Goal: Task Accomplishment & Management: Complete application form

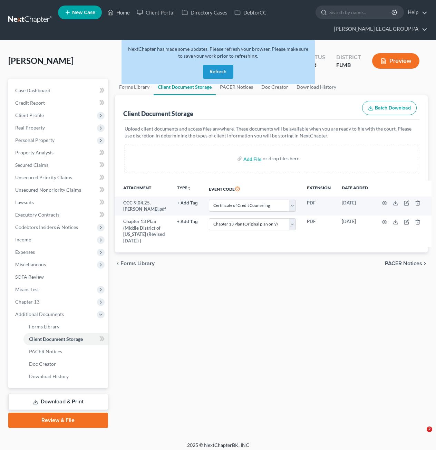
select select "9"
select select "12"
click at [226, 72] on button "Refresh" at bounding box center [218, 72] width 30 height 14
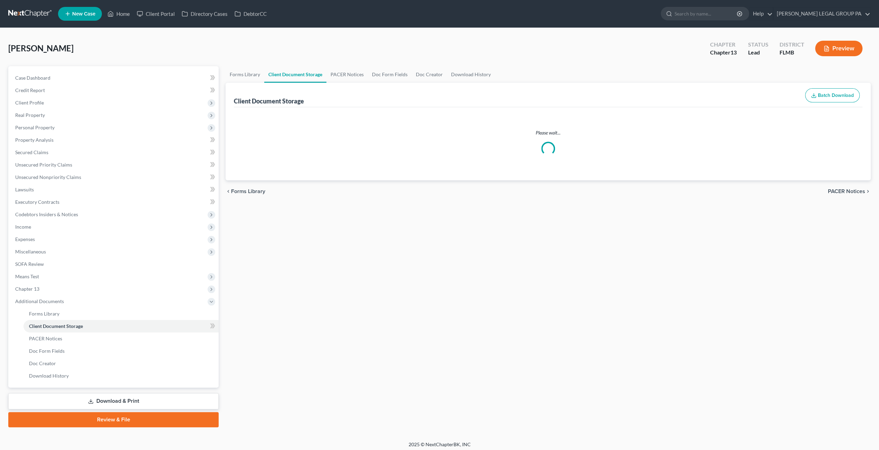
select select "9"
select select "12"
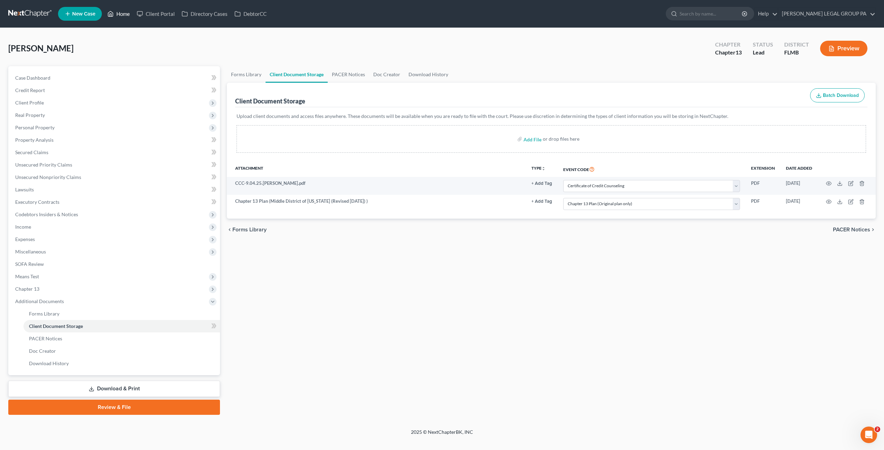
click at [116, 15] on link "Home" at bounding box center [118, 14] width 29 height 12
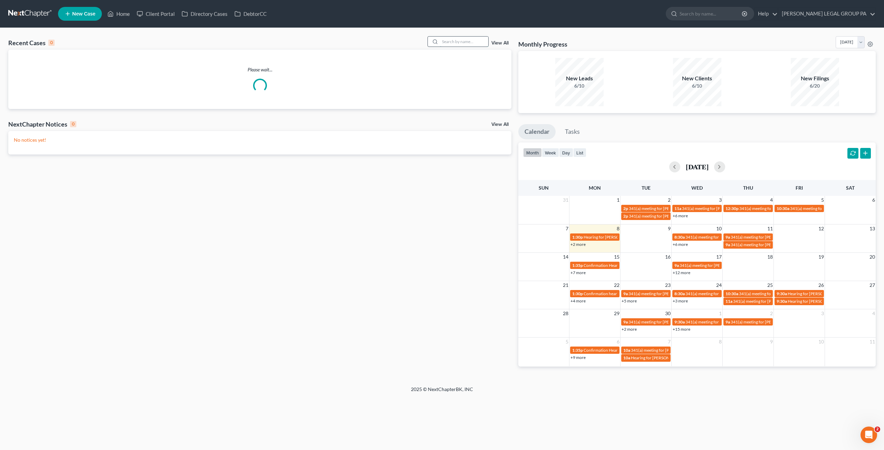
click at [462, 41] on input "search" at bounding box center [464, 42] width 48 height 10
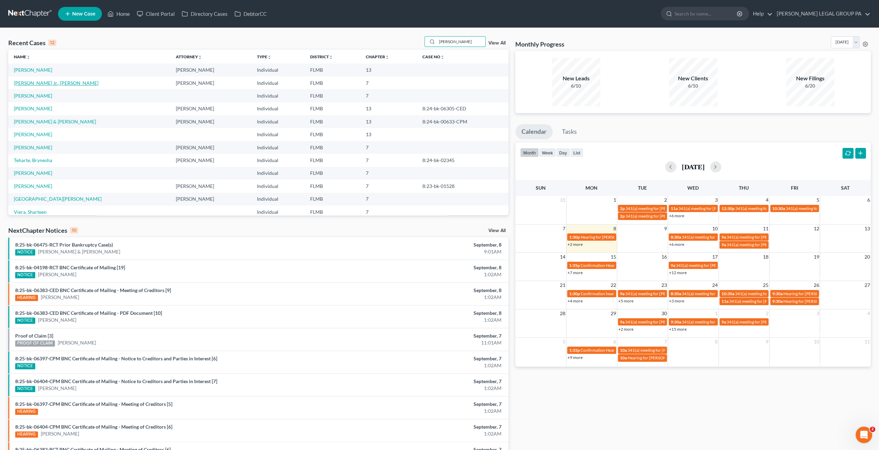
type input "Hart"
click at [40, 85] on link "Hart Jr., William" at bounding box center [56, 83] width 85 height 6
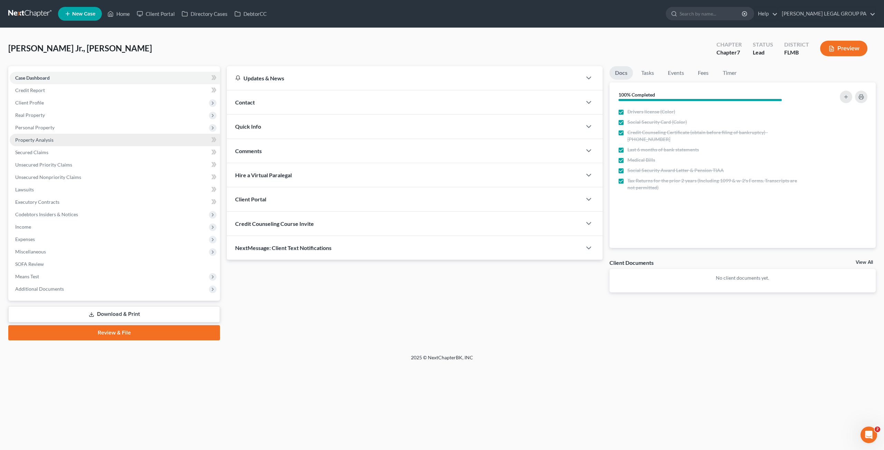
click at [39, 139] on span "Property Analysis" at bounding box center [34, 140] width 38 height 6
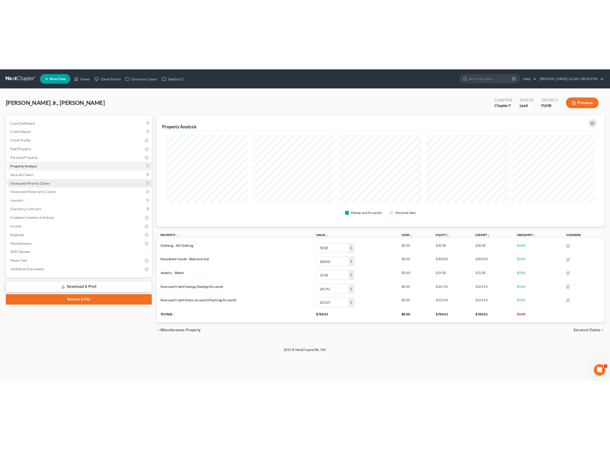
scroll to position [161, 648]
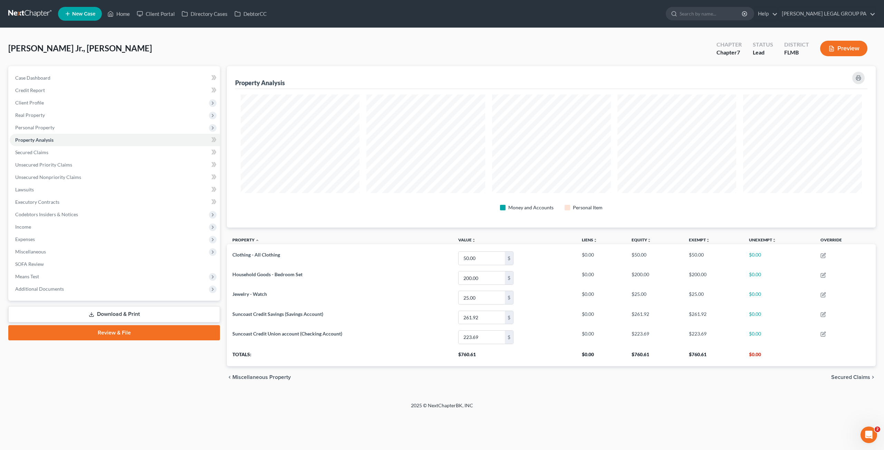
drag, startPoint x: 125, startPoint y: 329, endPoint x: 110, endPoint y: 322, distance: 16.2
click at [125, 329] on link "Review & File" at bounding box center [114, 333] width 212 height 15
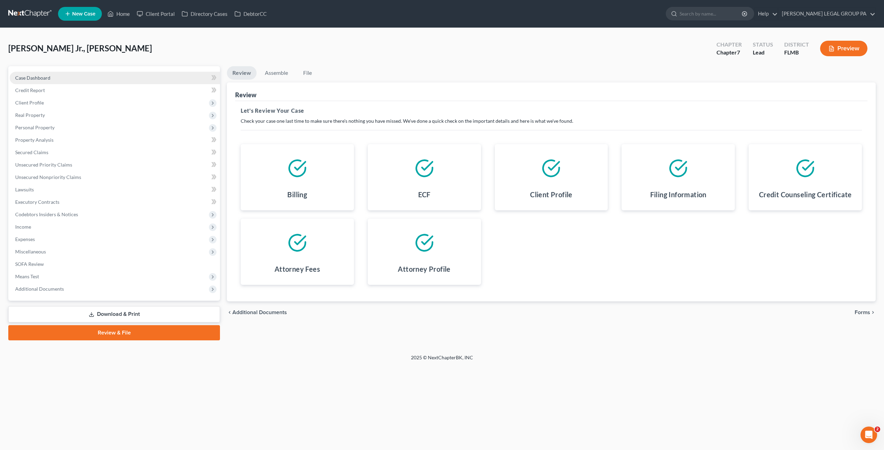
click at [48, 78] on span "Case Dashboard" at bounding box center [32, 78] width 35 height 6
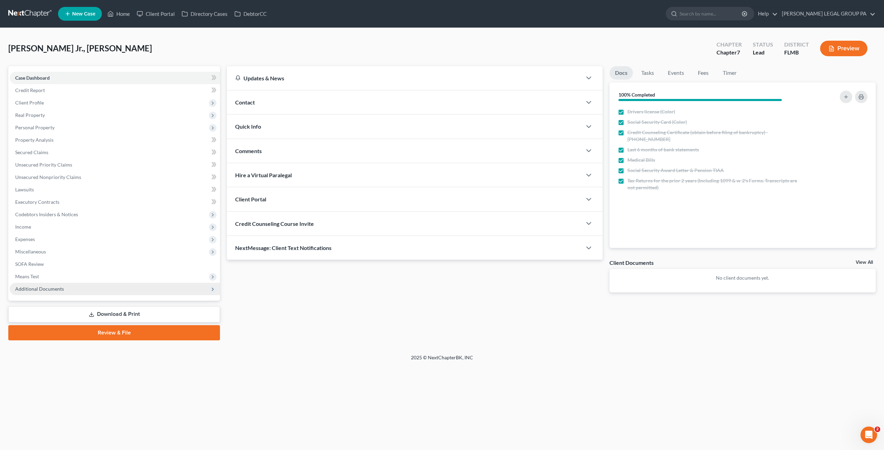
click at [50, 288] on span "Additional Documents" at bounding box center [39, 289] width 49 height 6
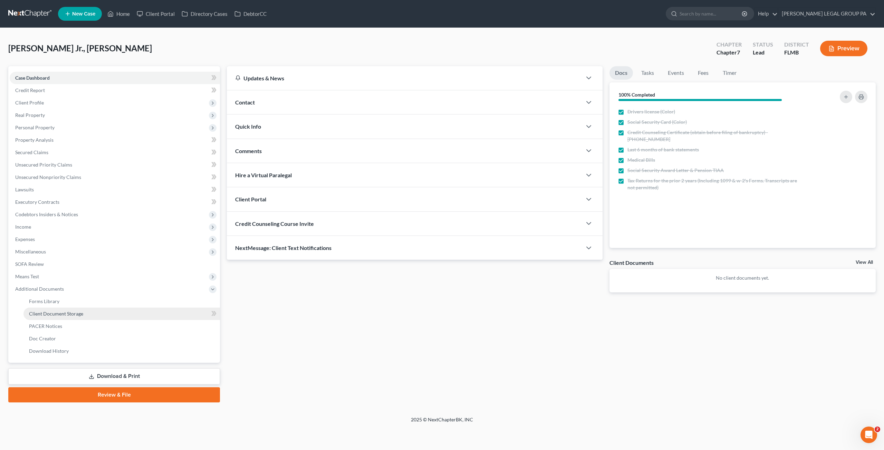
click at [61, 318] on link "Client Document Storage" at bounding box center [121, 314] width 196 height 12
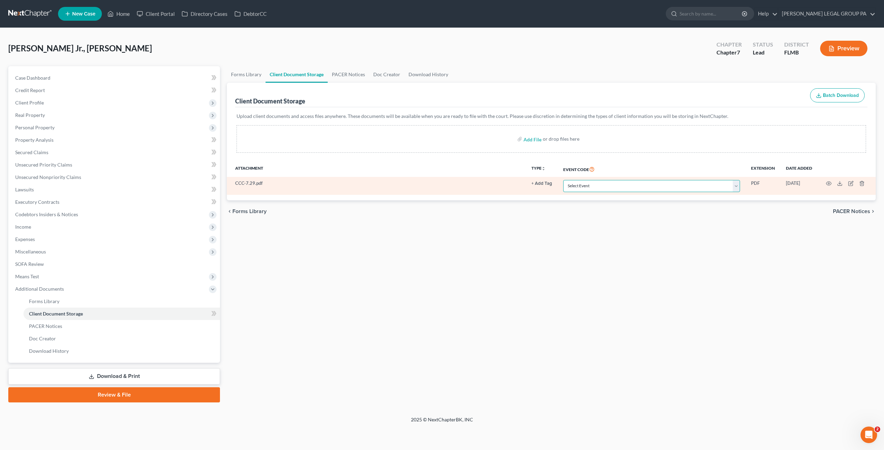
click at [605, 181] on select "Select Event 20 Largest Unsecured Creditors Amended Chapter 13 Plan Amended Cre…" at bounding box center [651, 186] width 177 height 12
select select "9"
click at [564, 180] on select "Select Event 20 Largest Unsecured Creditors Amended Chapter 13 Plan Amended Cre…" at bounding box center [651, 186] width 177 height 12
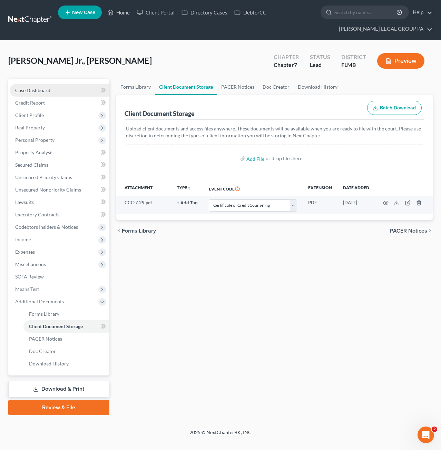
click at [36, 87] on span "Case Dashboard" at bounding box center [32, 90] width 35 height 6
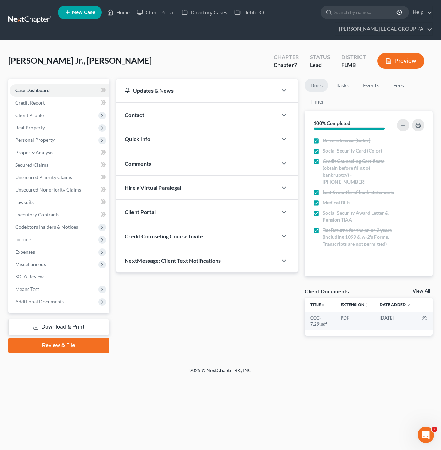
click at [261, 300] on div "Updates & News × District Notes Take a look at NextChapter's District Notes to …" at bounding box center [207, 213] width 189 height 269
drag, startPoint x: 58, startPoint y: 345, endPoint x: 64, endPoint y: 344, distance: 5.6
click at [58, 345] on link "Review & File" at bounding box center [58, 345] width 101 height 15
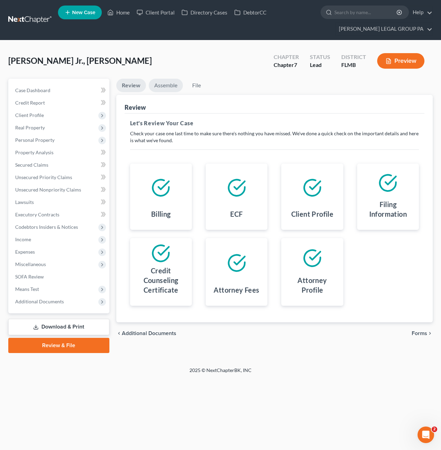
click at [167, 82] on link "Assemble" at bounding box center [166, 85] width 34 height 13
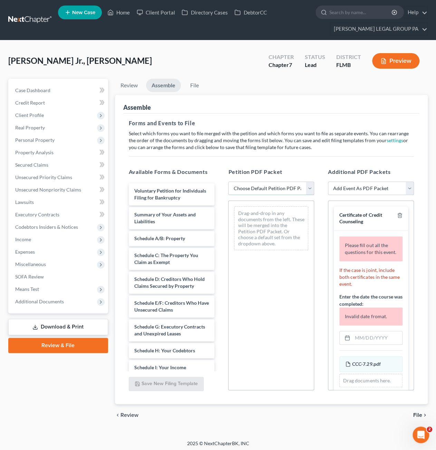
click at [273, 188] on select "Choose Default Petition PDF Packet Complete Bankruptcy Petition (all forms and …" at bounding box center [271, 189] width 86 height 14
select select "0"
click at [228, 182] on select "Choose Default Petition PDF Packet Complete Bankruptcy Petition (all forms and …" at bounding box center [271, 189] width 86 height 14
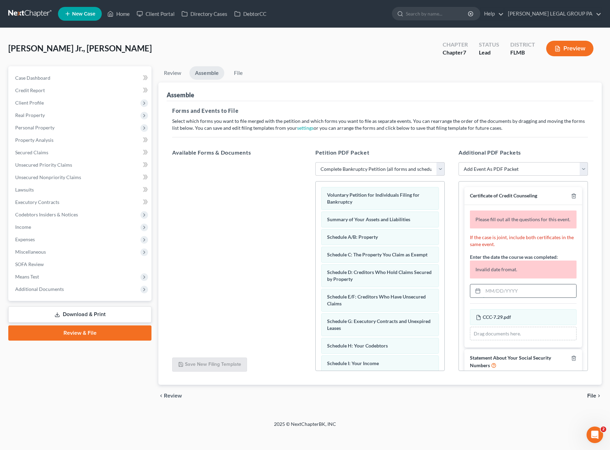
click at [499, 298] on input "text" at bounding box center [529, 290] width 93 height 13
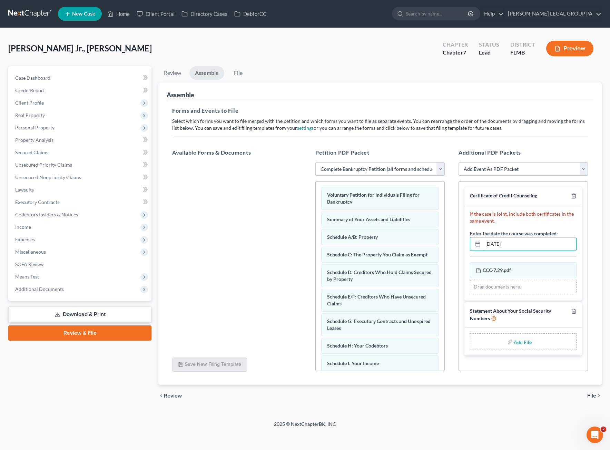
type input "07/29/2025"
click at [80, 331] on link "Review & File" at bounding box center [79, 333] width 143 height 15
type input "C:\fakepath\Form 121 (32).pdf"
click at [242, 73] on link "File" at bounding box center [238, 72] width 22 height 13
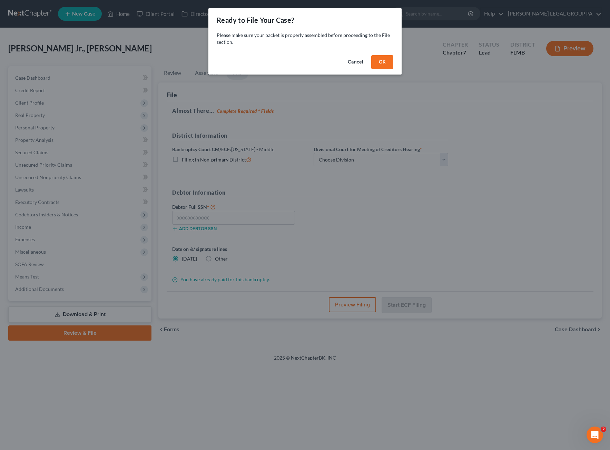
click at [384, 62] on button "OK" at bounding box center [382, 62] width 22 height 14
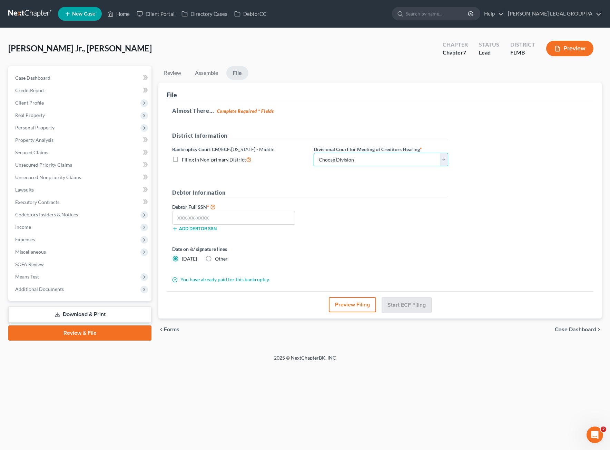
click at [351, 160] on select "Choose Division Fort Myers Jacksonville Orlando Tampa" at bounding box center [381, 160] width 135 height 14
select select "3"
click at [314, 153] on select "Choose Division Fort Myers Jacksonville Orlando Tampa" at bounding box center [381, 160] width 135 height 14
click at [194, 216] on input "text" at bounding box center [233, 218] width 123 height 14
type input "127-40-6235"
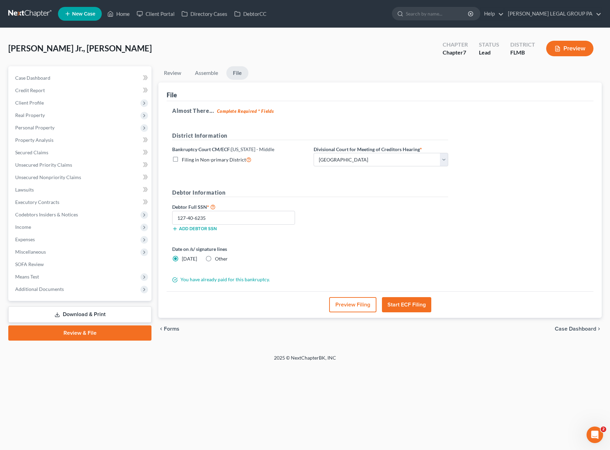
click at [410, 308] on button "Start ECF Filing" at bounding box center [406, 304] width 49 height 15
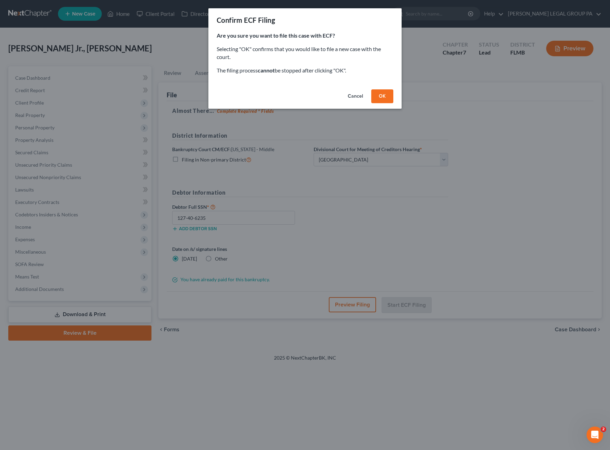
click at [387, 93] on button "OK" at bounding box center [382, 96] width 22 height 14
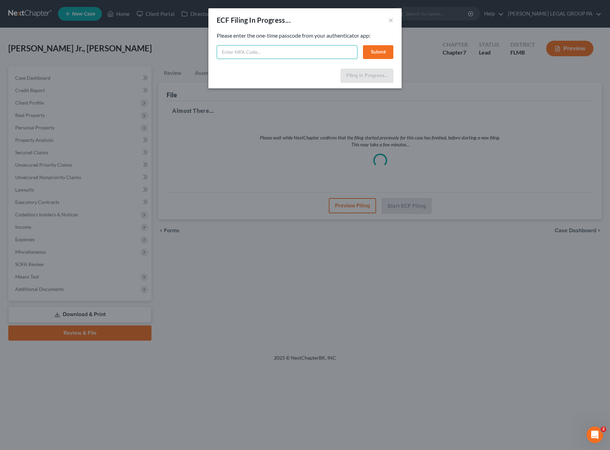
click at [233, 51] on input "text" at bounding box center [287, 52] width 141 height 14
type input "305628"
click at [377, 53] on button "Submit" at bounding box center [378, 52] width 30 height 14
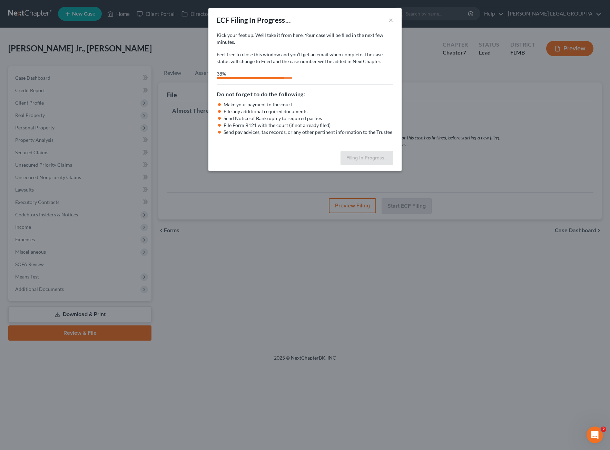
select select "3"
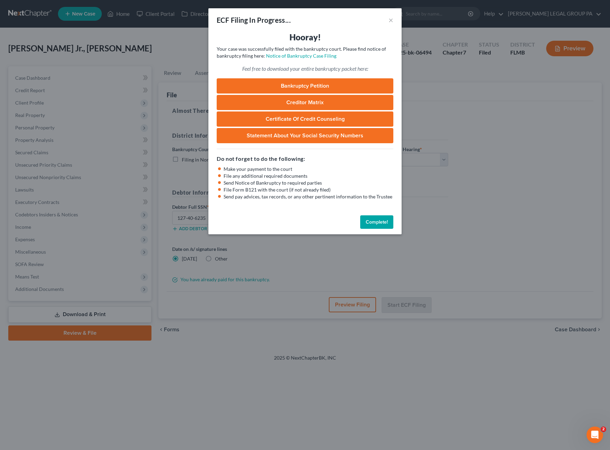
click at [380, 217] on button "Complete!" at bounding box center [376, 222] width 33 height 14
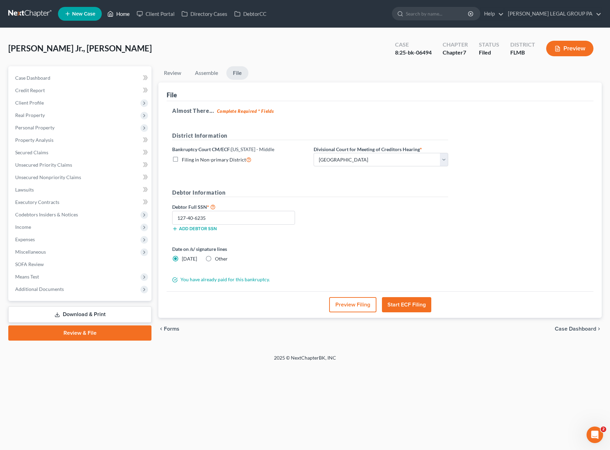
click at [118, 13] on link "Home" at bounding box center [118, 14] width 29 height 12
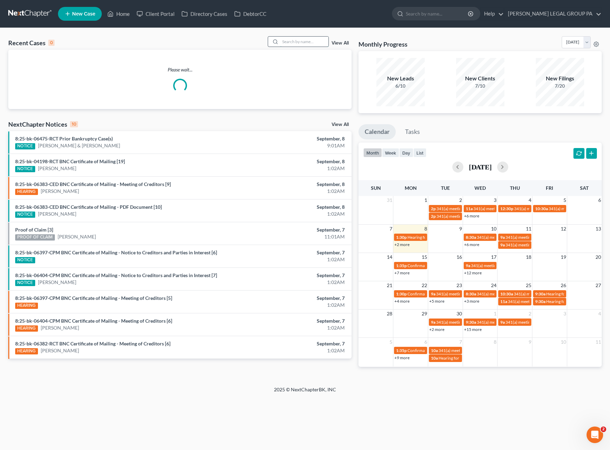
click at [286, 38] on input "search" at bounding box center [304, 42] width 48 height 10
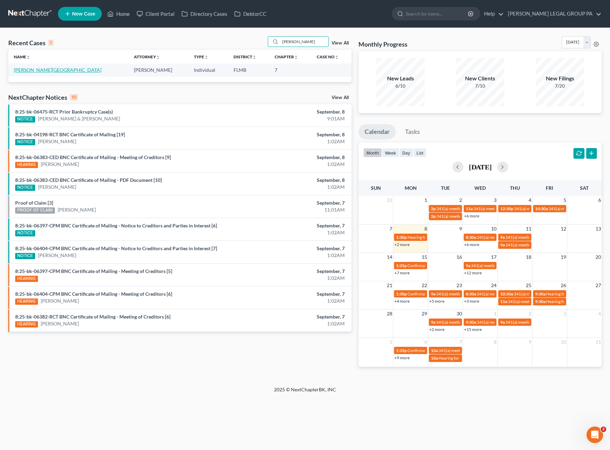
type input "MONAHAN"
click at [29, 70] on link "Monahan, Lynn" at bounding box center [58, 70] width 88 height 6
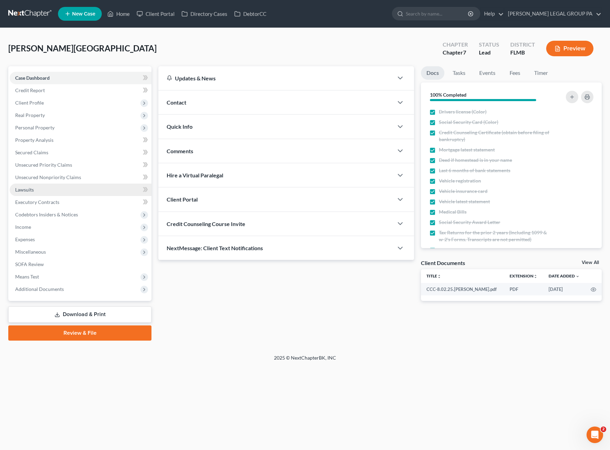
click at [48, 191] on link "Lawsuits" at bounding box center [81, 190] width 142 height 12
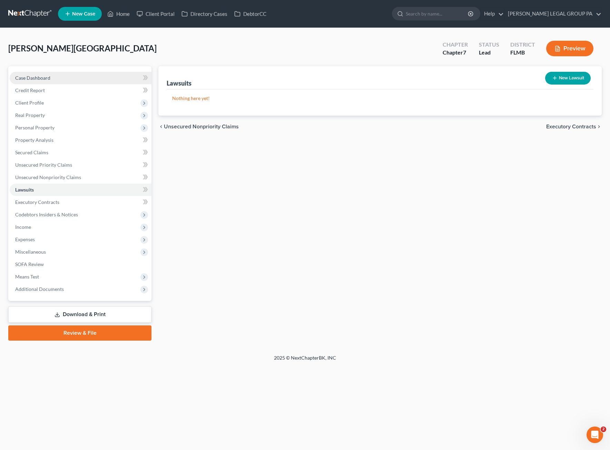
click at [42, 79] on span "Case Dashboard" at bounding box center [32, 78] width 35 height 6
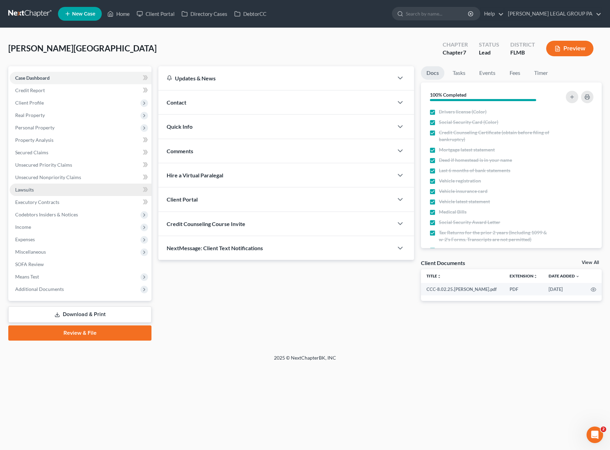
click at [36, 190] on link "Lawsuits" at bounding box center [81, 190] width 142 height 12
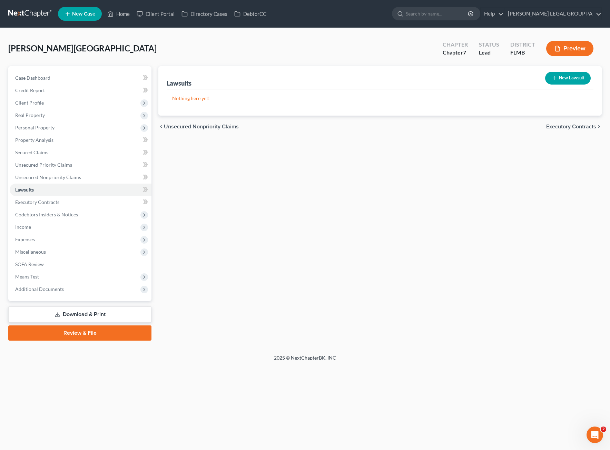
click at [563, 79] on button "New Lawsuit" at bounding box center [568, 78] width 46 height 13
select select "0"
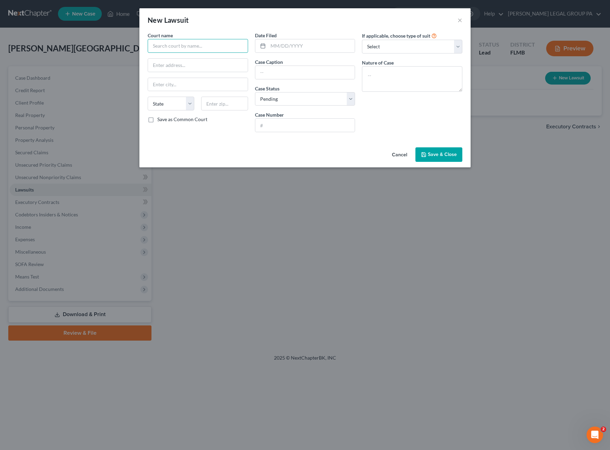
click at [186, 45] on input "text" at bounding box center [198, 46] width 100 height 14
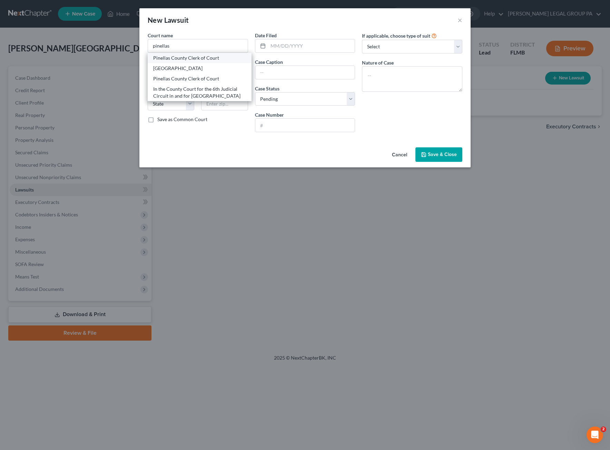
click at [178, 59] on div "Pinellas County Clerk of Court" at bounding box center [199, 58] width 93 height 7
type input "Pinellas County Clerk of Court"
type input "29582 US Highway 19 North"
type input "Clearwater"
select select "9"
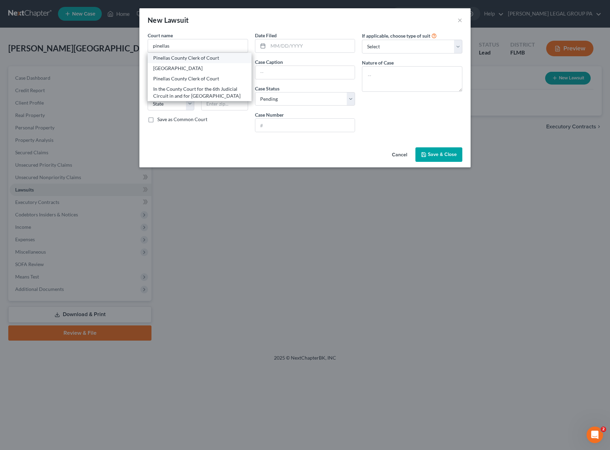
type input "33761"
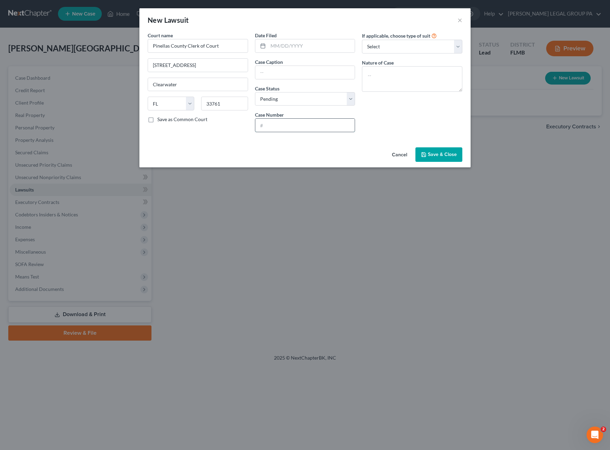
click at [277, 125] on input "text" at bounding box center [305, 125] width 100 height 13
paste input "522025CC007477XXCOCO"
type input "522025CC007477XXCOCO"
drag, startPoint x: 277, startPoint y: 46, endPoint x: 384, endPoint y: 11, distance: 112.6
click at [277, 46] on input "text" at bounding box center [311, 45] width 87 height 13
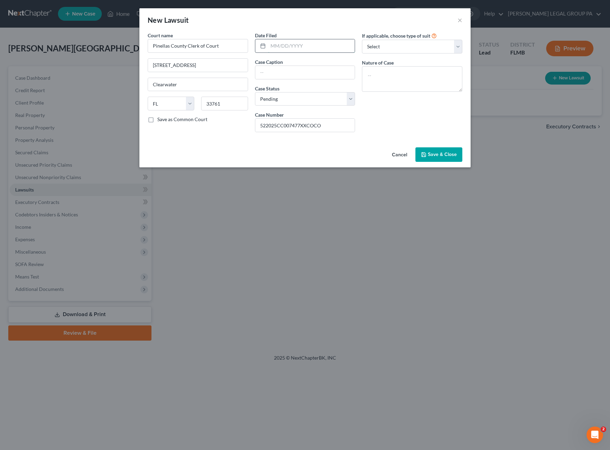
click at [281, 43] on input "text" at bounding box center [311, 45] width 87 height 13
paste input "08/18/2025"
type input "08/18/2025"
click at [279, 78] on div at bounding box center [305, 73] width 100 height 14
click at [280, 72] on input "text" at bounding box center [305, 72] width 100 height 13
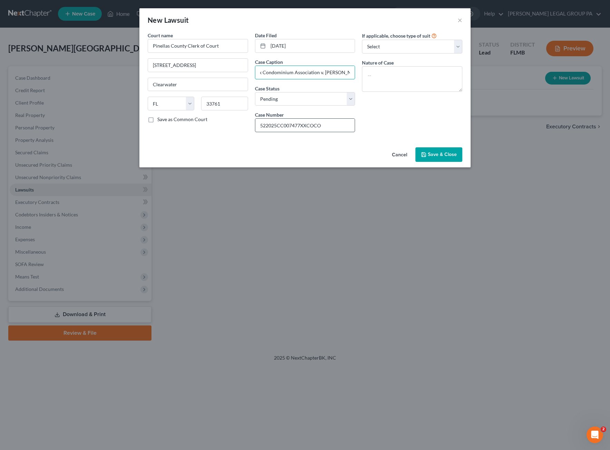
scroll to position [0, 38]
type input "Coachman Creek Condominium Association v. Lynn Monahan"
drag, startPoint x: 384, startPoint y: 45, endPoint x: 386, endPoint y: 49, distance: 4.4
click at [385, 45] on select "Select Repossession Garnishment Foreclosure Attached, Seized, Or Levied Other" at bounding box center [412, 47] width 100 height 14
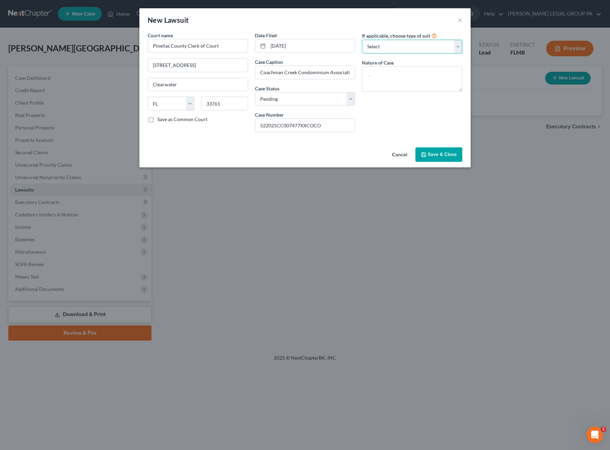
select select "2"
click at [362, 40] on select "Select Repossession Garnishment Foreclosure Attached, Seized, Or Levied Other" at bounding box center [412, 47] width 100 height 14
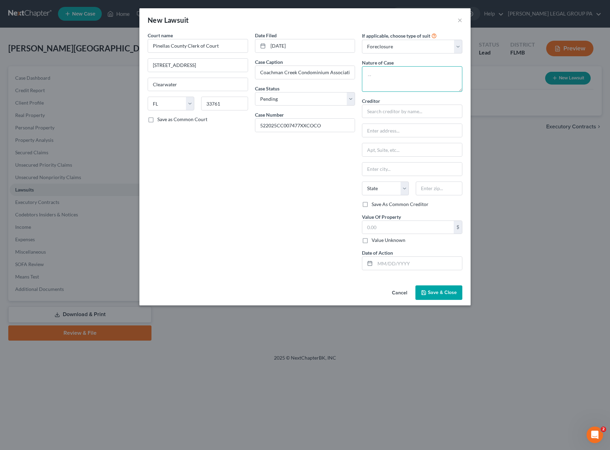
click at [389, 74] on textarea at bounding box center [412, 79] width 100 height 26
click at [371, 110] on input "text" at bounding box center [412, 112] width 100 height 14
click at [379, 129] on input "text" at bounding box center [412, 130] width 100 height 13
type input "24701 US Hwy 19 N"
click at [376, 147] on input "text" at bounding box center [412, 149] width 100 height 13
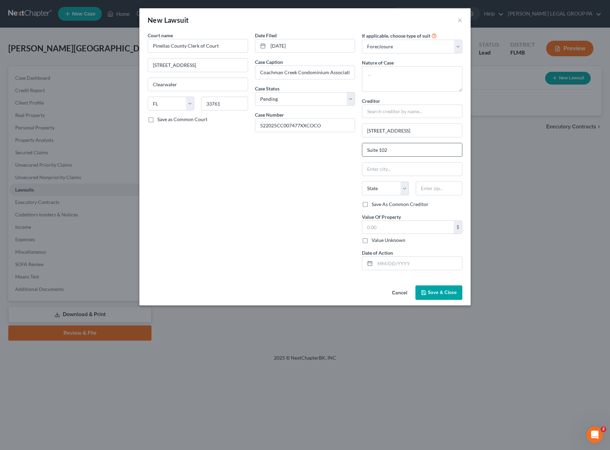
type input "Suite 102"
type input "33763"
click at [296, 203] on div "Date Filed 08/18/2025 Case Caption Coachman Creek Condominium Association v. Ly…" at bounding box center [305, 154] width 107 height 244
type input "Clearwater"
select select "9"
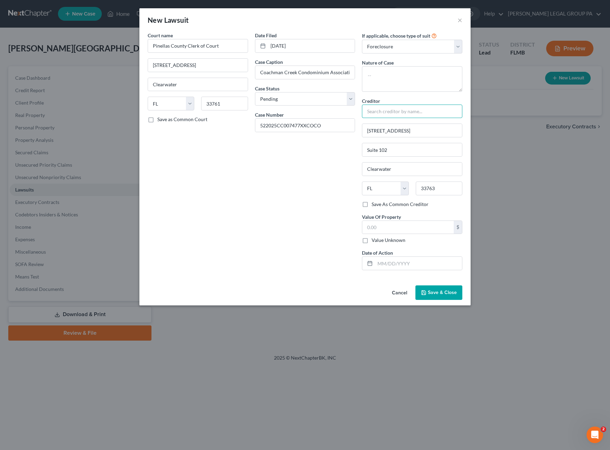
click at [390, 108] on input "text" at bounding box center [412, 112] width 100 height 14
click at [378, 115] on input "text" at bounding box center [412, 112] width 100 height 14
paste input "COACHMAN CREEK CONDOMINIUM ASSOCIATION, INC."
type input "COACHMAN CREEK CONDOMINIUM ASSOCIATION, INC."
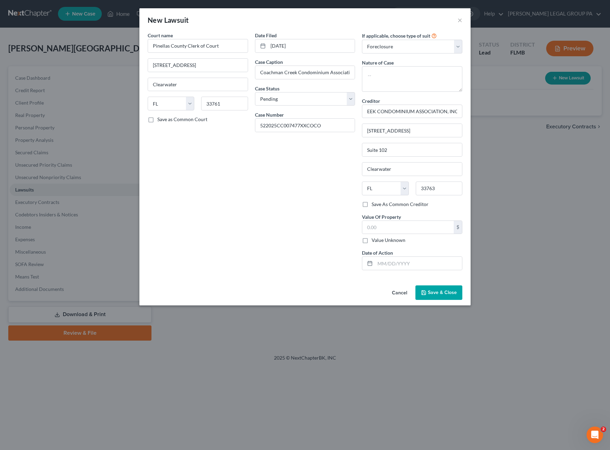
click at [372, 201] on label "Save As Common Creditor" at bounding box center [400, 204] width 57 height 7
click at [375, 201] on input "Save As Common Creditor" at bounding box center [377, 203] width 4 height 4
checkbox input "true"
click at [444, 287] on button "Save & Close" at bounding box center [439, 292] width 47 height 14
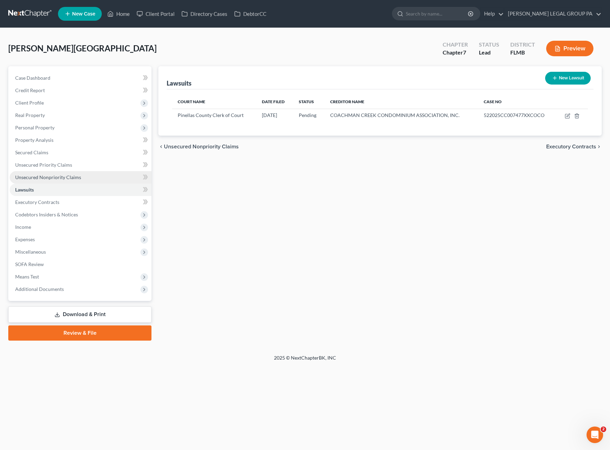
click at [52, 179] on span "Unsecured Nonpriority Claims" at bounding box center [48, 177] width 66 height 6
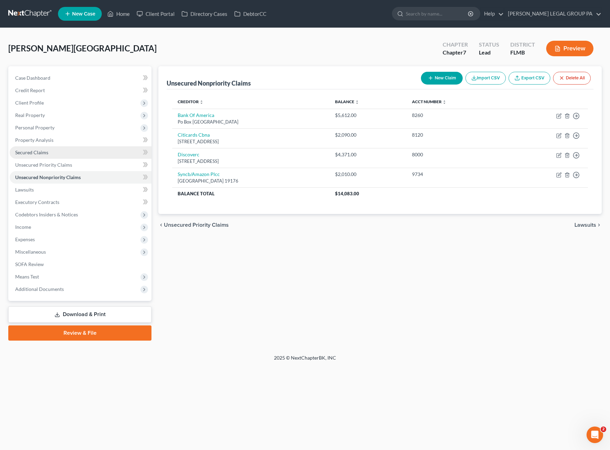
click at [45, 154] on span "Secured Claims" at bounding box center [31, 152] width 33 height 6
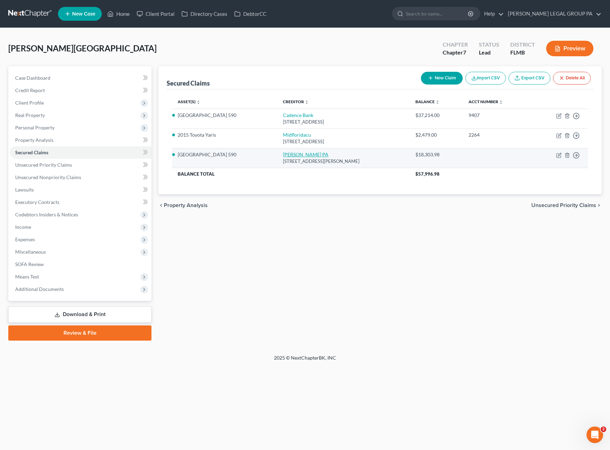
click at [287, 154] on link "Rabin Parker Gurley PA" at bounding box center [306, 155] width 46 height 6
select select "9"
select select "0"
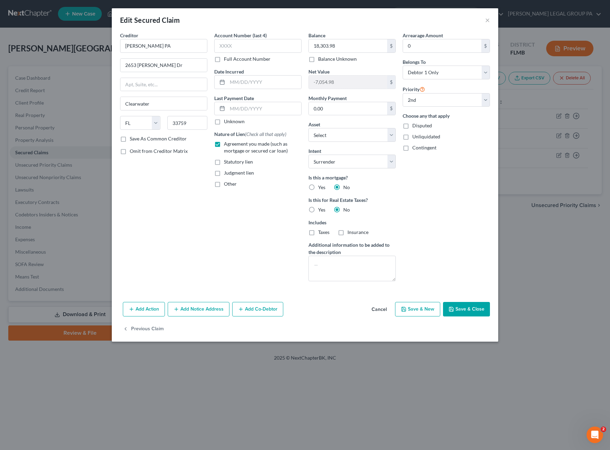
click at [467, 311] on button "Save & Close" at bounding box center [466, 309] width 47 height 14
select select "0"
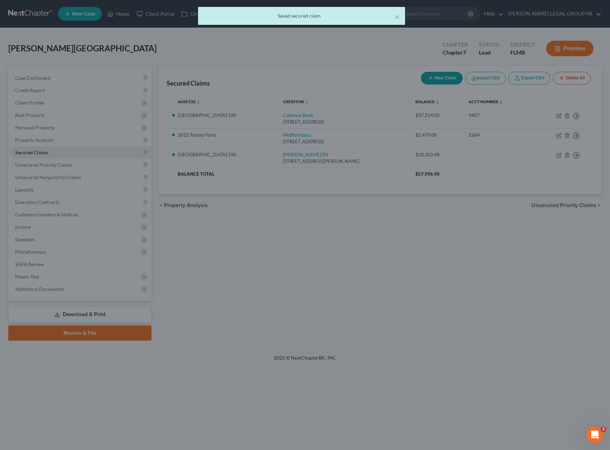
select select "8"
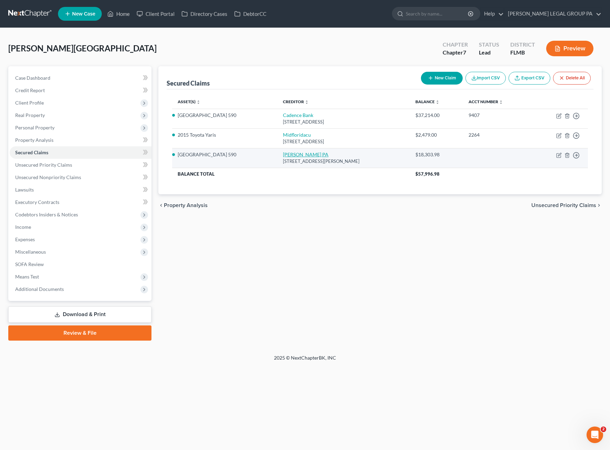
click at [293, 156] on link "Rabin Parker Gurley PA" at bounding box center [306, 155] width 46 height 6
select select "9"
select select "0"
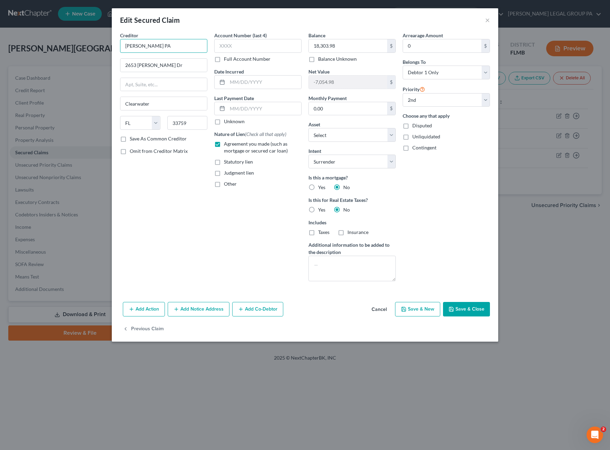
click at [122, 45] on input "Rabin Parker Gurley PA" at bounding box center [163, 46] width 87 height 14
click at [181, 47] on input "Coachman Creek Condominum Rabin Parker Gurley PA" at bounding box center [163, 46] width 87 height 14
click at [180, 46] on input "Coachman Creek Condominum Rabin Parker Gurley PA" at bounding box center [163, 46] width 87 height 14
type input "Coachman Creek Condominium Association, Inc c/o Rabin Parker Gurley PA"
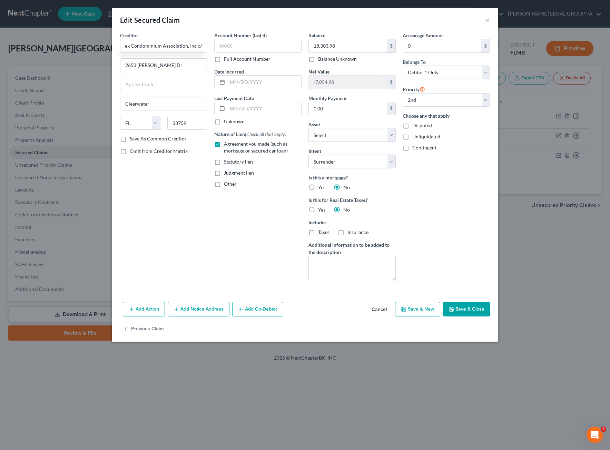
click at [479, 311] on button "Save & Close" at bounding box center [466, 309] width 47 height 14
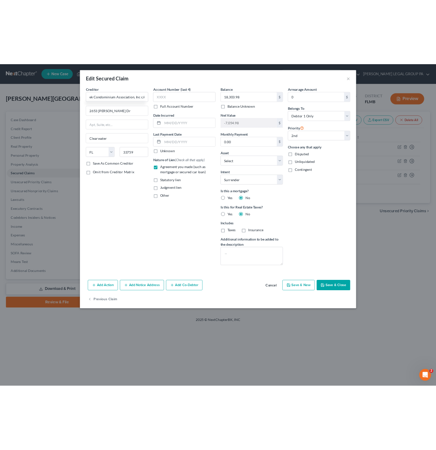
scroll to position [0, 0]
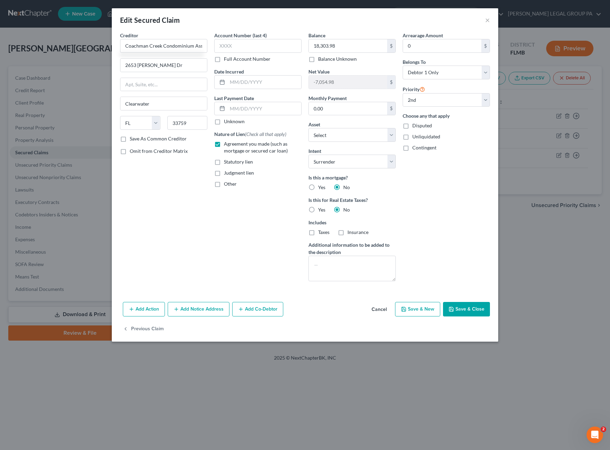
select select "1"
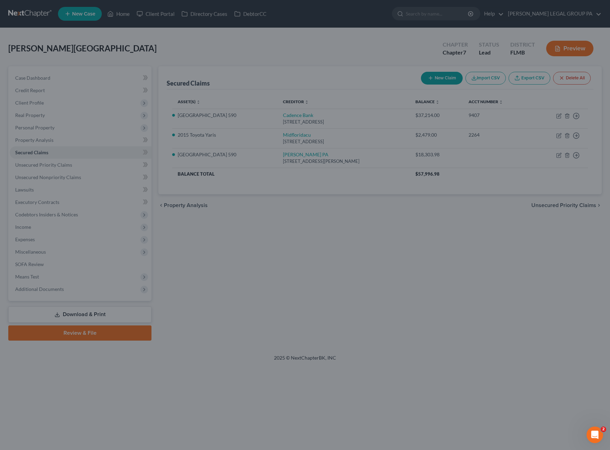
select select "8"
select select "0"
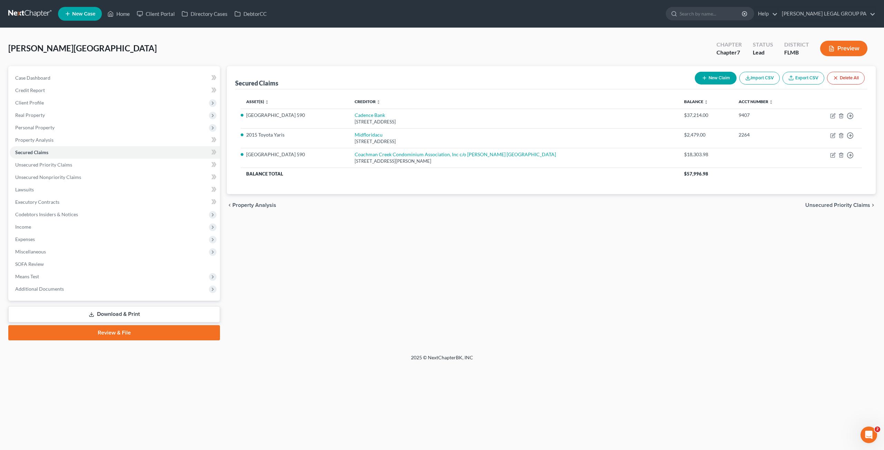
click at [89, 333] on link "Review & File" at bounding box center [114, 333] width 212 height 15
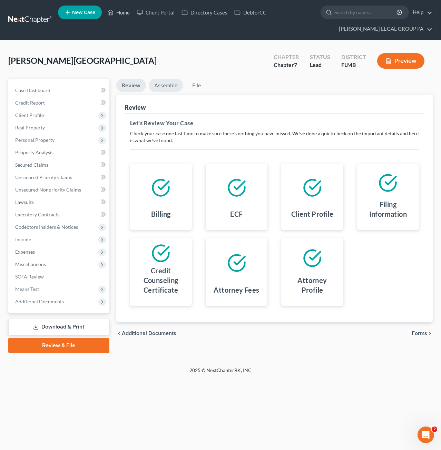
click at [162, 87] on link "Assemble" at bounding box center [166, 85] width 34 height 13
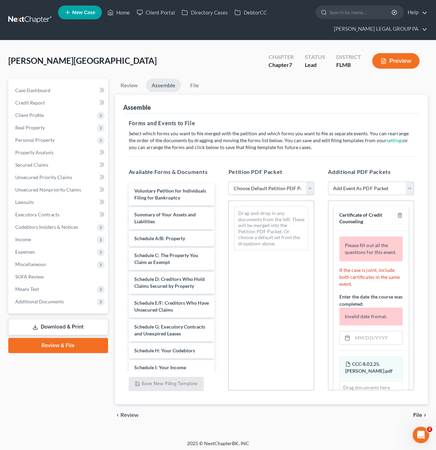
click select "Choose Default Petition PDF Packet Complete Bankruptcy Petition (all forms and …"
select select "0"
click select "Choose Default Petition PDF Packet Complete Bankruptcy Petition (all forms and …"
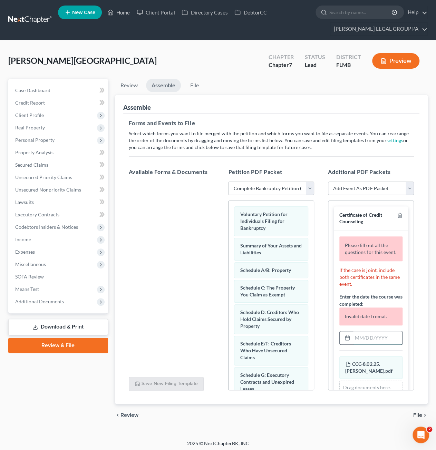
click input "text"
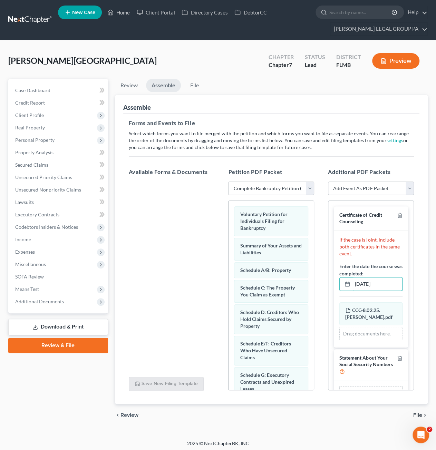
type input "08/02/2025"
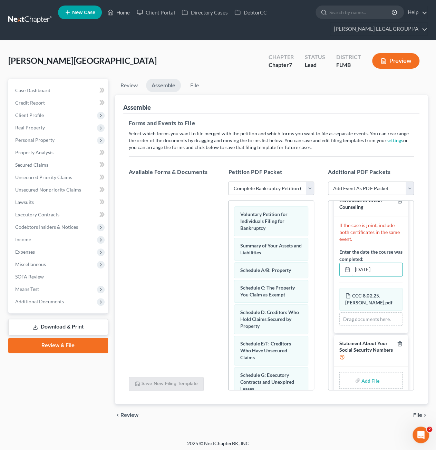
scroll to position [22, 0]
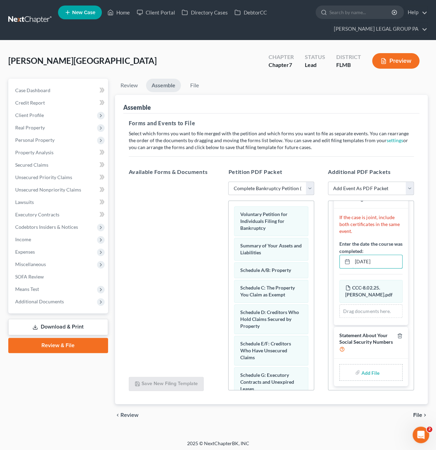
type input "C:\fakepath\Form 121 (33).pdf"
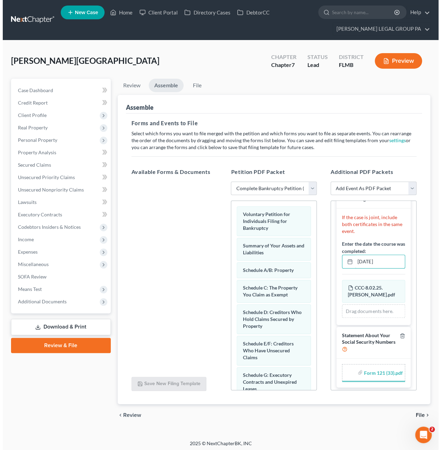
scroll to position [13, 0]
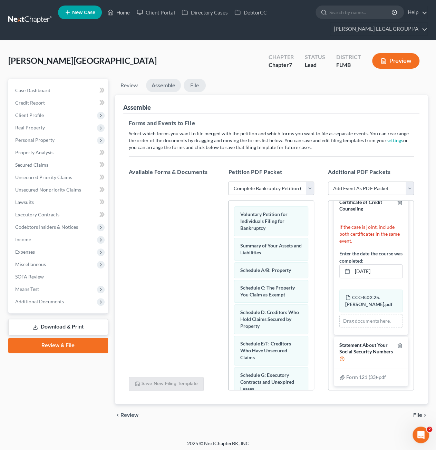
click link "File"
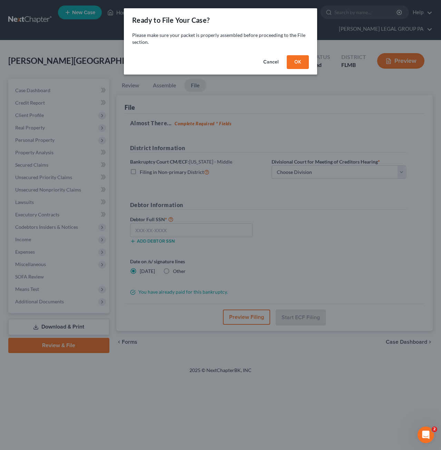
click div "Cancel OK"
click button "OK"
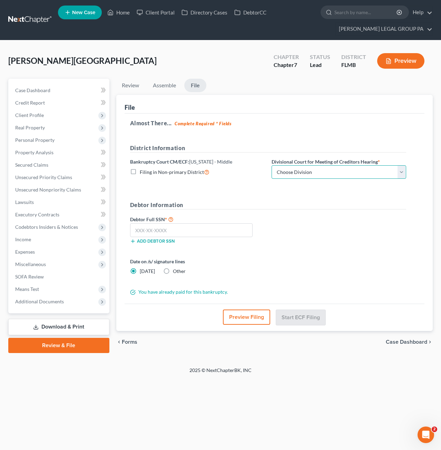
click select "Choose Division Fort Myers Jacksonville Orlando Tampa"
select select "3"
click select "Choose Division Fort Myers Jacksonville Orlando Tampa"
click input "text"
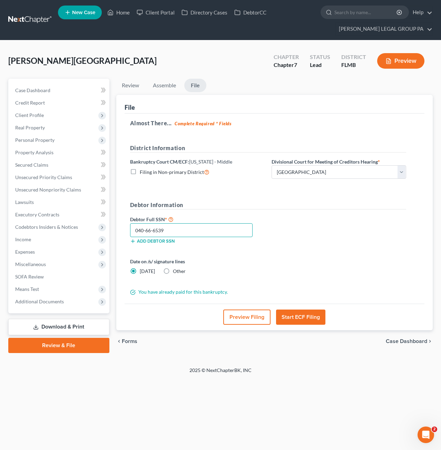
type input "040-66-6539"
click span "Client Profile"
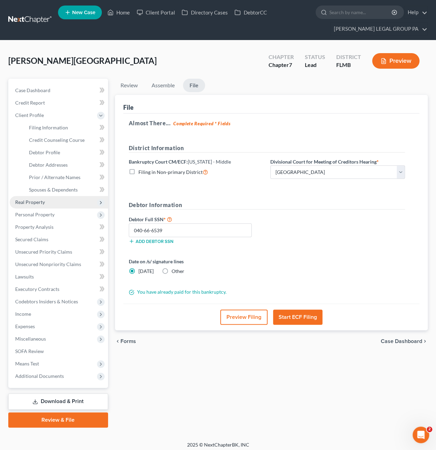
click span "Real Property"
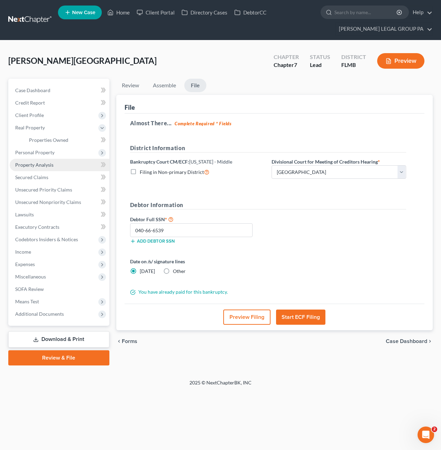
click span "Property Analysis"
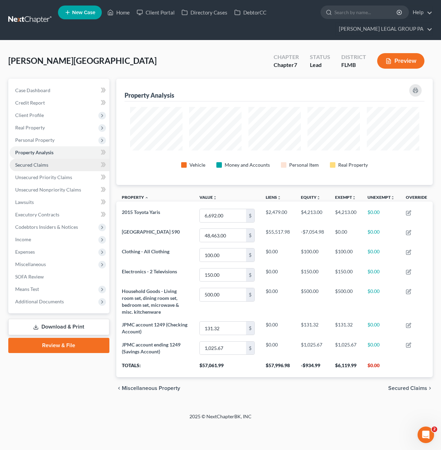
click span "Secured Claims"
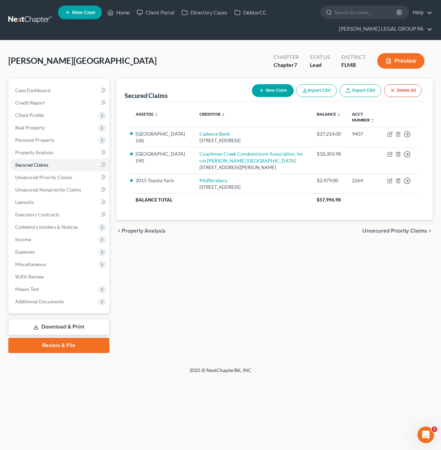
click link "Review & File"
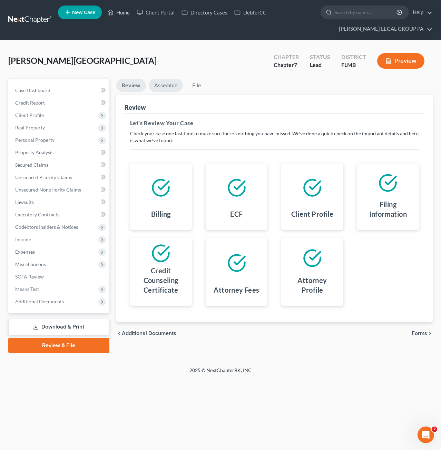
click link "Assemble"
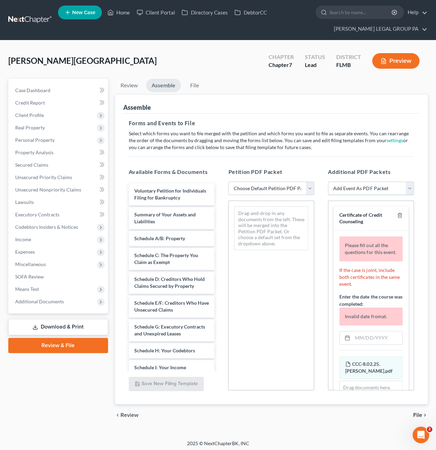
drag, startPoint x: 372, startPoint y: 188, endPoint x: 372, endPoint y: 193, distance: 4.5
click select "Add Event As PDF Packet Amended Creditor Matrix (Fee)- Only use when no separat…"
click div "Drag-and-drop in any documents from the left. These will be merged into the Pet…"
click select "Choose Default Petition PDF Packet Complete Bankruptcy Petition (all forms and …"
select select "0"
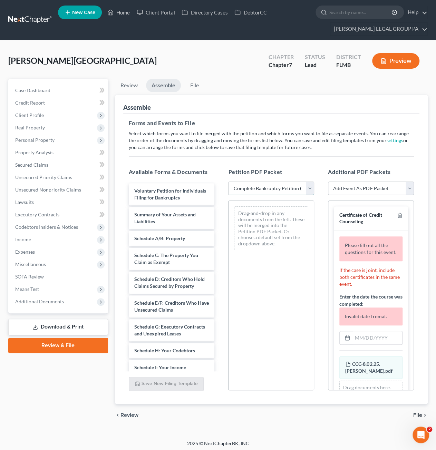
click select "Choose Default Petition PDF Packet Complete Bankruptcy Petition (all forms and …"
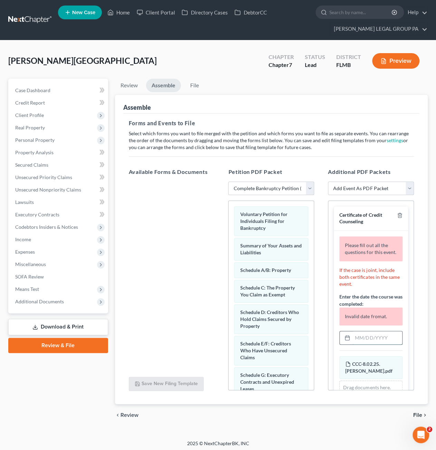
click input "text"
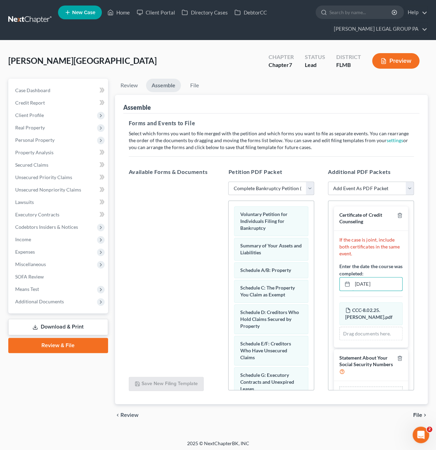
type input "08/02/2025"
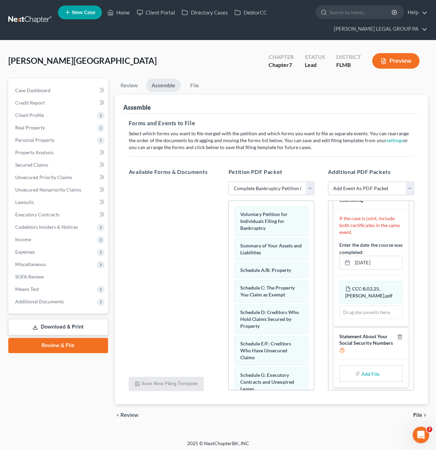
scroll to position [22, 0]
type input "C:\fakepath\Form 121 (33).pdf"
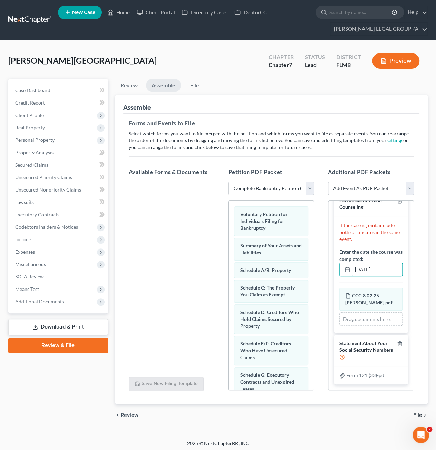
scroll to position [13, 0]
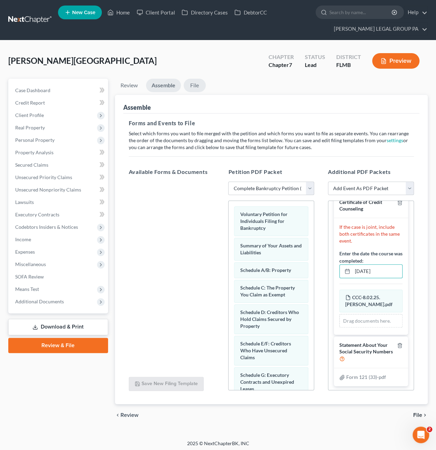
click link "File"
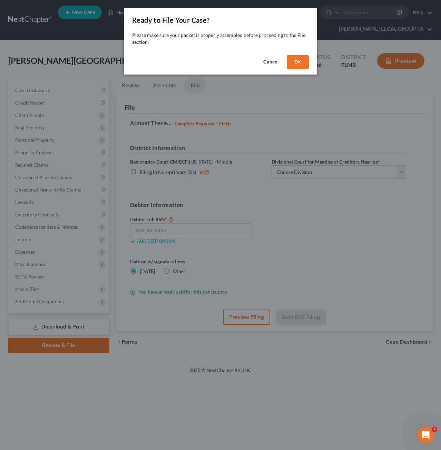
click button "OK"
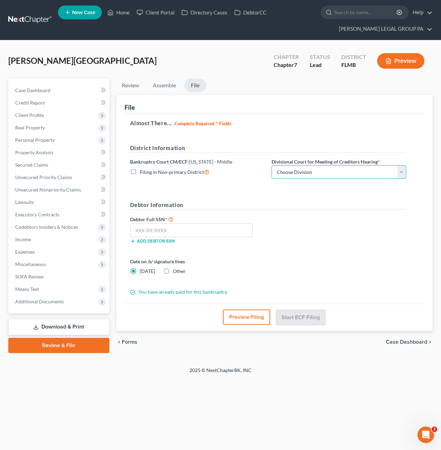
drag, startPoint x: 317, startPoint y: 171, endPoint x: 317, endPoint y: 177, distance: 5.5
click select "Choose Division Fort Myers Jacksonville Orlando Tampa"
select select "3"
click select "Choose Division Fort Myers Jacksonville Orlando Tampa"
click input "text"
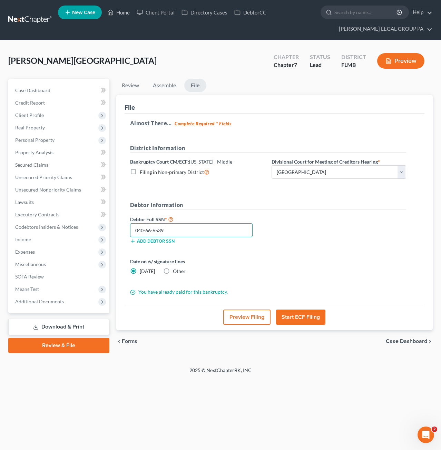
type input "040-66-6539"
click button "Start ECF Filing"
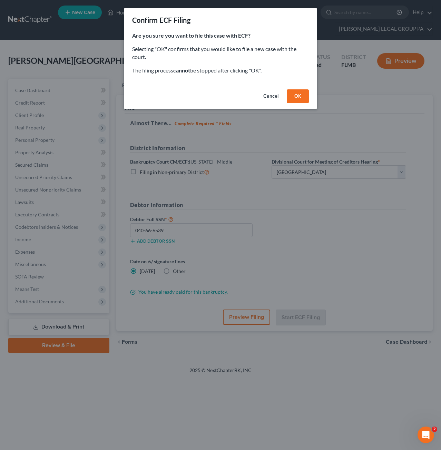
click button "OK"
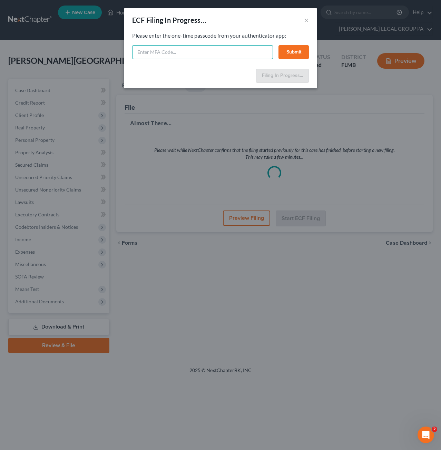
click input "text"
type input "616335"
click button "Submit"
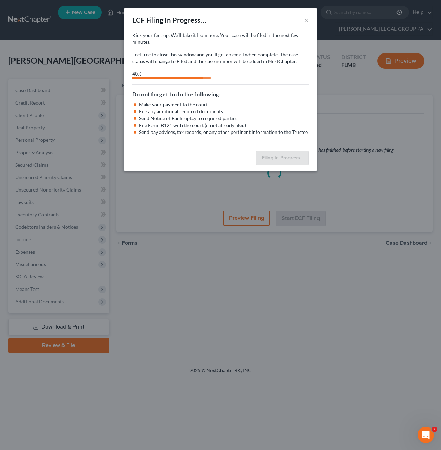
select select "3"
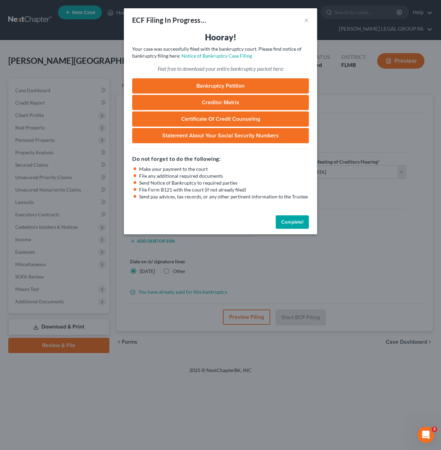
click button "Complete!"
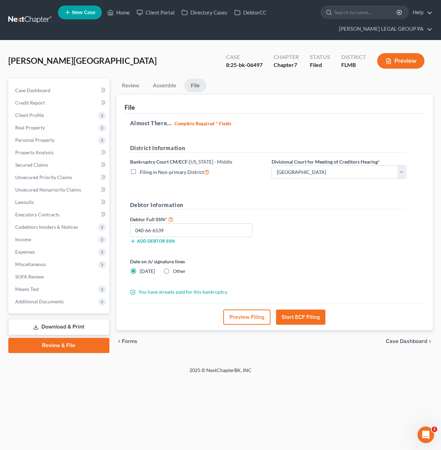
click span "Monahan, Lynn"
click link "Case Dashboard"
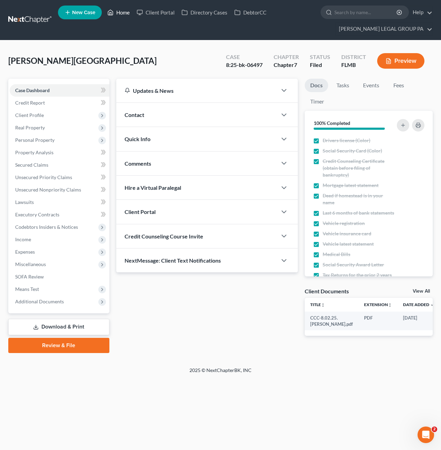
click link "Home"
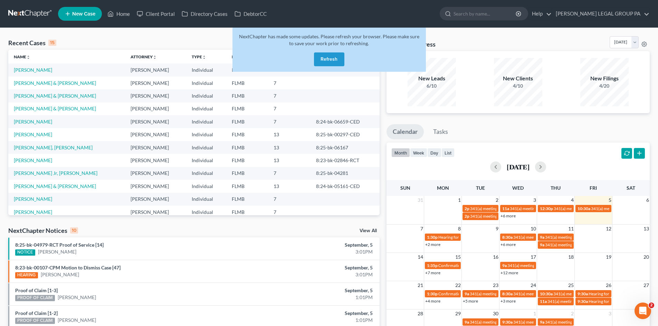
click at [328, 55] on button "Refresh" at bounding box center [329, 59] width 30 height 14
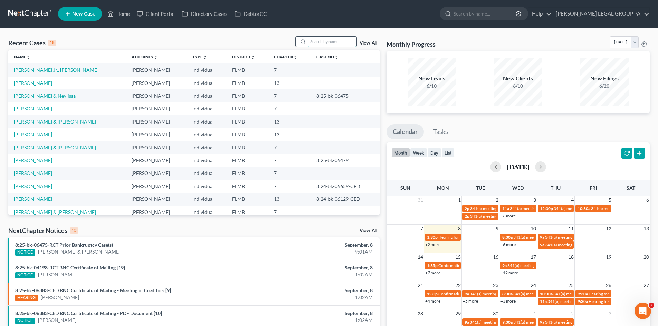
drag, startPoint x: 318, startPoint y: 42, endPoint x: 321, endPoint y: 42, distance: 3.5
click at [318, 42] on input "search" at bounding box center [332, 42] width 48 height 10
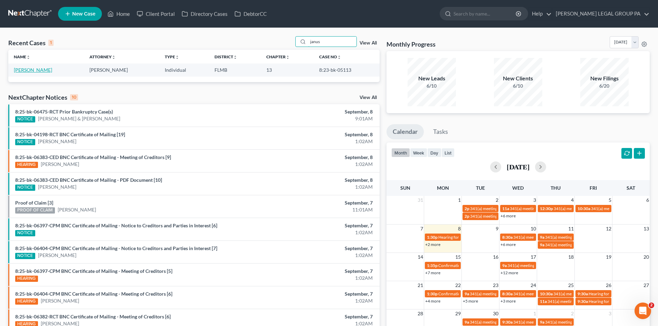
type input "janus"
click at [38, 69] on link "Januskiewicz, Steven" at bounding box center [33, 70] width 38 height 6
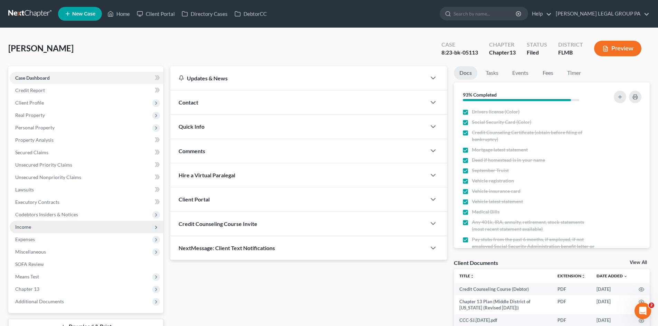
scroll to position [53, 0]
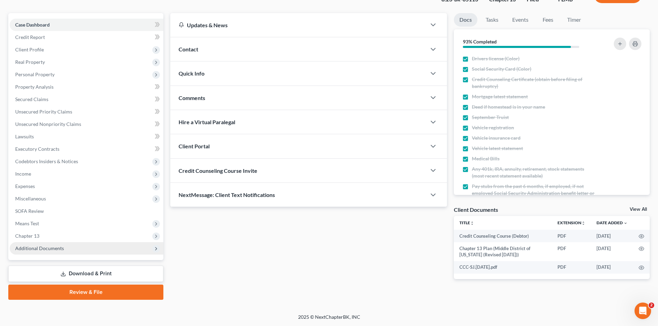
click at [49, 249] on span "Additional Documents" at bounding box center [39, 248] width 49 height 6
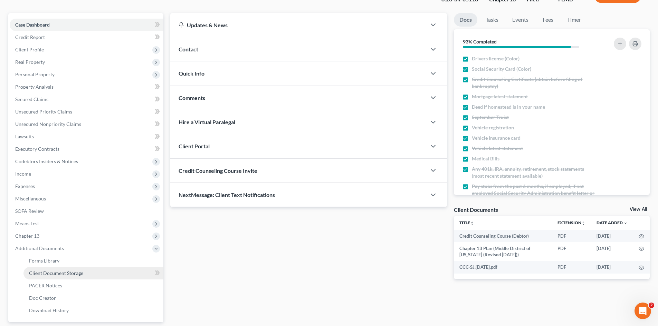
click at [46, 279] on link "Client Document Storage" at bounding box center [93, 273] width 140 height 12
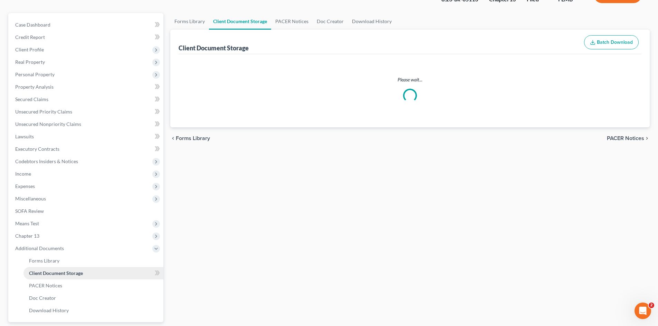
scroll to position [8, 0]
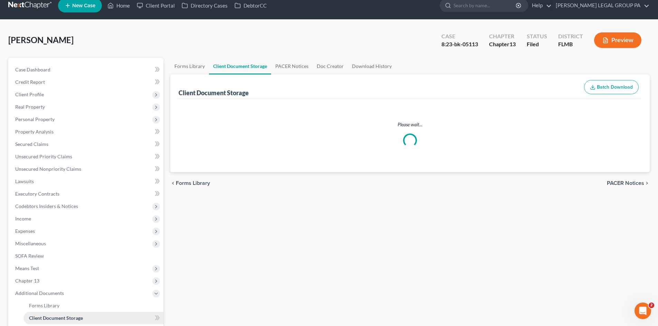
select select "9"
select select "12"
select select "9"
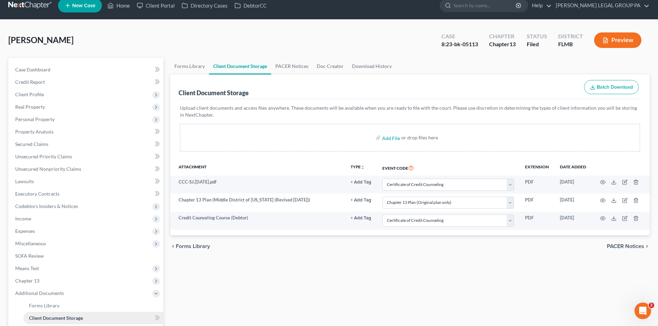
scroll to position [0, 0]
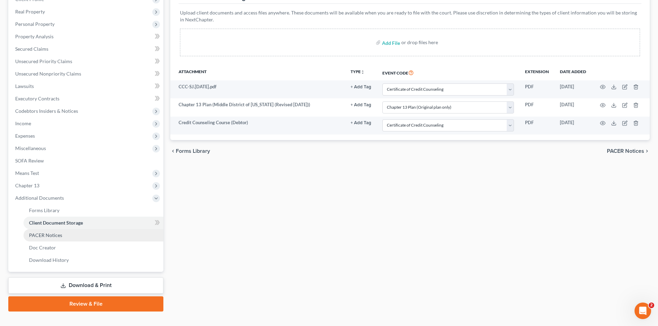
click at [49, 236] on span "PACER Notices" at bounding box center [45, 235] width 33 height 6
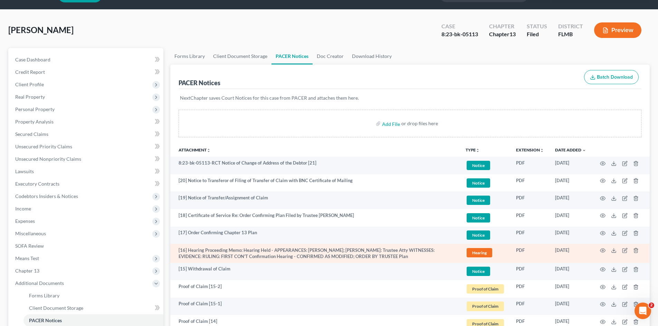
scroll to position [35, 0]
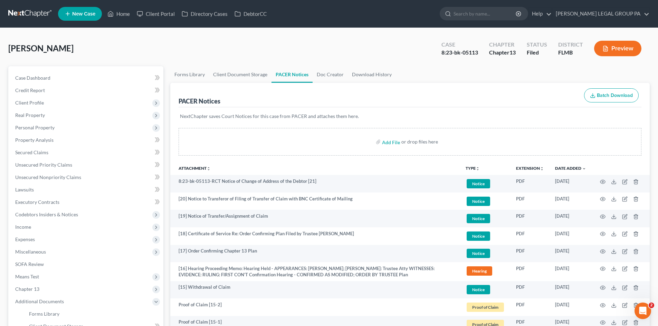
drag, startPoint x: 130, startPoint y: 6, endPoint x: 125, endPoint y: 7, distance: 5.6
click at [129, 6] on ul "New Case Home Client Portal Directory Cases DebtorCC - No Result - See all resu…" at bounding box center [353, 14] width 591 height 18
click at [121, 9] on link "Home" at bounding box center [118, 14] width 29 height 12
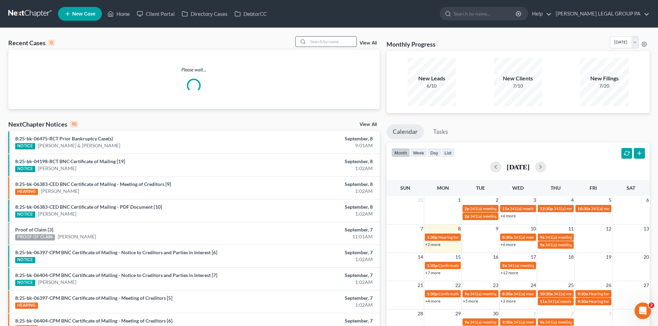
click at [327, 38] on input "search" at bounding box center [332, 42] width 48 height 10
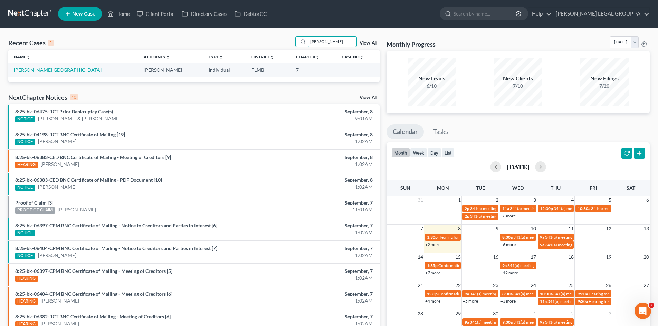
type input "Monahan"
click at [38, 68] on link "[PERSON_NAME][GEOGRAPHIC_DATA]" at bounding box center [58, 70] width 88 height 6
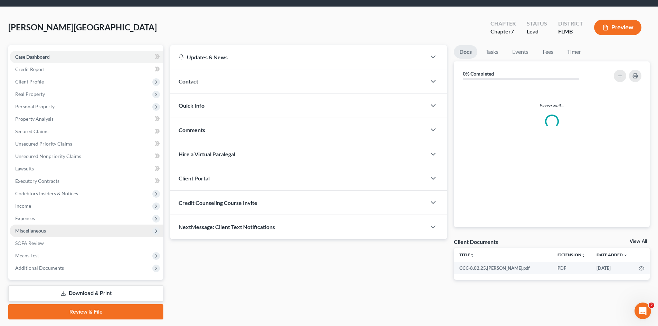
scroll to position [41, 0]
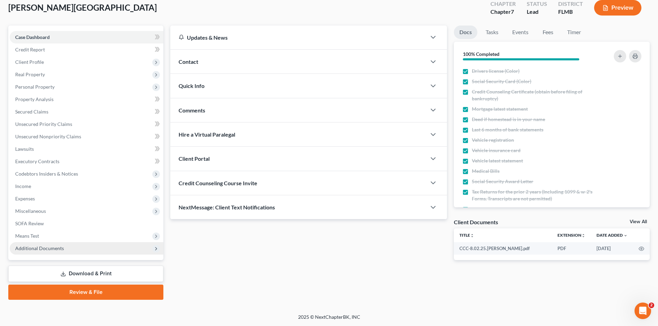
click at [49, 248] on span "Additional Documents" at bounding box center [39, 248] width 49 height 6
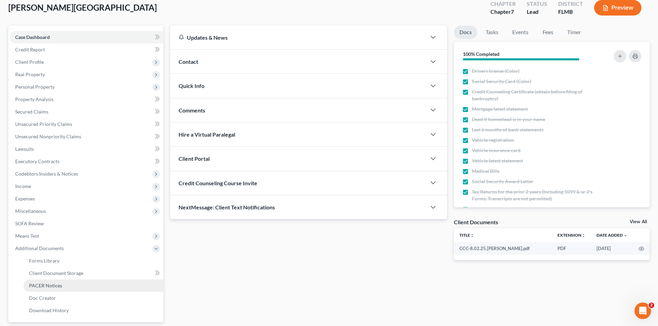
click at [49, 281] on link "PACER Notices" at bounding box center [93, 286] width 140 height 12
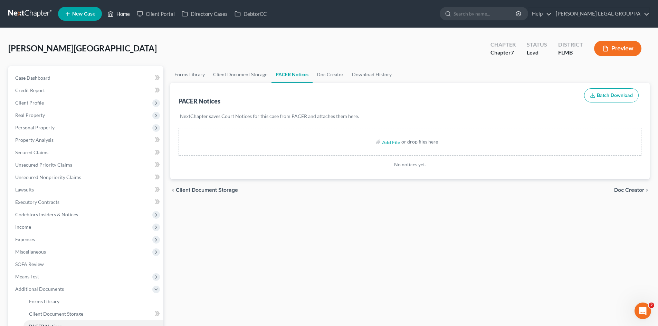
click at [119, 12] on link "Home" at bounding box center [118, 14] width 29 height 12
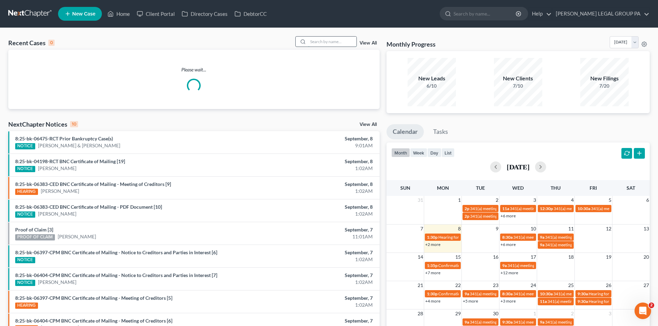
click at [335, 45] on input "search" at bounding box center [332, 42] width 48 height 10
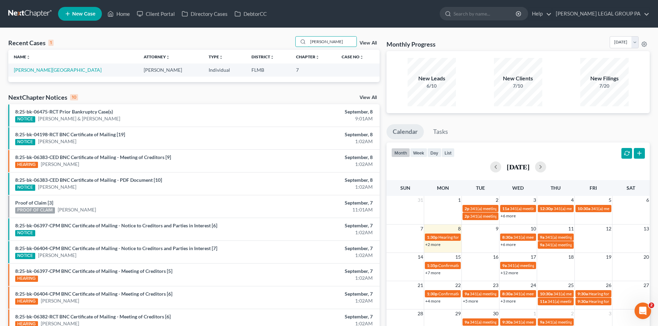
type input "monahan"
click at [27, 68] on link "[PERSON_NAME][GEOGRAPHIC_DATA]" at bounding box center [58, 70] width 88 height 6
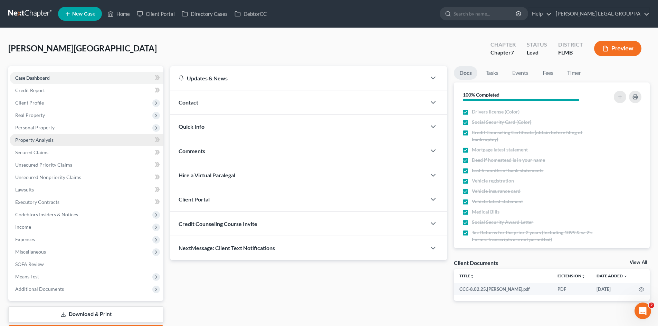
click at [31, 140] on span "Property Analysis" at bounding box center [34, 140] width 38 height 6
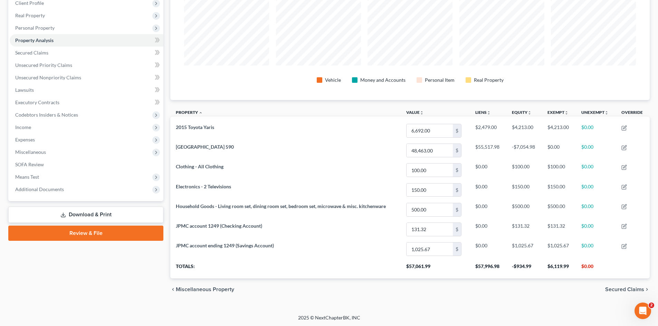
scroll to position [100, 0]
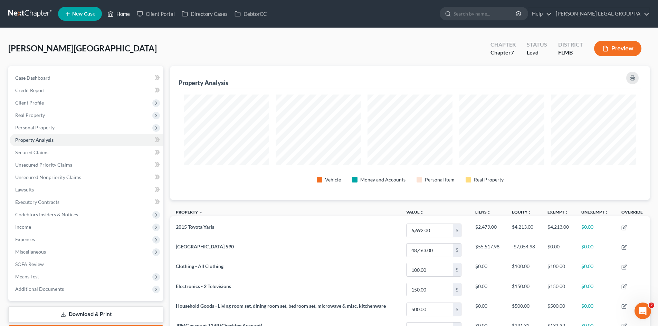
click at [119, 13] on link "Home" at bounding box center [118, 14] width 29 height 12
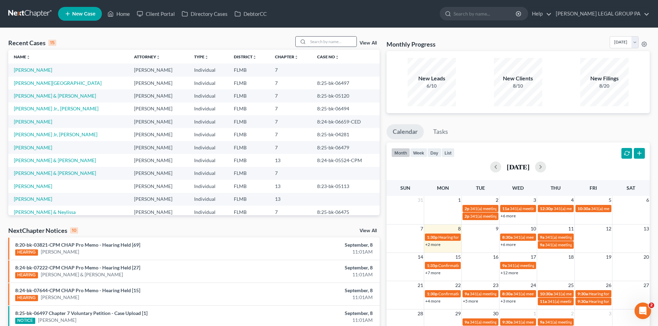
click at [346, 40] on input "search" at bounding box center [332, 42] width 48 height 10
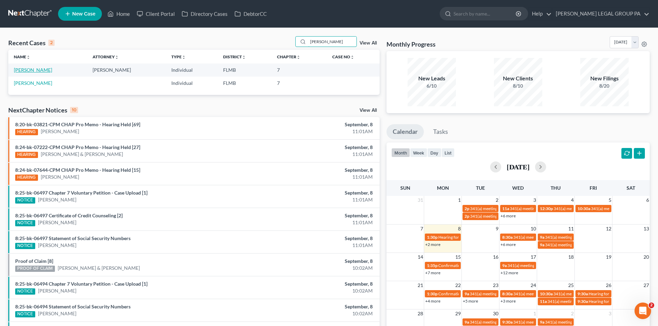
type input "winkel"
click at [24, 70] on link "Winkel, Walker" at bounding box center [33, 70] width 38 height 6
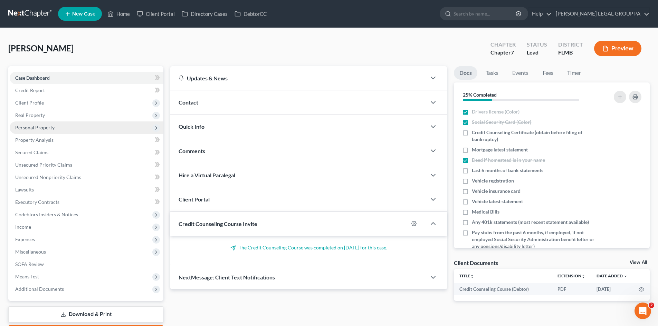
click at [39, 129] on span "Personal Property" at bounding box center [34, 128] width 39 height 6
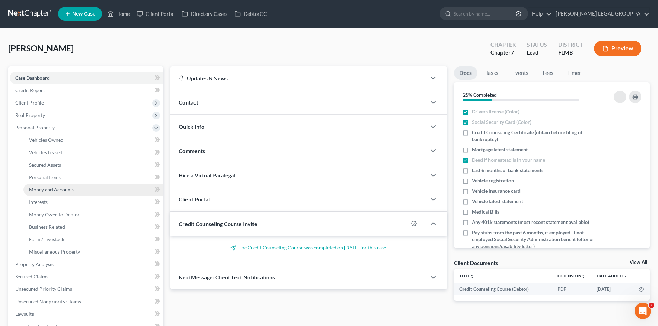
click at [51, 193] on link "Money and Accounts" at bounding box center [93, 190] width 140 height 12
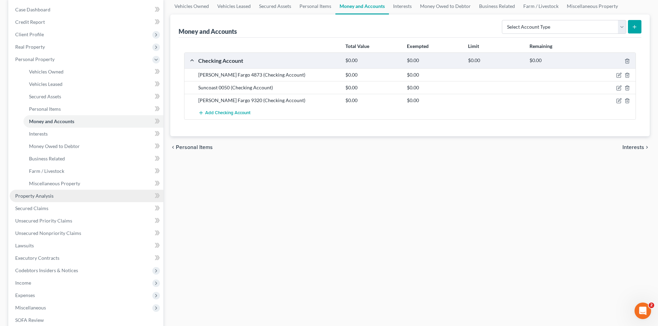
scroll to position [69, 0]
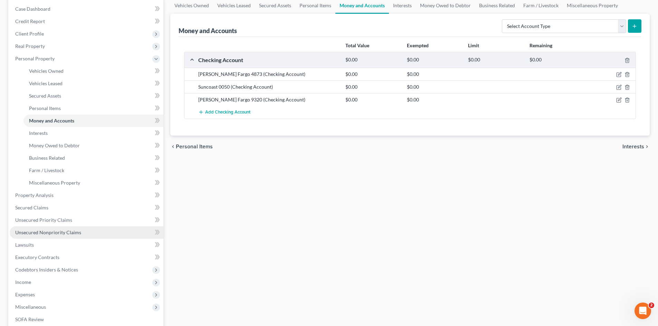
click at [40, 228] on link "Unsecured Nonpriority Claims" at bounding box center [87, 232] width 154 height 12
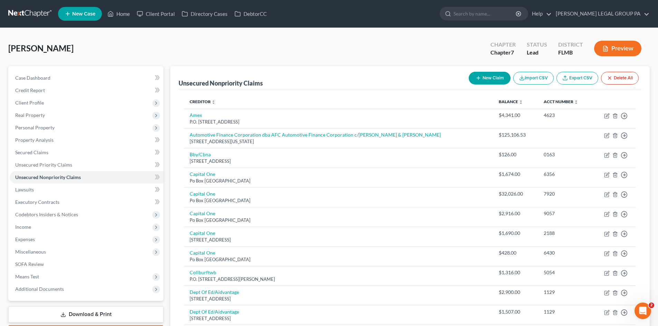
click at [491, 78] on button "New Claim" at bounding box center [489, 78] width 42 height 13
select select "0"
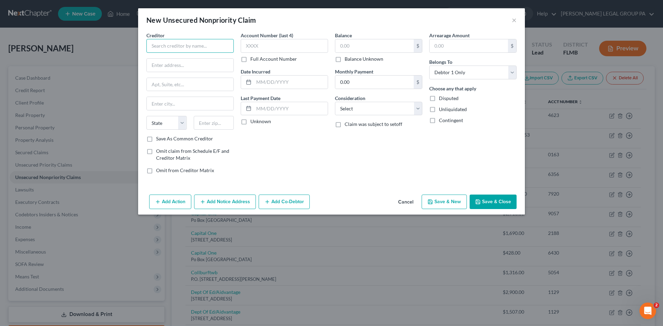
click at [174, 46] on input "text" at bounding box center [189, 46] width 87 height 14
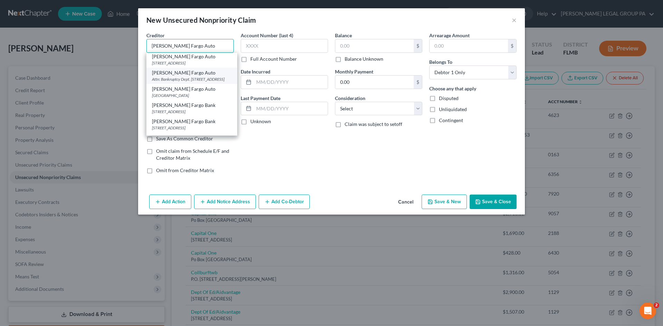
scroll to position [35, 0]
click at [184, 92] on div "Wells Fargo Bank" at bounding box center [192, 88] width 80 height 7
type input "Wells Fargo Bank"
type input "PO Box 14517"
type input "Des Moines"
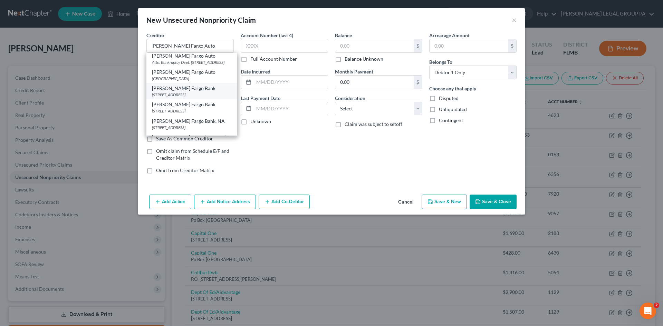
select select "16"
type input "50306"
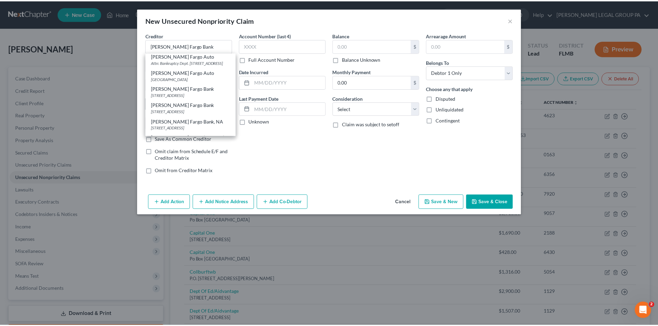
scroll to position [0, 0]
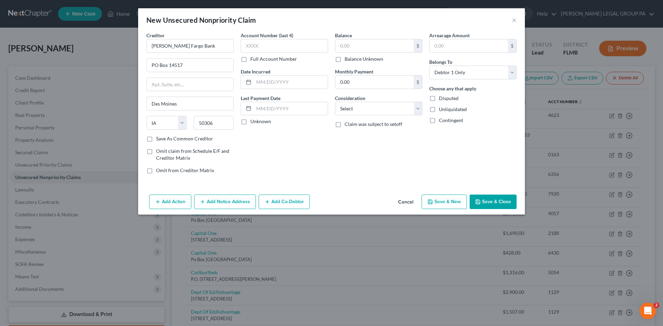
click at [345, 59] on label "Balance Unknown" at bounding box center [364, 59] width 39 height 7
click at [347, 59] on input "Balance Unknown" at bounding box center [349, 58] width 4 height 4
checkbox input "true"
type input "0.00"
click at [353, 109] on select "Select Cable / Satellite Services Collection Agency Credit Card Debt Debt Couns…" at bounding box center [378, 109] width 87 height 14
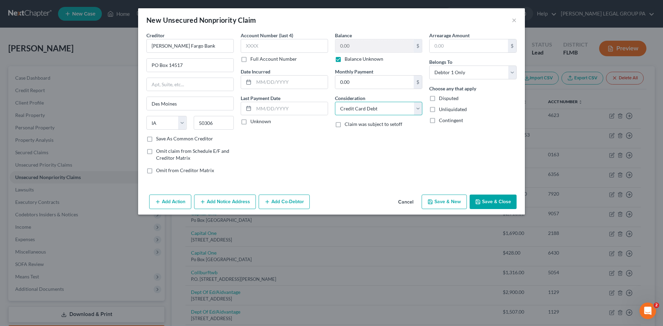
click at [335, 102] on select "Select Cable / Satellite Services Collection Agency Credit Card Debt Debt Couns…" at bounding box center [378, 109] width 87 height 14
drag, startPoint x: 360, startPoint y: 105, endPoint x: 365, endPoint y: 108, distance: 5.6
click at [360, 105] on select "Select Cable / Satellite Services Collection Agency Credit Card Debt Debt Couns…" at bounding box center [378, 109] width 87 height 14
select select "15"
click at [335, 102] on select "Select Cable / Satellite Services Collection Agency Credit Card Debt Debt Couns…" at bounding box center [378, 109] width 87 height 14
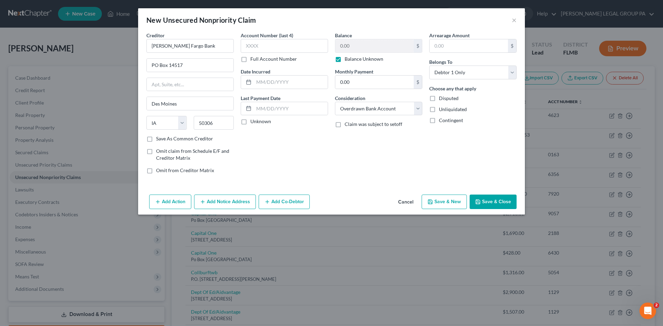
click at [503, 195] on button "Save & Close" at bounding box center [492, 202] width 47 height 14
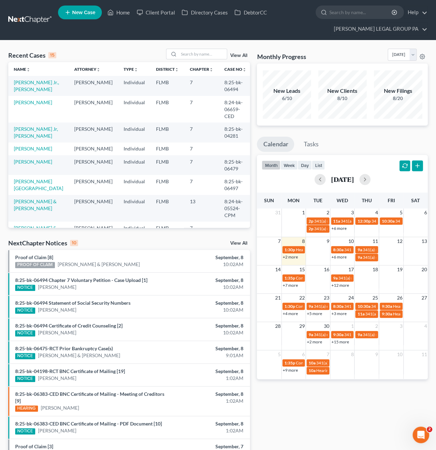
click at [90, 15] on span "New Case" at bounding box center [83, 12] width 23 height 5
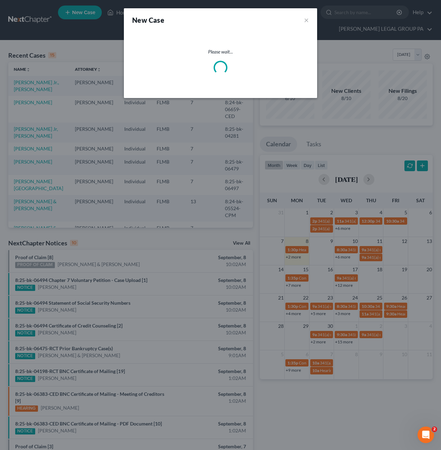
select select "15"
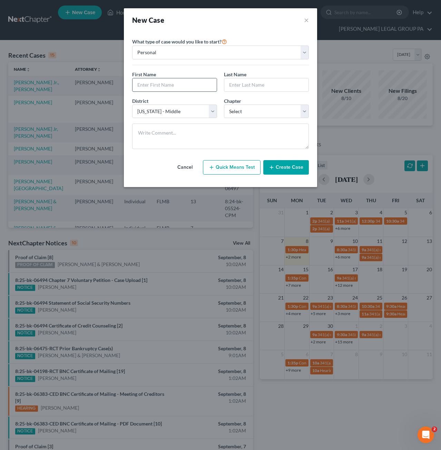
click at [162, 84] on input "text" at bounding box center [175, 84] width 84 height 13
type input "[PERSON_NAME]"
click at [262, 108] on select "Select 7 11 12 13" at bounding box center [266, 112] width 85 height 14
select select "3"
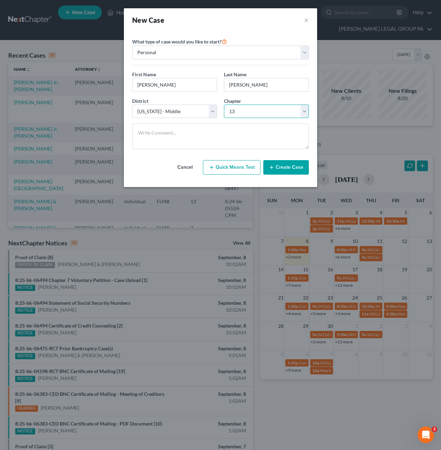
click at [224, 105] on select "Select 7 11 12 13" at bounding box center [266, 112] width 85 height 14
click at [295, 164] on button "Create Case" at bounding box center [286, 167] width 46 height 14
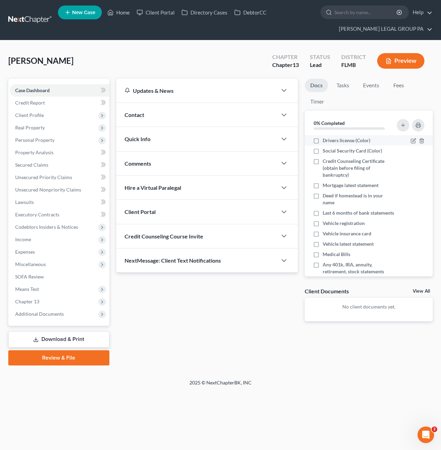
click at [323, 139] on label "Drivers license (Color)" at bounding box center [347, 140] width 48 height 7
click at [326, 139] on input "Drivers license (Color)" at bounding box center [328, 139] width 4 height 4
checkbox input "true"
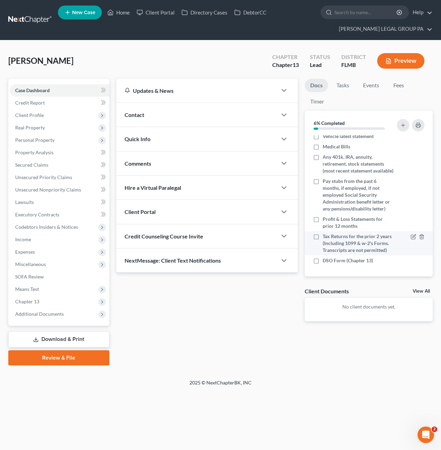
scroll to position [128, 0]
click at [323, 260] on label "DSO Form (Chapter 13)" at bounding box center [348, 260] width 50 height 7
click at [326, 260] on input "DSO Form (Chapter 13)" at bounding box center [328, 259] width 4 height 4
checkbox input "true"
click at [420, 260] on polyline "button" at bounding box center [422, 260] width 4 height 0
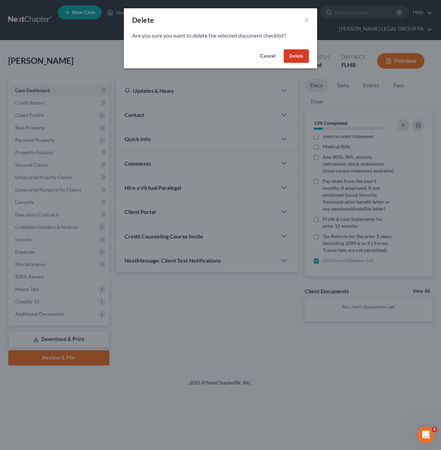
click at [291, 56] on button "Delete" at bounding box center [296, 56] width 25 height 14
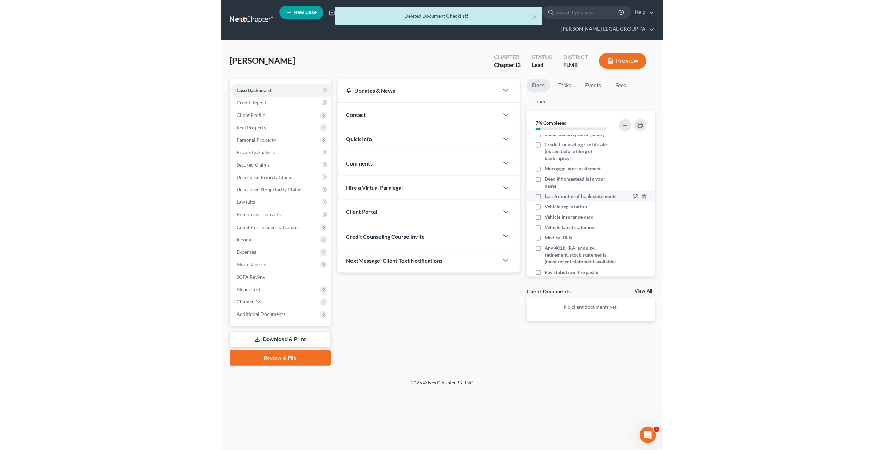
scroll to position [14, 0]
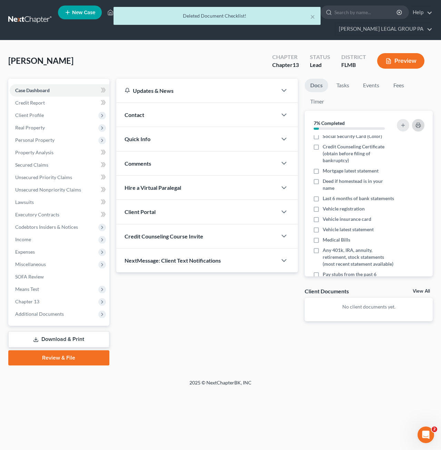
click at [421, 122] on button "button" at bounding box center [418, 125] width 12 height 12
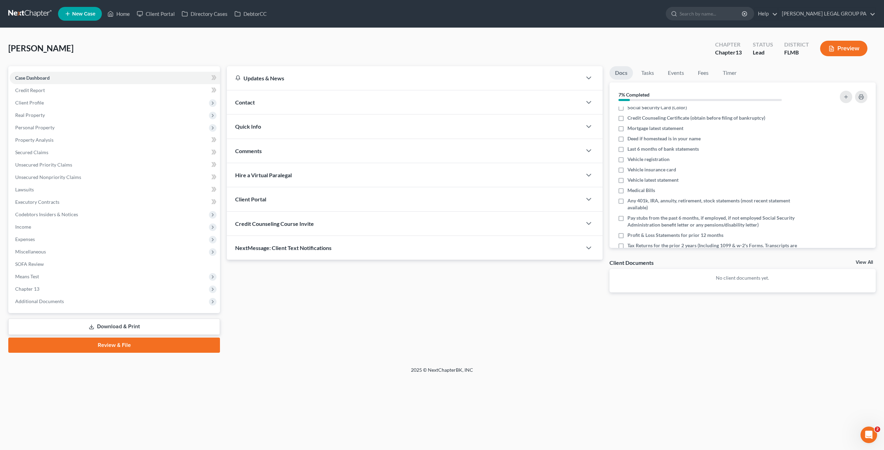
click at [31, 12] on link at bounding box center [30, 14] width 44 height 12
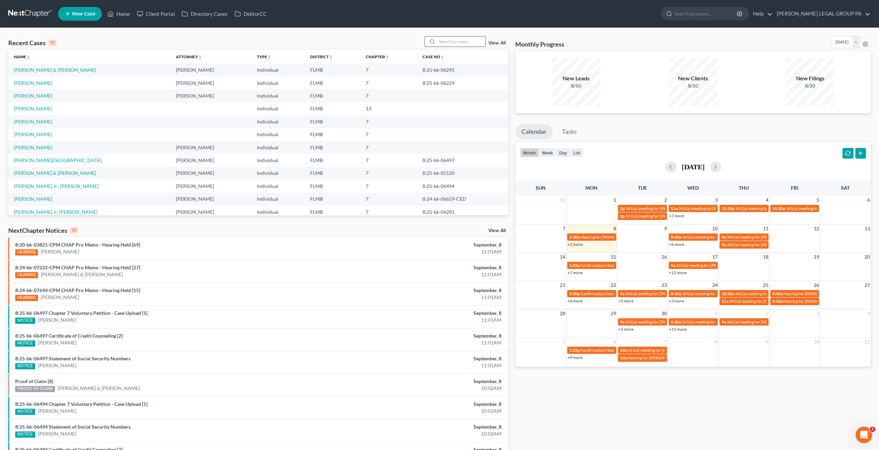
click at [450, 45] on input "search" at bounding box center [461, 42] width 48 height 10
click at [39, 149] on link "[PERSON_NAME]" at bounding box center [33, 148] width 38 height 6
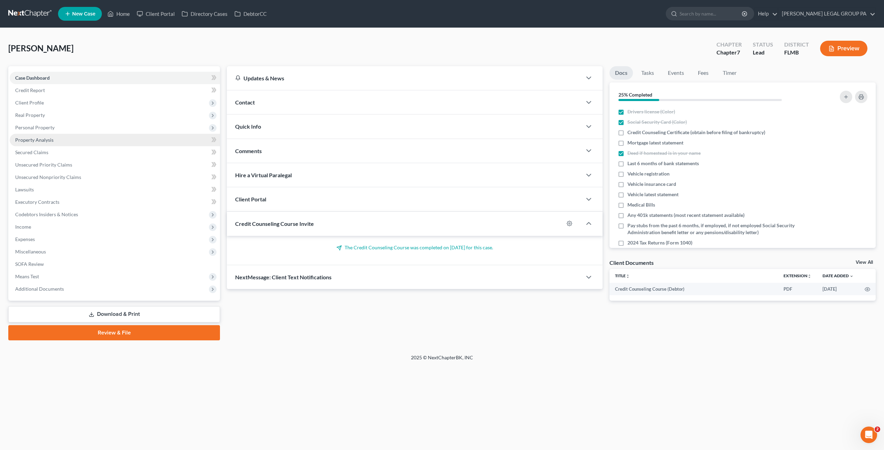
click at [35, 137] on span "Property Analysis" at bounding box center [34, 140] width 38 height 6
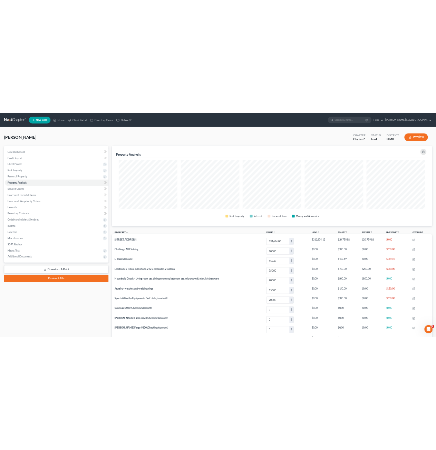
scroll to position [161, 645]
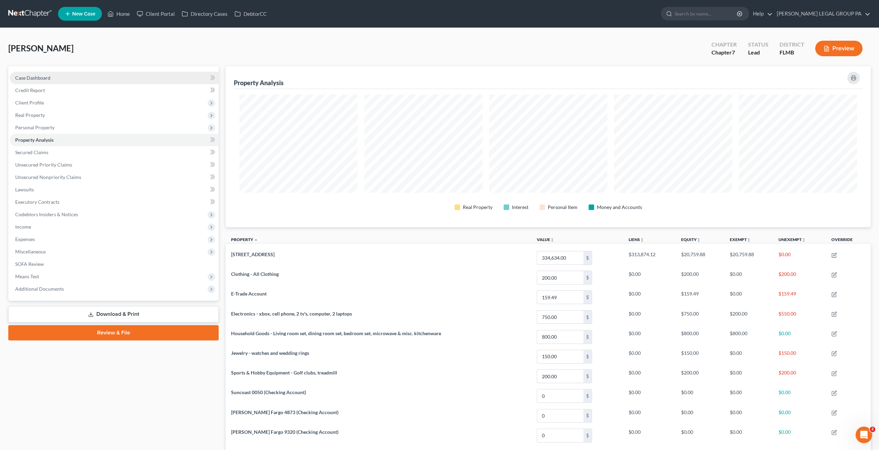
click at [33, 76] on span "Case Dashboard" at bounding box center [32, 78] width 35 height 6
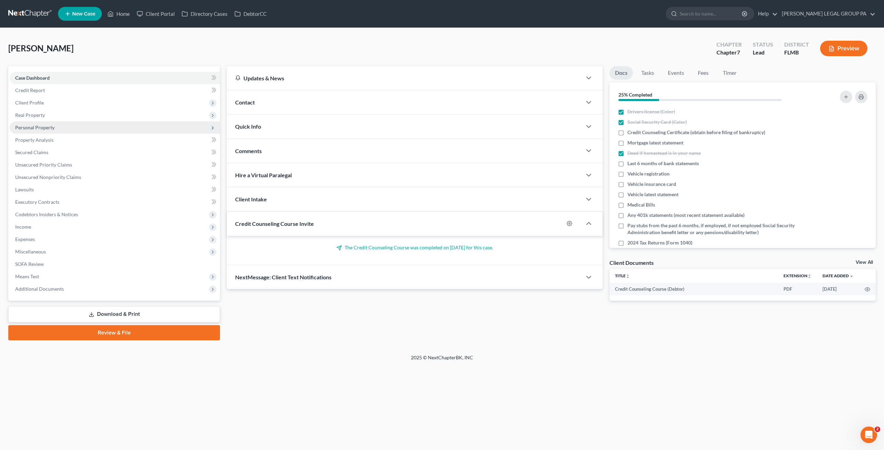
click at [41, 127] on span "Personal Property" at bounding box center [34, 128] width 39 height 6
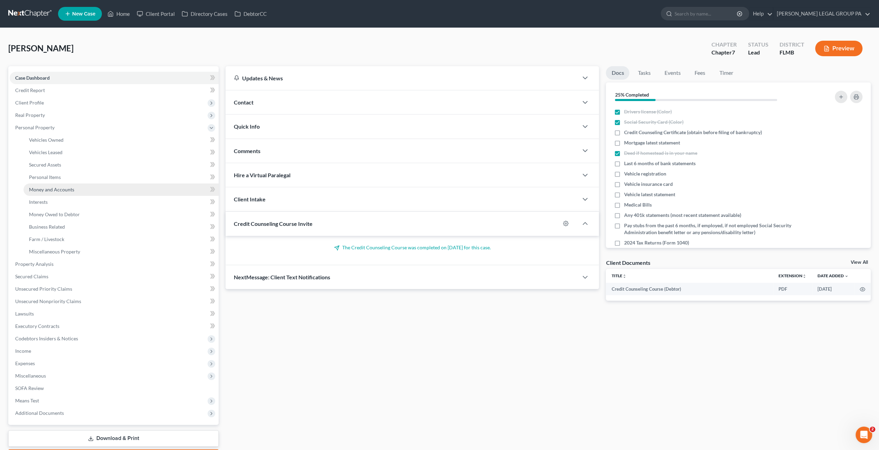
click at [54, 187] on span "Money and Accounts" at bounding box center [51, 190] width 45 height 6
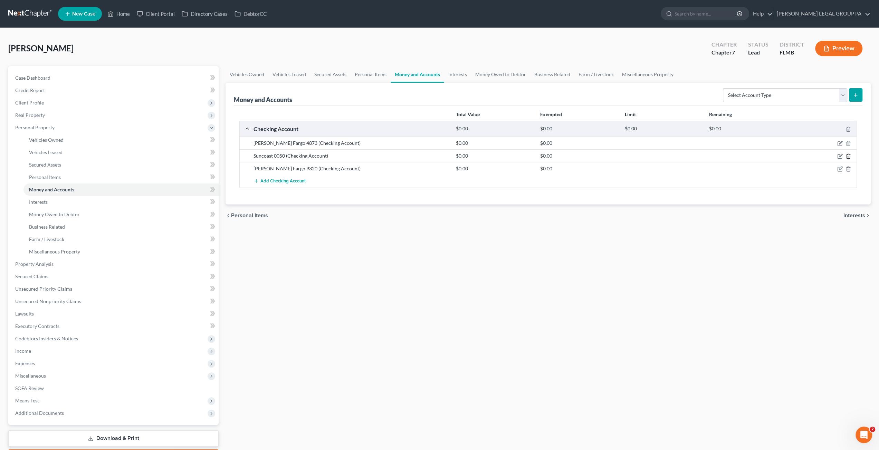
click at [849, 155] on icon "button" at bounding box center [848, 157] width 6 height 6
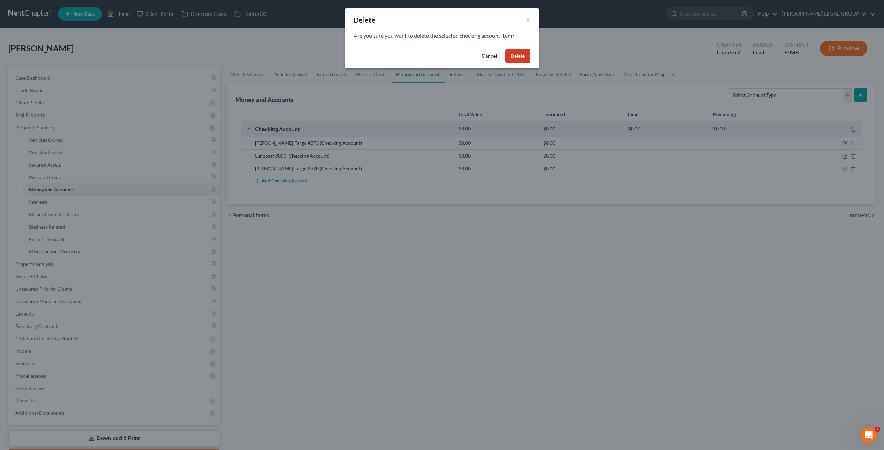
click at [521, 55] on button "Delete" at bounding box center [517, 56] width 25 height 14
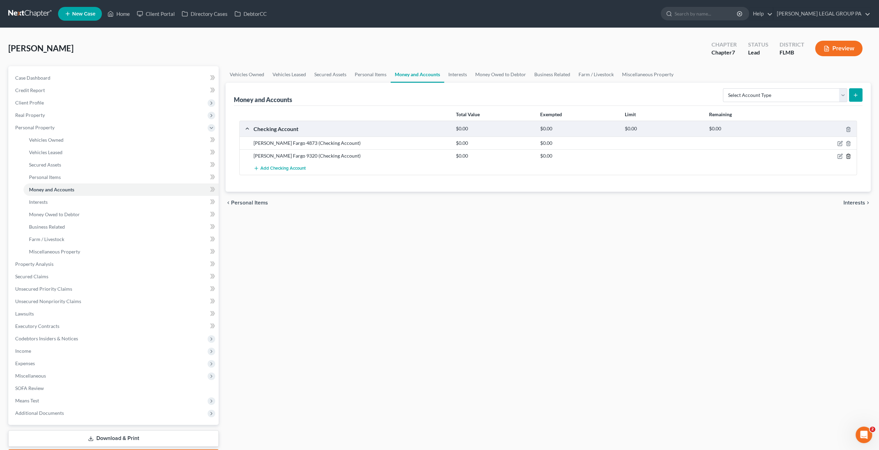
click at [846, 154] on icon "button" at bounding box center [848, 157] width 6 height 6
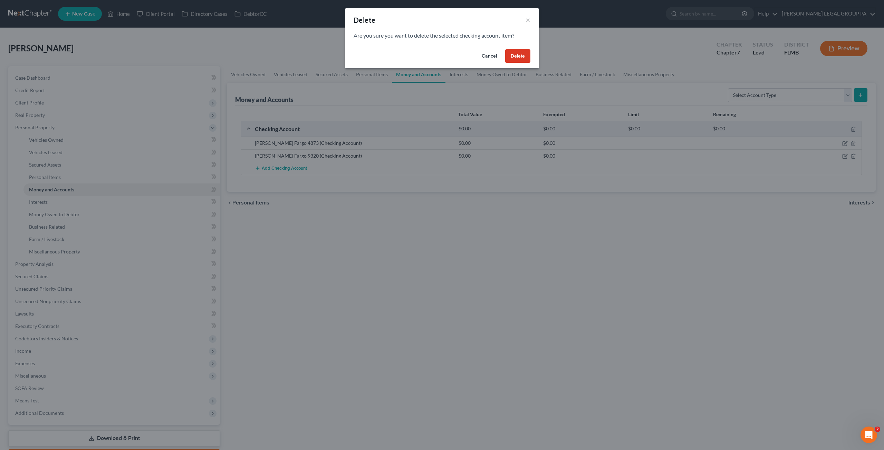
click at [517, 55] on button "Delete" at bounding box center [517, 56] width 25 height 14
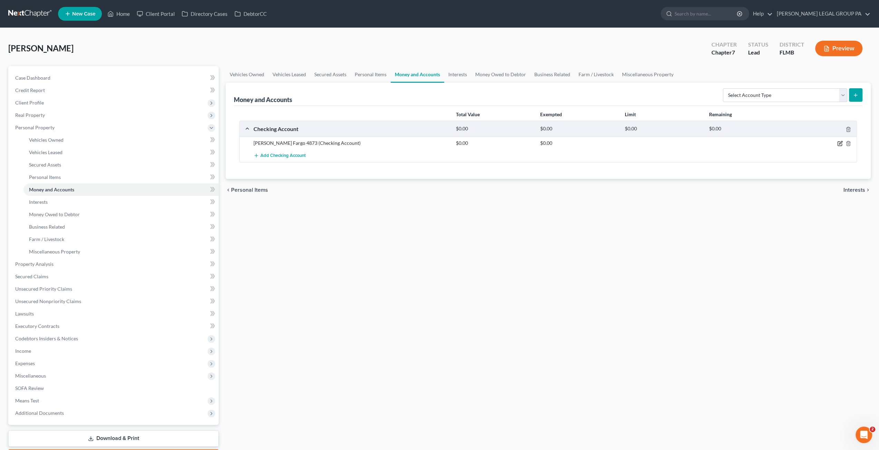
click at [839, 142] on icon "button" at bounding box center [839, 144] width 4 height 4
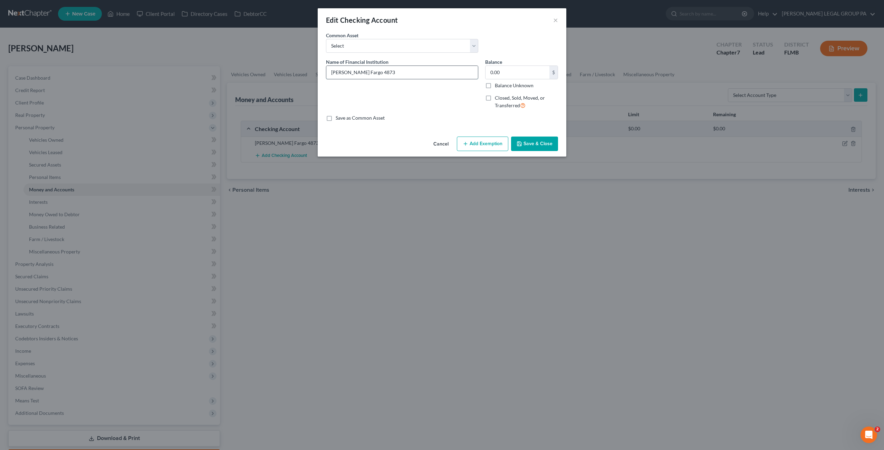
drag, startPoint x: 372, startPoint y: 70, endPoint x: 357, endPoint y: 72, distance: 14.9
click at [357, 72] on input "Wells Fargo 4873" at bounding box center [402, 72] width 152 height 13
type input "Wells Fargo account ending 7735"
click at [526, 146] on button "Save & Close" at bounding box center [534, 144] width 47 height 14
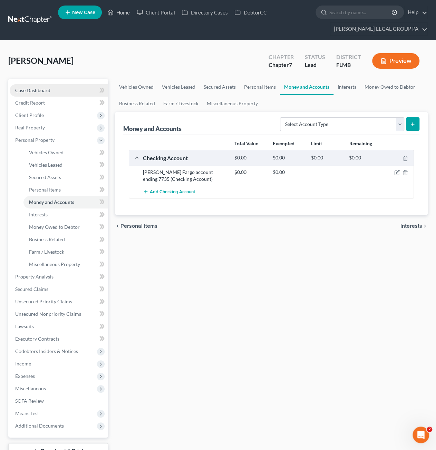
click at [28, 89] on span "Case Dashboard" at bounding box center [32, 90] width 35 height 6
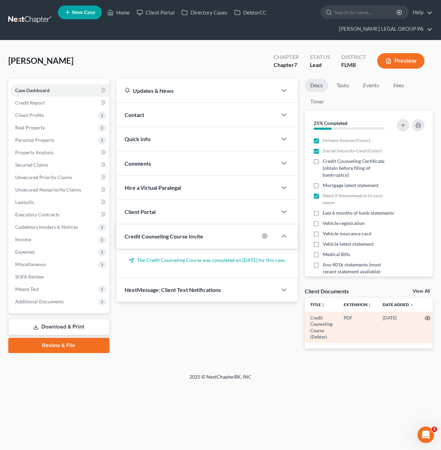
click at [428, 318] on circle "button" at bounding box center [427, 318] width 1 height 1
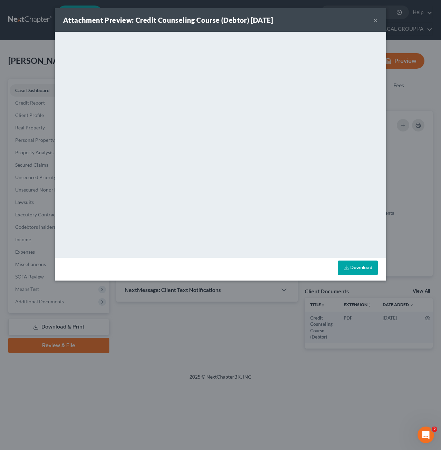
click at [377, 22] on button "×" at bounding box center [375, 20] width 5 height 8
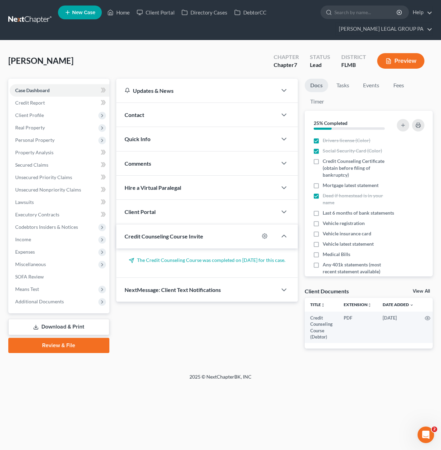
drag, startPoint x: 57, startPoint y: 347, endPoint x: 105, endPoint y: 341, distance: 48.0
click at [57, 347] on link "Review & File" at bounding box center [58, 345] width 101 height 15
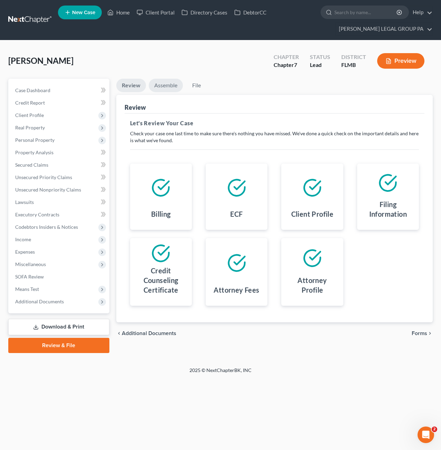
click at [171, 83] on link "Assemble" at bounding box center [166, 85] width 34 height 13
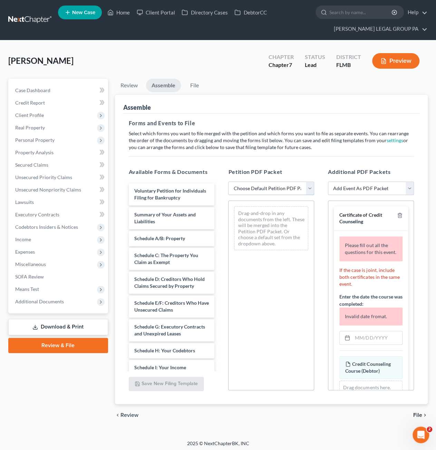
click at [258, 189] on select "Choose Default Petition PDF Packet Complete Bankruptcy Petition (all forms and …" at bounding box center [271, 189] width 86 height 14
select select "0"
click at [228, 182] on select "Choose Default Petition PDF Packet Complete Bankruptcy Petition (all forms and …" at bounding box center [271, 189] width 86 height 14
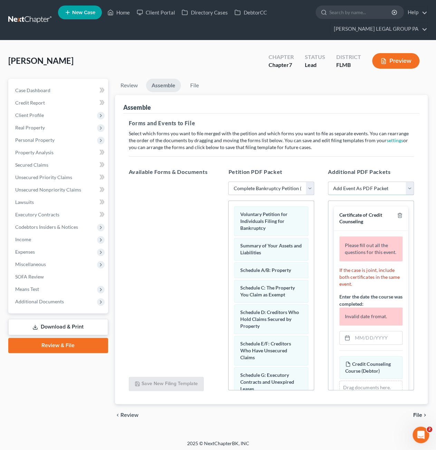
click at [353, 189] on select "Add Event As PDF Packet Amended Creditor Matrix (Fee)- Only use when no separat…" at bounding box center [371, 189] width 86 height 14
click at [357, 122] on h5 "Forms and Events to File" at bounding box center [271, 123] width 285 height 8
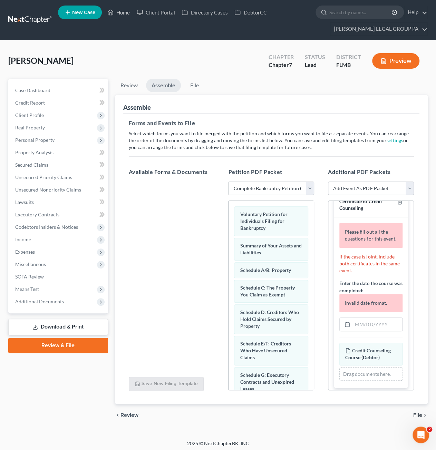
scroll to position [35, 0]
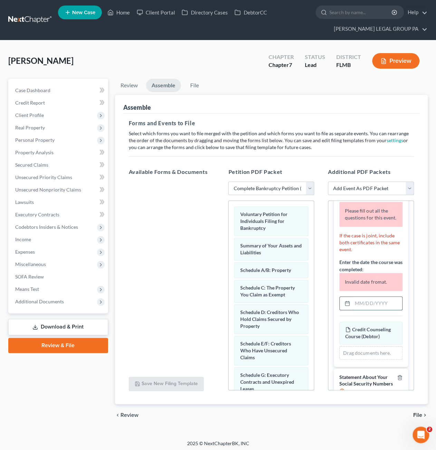
click at [371, 310] on input "text" at bounding box center [377, 303] width 50 height 13
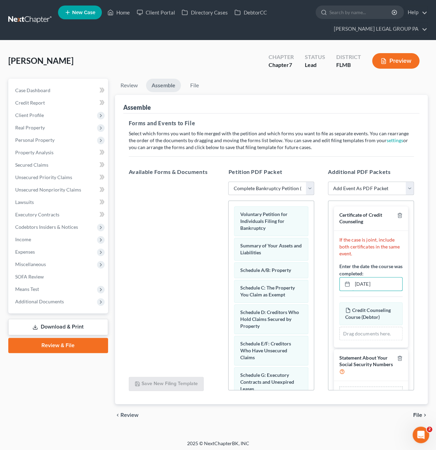
type input "09/03/2025"
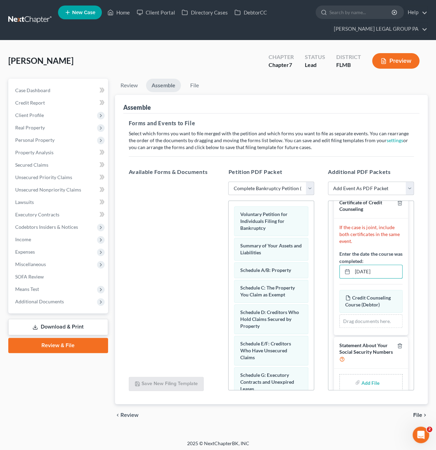
scroll to position [22, 0]
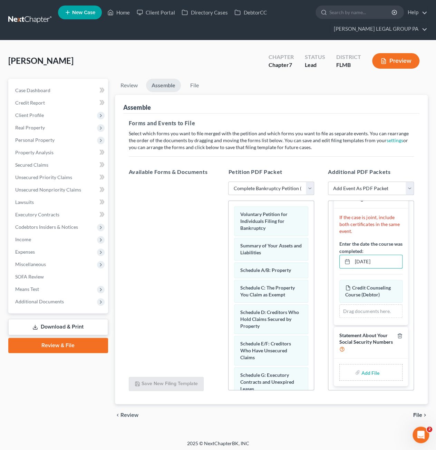
type input "C:\fakepath\Form 121 (34).pdf"
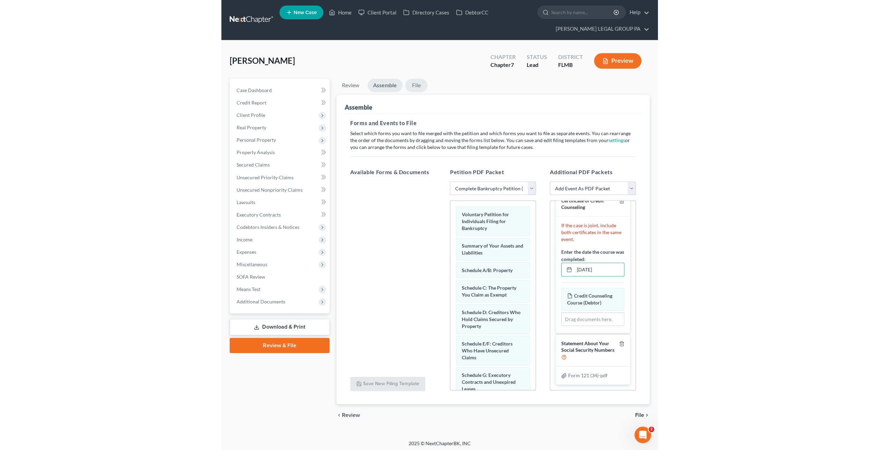
scroll to position [13, 0]
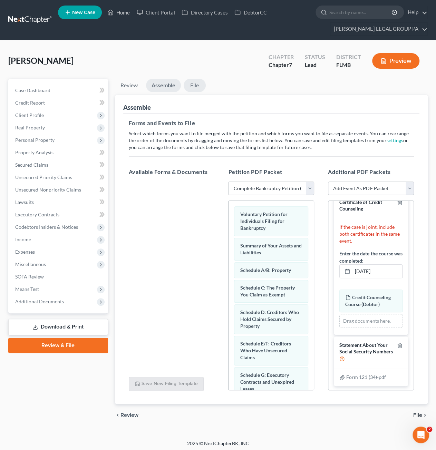
click at [193, 84] on link "File" at bounding box center [195, 85] width 22 height 13
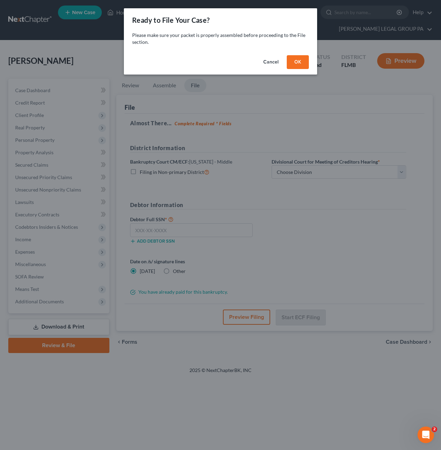
click at [298, 57] on button "OK" at bounding box center [298, 62] width 22 height 14
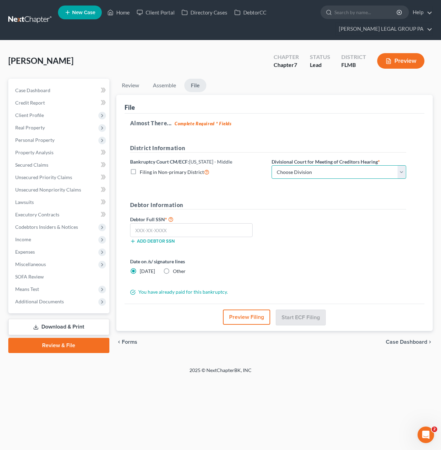
click at [297, 173] on select "Choose Division Fort Myers Jacksonville Orlando Tampa" at bounding box center [339, 172] width 135 height 14
select select "3"
click at [272, 165] on select "Choose Division Fort Myers Jacksonville Orlando Tampa" at bounding box center [339, 172] width 135 height 14
click at [157, 231] on input "text" at bounding box center [191, 230] width 123 height 14
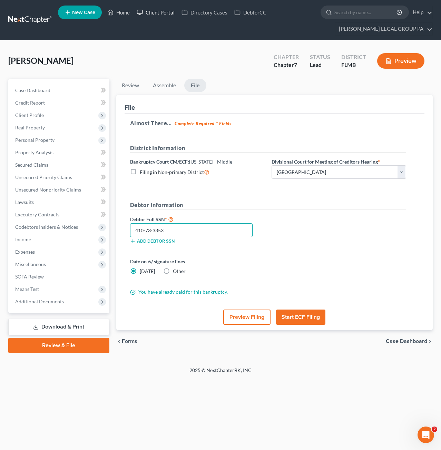
type input "410-73-3353"
click at [298, 312] on button "Start ECF Filing" at bounding box center [300, 317] width 49 height 15
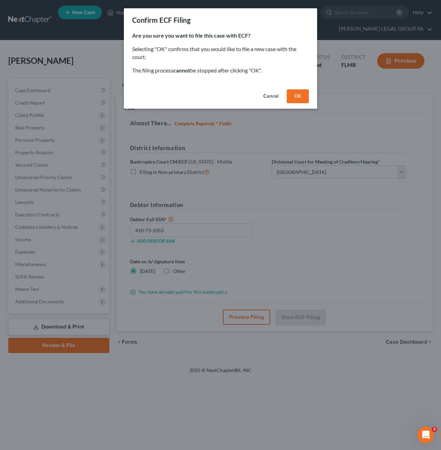
click at [298, 95] on button "OK" at bounding box center [298, 96] width 22 height 14
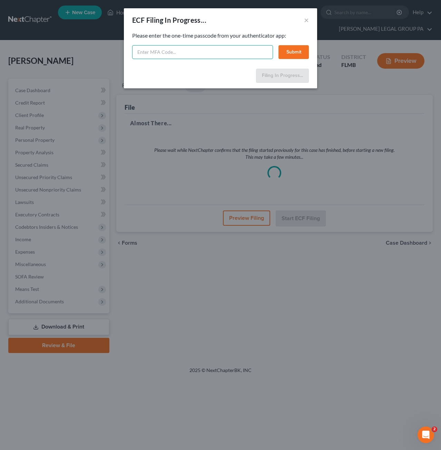
click at [164, 54] on input "text" at bounding box center [202, 52] width 141 height 14
type input "662226"
click at [295, 41] on div "Please enter the one-time passcode from your authenticator app: 662226 Submit" at bounding box center [220, 45] width 177 height 27
click at [295, 49] on button "Submit" at bounding box center [294, 52] width 30 height 14
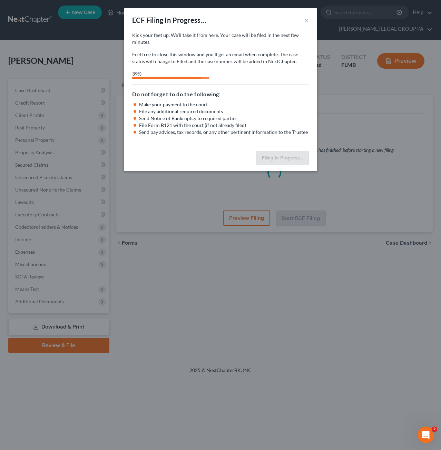
select select "3"
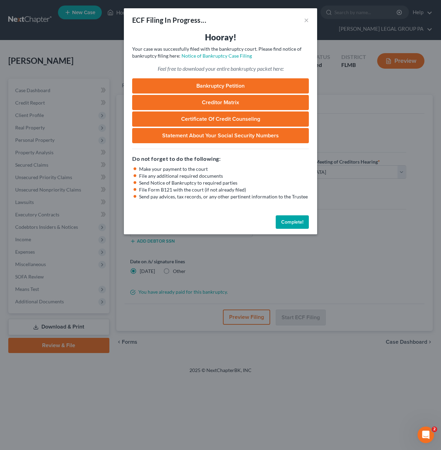
click at [290, 226] on button "Complete!" at bounding box center [292, 222] width 33 height 14
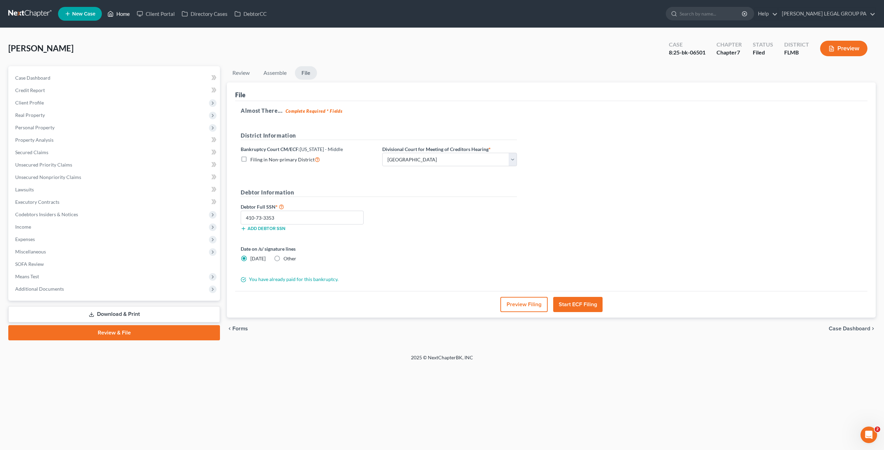
click at [117, 11] on link "Home" at bounding box center [118, 14] width 29 height 12
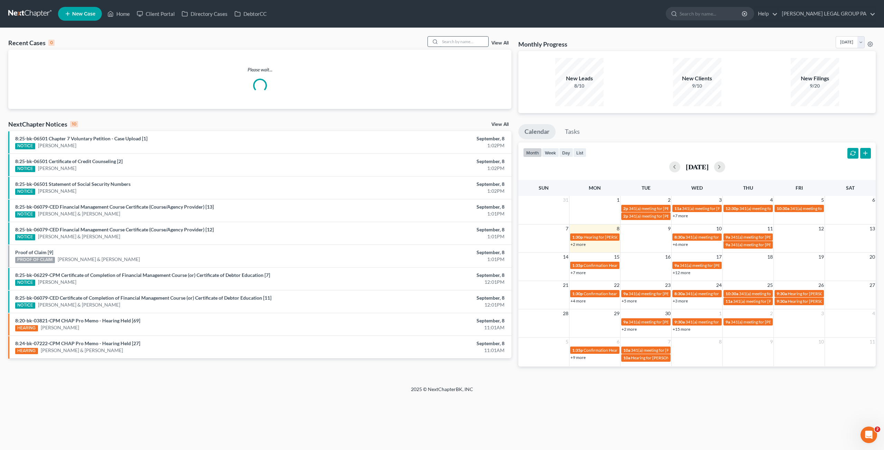
click at [452, 41] on input "search" at bounding box center [464, 42] width 48 height 10
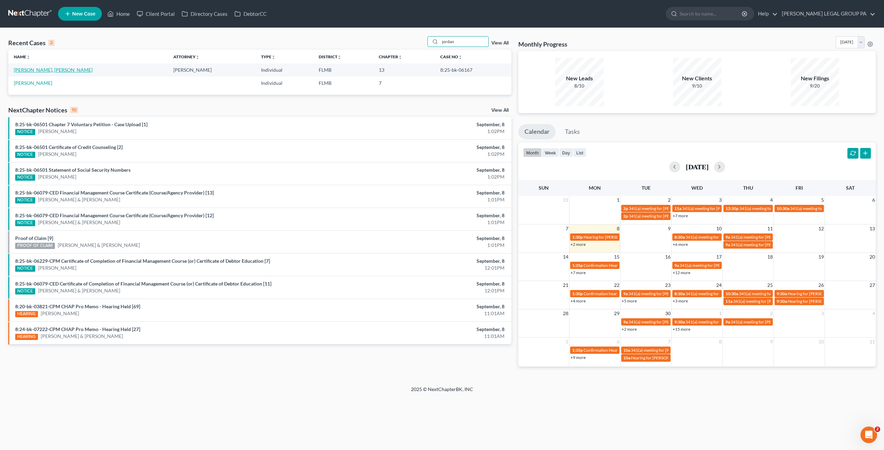
type input "jordan"
click at [47, 70] on link "Jordan Jr., Gerald" at bounding box center [53, 70] width 79 height 6
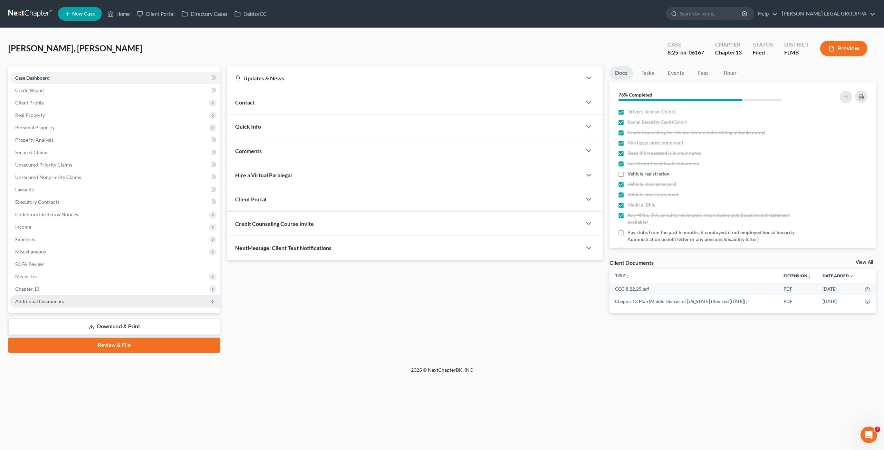
click at [46, 306] on span "Additional Documents" at bounding box center [115, 301] width 210 height 12
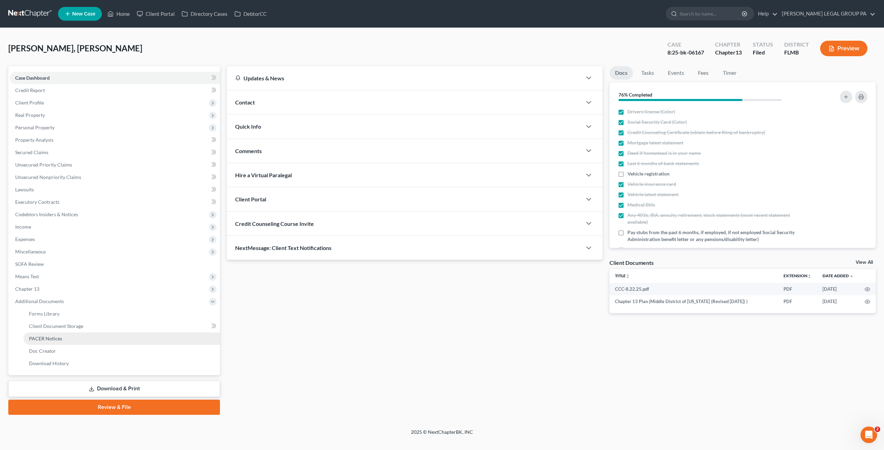
click at [49, 338] on span "PACER Notices" at bounding box center [45, 339] width 33 height 6
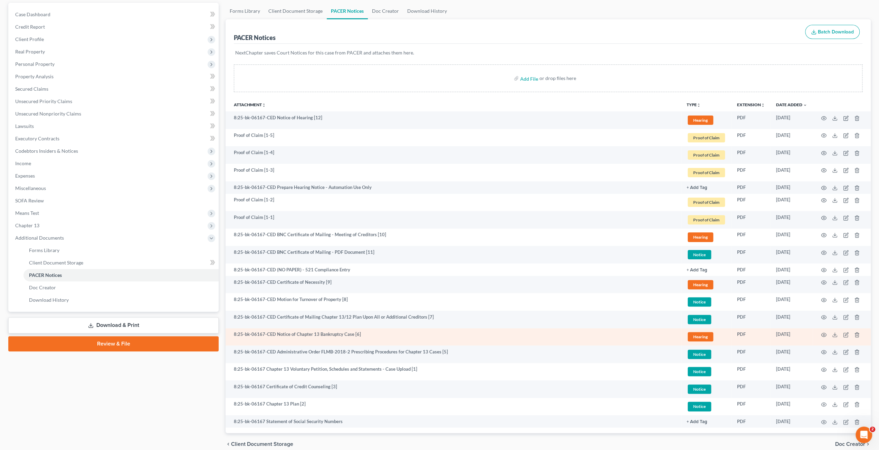
scroll to position [94, 0]
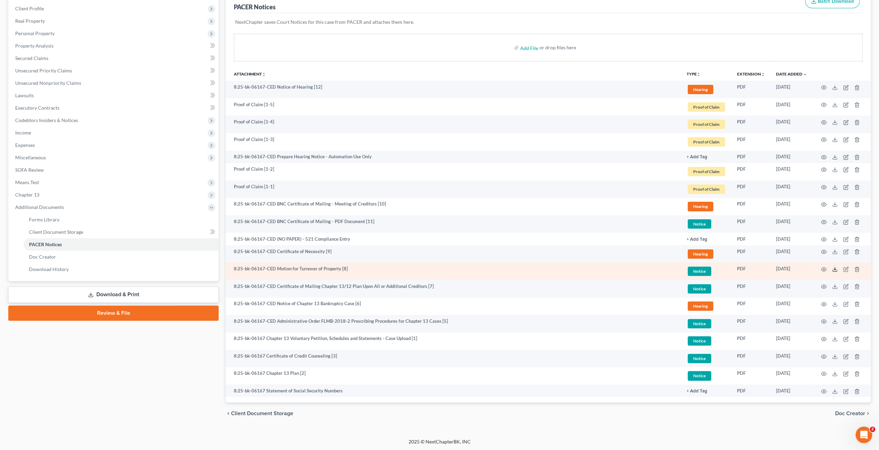
click at [834, 268] on line at bounding box center [834, 269] width 0 height 3
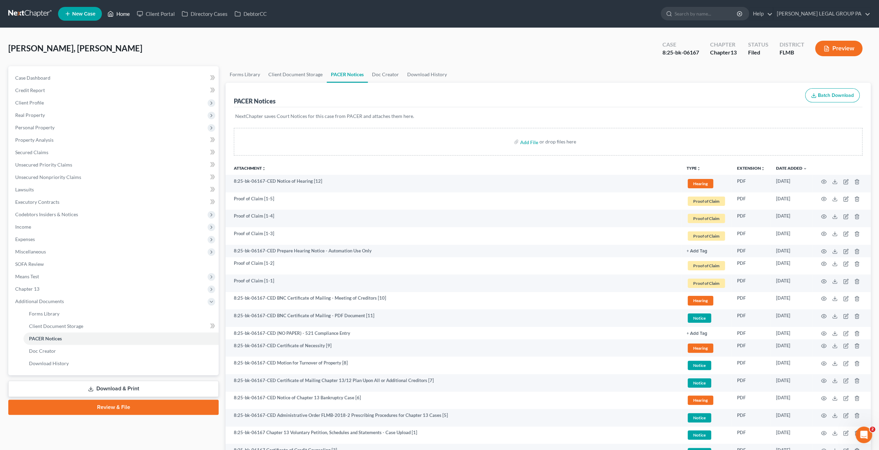
click at [130, 13] on link "Home" at bounding box center [118, 14] width 29 height 12
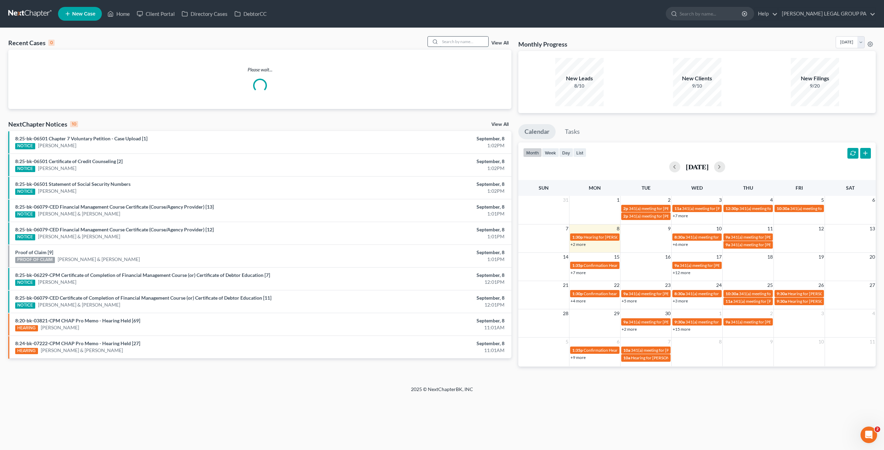
click at [459, 44] on input "search" at bounding box center [464, 42] width 48 height 10
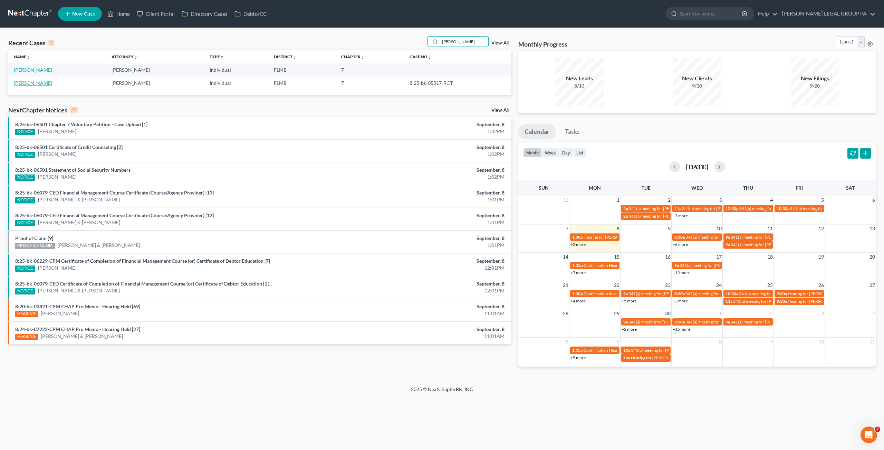
type input "Linda Allen"
click at [29, 84] on link "[PERSON_NAME]" at bounding box center [33, 83] width 38 height 6
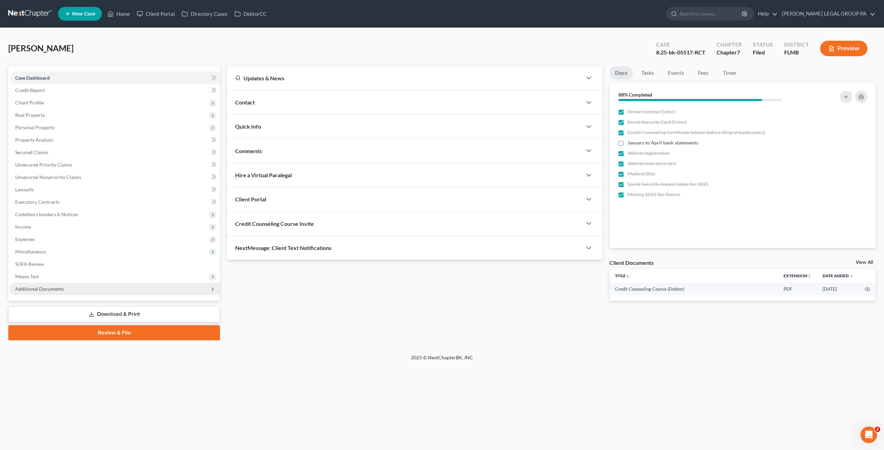
click at [51, 287] on span "Additional Documents" at bounding box center [39, 289] width 49 height 6
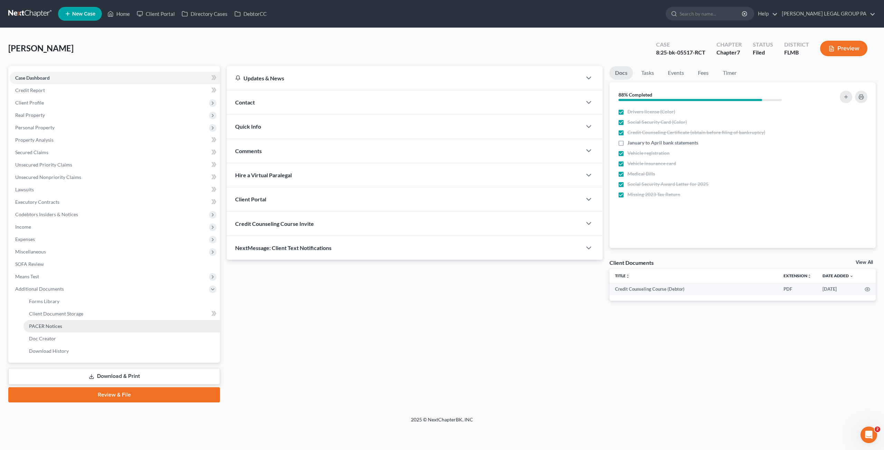
click at [45, 324] on span "PACER Notices" at bounding box center [45, 326] width 33 height 6
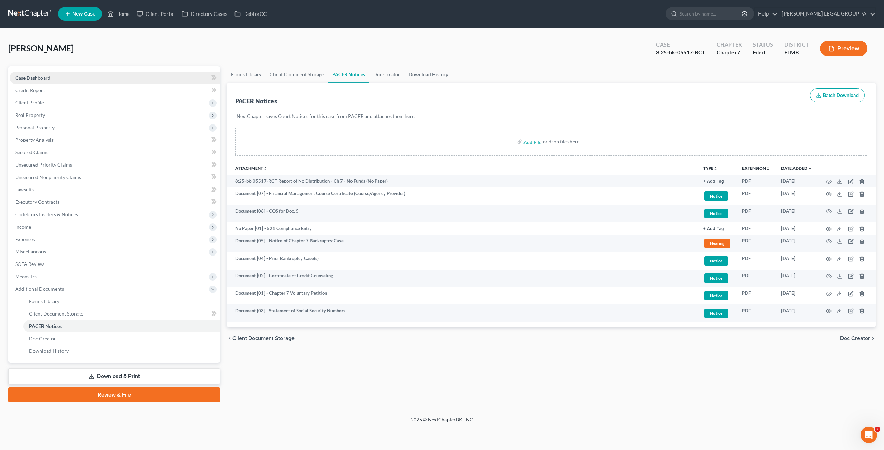
click at [66, 79] on link "Case Dashboard" at bounding box center [115, 78] width 210 height 12
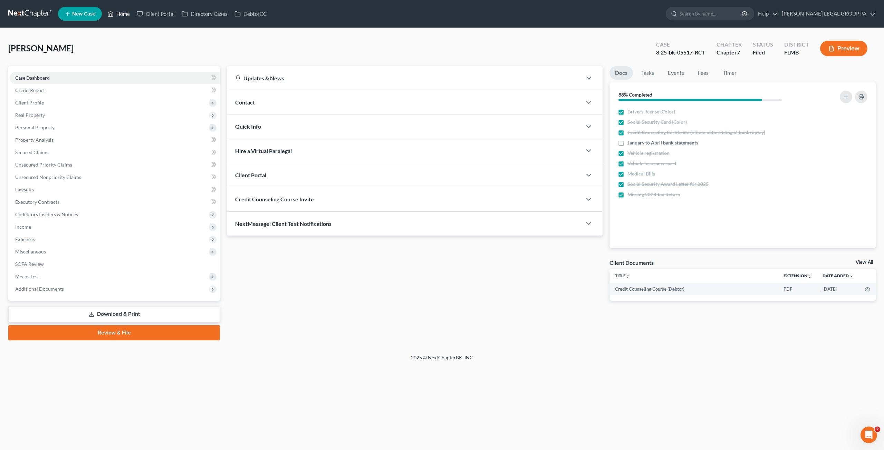
click at [120, 17] on link "Home" at bounding box center [118, 14] width 29 height 12
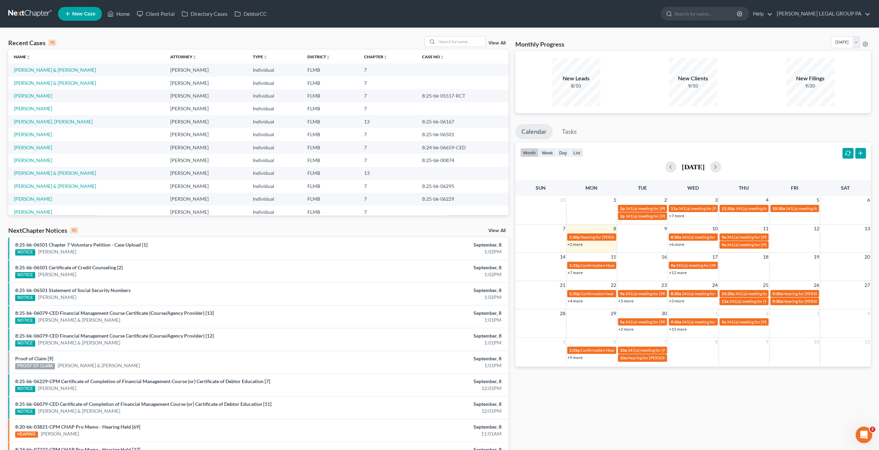
click at [466, 47] on div "Recent Cases 15 View All" at bounding box center [258, 42] width 500 height 13
click at [464, 43] on input "search" at bounding box center [461, 42] width 48 height 10
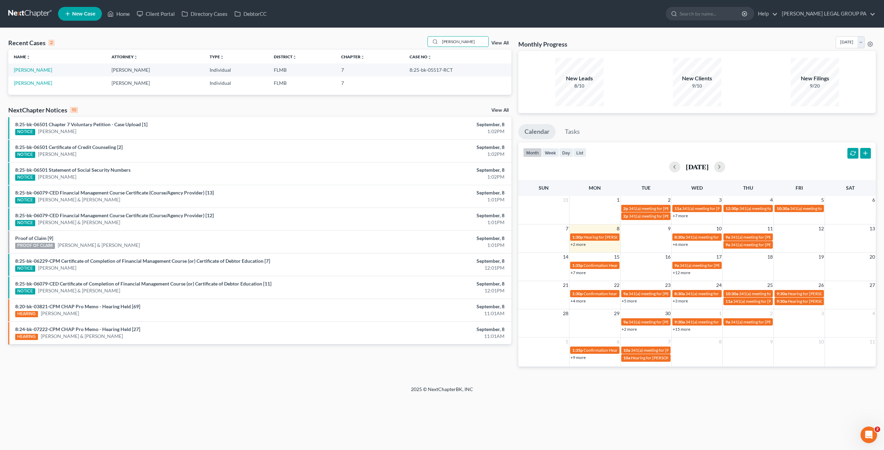
type input "linda allen"
click at [28, 81] on link "[PERSON_NAME]" at bounding box center [33, 83] width 38 height 6
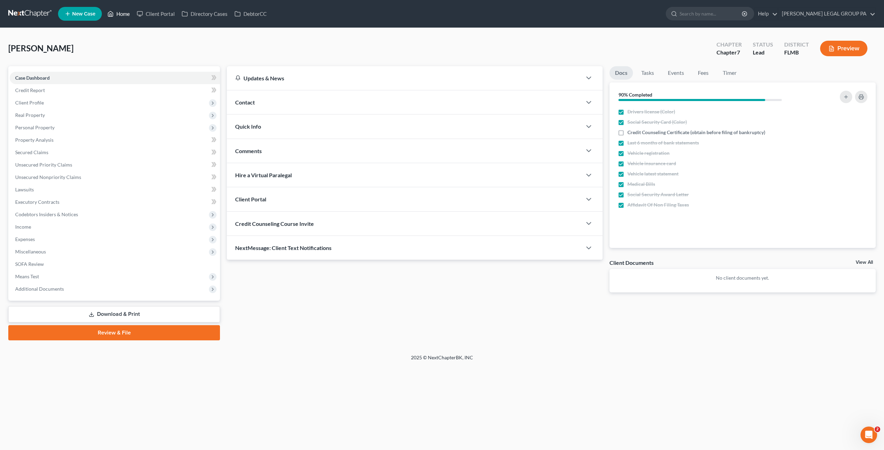
click at [128, 13] on link "Home" at bounding box center [118, 14] width 29 height 12
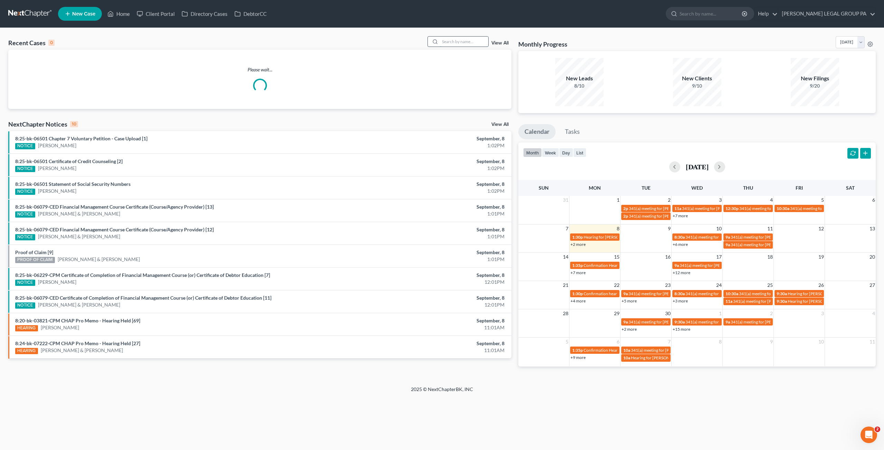
click at [463, 45] on input "search" at bounding box center [464, 42] width 48 height 10
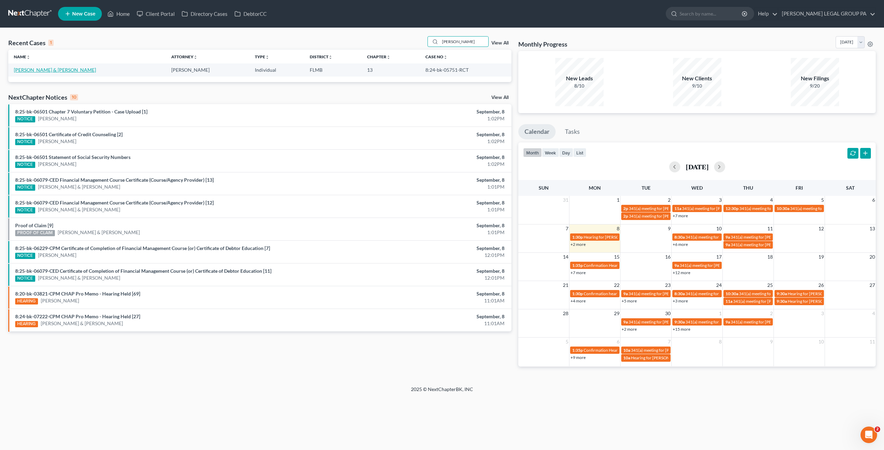
type input "boggs"
click at [37, 69] on link "[PERSON_NAME] & [PERSON_NAME]" at bounding box center [55, 70] width 82 height 6
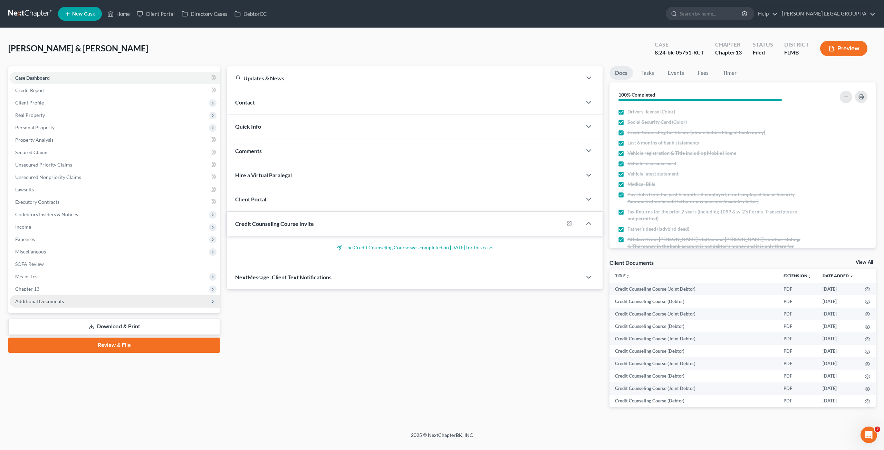
click at [50, 304] on span "Additional Documents" at bounding box center [115, 301] width 210 height 12
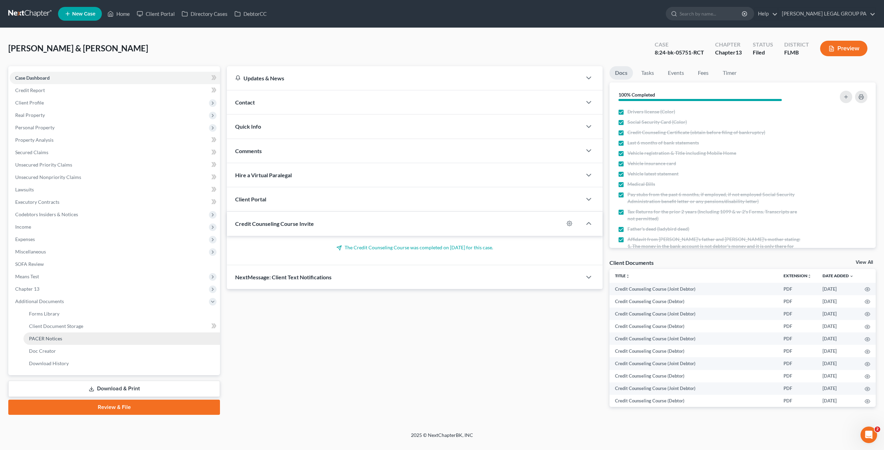
click at [53, 343] on link "PACER Notices" at bounding box center [121, 339] width 196 height 12
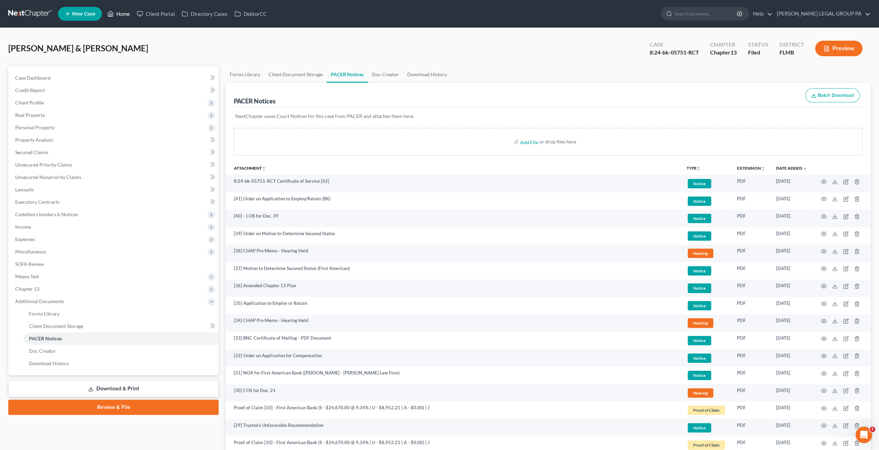
click at [114, 14] on icon at bounding box center [110, 14] width 6 height 8
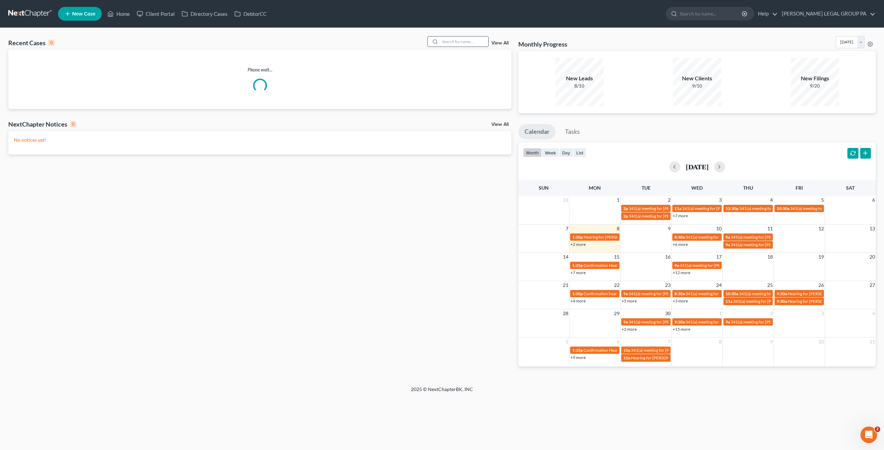
click at [465, 43] on input "search" at bounding box center [464, 42] width 48 height 10
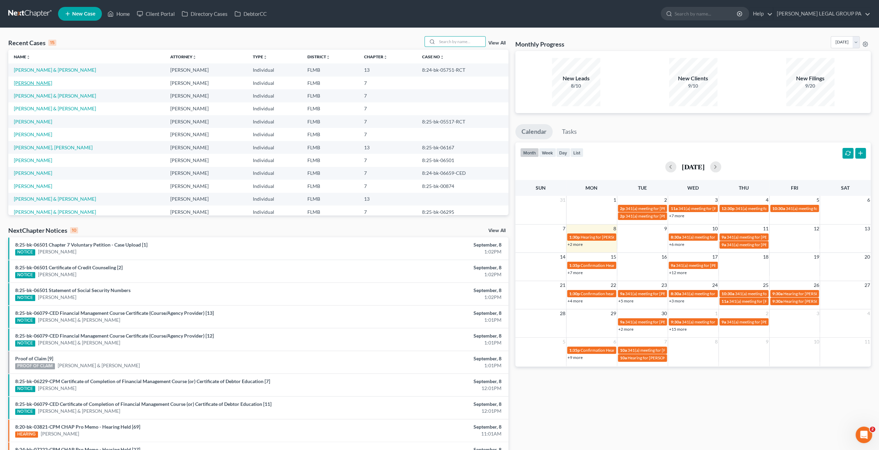
click at [33, 81] on link "[PERSON_NAME]" at bounding box center [33, 83] width 38 height 6
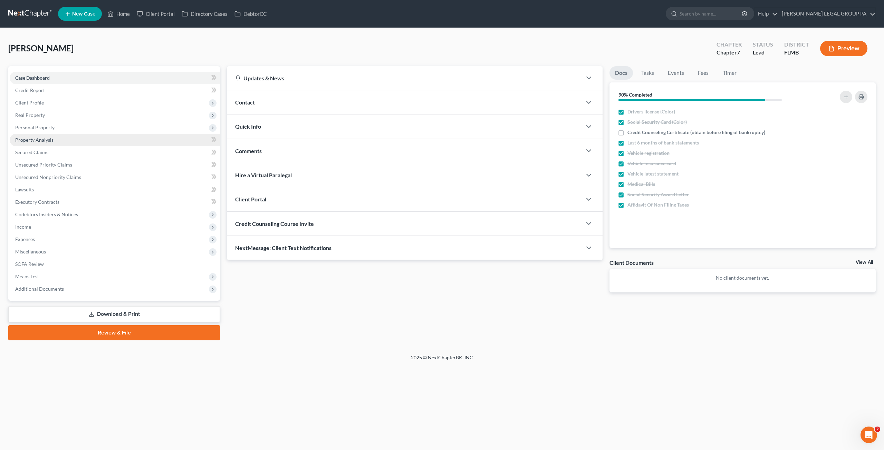
click at [56, 141] on link "Property Analysis" at bounding box center [115, 140] width 210 height 12
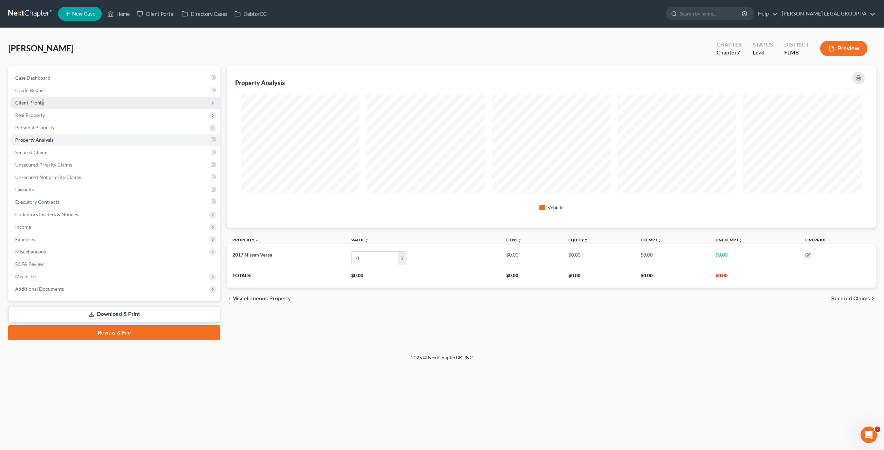
click at [42, 107] on span "Client Profile" at bounding box center [115, 103] width 210 height 12
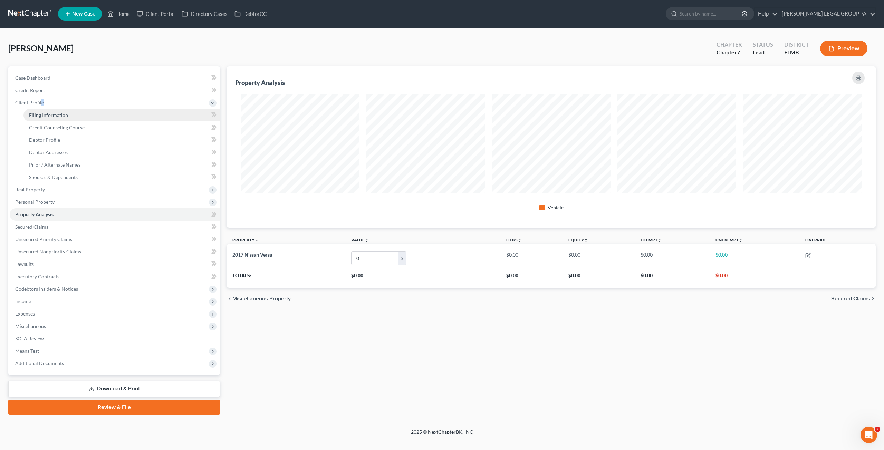
click at [45, 113] on span "Filing Information" at bounding box center [48, 115] width 39 height 6
select select "1"
select select "0"
select select "9"
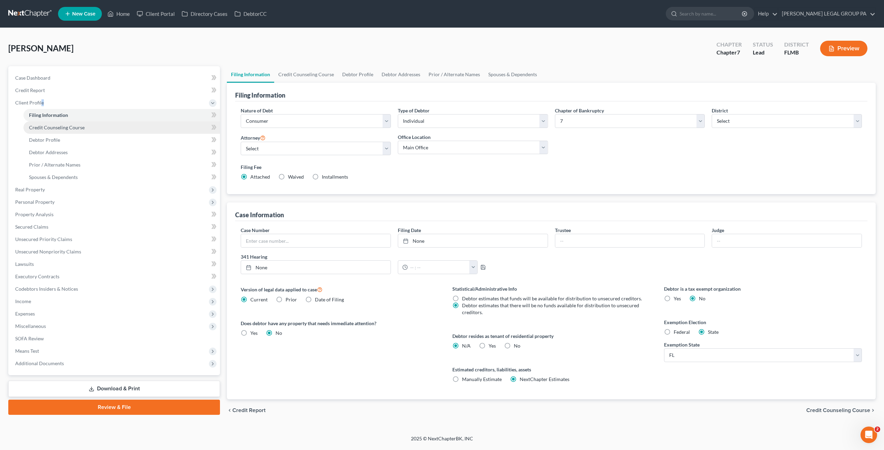
click at [56, 129] on span "Credit Counseling Course" at bounding box center [57, 128] width 56 height 6
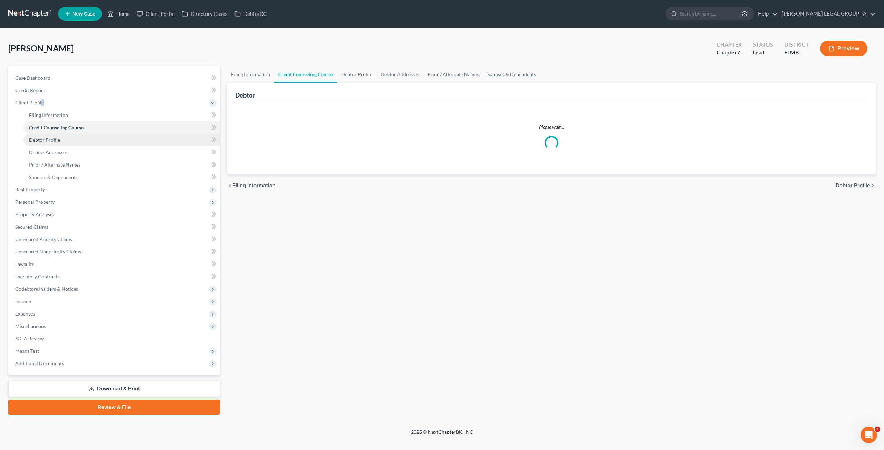
click at [55, 138] on span "Debtor Profile" at bounding box center [44, 140] width 31 height 6
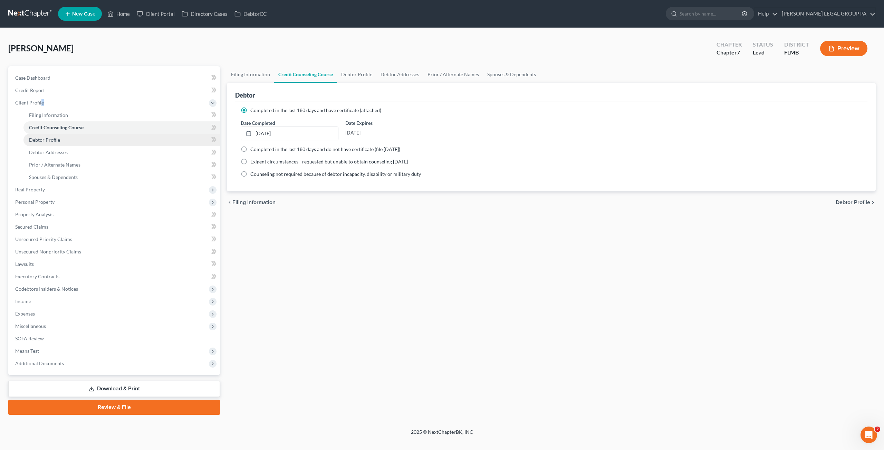
select select "0"
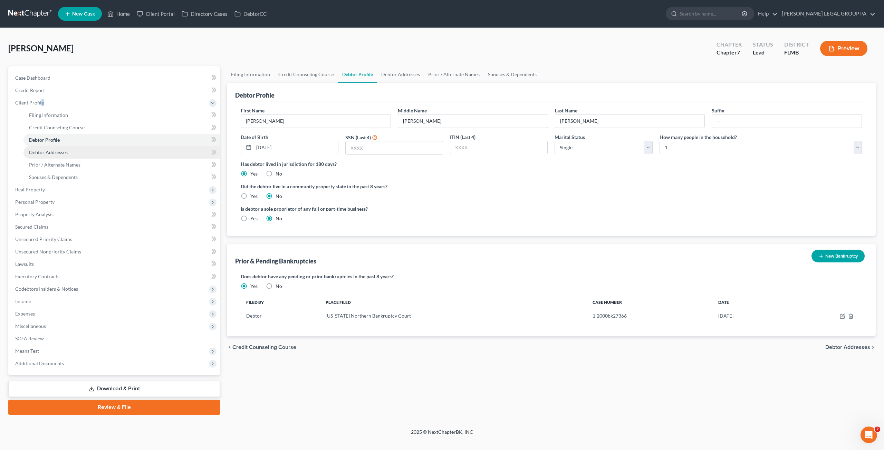
click at [55, 152] on span "Debtor Addresses" at bounding box center [48, 152] width 39 height 6
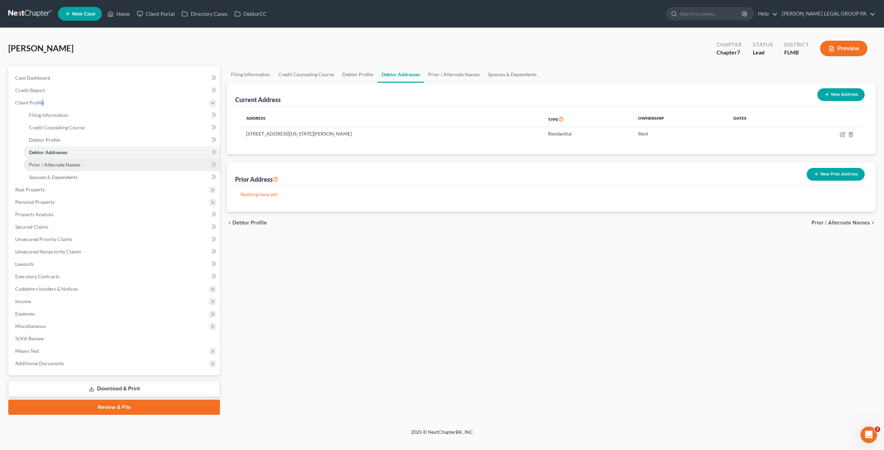
click at [61, 163] on span "Prior / Alternate Names" at bounding box center [54, 165] width 51 height 6
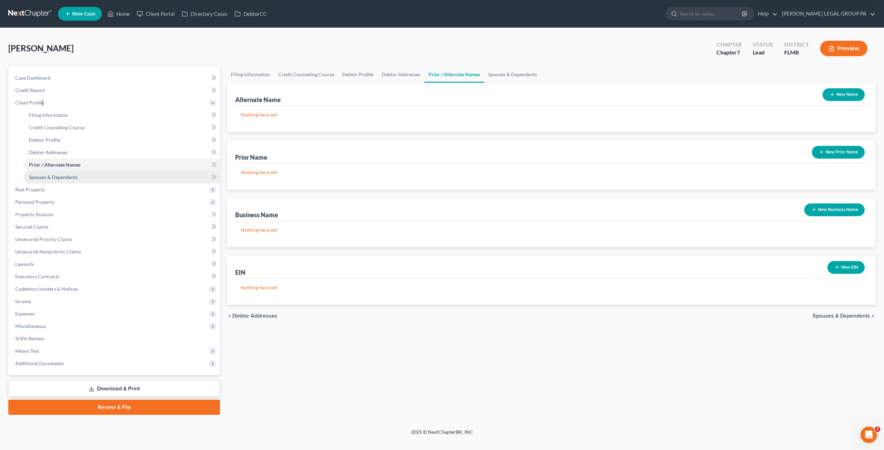
click at [69, 176] on span "Spouses & Dependents" at bounding box center [53, 177] width 49 height 6
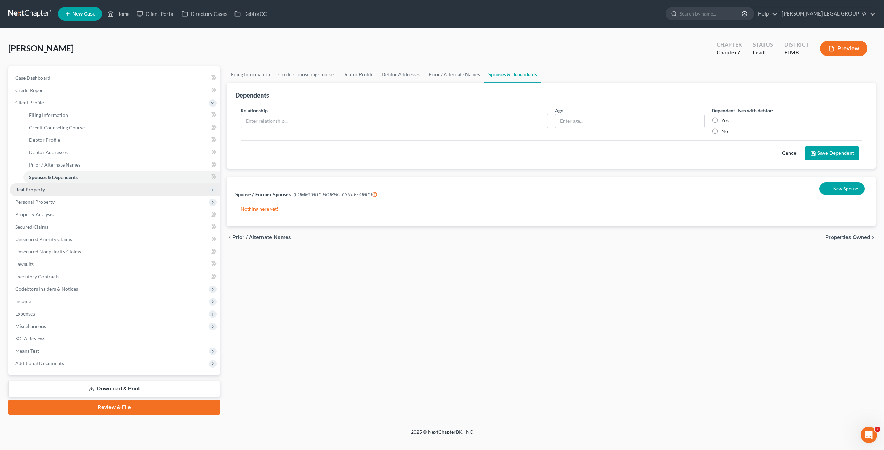
click at [54, 193] on span "Real Property" at bounding box center [115, 190] width 210 height 12
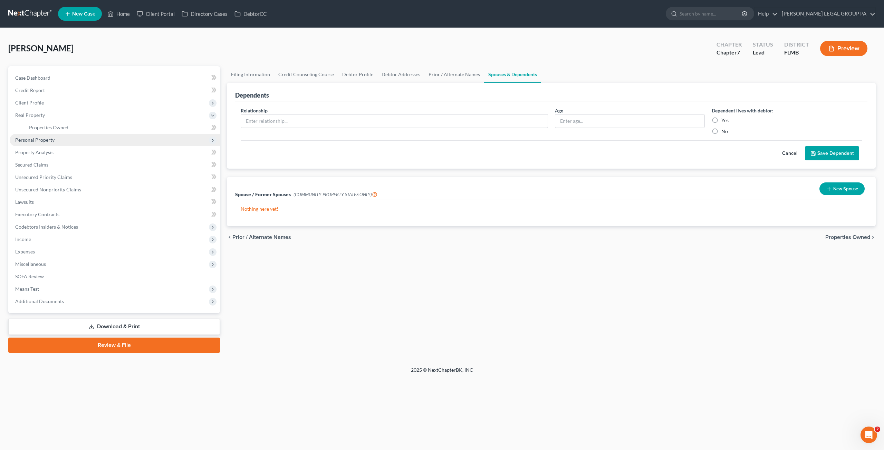
click at [45, 141] on span "Personal Property" at bounding box center [34, 140] width 39 height 6
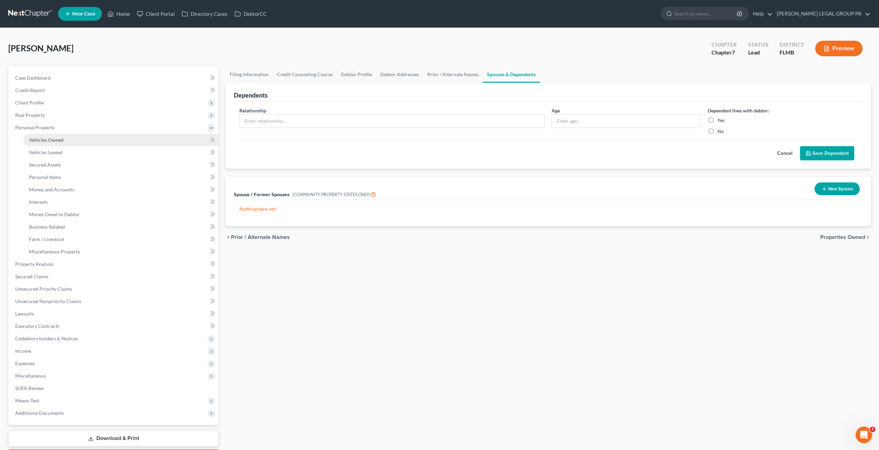
click at [35, 139] on span "Vehicles Owned" at bounding box center [46, 140] width 35 height 6
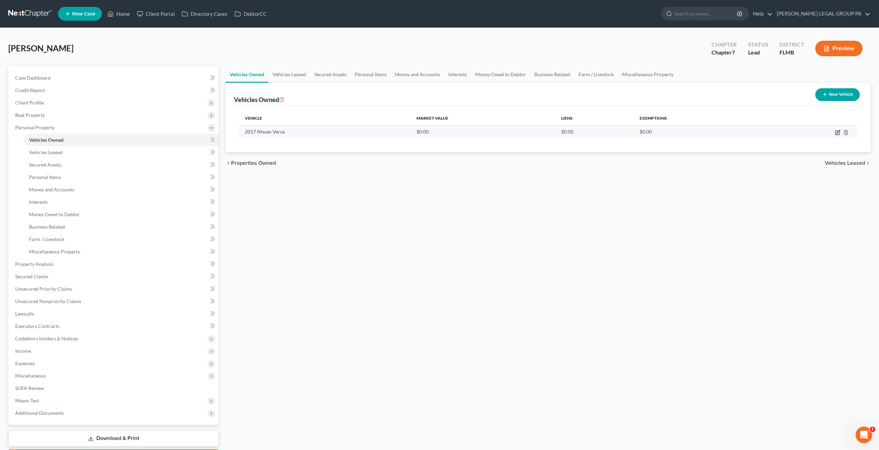
click at [837, 132] on icon "button" at bounding box center [837, 131] width 3 height 3
select select "0"
select select "9"
select select "2"
select select "0"
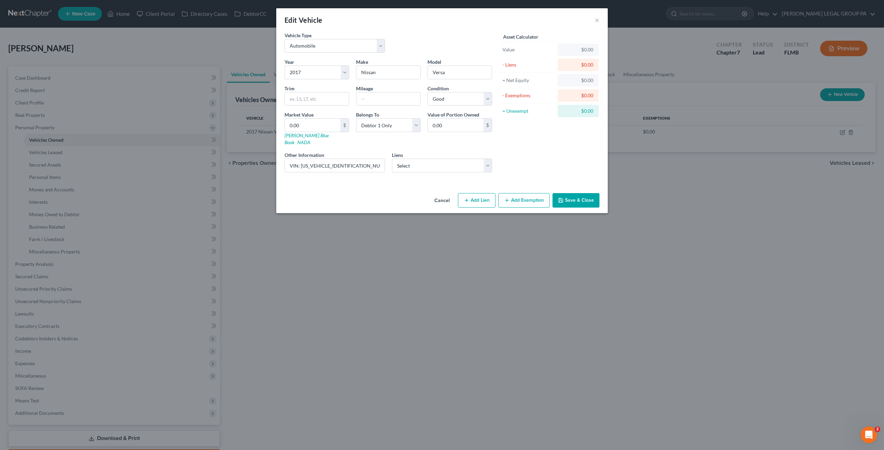
click at [575, 193] on button "Save & Close" at bounding box center [575, 200] width 47 height 14
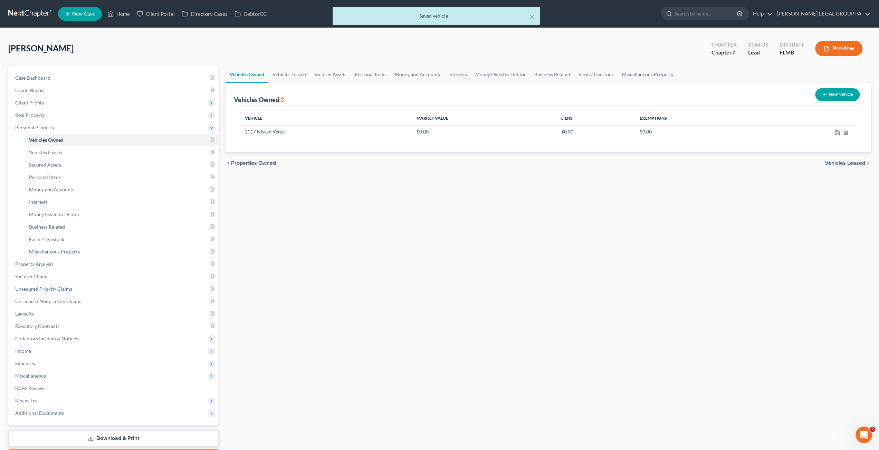
click at [847, 93] on button "New Vehicle" at bounding box center [837, 94] width 45 height 13
select select "0"
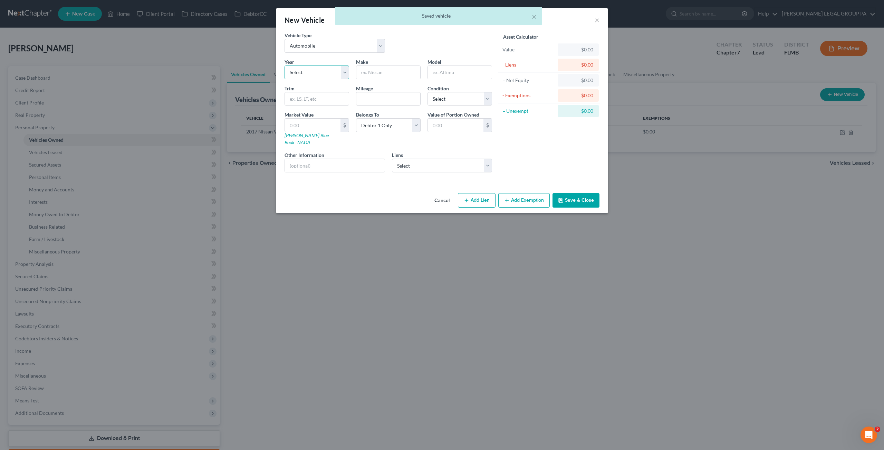
click at [307, 75] on select "Select 2026 2025 2024 2023 2022 2021 2020 2019 2018 2017 2016 2015 2014 2013 20…" at bounding box center [316, 73] width 65 height 14
select select "4"
click at [284, 66] on select "Select 2026 2025 2024 2023 2022 2021 2020 2019 2018 2017 2016 2015 2014 2013 20…" at bounding box center [316, 73] width 65 height 14
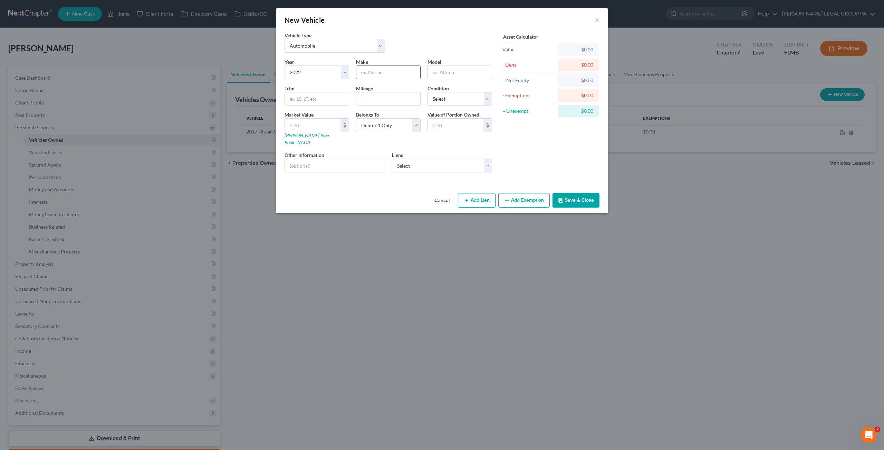
click at [370, 68] on input "text" at bounding box center [388, 72] width 64 height 13
type input "Kia"
paste input "Soul"
type input "Soul"
drag, startPoint x: 311, startPoint y: 98, endPoint x: 319, endPoint y: 97, distance: 8.1
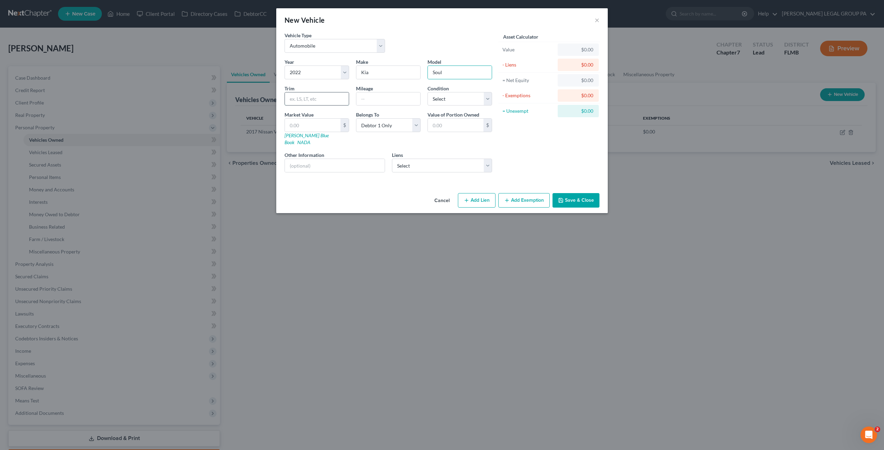
click at [311, 98] on input "text" at bounding box center [317, 99] width 64 height 13
paste input "LX Wagon 4D"
type input "LX Wagon 4D"
click at [380, 100] on input "text" at bounding box center [388, 99] width 64 height 13
type input "35000"
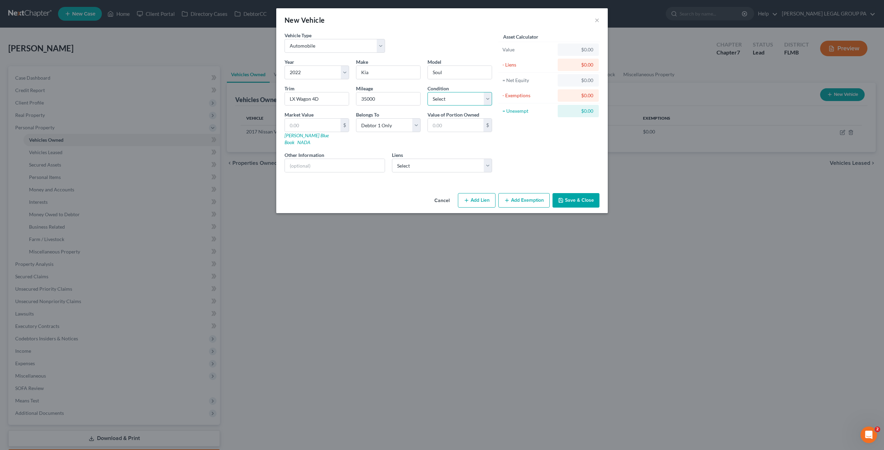
click at [455, 102] on select "Select Excellent Very Good Good Fair Poor" at bounding box center [459, 99] width 65 height 14
select select "1"
click at [427, 92] on select "Select Excellent Very Good Good Fair Poor" at bounding box center [459, 99] width 65 height 14
drag, startPoint x: 303, startPoint y: 126, endPoint x: 311, endPoint y: 83, distance: 43.6
click at [304, 126] on input "text" at bounding box center [313, 125] width 56 height 13
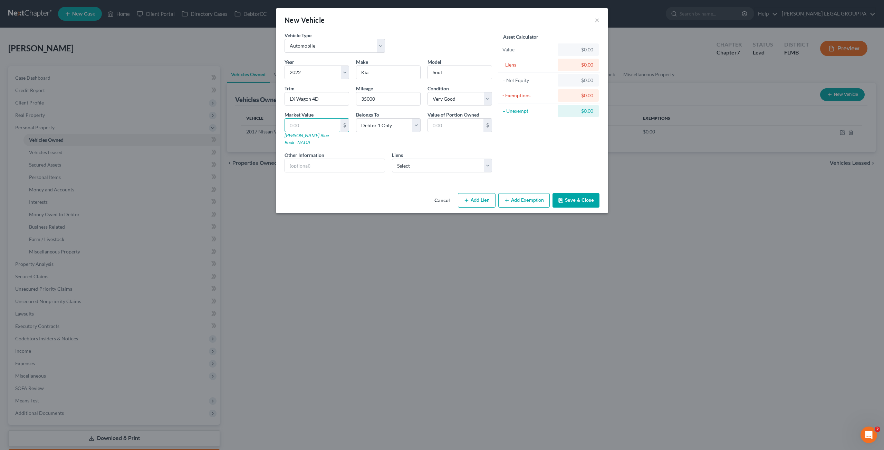
type input "1"
type input "1.00"
type input "12"
type input "12.00"
type input "129"
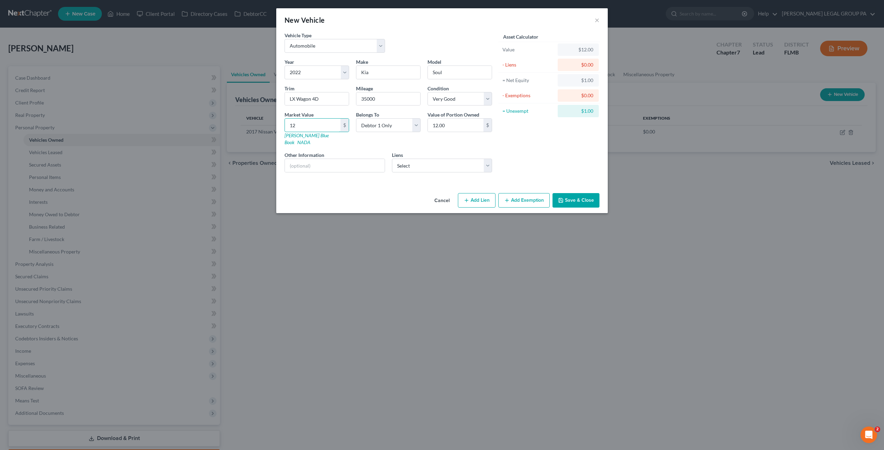
type input "129.00"
type input "1296"
type input "1,296.00"
type input "1,2968"
type input "12,968.00"
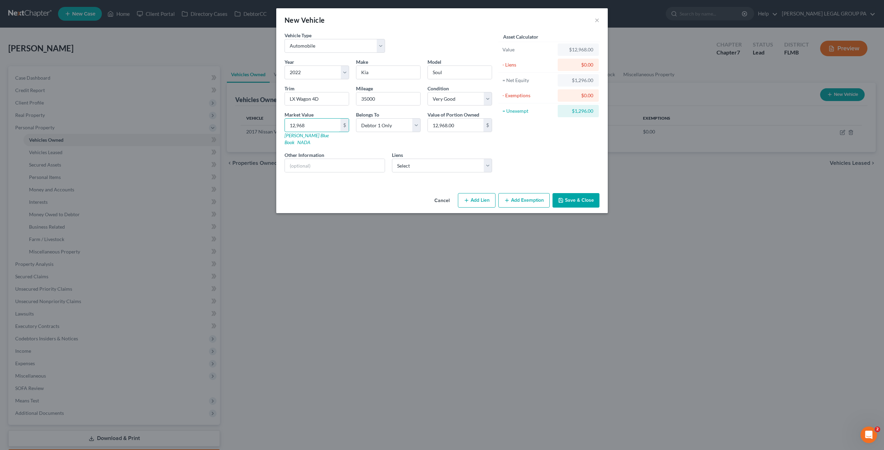
type input "12,9680"
type input "129,680.00"
type input "129,68"
type input "12,968.00"
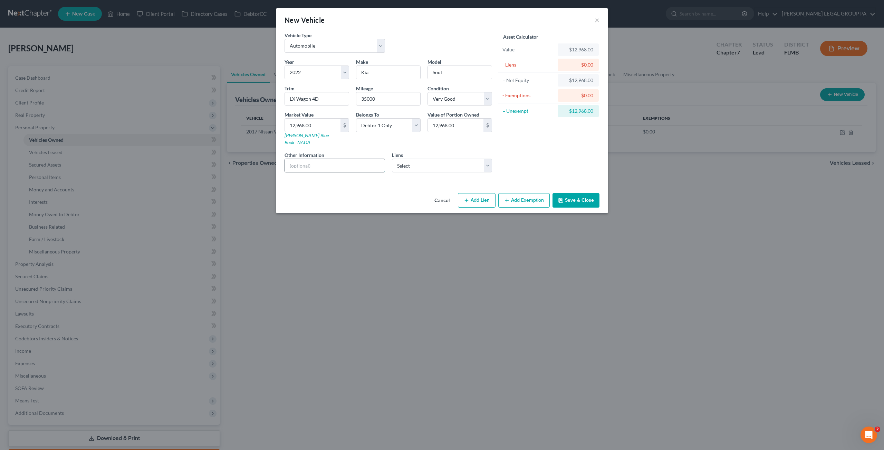
click at [310, 159] on input "text" at bounding box center [335, 165] width 100 height 13
paste input "VIN: KNDJ23AU9N7169062"
type input "VIN: KNDJ23AU9N7169062"
click at [438, 161] on select "Select Bridgecrest - $12,890.00 Pnc Bank - $8,902.00" at bounding box center [442, 166] width 100 height 14
select select "0"
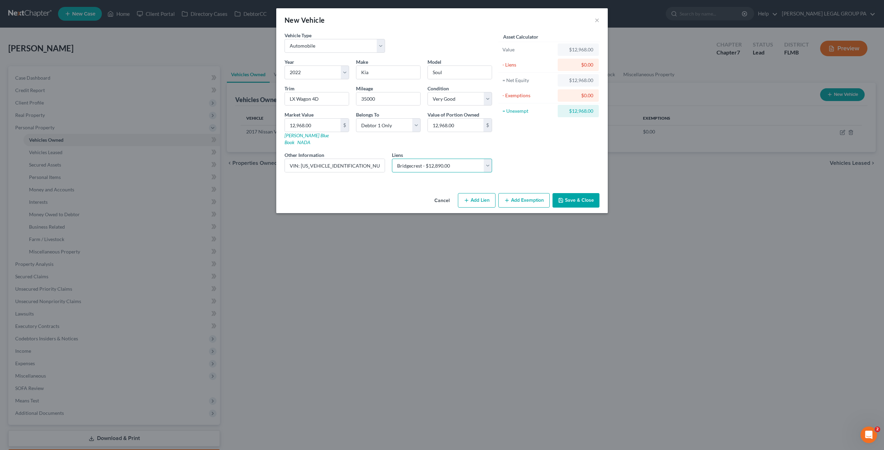
click at [392, 159] on select "Select Bridgecrest - $12,890.00 Pnc Bank - $8,902.00" at bounding box center [442, 166] width 100 height 14
select select
select select "3"
select select "0"
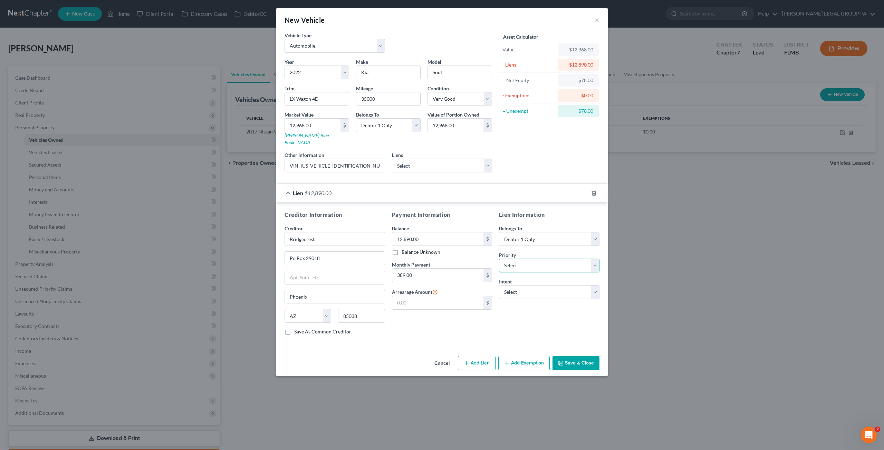
click at [522, 259] on select "Select 1st 2nd 3rd 4th 5th 6th 7th 8th 9th 10th 11th 12th 13th 14th 15th 16th 1…" at bounding box center [549, 266] width 100 height 14
select select "0"
click at [499, 259] on select "Select 1st 2nd 3rd 4th 5th 6th 7th 8th 9th 10th 11th 12th 13th 14th 15th 16th 1…" at bounding box center [549, 266] width 100 height 14
click at [526, 288] on select "Select Surrender Redeem Reaffirm Avoid Other" at bounding box center [549, 292] width 100 height 14
select select "2"
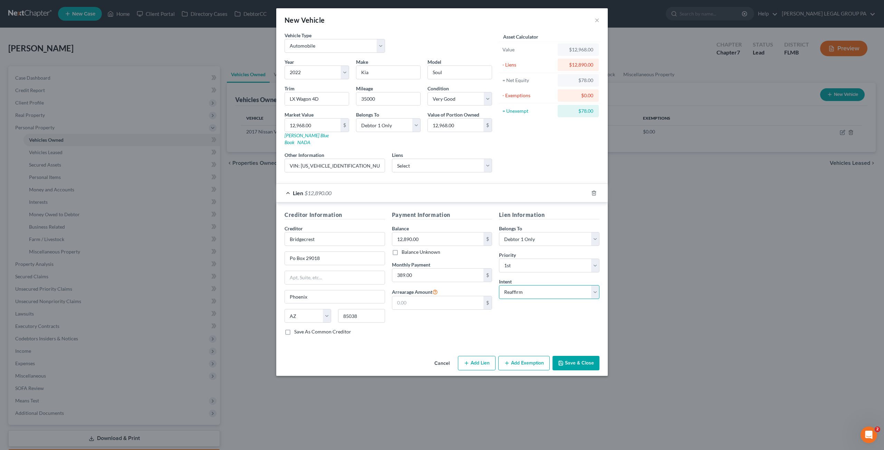
click at [499, 285] on select "Select Surrender Redeem Reaffirm Avoid Other" at bounding box center [549, 292] width 100 height 14
click at [569, 356] on button "Save & Close" at bounding box center [575, 363] width 47 height 14
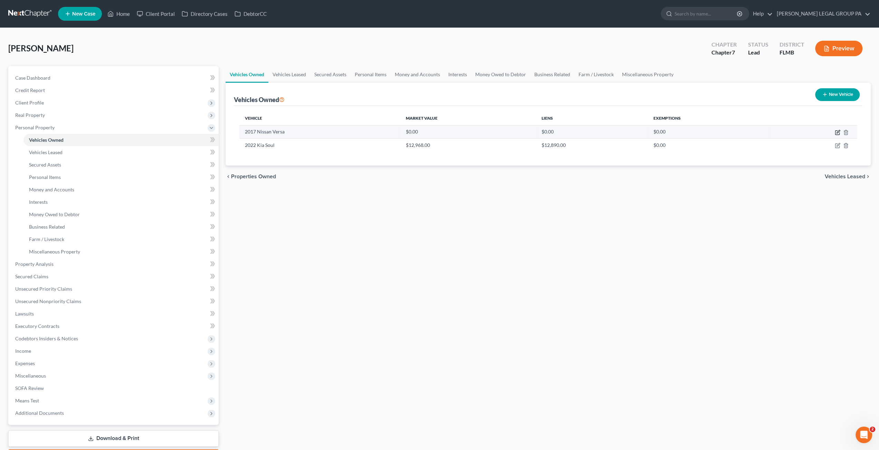
click at [839, 131] on icon "button" at bounding box center [837, 133] width 6 height 6
select select "0"
select select "9"
select select "2"
select select "0"
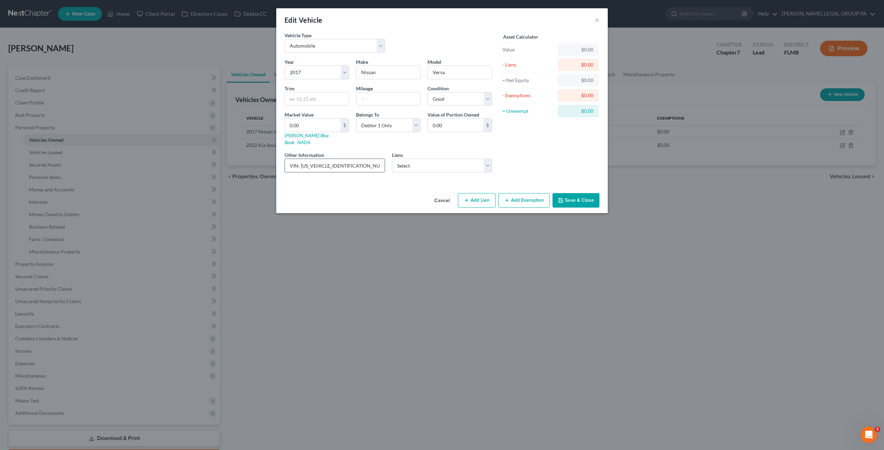
drag, startPoint x: 360, startPoint y: 157, endPoint x: 300, endPoint y: 155, distance: 60.1
click at [300, 159] on input "VIN: 3N1CN7AP1HL818938" at bounding box center [335, 165] width 100 height 13
click at [376, 104] on input "text" at bounding box center [388, 99] width 64 height 13
type input "91000"
click at [330, 129] on input "0.00" at bounding box center [313, 125] width 56 height 13
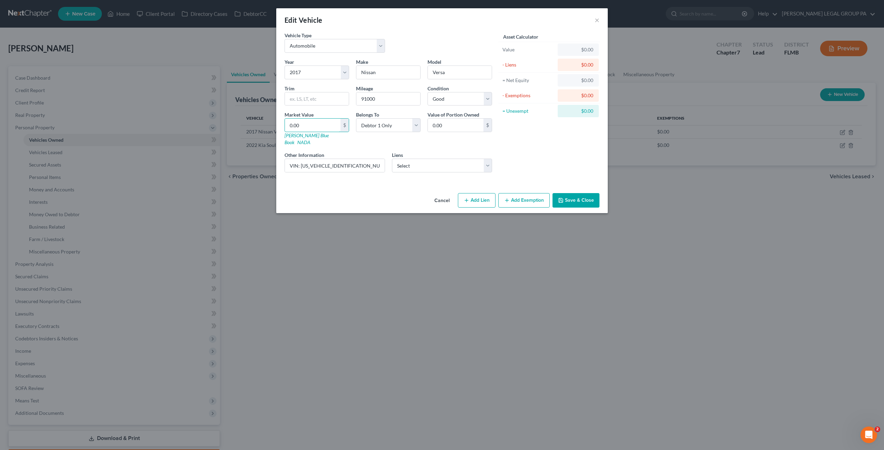
type input "1"
type input "1.00"
type input "19"
type input "19.00"
type input "197"
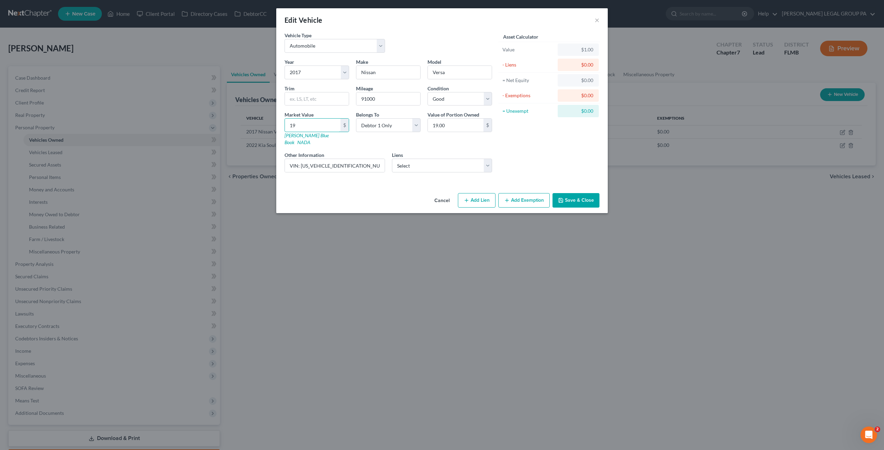
type input "197.00"
type input "1974"
type input "1,974.00"
click at [522, 195] on button "Add Exemption" at bounding box center [523, 200] width 51 height 14
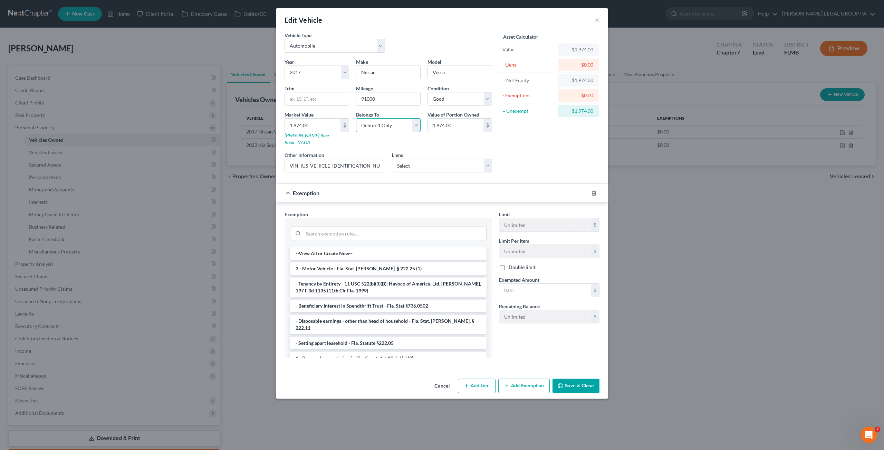
click at [374, 123] on select "Select Debtor 1 Only Debtor 2 Only Debtor 1 And Debtor 2 Only At Least One Of T…" at bounding box center [388, 125] width 65 height 14
select select "3"
click at [356, 118] on select "Select Debtor 1 Only Debtor 2 Only Debtor 1 And Debtor 2 Only At Least One Of T…" at bounding box center [388, 125] width 65 height 14
click at [411, 139] on div "Year Select 2026 2025 2024 2023 2022 2021 2020 2019 2018 2017 2016 2015 2014 20…" at bounding box center [388, 118] width 214 height 120
click at [409, 159] on select "Select Pnc Bank - $8,902.00" at bounding box center [442, 166] width 100 height 14
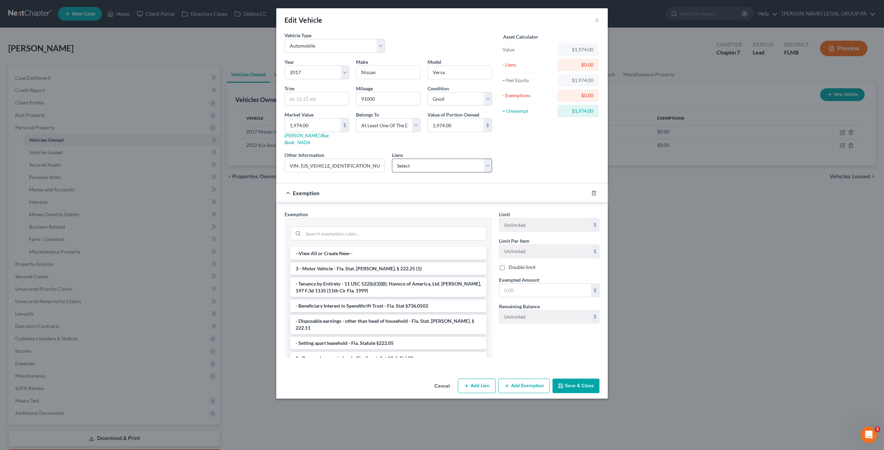
select select "36"
select select "0"
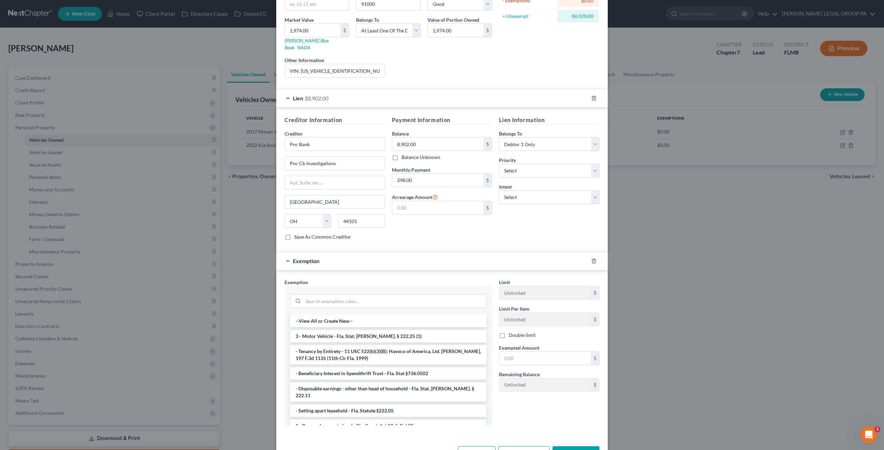
scroll to position [104, 0]
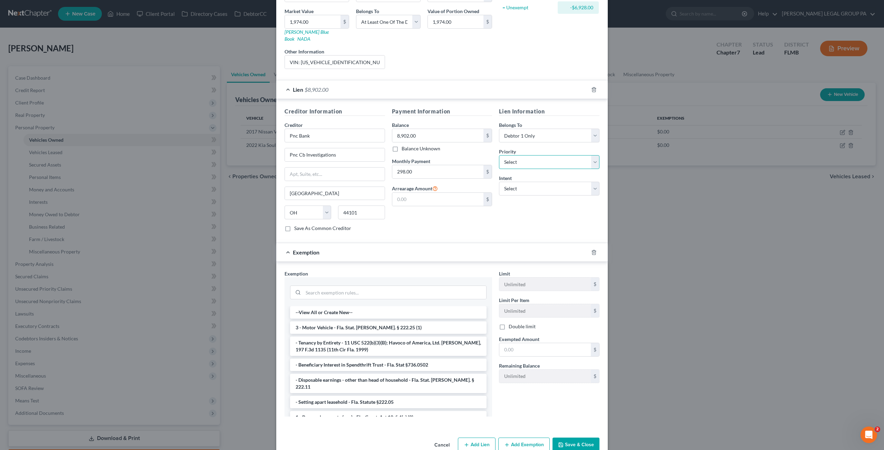
drag, startPoint x: 518, startPoint y: 147, endPoint x: 518, endPoint y: 153, distance: 5.2
click at [518, 155] on select "Select 1st 2nd 3rd 4th 5th 6th 7th 8th 9th 10th 11th 12th 13th 14th 15th 16th 1…" at bounding box center [549, 162] width 100 height 14
select select "0"
click at [499, 155] on select "Select 1st 2nd 3rd 4th 5th 6th 7th 8th 9th 10th 11th 12th 13th 14th 15th 16th 1…" at bounding box center [549, 162] width 100 height 14
click at [516, 182] on select "Select Surrender Redeem Reaffirm Avoid Other" at bounding box center [549, 189] width 100 height 14
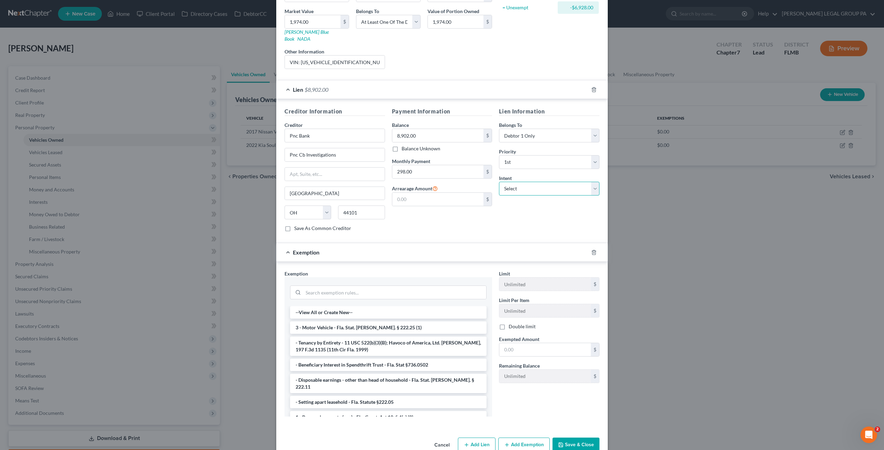
select select "2"
click at [499, 182] on select "Select Surrender Redeem Reaffirm Avoid Other" at bounding box center [549, 189] width 100 height 14
click at [585, 442] on button "Save & Close" at bounding box center [575, 445] width 47 height 14
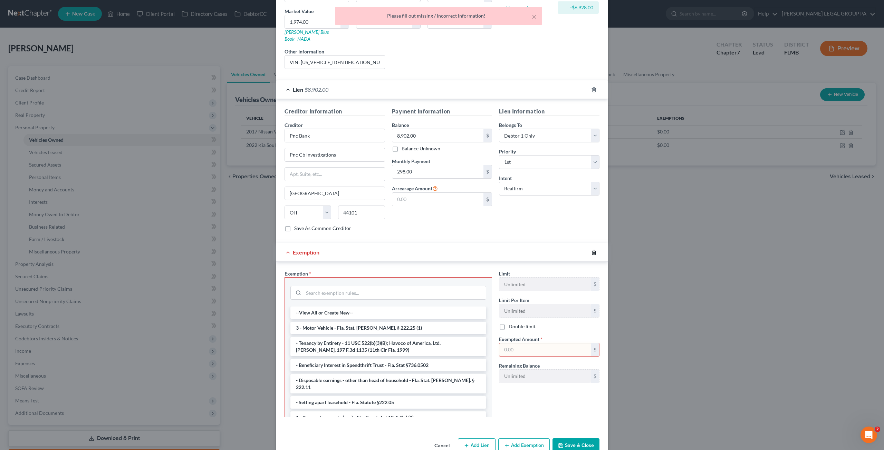
click at [591, 250] on icon "button" at bounding box center [594, 253] width 6 height 6
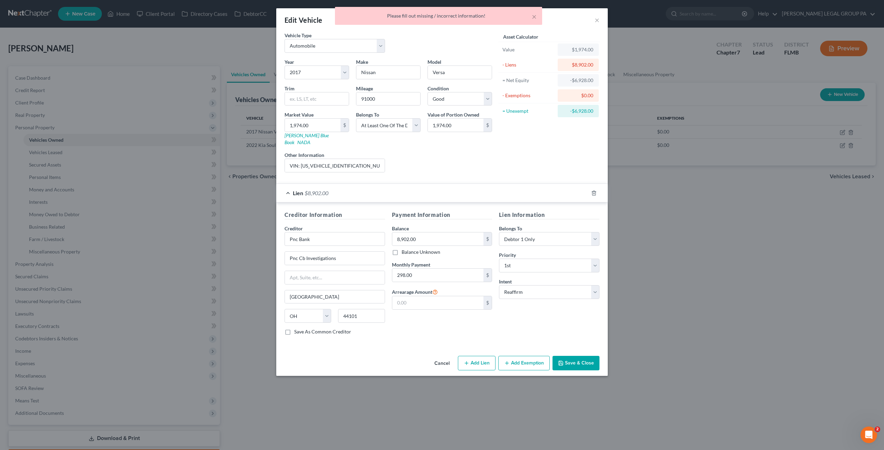
click at [582, 356] on button "Save & Close" at bounding box center [575, 363] width 47 height 14
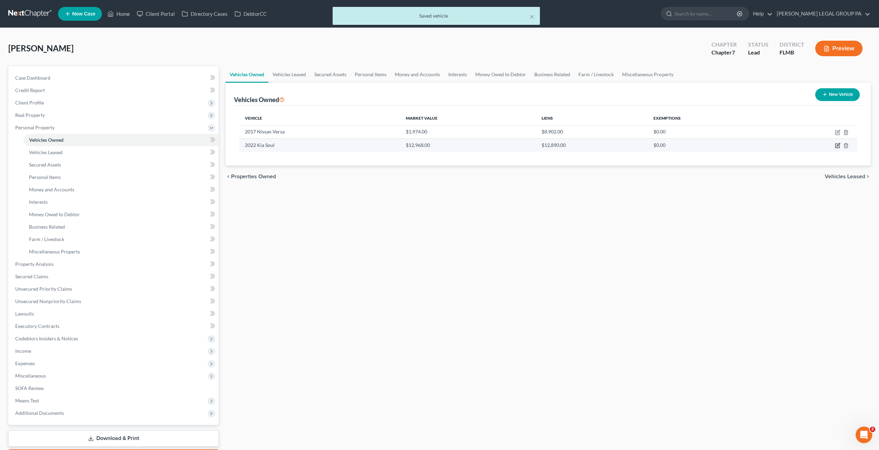
click at [837, 146] on icon "button" at bounding box center [837, 146] width 6 height 6
select select "0"
select select "4"
select select "1"
select select "0"
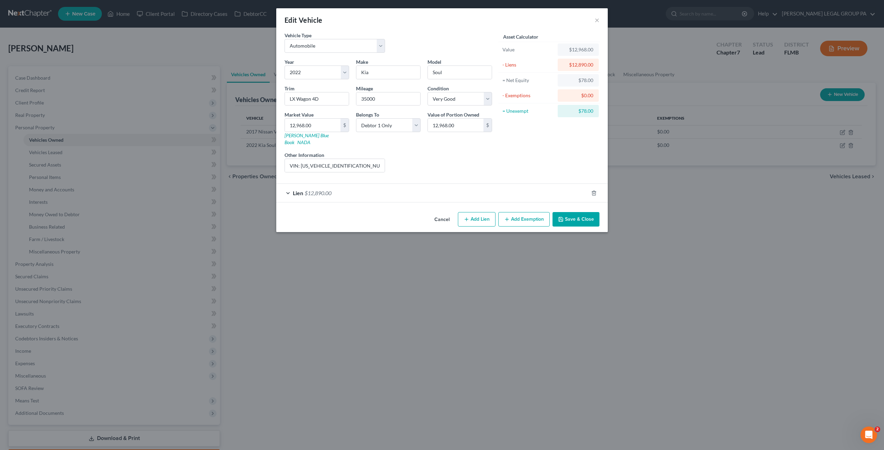
click at [530, 212] on button "Add Exemption" at bounding box center [523, 219] width 51 height 14
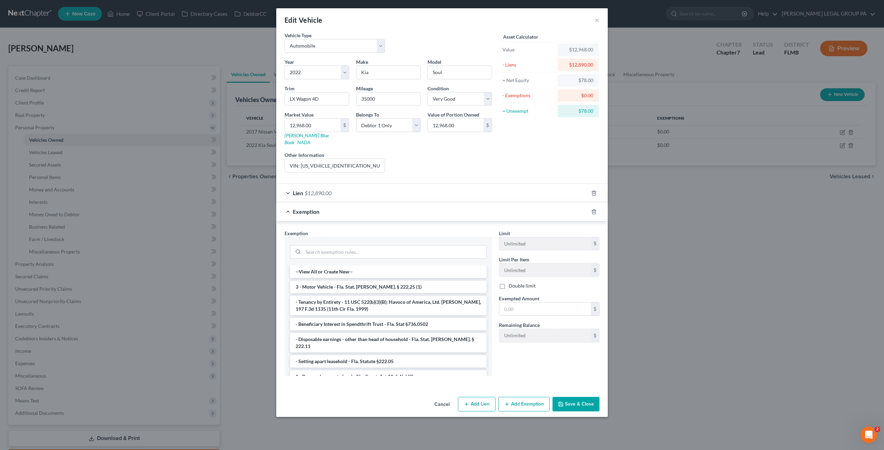
drag, startPoint x: 339, startPoint y: 280, endPoint x: 353, endPoint y: 279, distance: 13.5
click at [339, 281] on li "3 - Motor Vehicle - Fla. Stat. Ann. § 222.25 (1)" at bounding box center [388, 287] width 196 height 12
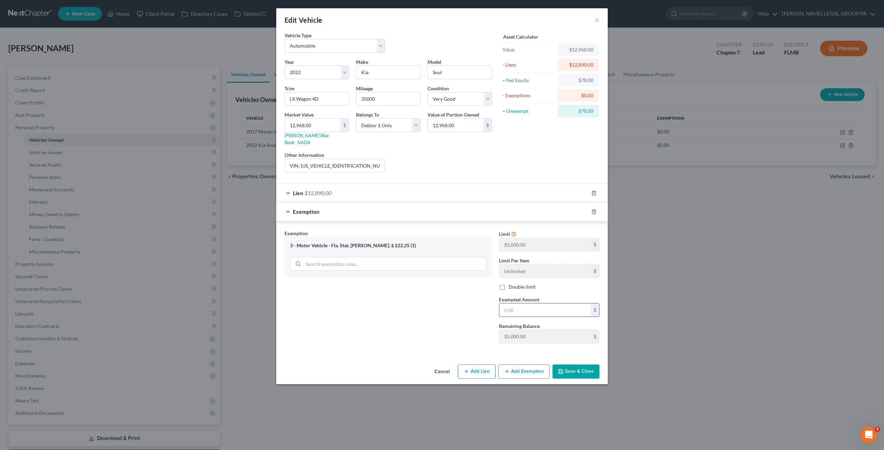
click at [525, 304] on input "text" at bounding box center [544, 310] width 91 height 13
type input "78.00"
click at [580, 366] on button "Save & Close" at bounding box center [575, 372] width 47 height 14
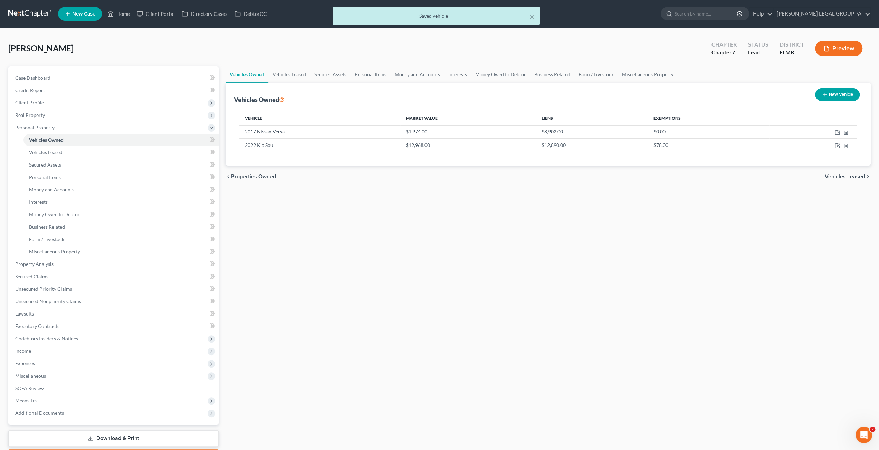
click at [569, 419] on div "Vehicles Owned Vehicles Leased Secured Assets Personal Items Money and Accounts…" at bounding box center [548, 265] width 652 height 399
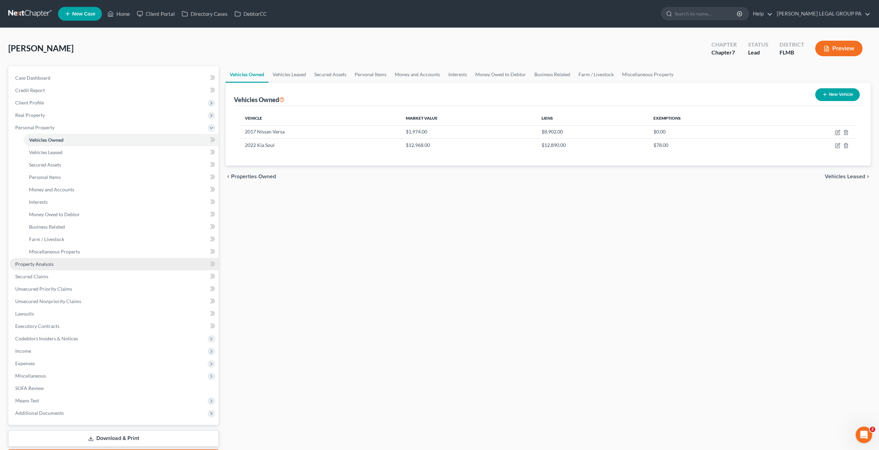
click at [59, 265] on link "Property Analysis" at bounding box center [114, 264] width 209 height 12
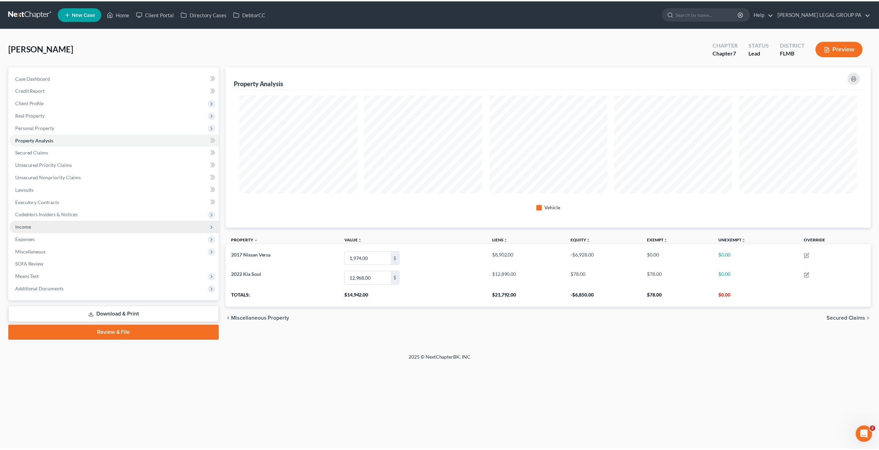
scroll to position [161, 648]
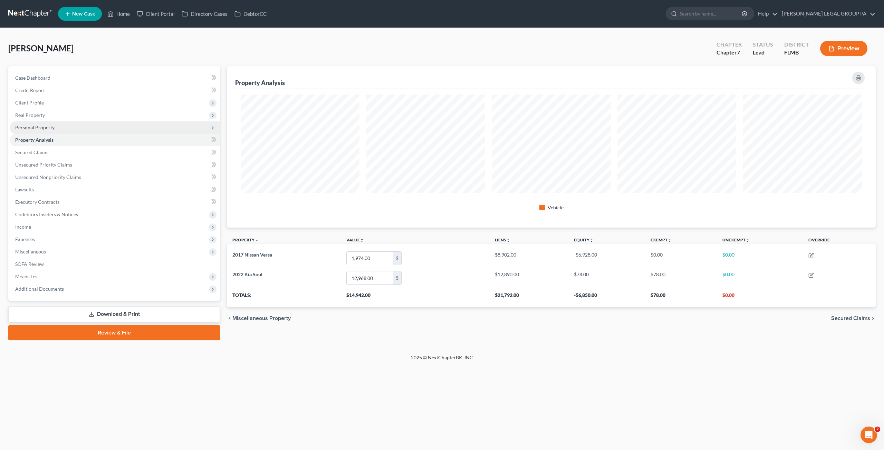
click at [50, 129] on span "Personal Property" at bounding box center [34, 128] width 39 height 6
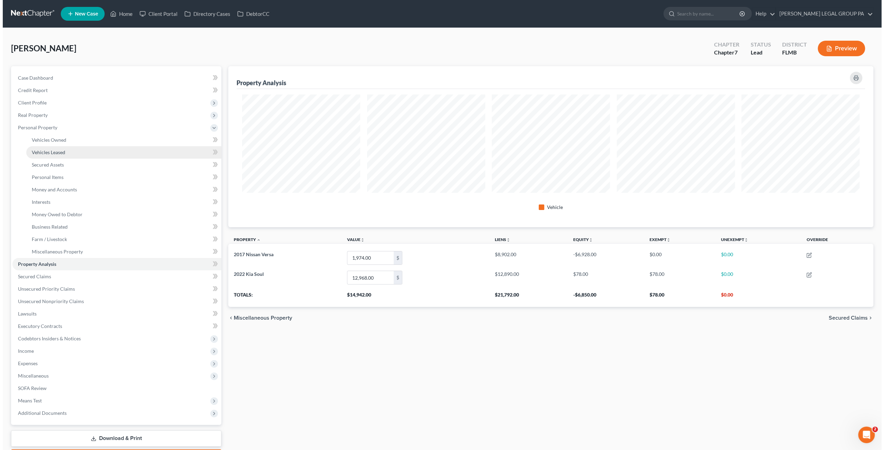
scroll to position [345049, 344565]
click at [46, 173] on link "Personal Items" at bounding box center [120, 177] width 195 height 12
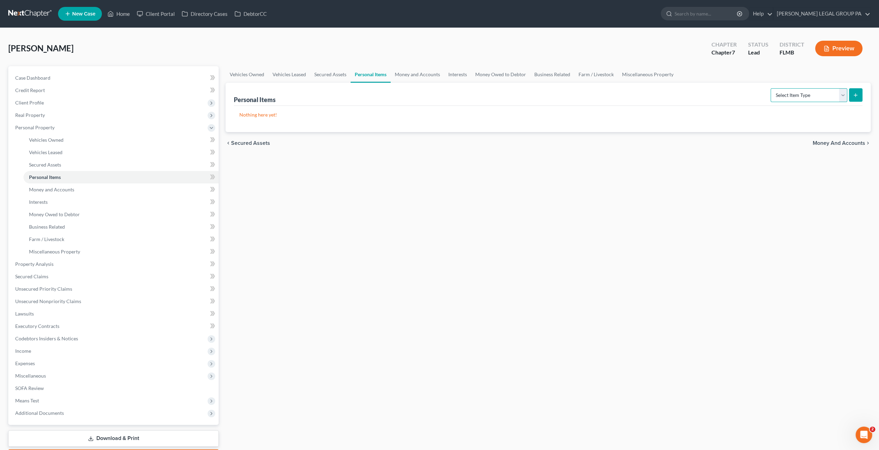
click at [790, 89] on select "Select Item Type Clothing Collectibles Of Value Electronics Firearms Household …" at bounding box center [808, 95] width 77 height 14
select select "clothing"
click at [771, 88] on select "Select Item Type Clothing Collectibles Of Value Electronics Firearms Household …" at bounding box center [808, 95] width 77 height 14
click at [857, 93] on icon "submit" at bounding box center [855, 96] width 6 height 6
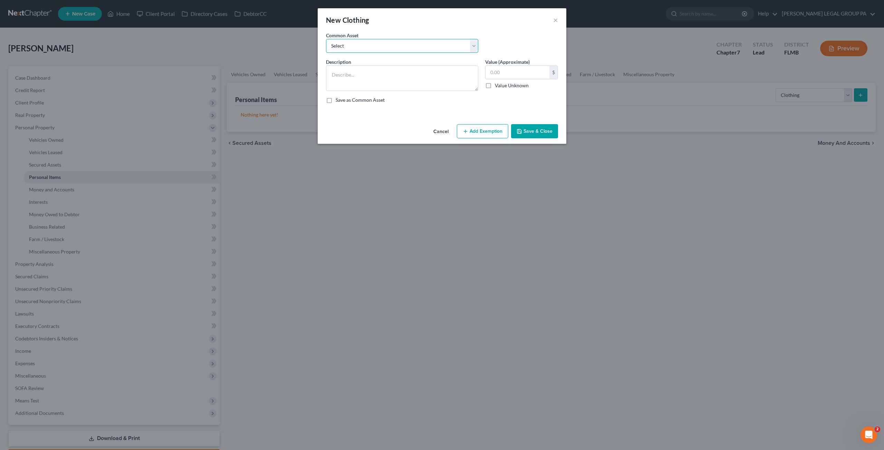
click at [408, 40] on select "Select All Clothing General Clothes Various Clothing Apparel Various Clothing A…" at bounding box center [402, 46] width 152 height 14
select select "0"
click at [326, 39] on select "Select All Clothing General Clothes Various Clothing Apparel Various Clothing A…" at bounding box center [402, 46] width 152 height 14
type textarea "All Clothing"
click at [521, 75] on input "text" at bounding box center [517, 72] width 64 height 13
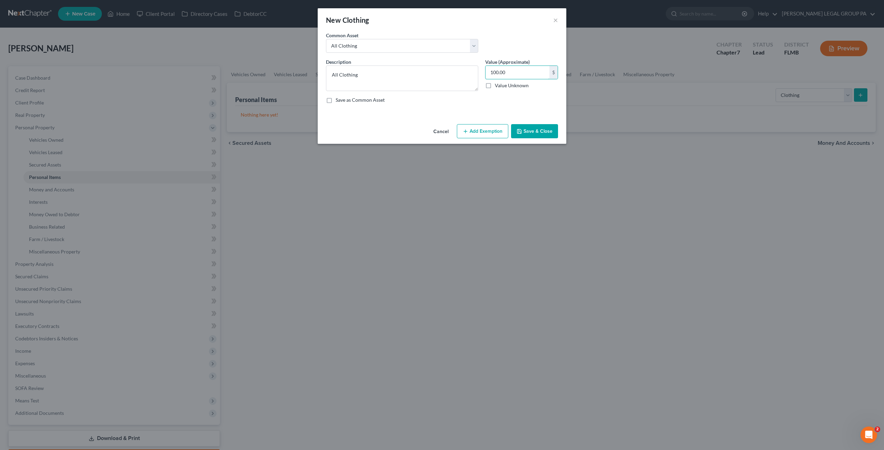
type input "100.00"
click at [530, 129] on button "Save & Close" at bounding box center [534, 131] width 47 height 14
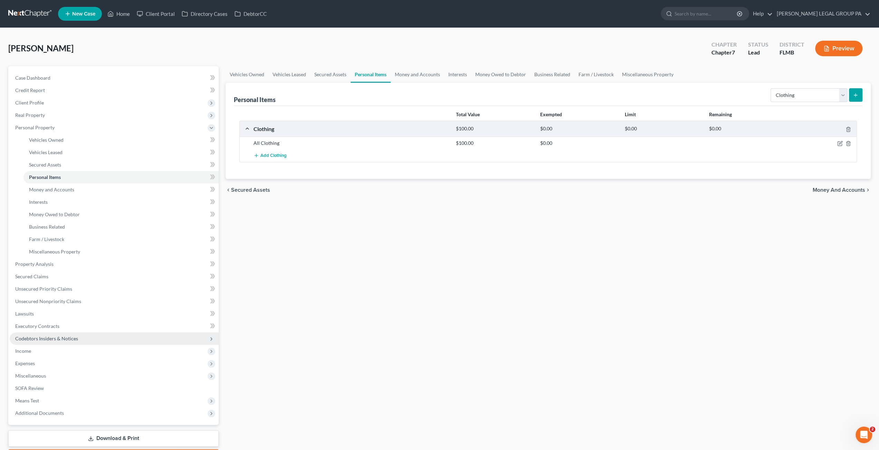
click at [70, 340] on span "Codebtors Insiders & Notices" at bounding box center [46, 339] width 63 height 6
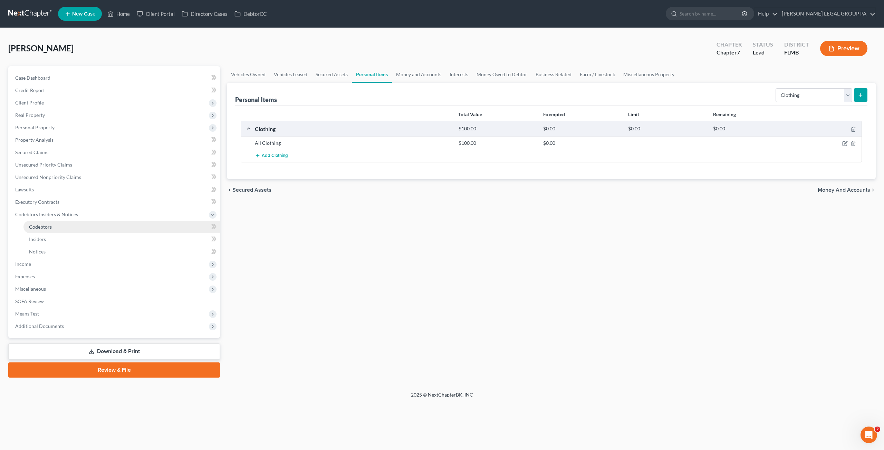
click at [47, 225] on span "Codebtors" at bounding box center [40, 227] width 23 height 6
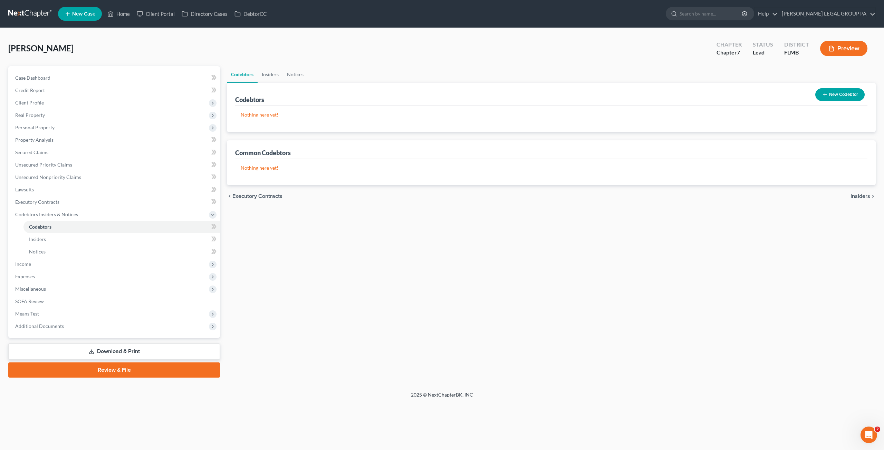
click at [854, 98] on button "New Codebtor" at bounding box center [839, 94] width 49 height 13
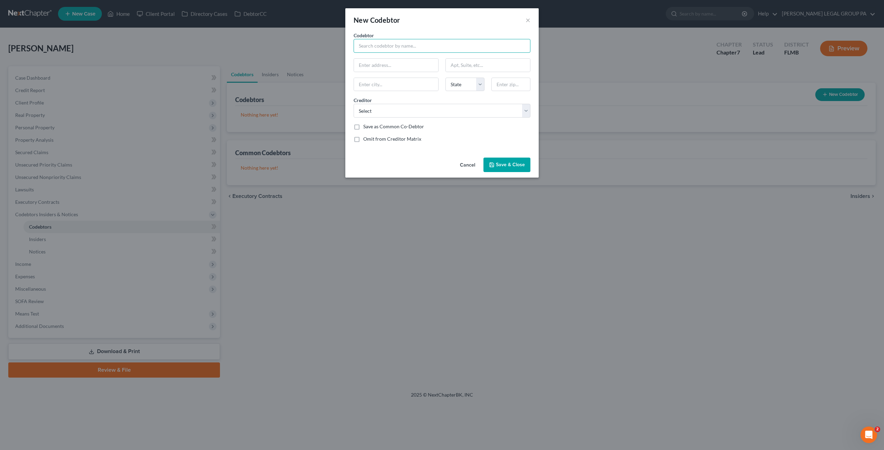
click at [393, 51] on input "text" at bounding box center [441, 46] width 177 height 14
click at [377, 46] on input "text" at bounding box center [441, 46] width 177 height 14
type input "Daniel Allen Beavers"
type input "209 Apache Trl"
type input "27856"
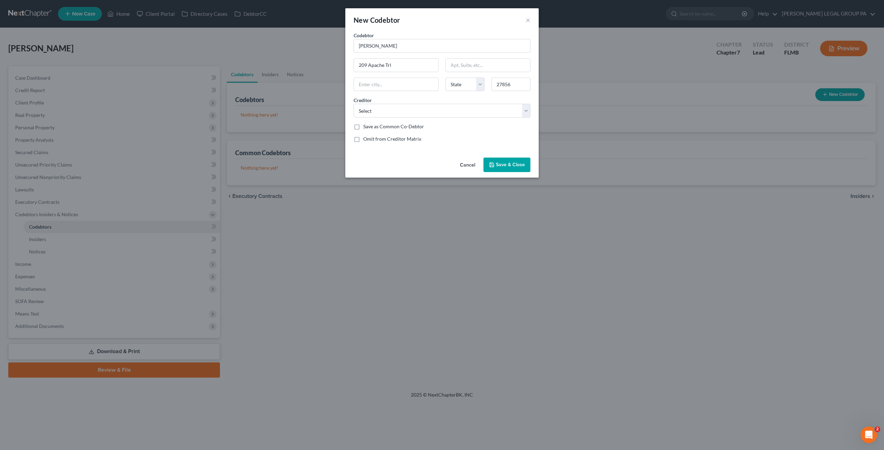
type input "Nashville"
select select "28"
click at [504, 127] on div "Save as Common Co-Debtor" at bounding box center [441, 126] width 177 height 7
click at [401, 107] on select "Select Bridgecrest Jpmcb Card Pnc Bank Bank Of America Citi Citicards Cbna Ccb/…" at bounding box center [441, 111] width 177 height 14
select select "2"
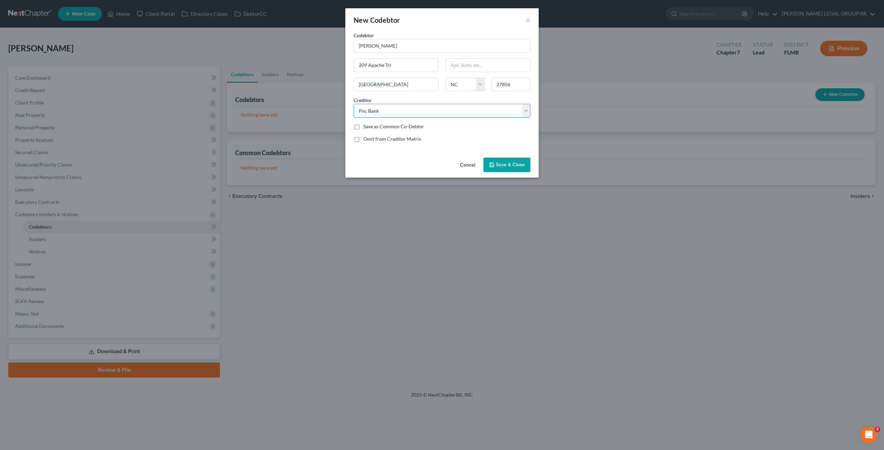
click at [353, 104] on select "Select Bridgecrest Jpmcb Card Pnc Bank Bank Of America Citi Citicards Cbna Ccb/…" at bounding box center [441, 111] width 177 height 14
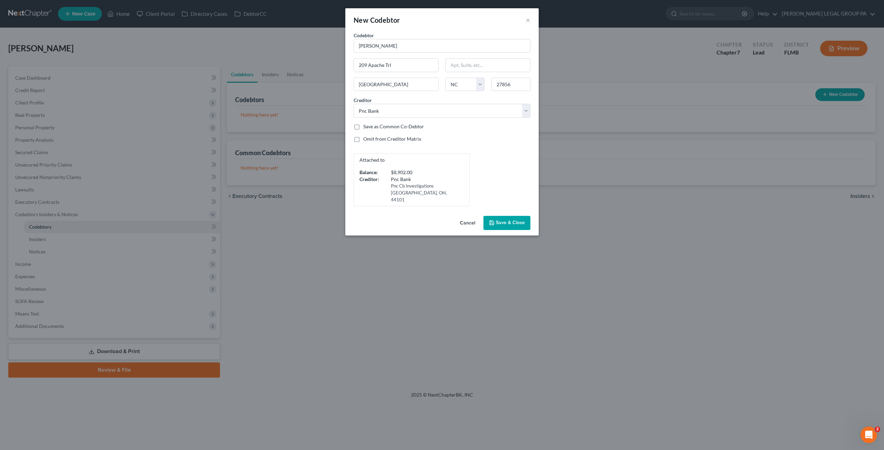
click at [512, 220] on span "Save & Close" at bounding box center [510, 223] width 29 height 6
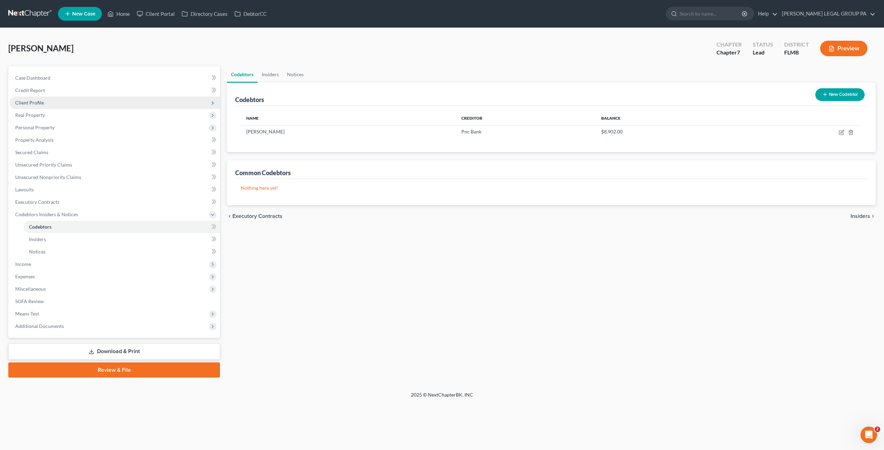
click at [62, 105] on span "Client Profile" at bounding box center [115, 103] width 210 height 12
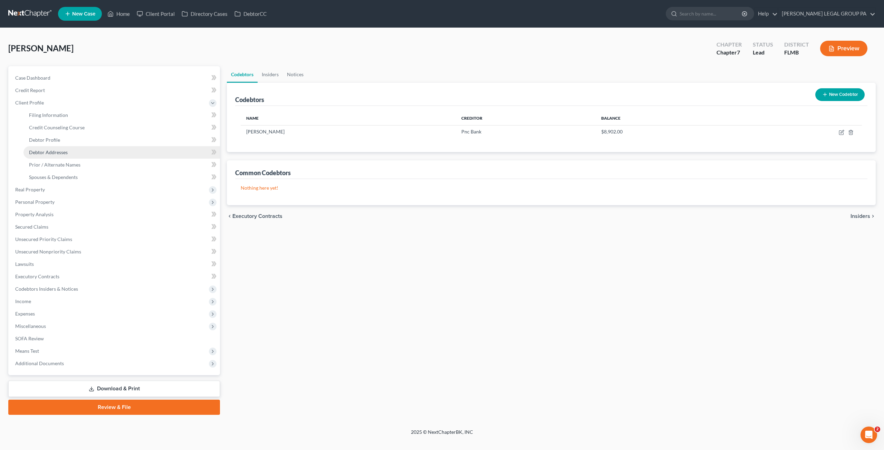
click at [68, 147] on link "Debtor Addresses" at bounding box center [121, 152] width 196 height 12
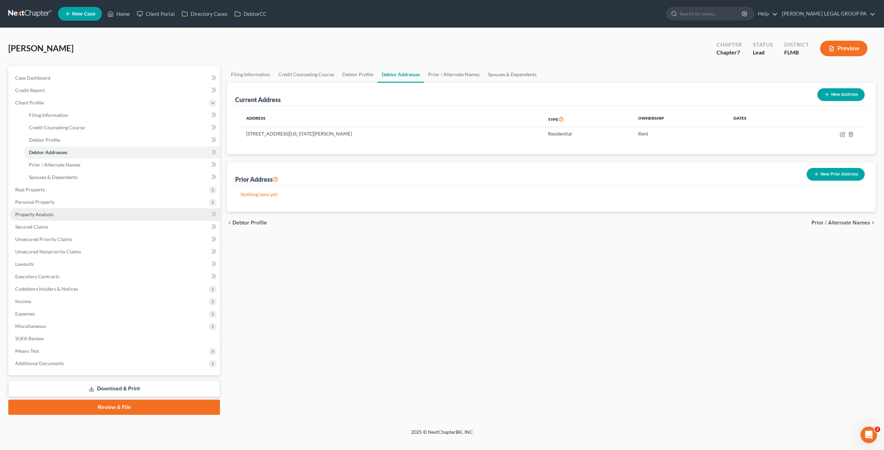
click at [47, 214] on span "Property Analysis" at bounding box center [34, 215] width 38 height 6
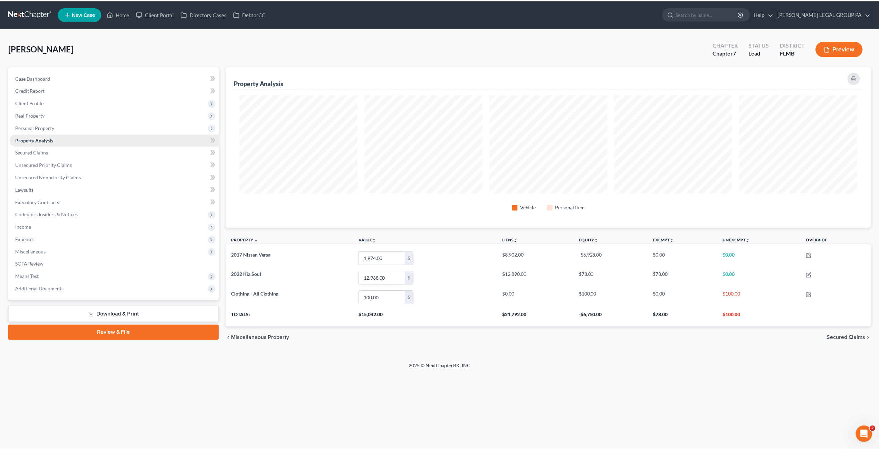
scroll to position [161, 648]
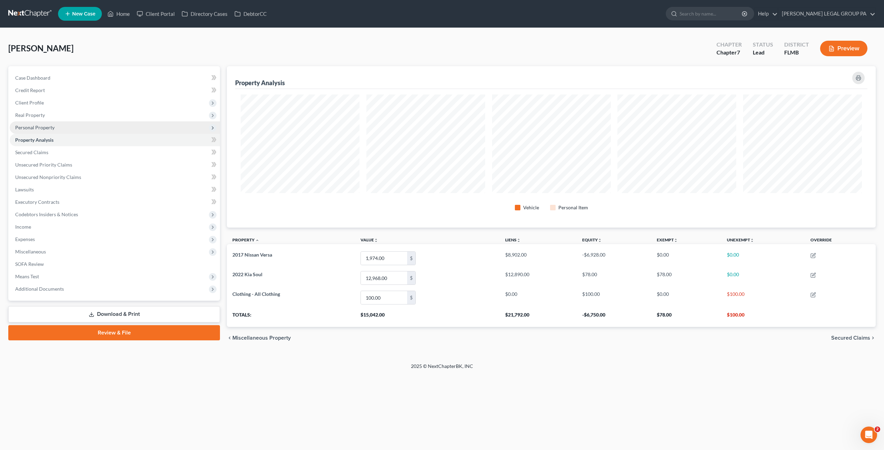
click at [47, 127] on span "Personal Property" at bounding box center [34, 128] width 39 height 6
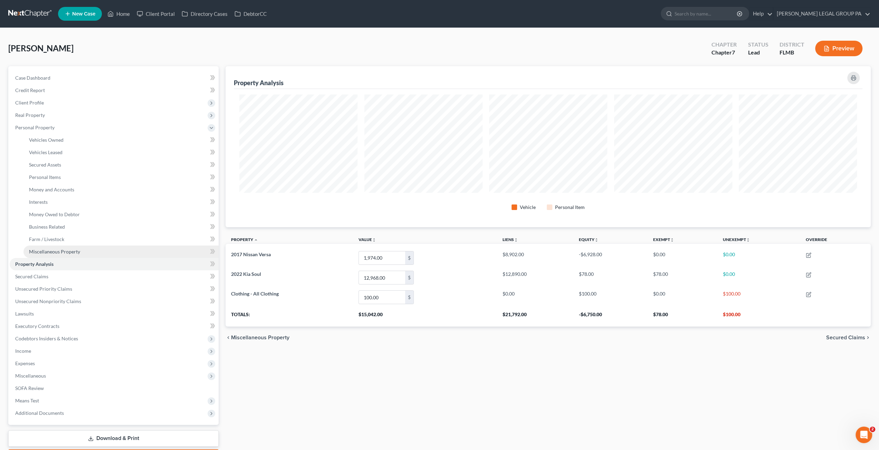
click at [52, 254] on link "Miscellaneous Property" at bounding box center [120, 252] width 195 height 12
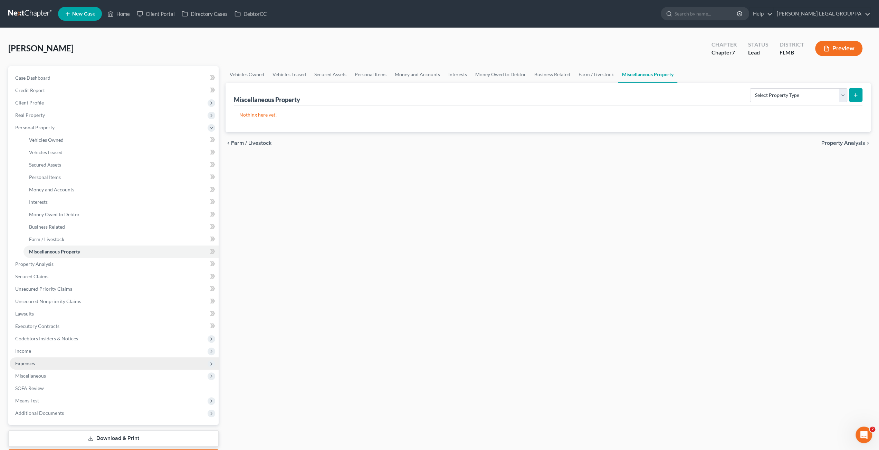
click at [31, 366] on span "Expenses" at bounding box center [25, 364] width 20 height 6
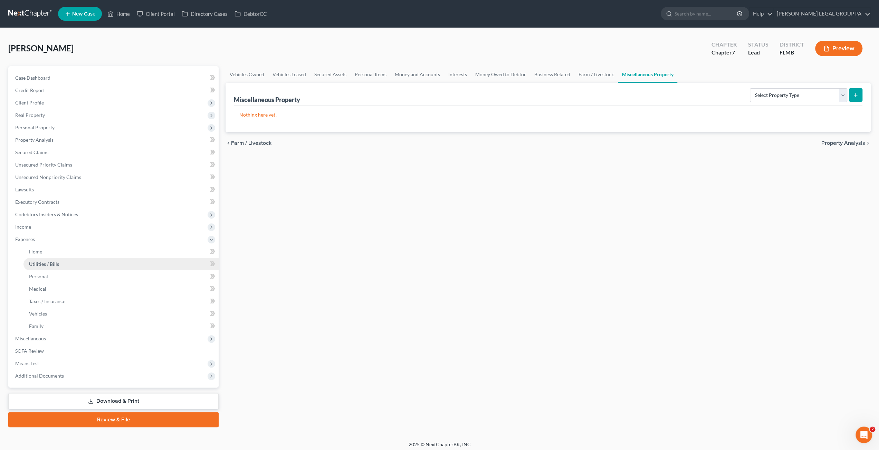
click at [55, 261] on span "Utilities / Bills" at bounding box center [44, 264] width 30 height 6
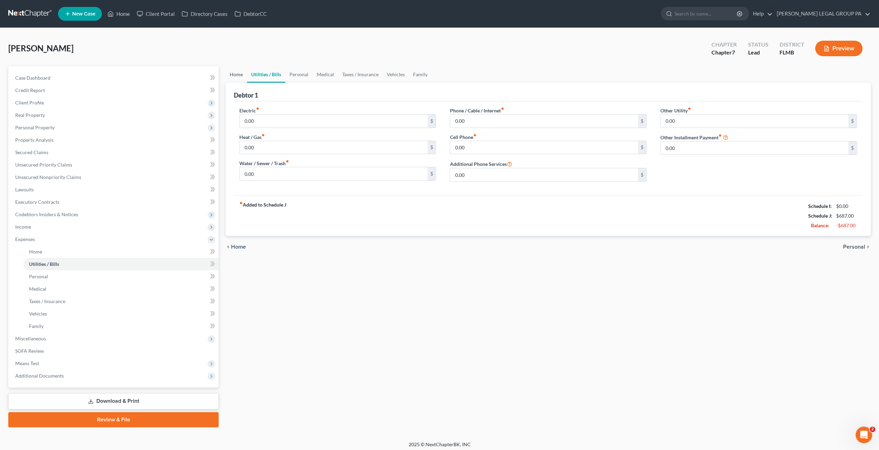
click at [236, 74] on link "Home" at bounding box center [235, 74] width 21 height 17
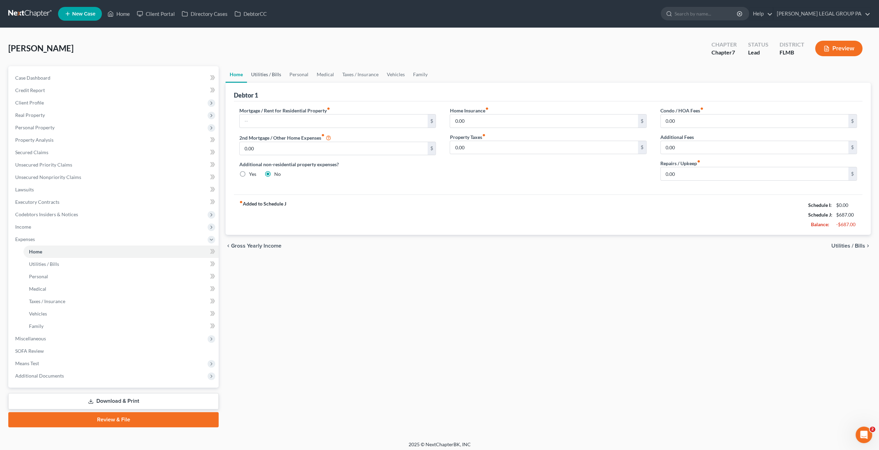
click at [271, 73] on link "Utilities / Bills" at bounding box center [266, 74] width 38 height 17
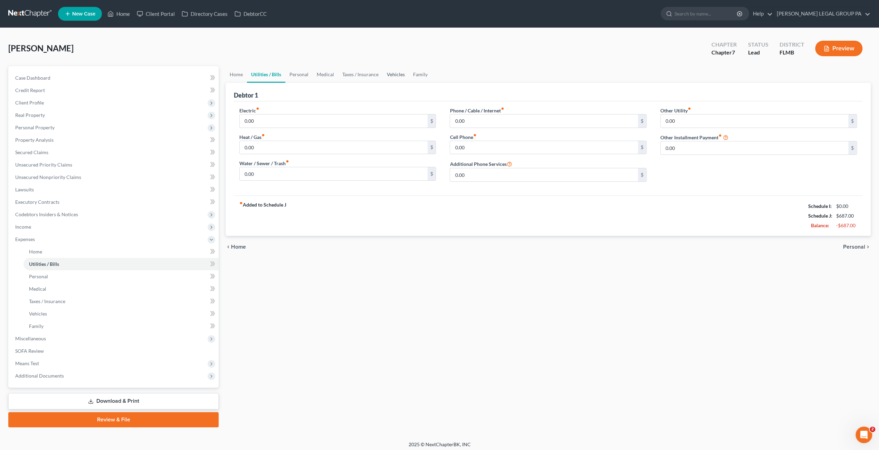
click at [393, 76] on link "Vehicles" at bounding box center [395, 74] width 26 height 17
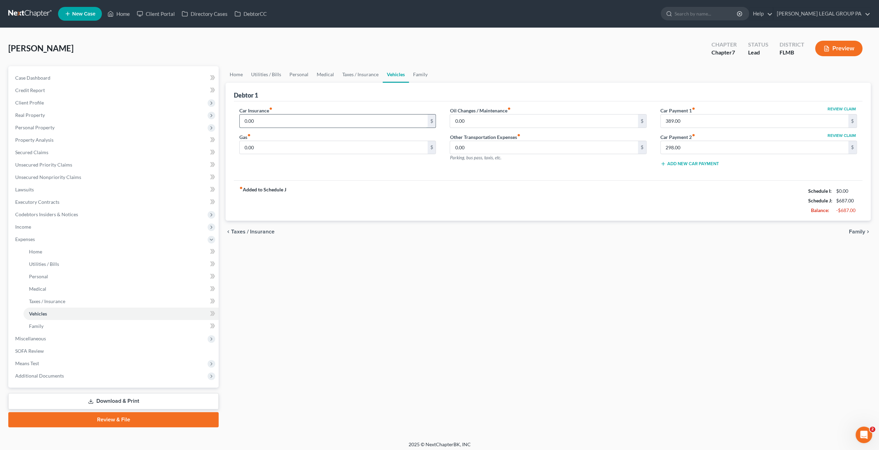
click at [267, 119] on input "0.00" at bounding box center [333, 121] width 187 height 13
type input "109.00"
click at [28, 153] on span "Secured Claims" at bounding box center [31, 152] width 33 height 6
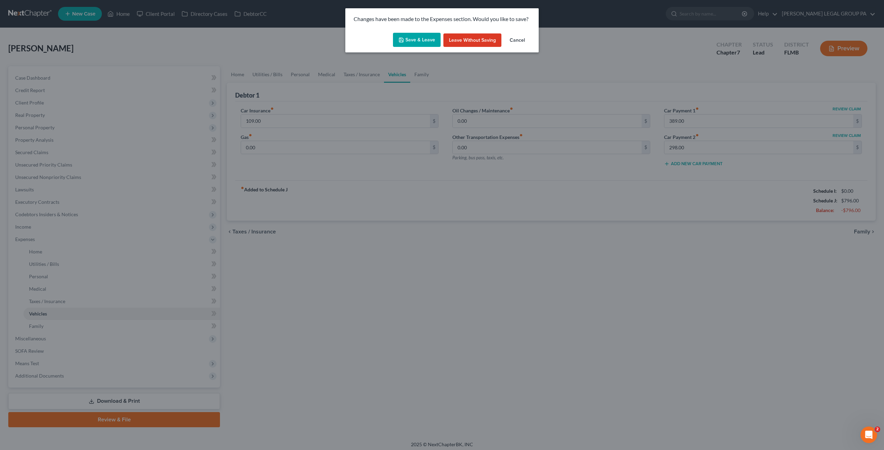
click at [410, 41] on button "Save & Leave" at bounding box center [417, 40] width 48 height 14
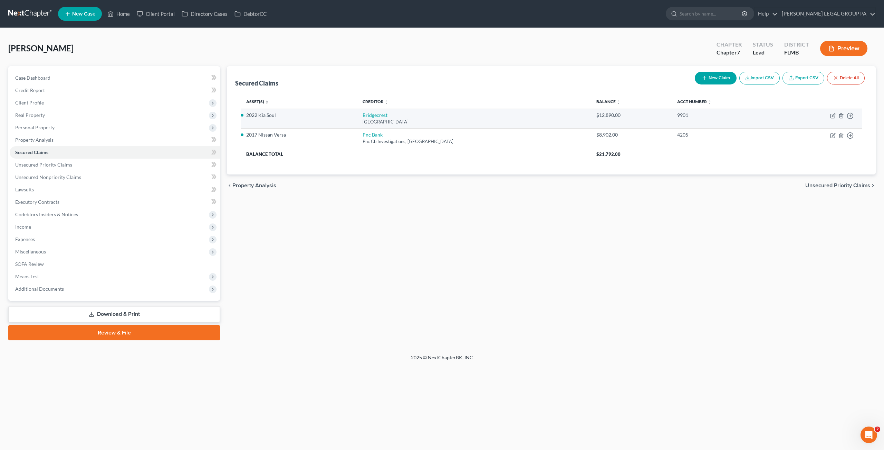
click at [832, 111] on td "Move to E Move to F Move to G Move to Notice Only" at bounding box center [819, 119] width 86 height 20
click at [833, 114] on icon "button" at bounding box center [833, 116] width 6 height 6
select select "3"
select select "2"
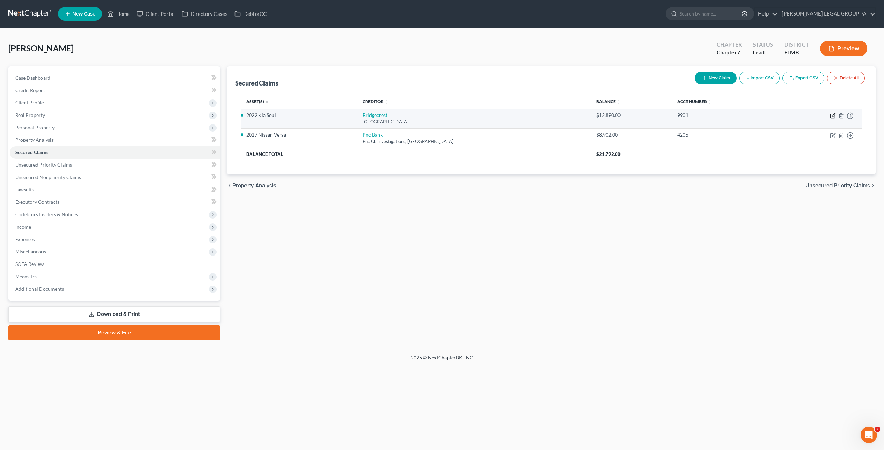
select select "0"
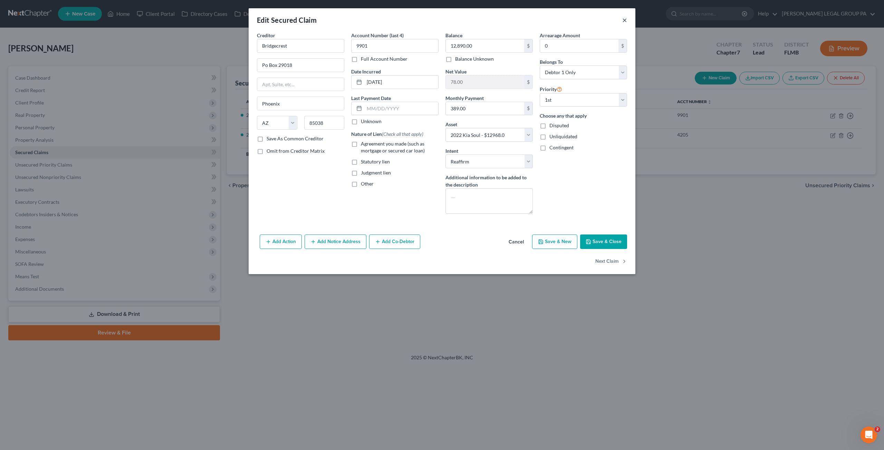
click at [623, 19] on button "×" at bounding box center [624, 20] width 5 height 8
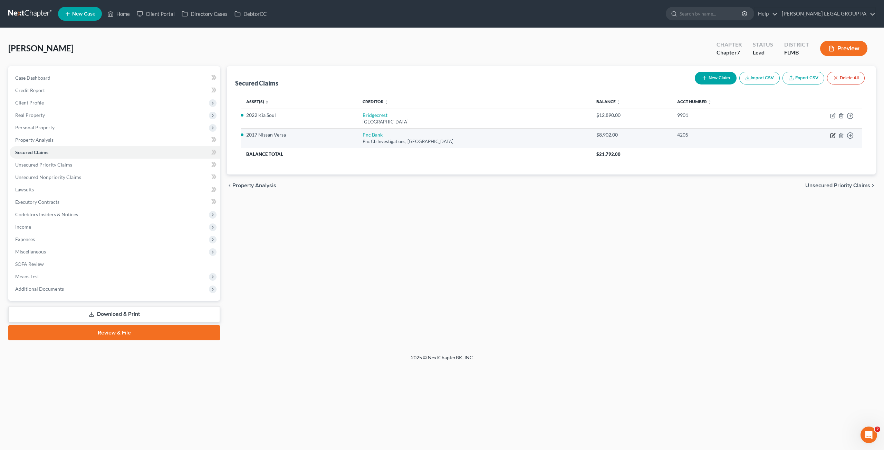
click at [832, 134] on icon "button" at bounding box center [833, 136] width 6 height 6
select select "36"
select select "2"
select select "0"
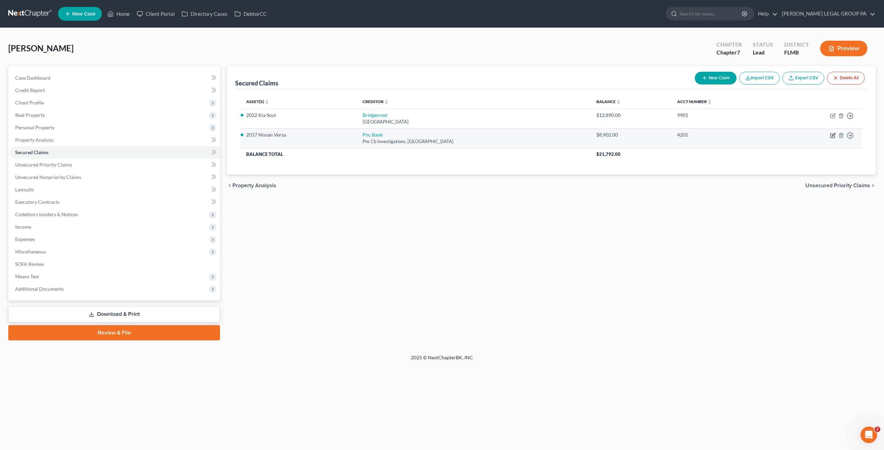
select select "0"
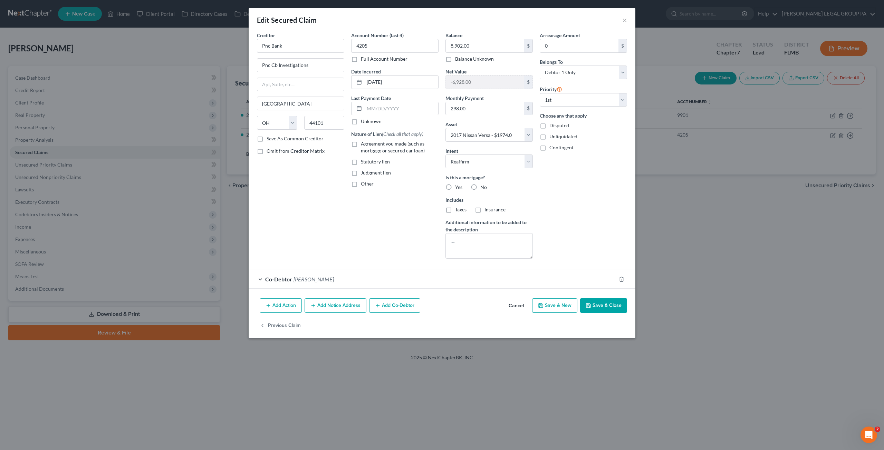
click at [621, 17] on div "Edit Secured Claim ×" at bounding box center [442, 19] width 387 height 23
drag, startPoint x: 623, startPoint y: 18, endPoint x: 615, endPoint y: 20, distance: 8.9
click at [623, 18] on button "×" at bounding box center [624, 20] width 5 height 8
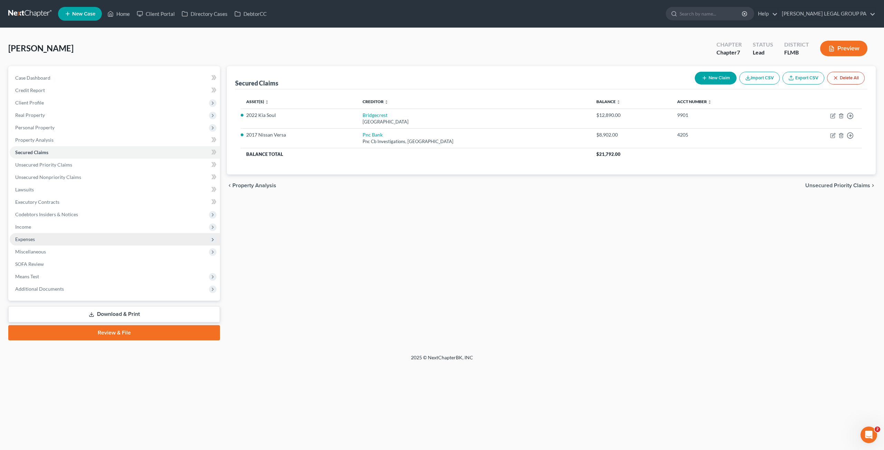
click at [25, 243] on span "Expenses" at bounding box center [115, 239] width 210 height 12
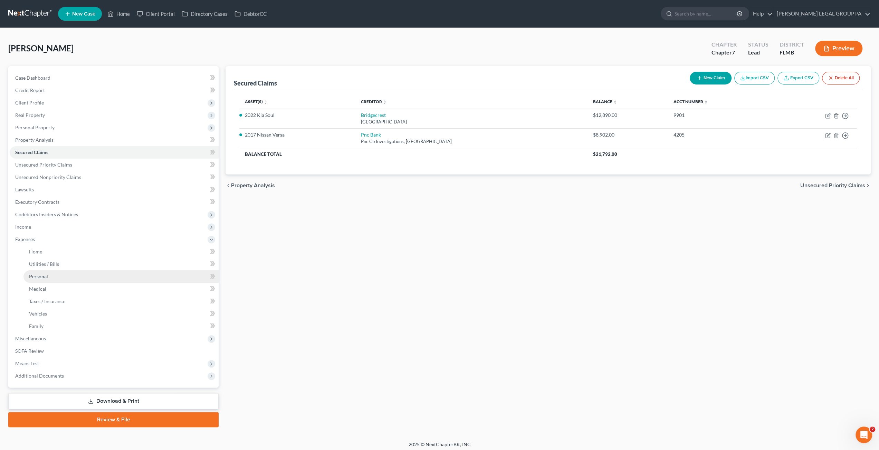
click at [33, 274] on span "Personal" at bounding box center [38, 277] width 19 height 6
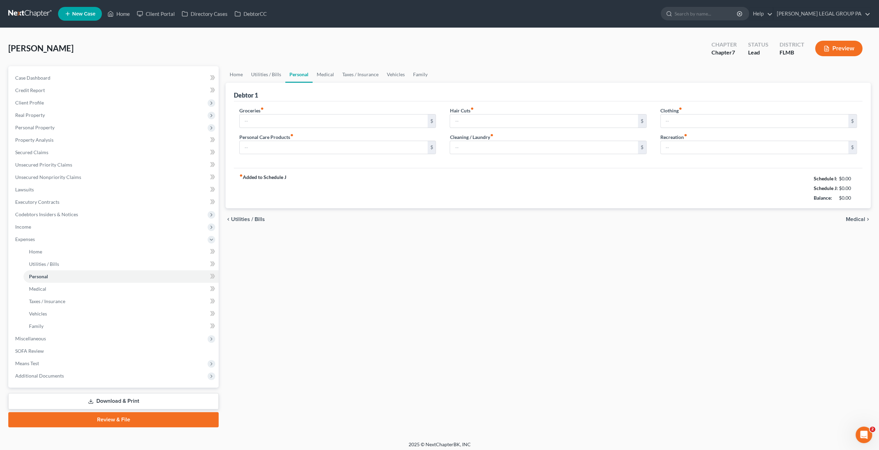
type input "0.00"
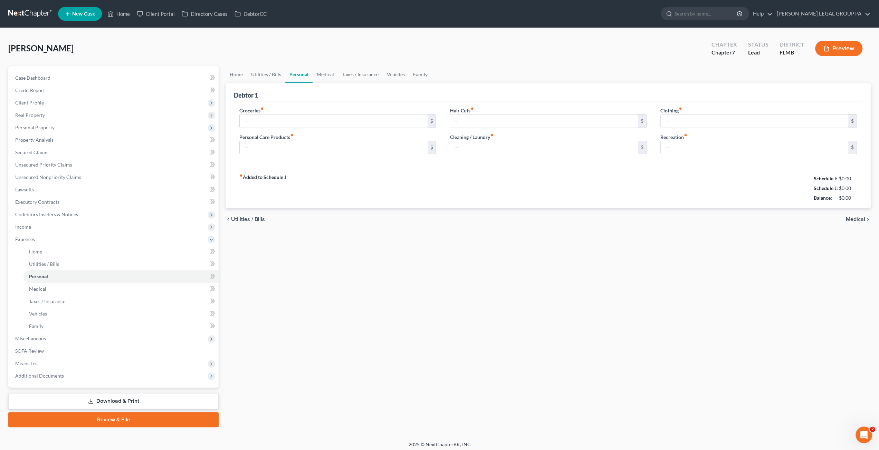
type input "0.00"
drag, startPoint x: 271, startPoint y: 74, endPoint x: 283, endPoint y: 79, distance: 13.3
click at [271, 74] on link "Utilities / Bills" at bounding box center [266, 74] width 38 height 17
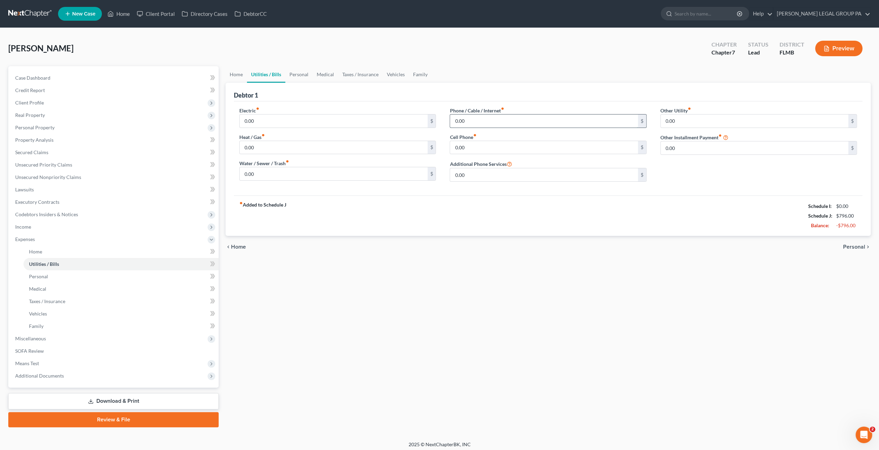
click at [483, 122] on input "0.00" at bounding box center [543, 121] width 187 height 13
type input "30.00"
click at [119, 13] on link "Home" at bounding box center [118, 14] width 29 height 12
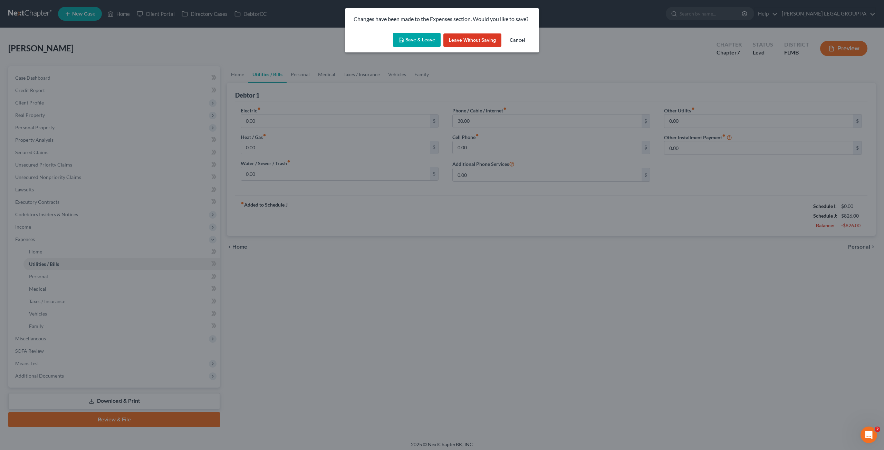
click at [417, 37] on button "Save & Leave" at bounding box center [417, 40] width 48 height 14
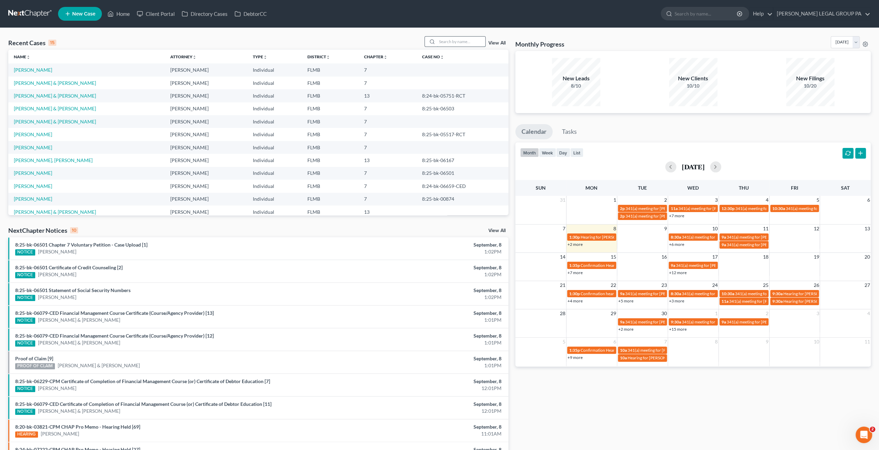
click at [464, 40] on input "search" at bounding box center [461, 42] width 48 height 10
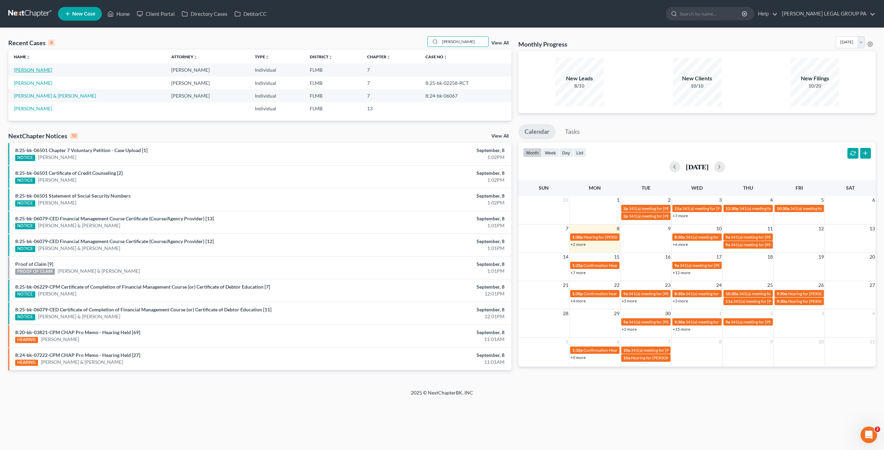
type input "[PERSON_NAME]"
click at [24, 72] on link "[PERSON_NAME]" at bounding box center [33, 70] width 38 height 6
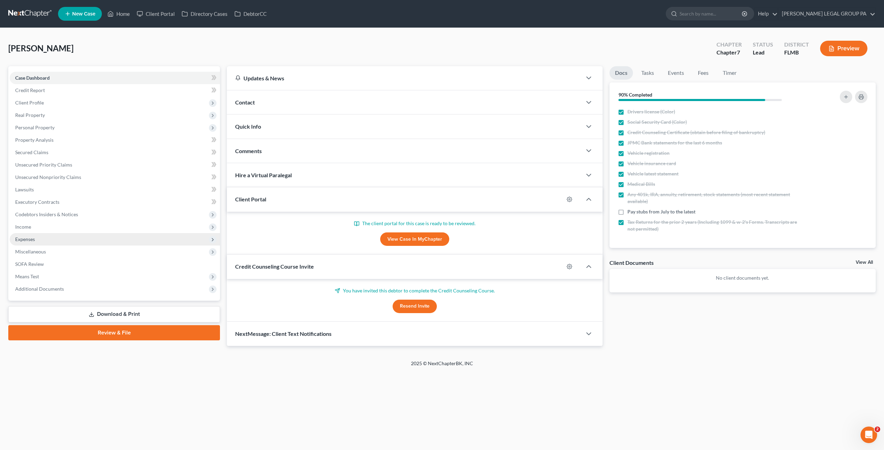
click at [28, 239] on span "Expenses" at bounding box center [25, 239] width 20 height 6
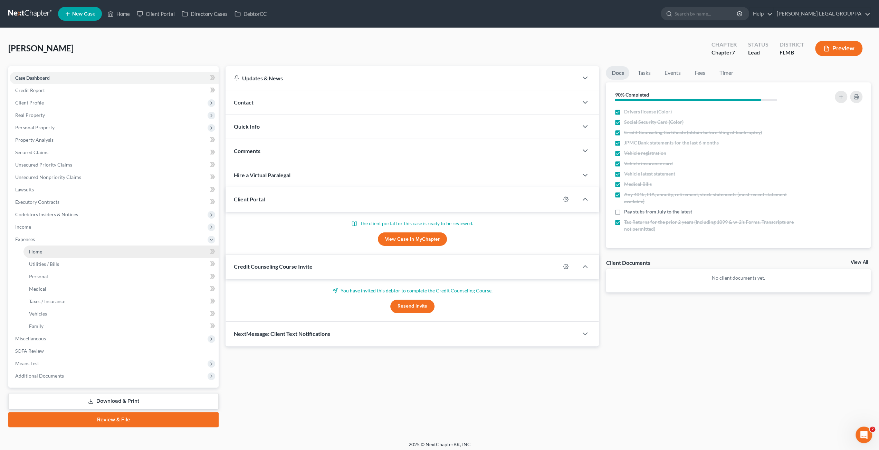
click at [28, 252] on link "Home" at bounding box center [120, 252] width 195 height 12
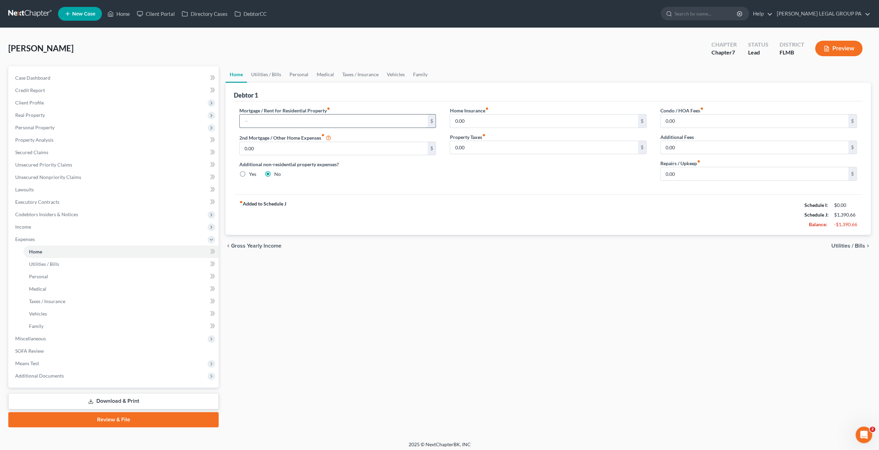
click at [279, 125] on input "text" at bounding box center [333, 121] width 187 height 13
type input "450.00"
click at [297, 78] on link "Personal" at bounding box center [298, 74] width 27 height 17
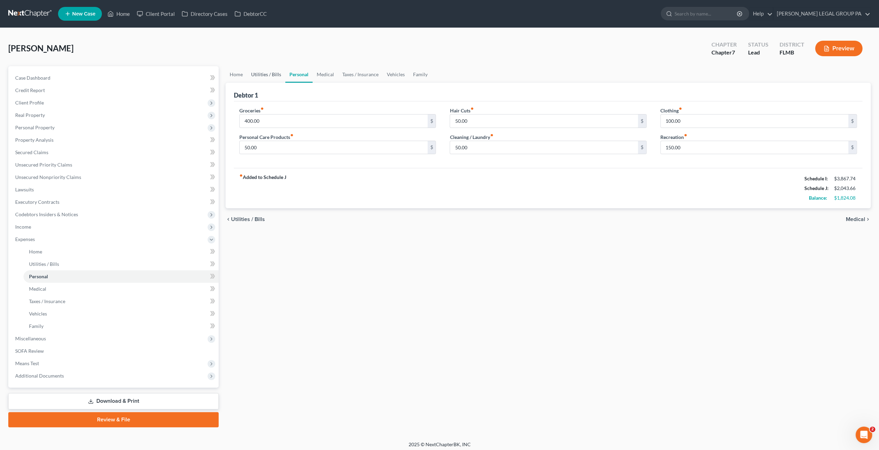
click at [263, 78] on link "Utilities / Bills" at bounding box center [266, 74] width 38 height 17
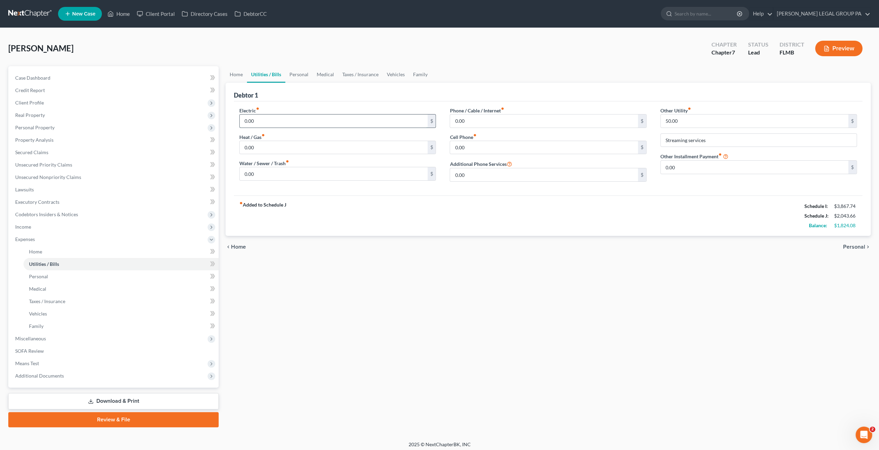
click at [263, 121] on input "0.00" at bounding box center [333, 121] width 187 height 13
type input "60.00"
click at [517, 126] on input "0.00" at bounding box center [543, 121] width 187 height 13
type input "152.89"
click at [485, 146] on input "0.00" at bounding box center [543, 147] width 187 height 13
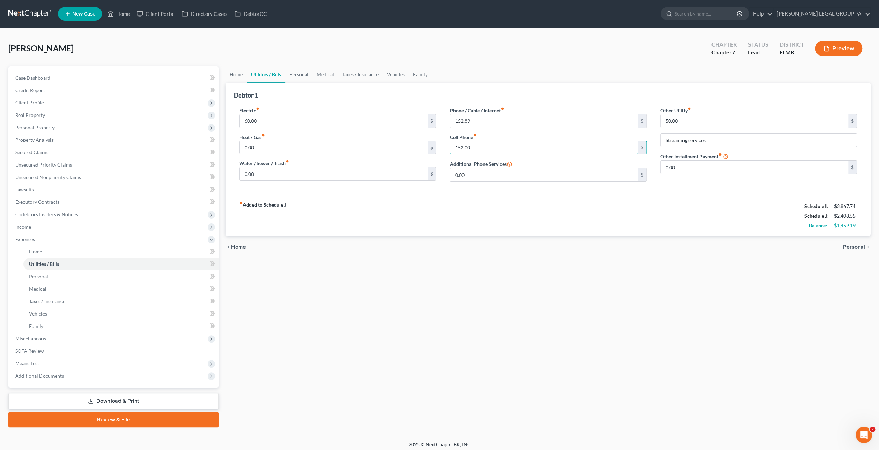
type input "152.00"
drag, startPoint x: 301, startPoint y: 75, endPoint x: 302, endPoint y: 81, distance: 6.4
click at [301, 75] on link "Personal" at bounding box center [298, 74] width 27 height 17
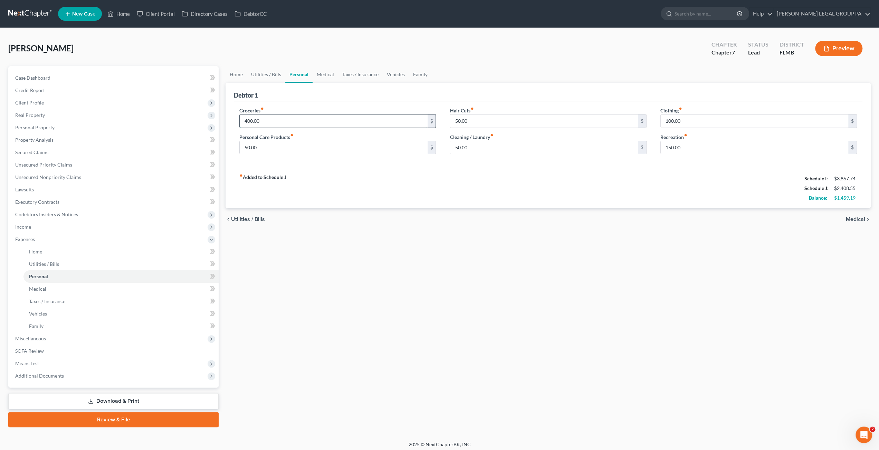
click at [264, 121] on input "400.00" at bounding box center [333, 121] width 187 height 13
type input "600.00"
click at [280, 144] on input "50.00" at bounding box center [333, 147] width 187 height 13
type input "100.00"
click at [322, 71] on link "Medical" at bounding box center [325, 74] width 26 height 17
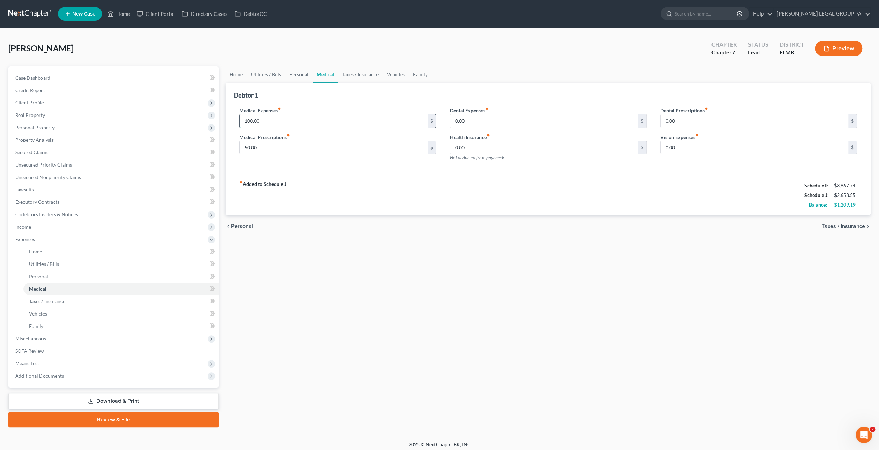
click at [262, 125] on input "100.00" at bounding box center [333, 121] width 187 height 13
type input "150.00"
click at [271, 147] on input "50.00" at bounding box center [333, 147] width 187 height 13
type input "150.00"
click at [479, 122] on input "0.00" at bounding box center [543, 121] width 187 height 13
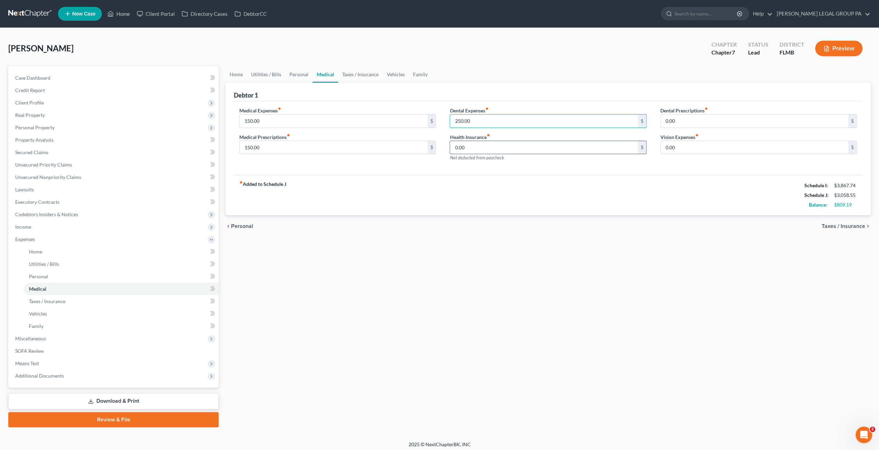
type input "250.00"
click at [470, 146] on input "0.00" at bounding box center [543, 147] width 187 height 13
type input "160.00"
click at [678, 145] on input "0.00" at bounding box center [753, 147] width 187 height 13
click at [362, 71] on link "Taxes / Insurance" at bounding box center [360, 74] width 45 height 17
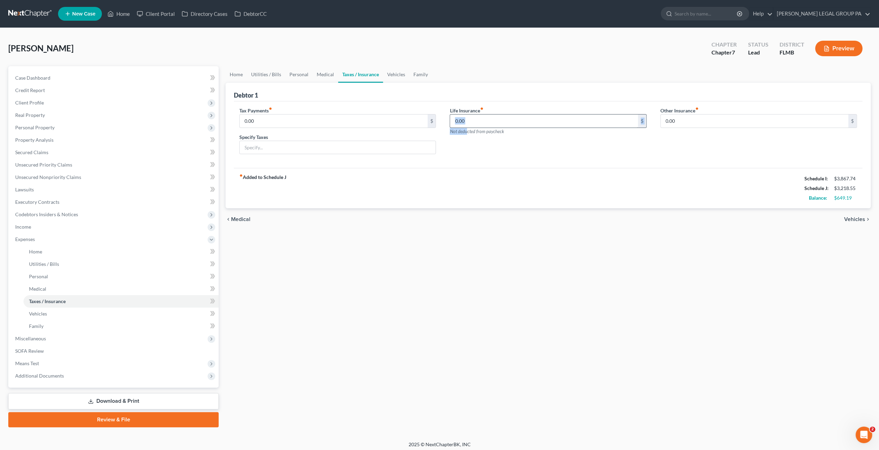
click at [466, 126] on div "Life Insurance fiber_manual_record 0.00 $ Not deducted from paycheck" at bounding box center [547, 121] width 196 height 28
click at [469, 116] on input "0.00" at bounding box center [543, 121] width 187 height 13
type input "75.00"
click at [391, 71] on link "Vehicles" at bounding box center [396, 74] width 26 height 17
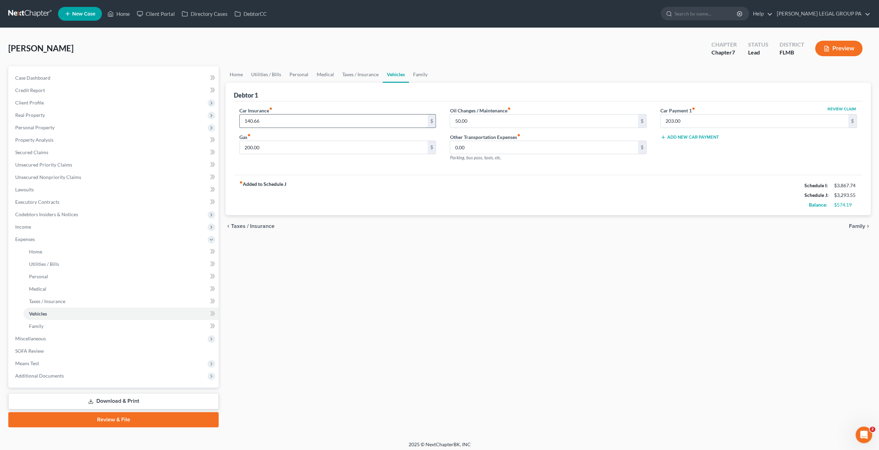
click at [266, 121] on input "140.66" at bounding box center [333, 121] width 187 height 13
type input "158.89"
drag, startPoint x: 269, startPoint y: 76, endPoint x: 305, endPoint y: 81, distance: 36.2
click at [269, 76] on link "Utilities / Bills" at bounding box center [266, 74] width 38 height 17
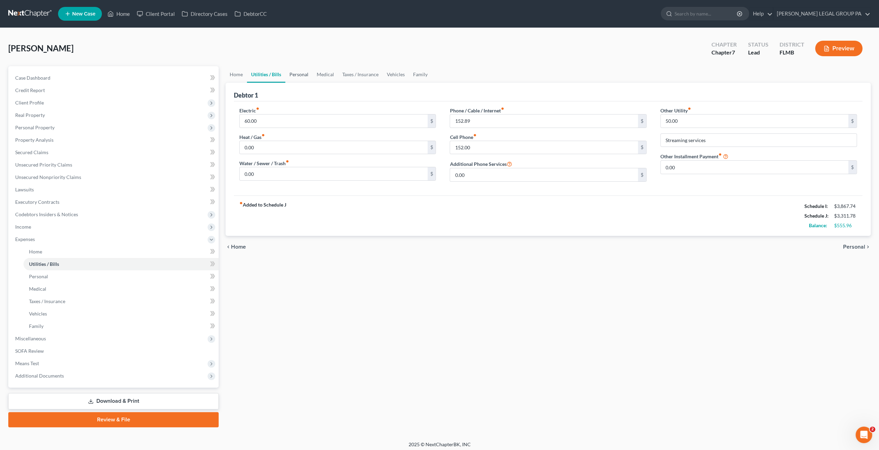
click at [297, 70] on link "Personal" at bounding box center [298, 74] width 27 height 17
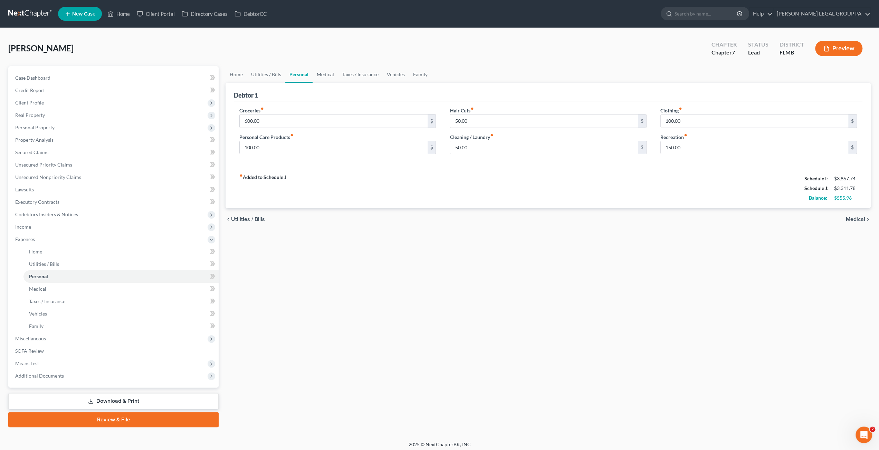
click at [326, 76] on link "Medical" at bounding box center [325, 74] width 26 height 17
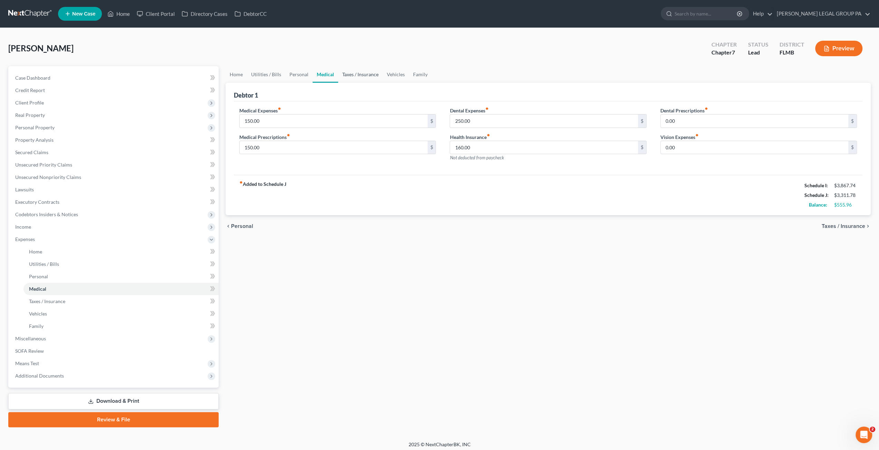
click at [369, 74] on link "Taxes / Insurance" at bounding box center [360, 74] width 45 height 17
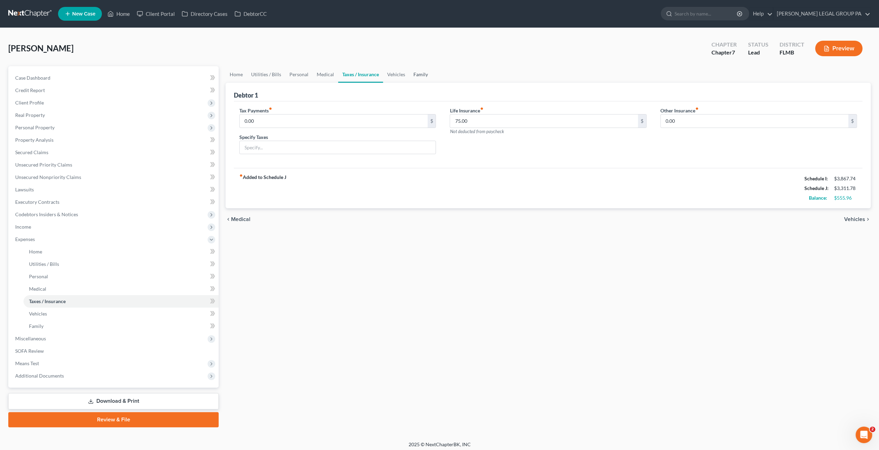
click at [414, 73] on link "Family" at bounding box center [420, 74] width 23 height 17
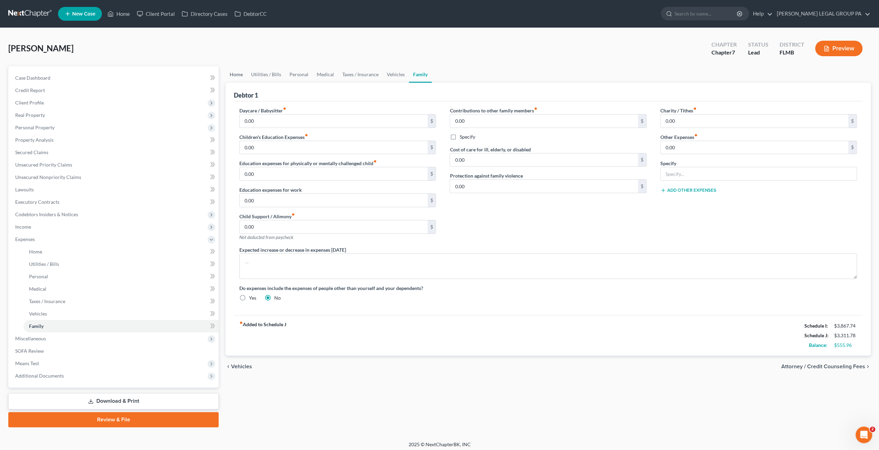
click at [231, 72] on link "Home" at bounding box center [235, 74] width 21 height 17
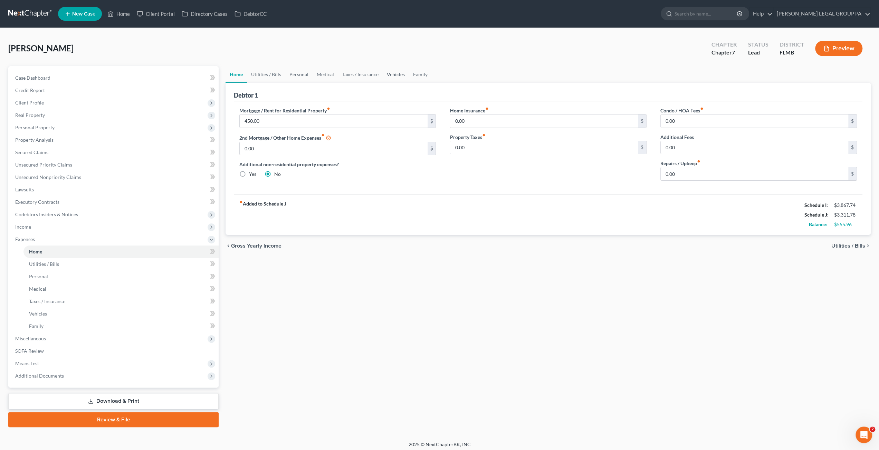
click at [397, 80] on link "Vehicles" at bounding box center [395, 74] width 26 height 17
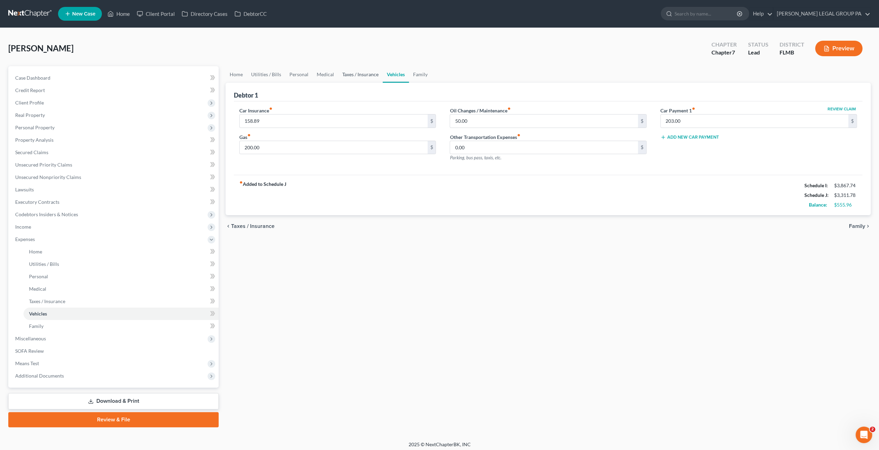
click at [371, 78] on link "Taxes / Insurance" at bounding box center [360, 74] width 45 height 17
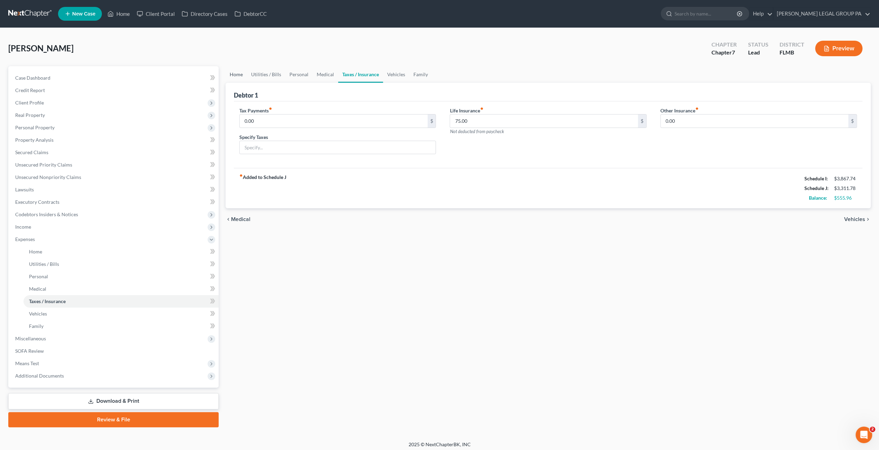
click at [242, 73] on link "Home" at bounding box center [235, 74] width 21 height 17
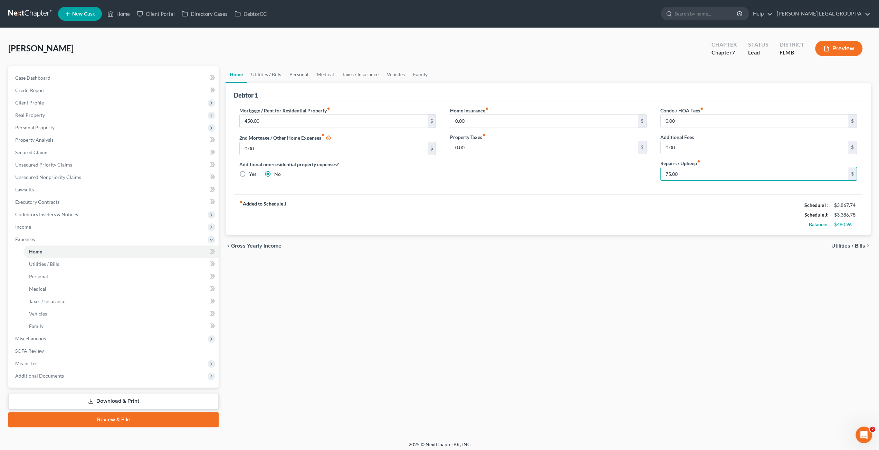
type input "75.00"
click at [268, 71] on link "Utilities / Bills" at bounding box center [266, 74] width 38 height 17
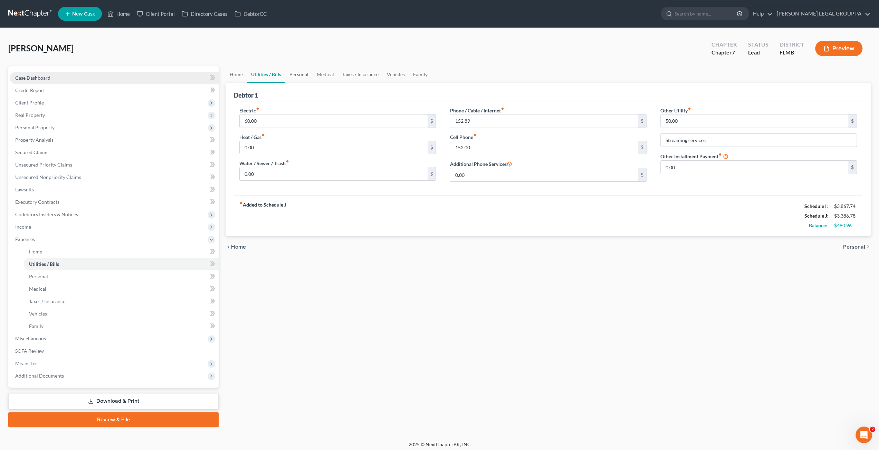
drag, startPoint x: 62, startPoint y: 74, endPoint x: 69, endPoint y: 76, distance: 6.4
click at [62, 74] on link "Case Dashboard" at bounding box center [114, 78] width 209 height 12
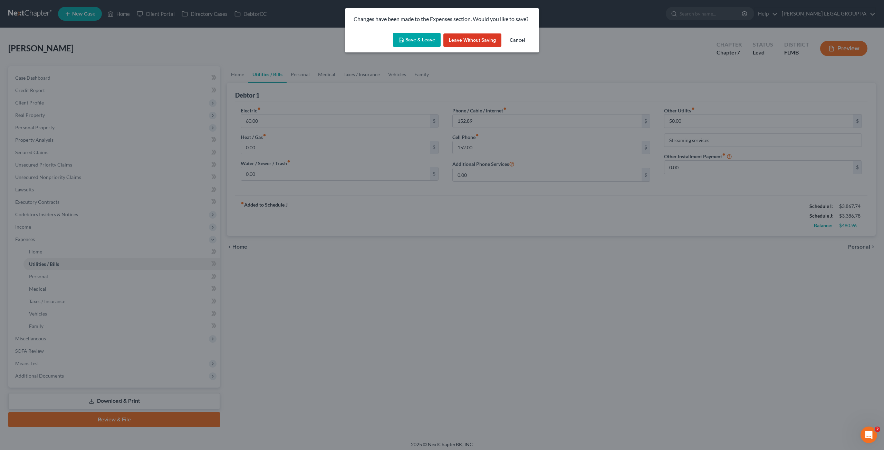
click at [405, 43] on button "Save & Leave" at bounding box center [417, 40] width 48 height 14
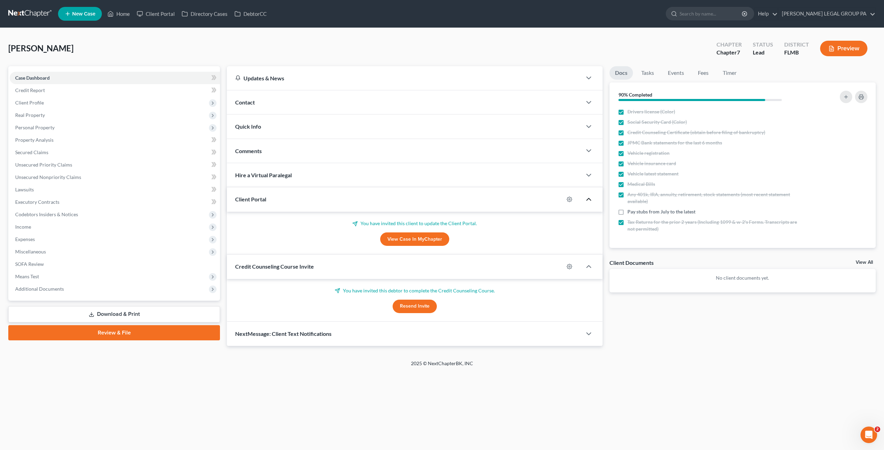
click at [589, 199] on icon "button" at bounding box center [588, 199] width 8 height 8
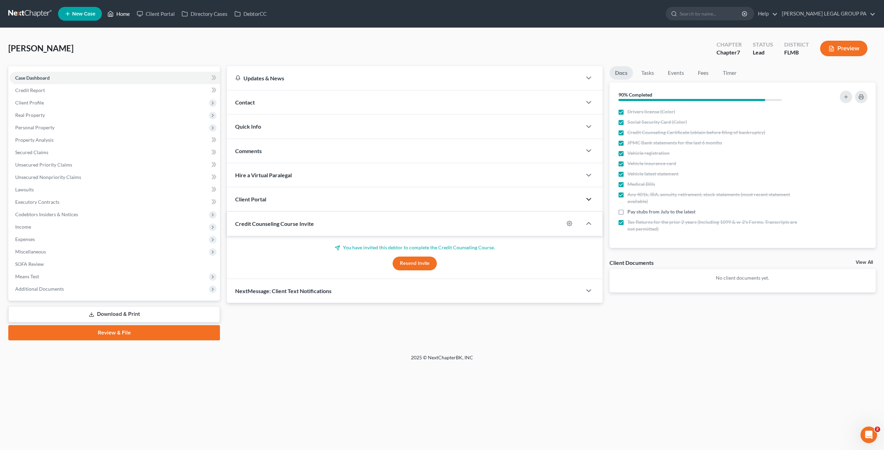
click at [125, 14] on link "Home" at bounding box center [118, 14] width 29 height 12
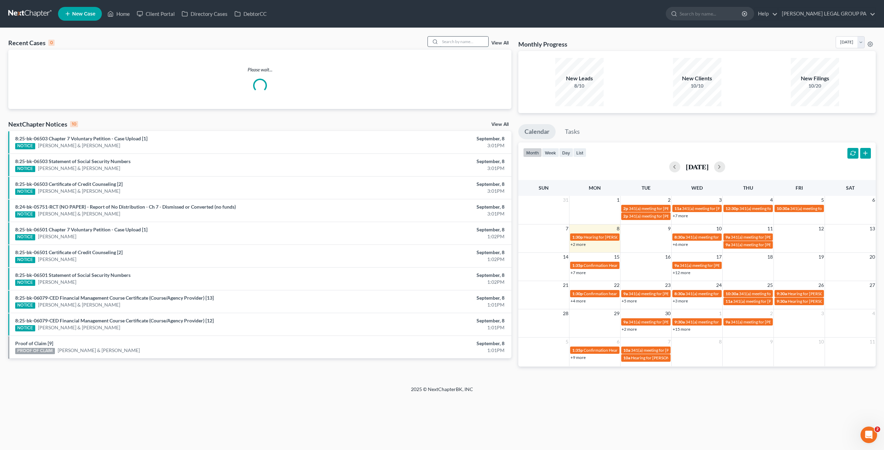
click at [470, 40] on input "search" at bounding box center [464, 42] width 48 height 10
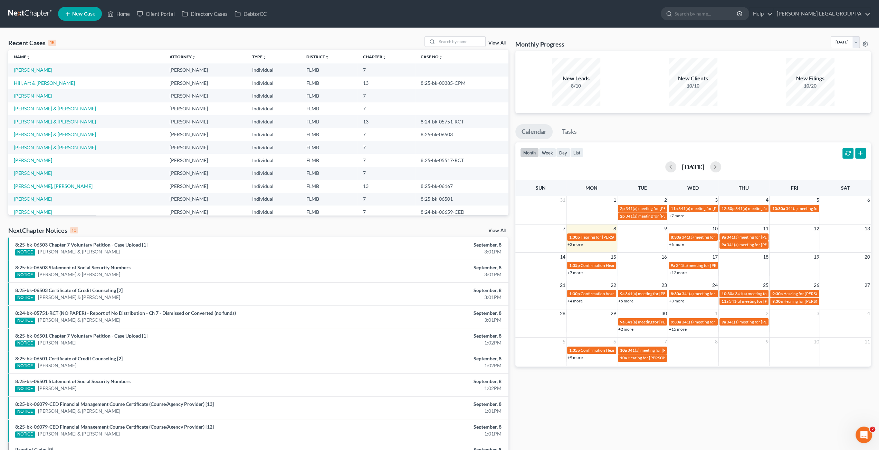
click at [15, 95] on link "[PERSON_NAME]" at bounding box center [33, 96] width 38 height 6
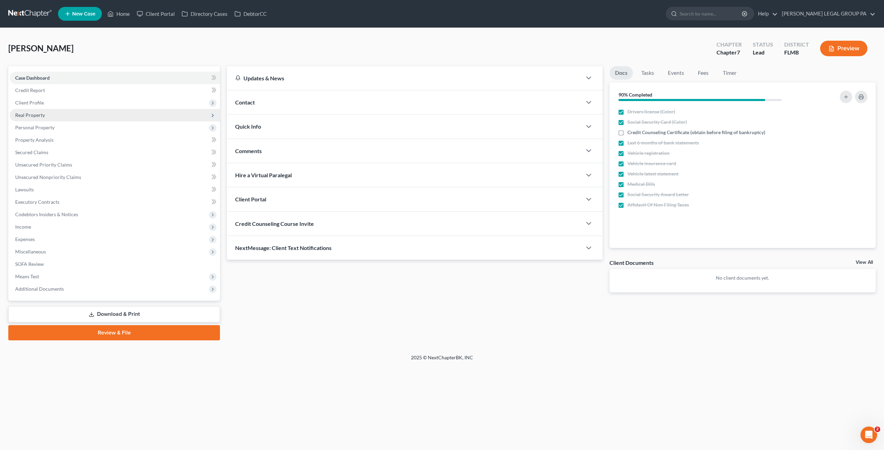
drag, startPoint x: 23, startPoint y: 104, endPoint x: 32, endPoint y: 110, distance: 11.1
click at [23, 104] on span "Client Profile" at bounding box center [29, 103] width 29 height 6
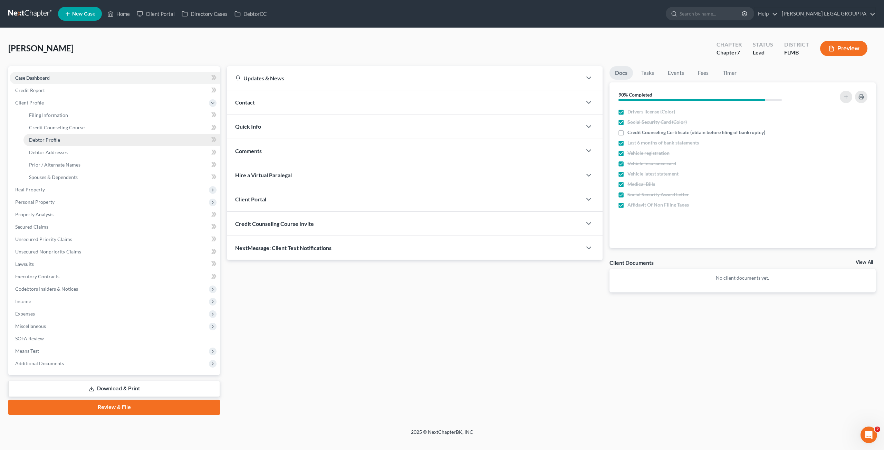
click at [43, 142] on span "Debtor Profile" at bounding box center [44, 140] width 31 height 6
select select "0"
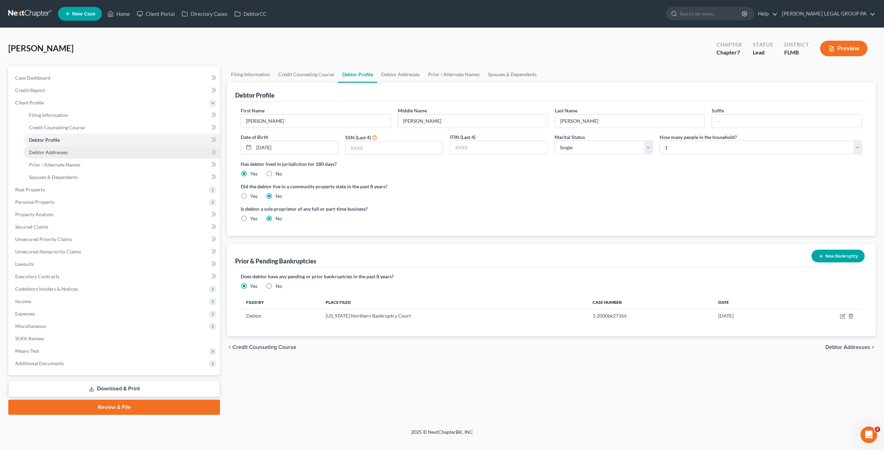
click at [61, 155] on span "Debtor Addresses" at bounding box center [48, 152] width 39 height 6
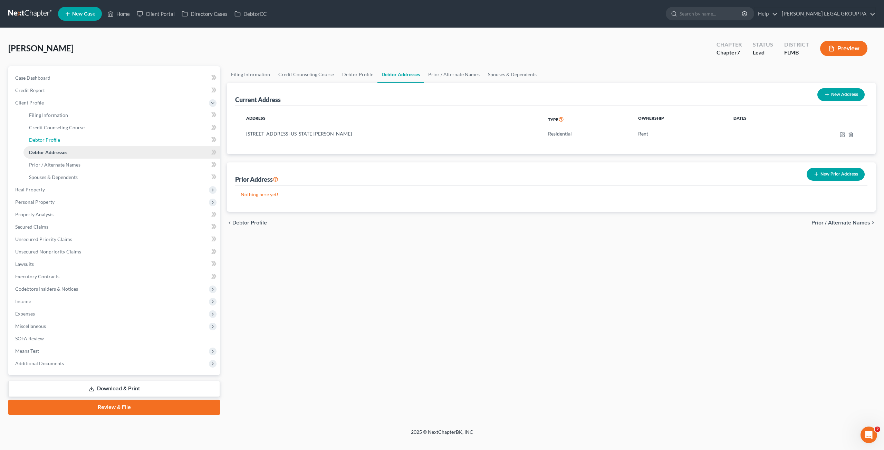
drag, startPoint x: 71, startPoint y: 135, endPoint x: 83, endPoint y: 151, distance: 20.2
click at [71, 135] on link "Debtor Profile" at bounding box center [121, 140] width 196 height 12
select select "0"
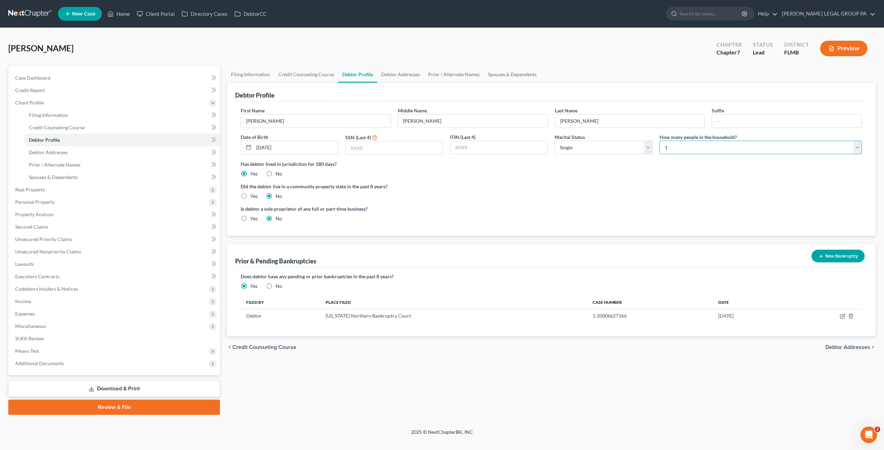
click at [681, 150] on select "Select 1 2 3 4 5 6 7 8 9 10 11 12 13 14 15 16 17 18 19 20" at bounding box center [760, 148] width 202 height 14
select select "1"
click at [659, 141] on select "Select 1 2 3 4 5 6 7 8 9 10 11 12 13 14 15 16 17 18 19 20" at bounding box center [760, 148] width 202 height 14
click at [389, 145] on input "text" at bounding box center [394, 148] width 97 height 13
type input "3593"
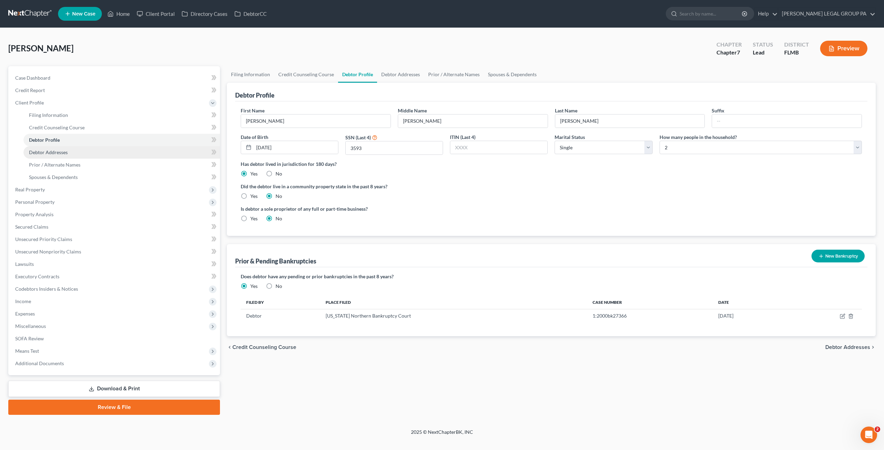
click at [59, 152] on span "Debtor Addresses" at bounding box center [48, 152] width 39 height 6
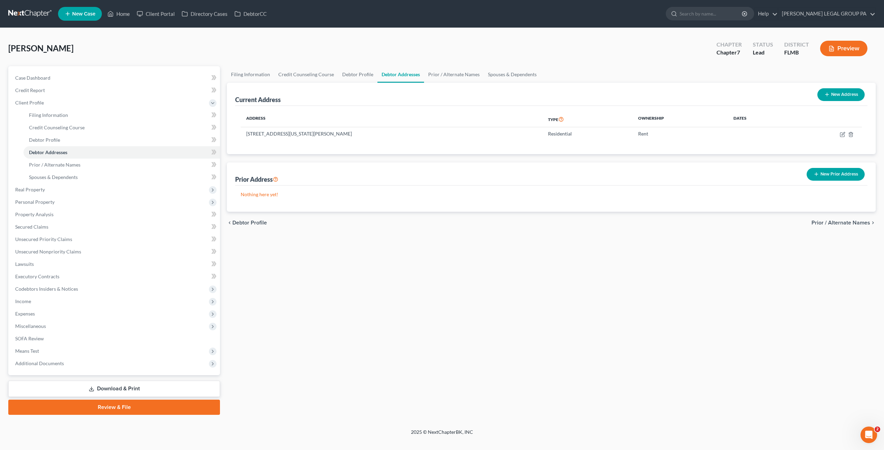
drag, startPoint x: 831, startPoint y: 174, endPoint x: 471, endPoint y: 183, distance: 359.8
click at [831, 174] on button "New Prior Address" at bounding box center [835, 174] width 58 height 13
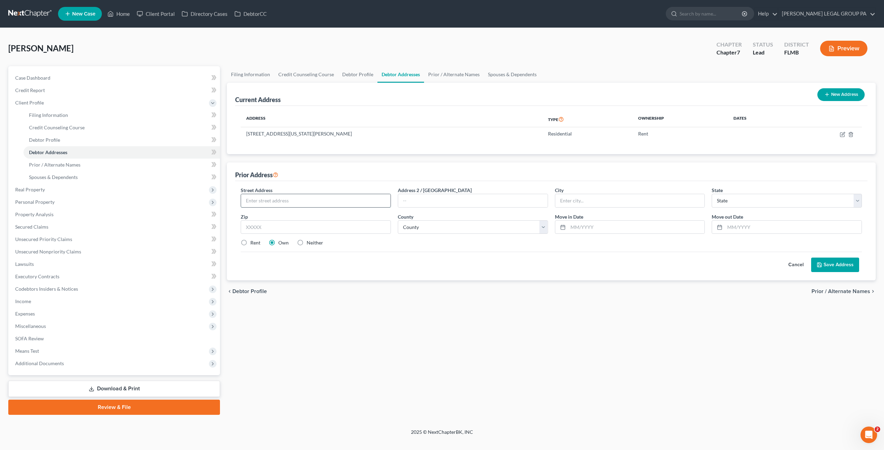
click at [283, 203] on input "text" at bounding box center [315, 200] width 149 height 13
type input "4515 Marine Py"
type input "34652"
click at [477, 254] on div "Cancel Save Address" at bounding box center [551, 262] width 621 height 20
type input "New Port Richey"
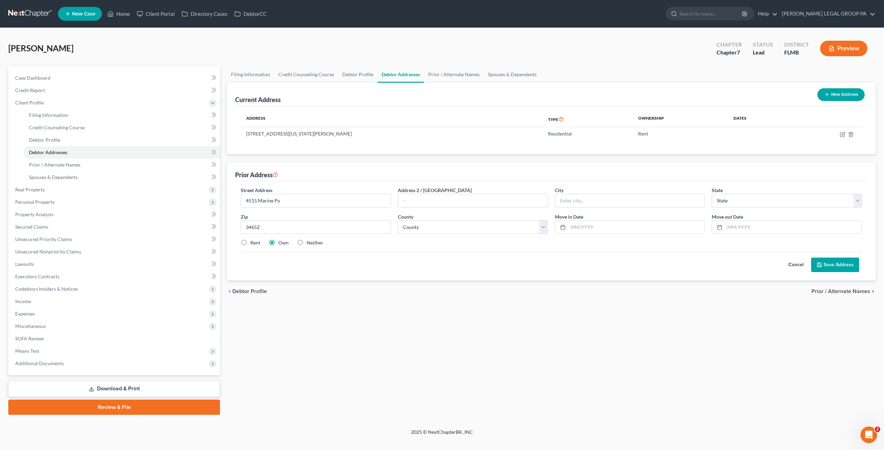
select select "9"
click at [470, 227] on select "County Alachua County Baker County Bay County Bradford County Brevard County Br…" at bounding box center [473, 228] width 150 height 14
select select "50"
click at [398, 221] on select "County Alachua County Baker County Bay County Bradford County Brevard County Br…" at bounding box center [473, 228] width 150 height 14
click at [759, 227] on input "text" at bounding box center [793, 227] width 137 height 13
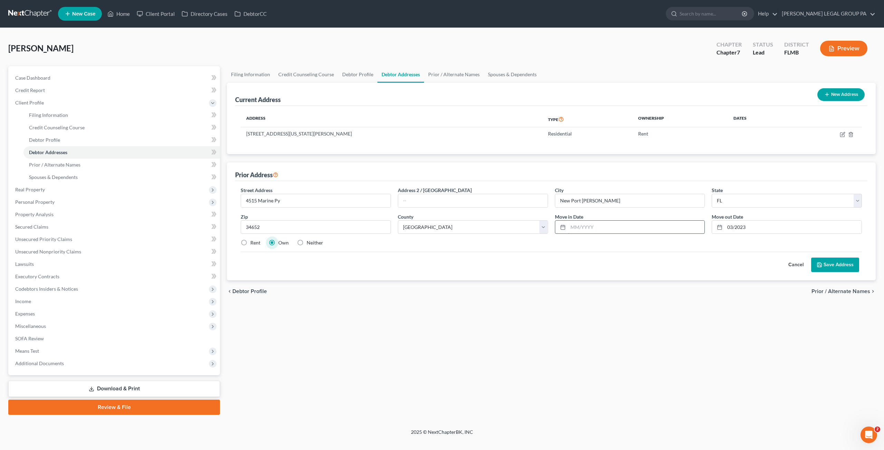
drag, startPoint x: 624, startPoint y: 236, endPoint x: 625, endPoint y: 227, distance: 8.7
click at [624, 234] on div "Street Address * 4515 Marine Py Address 2 / PO Box City * New Port Richey State…" at bounding box center [551, 220] width 628 height 66
click at [625, 227] on input "text" at bounding box center [636, 227] width 137 height 13
click at [627, 224] on input "text" at bounding box center [636, 227] width 137 height 13
click at [745, 278] on div "Street Address * 4515 Marine Py Address 2 / PO Box City * New Port Richey State…" at bounding box center [551, 230] width 632 height 99
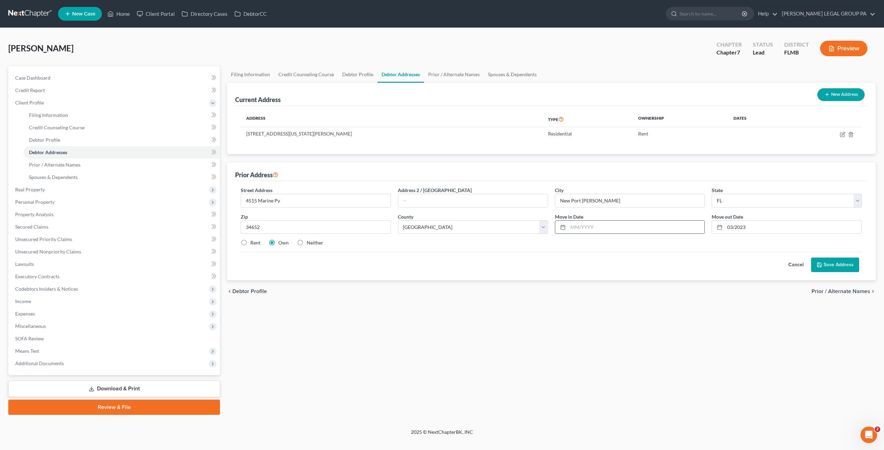
drag, startPoint x: 568, startPoint y: 225, endPoint x: 598, endPoint y: 225, distance: 30.0
click at [569, 225] on input "text" at bounding box center [636, 227] width 137 height 13
click at [752, 227] on input "03/2023" at bounding box center [793, 227] width 137 height 13
drag, startPoint x: 762, startPoint y: 228, endPoint x: 704, endPoint y: 217, distance: 59.7
click at [704, 217] on div "Street Address * 4515 Marine Py Address 2 / PO Box City * New Port Richey State…" at bounding box center [551, 220] width 628 height 66
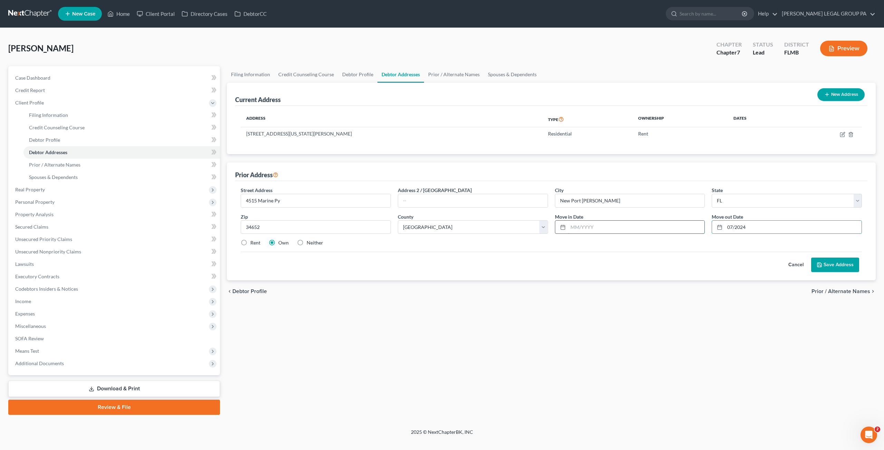
click at [609, 227] on input "text" at bounding box center [636, 227] width 137 height 13
click at [597, 228] on input "text" at bounding box center [636, 227] width 137 height 13
drag, startPoint x: 753, startPoint y: 227, endPoint x: 696, endPoint y: 231, distance: 56.4
click at [706, 227] on div "Street Address * 4515 Marine Py Address 2 / PO Box City * New Port Richey State…" at bounding box center [551, 220] width 628 height 66
type input "03/2023"
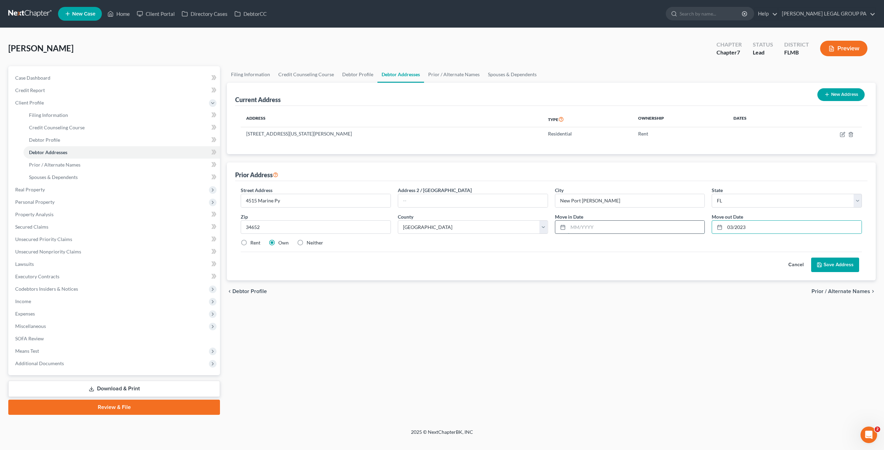
click at [585, 225] on input "text" at bounding box center [636, 227] width 137 height 13
type input "03/2021"
click at [826, 266] on button "Save Address" at bounding box center [835, 265] width 48 height 14
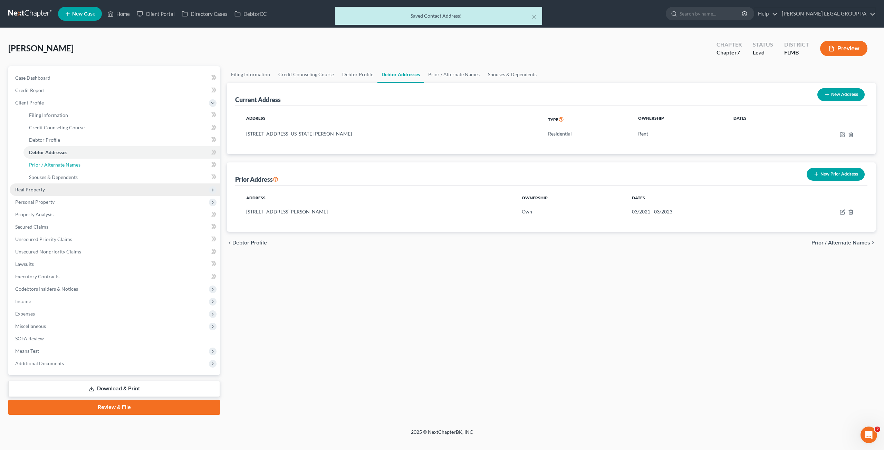
drag, startPoint x: 39, startPoint y: 165, endPoint x: 76, endPoint y: 191, distance: 44.6
click at [39, 165] on span "Prior / Alternate Names" at bounding box center [54, 165] width 51 height 6
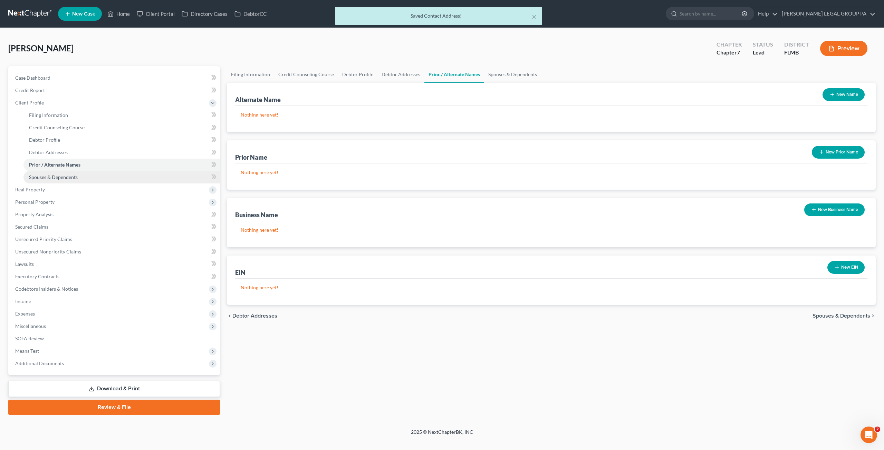
click at [69, 183] on link "Spouses & Dependents" at bounding box center [121, 177] width 196 height 12
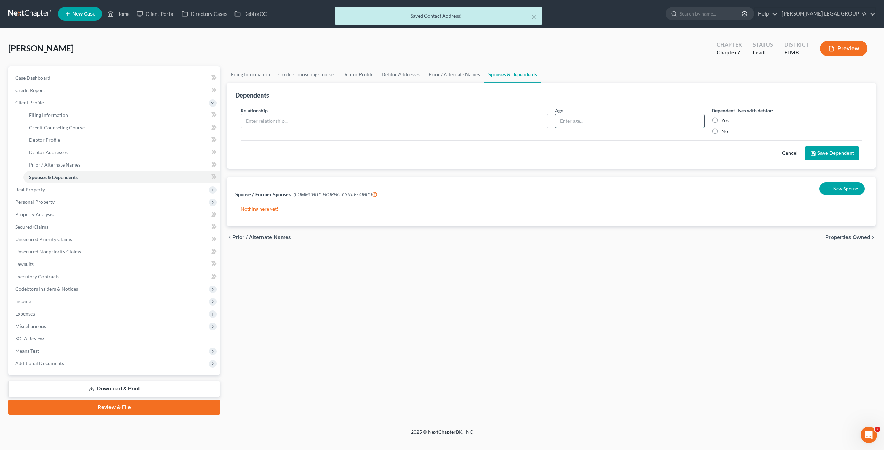
click at [579, 118] on input "text" at bounding box center [629, 121] width 149 height 13
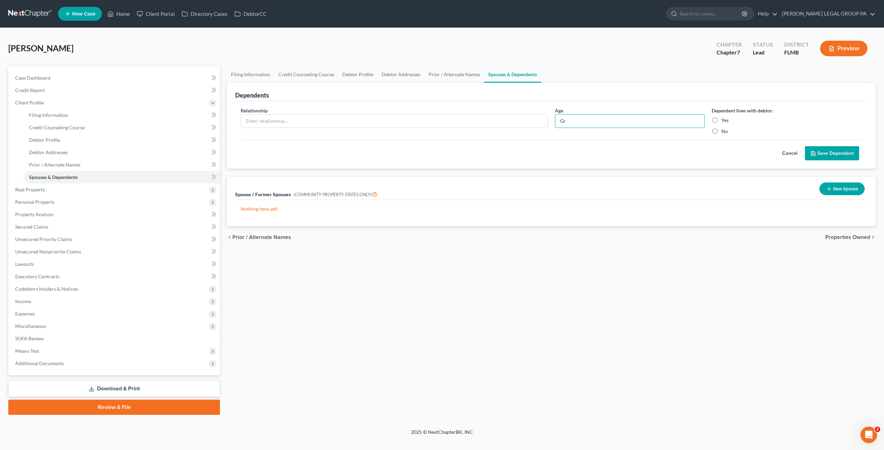
type input "G"
click at [574, 123] on input "G" at bounding box center [629, 121] width 149 height 13
type input "8"
click at [267, 121] on input "text" at bounding box center [394, 121] width 307 height 13
type input "Granddaughter"
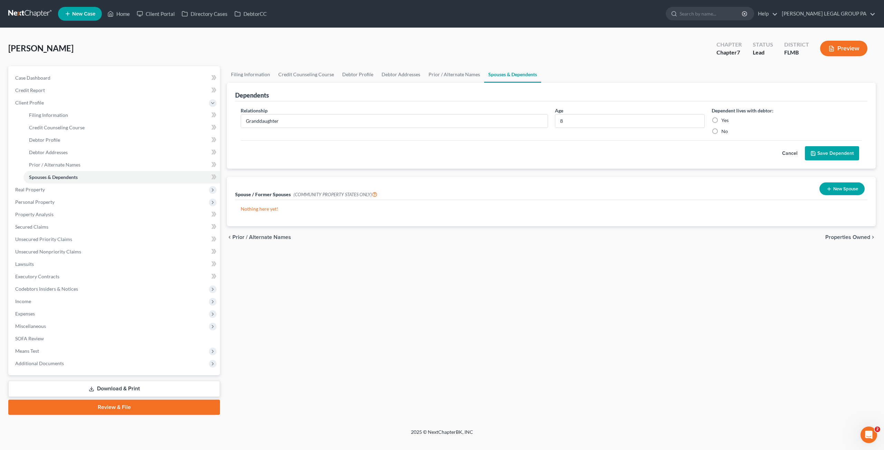
click at [721, 118] on label "Yes" at bounding box center [724, 120] width 7 height 7
click at [724, 118] on input "Yes" at bounding box center [726, 119] width 4 height 4
radio input "true"
click at [830, 151] on button "Save Dependent" at bounding box center [832, 153] width 54 height 14
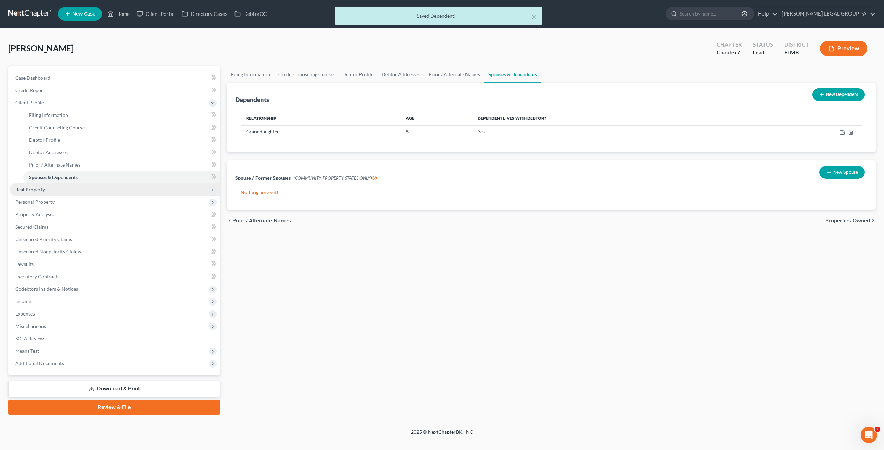
click at [41, 192] on span "Real Property" at bounding box center [30, 190] width 30 height 6
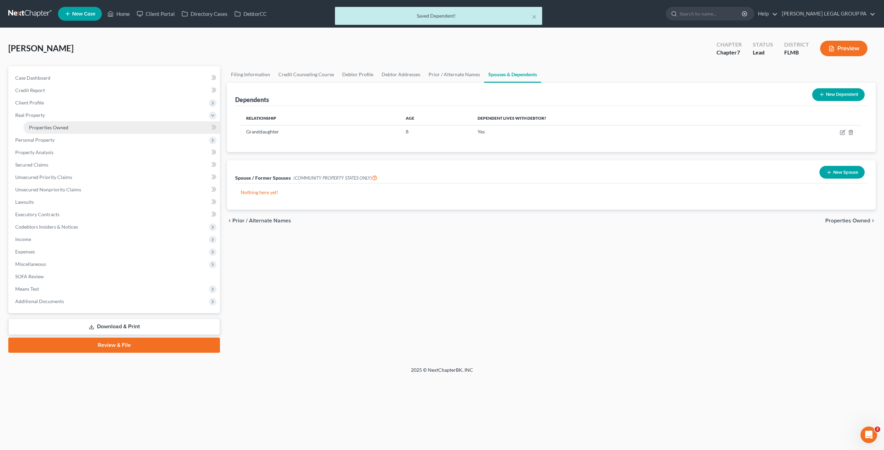
click at [43, 132] on link "Properties Owned" at bounding box center [121, 128] width 196 height 12
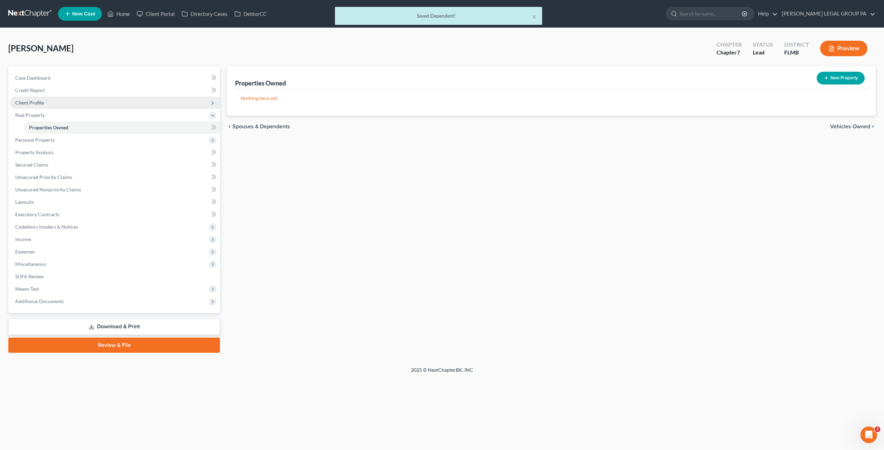
click at [38, 105] on span "Client Profile" at bounding box center [29, 103] width 29 height 6
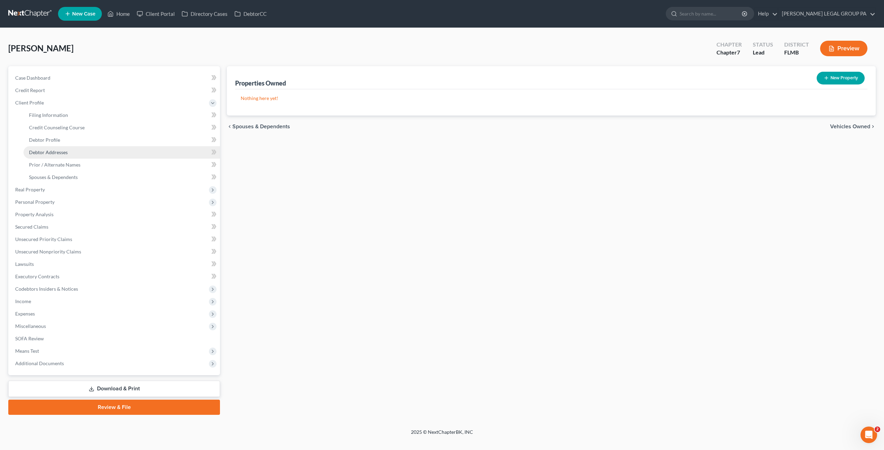
click at [54, 152] on span "Debtor Addresses" at bounding box center [48, 152] width 39 height 6
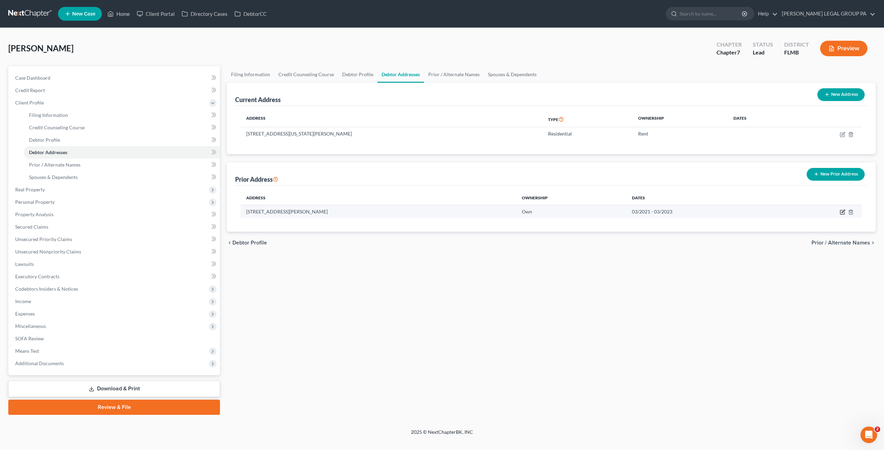
click at [843, 211] on icon "button" at bounding box center [843, 213] width 6 height 6
select select "9"
select select "50"
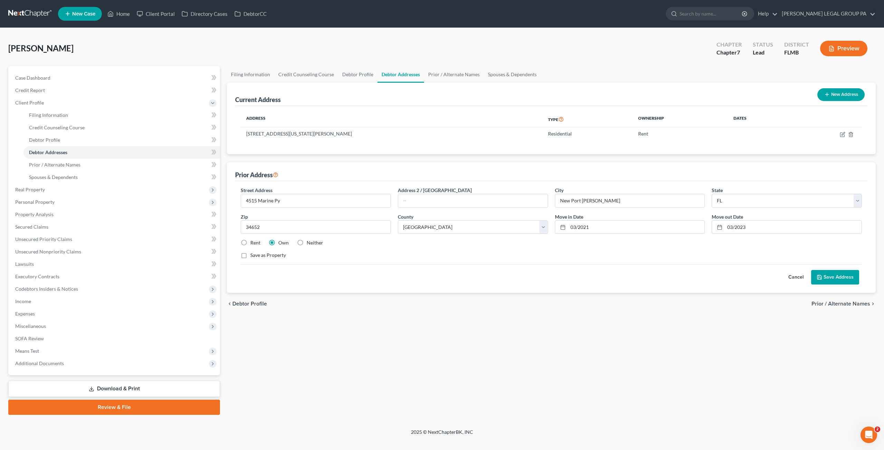
click at [250, 241] on label "Rent" at bounding box center [255, 243] width 10 height 7
click at [253, 241] on input "Rent" at bounding box center [255, 242] width 4 height 4
radio input "true"
click at [849, 277] on button "Save Address" at bounding box center [835, 277] width 48 height 14
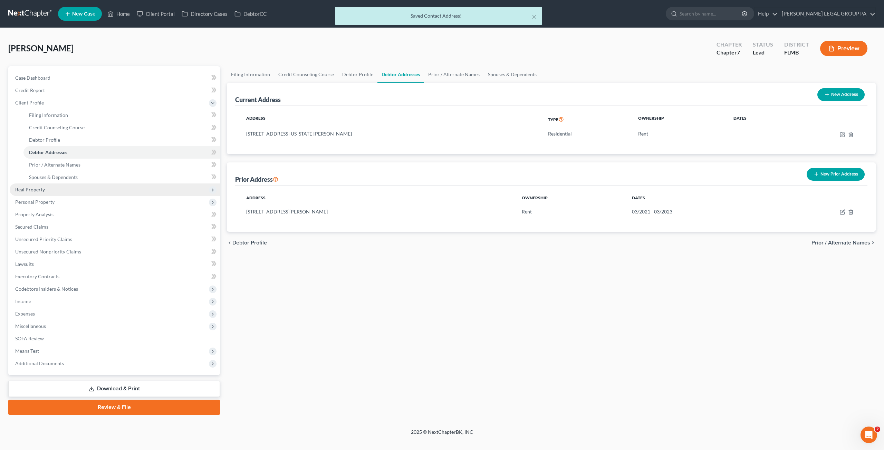
click at [35, 193] on span "Real Property" at bounding box center [115, 190] width 210 height 12
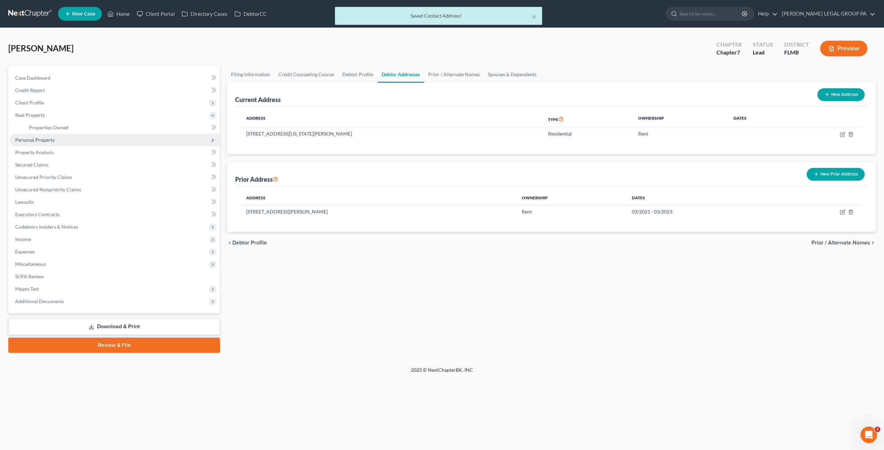
click at [32, 141] on span "Personal Property" at bounding box center [34, 140] width 39 height 6
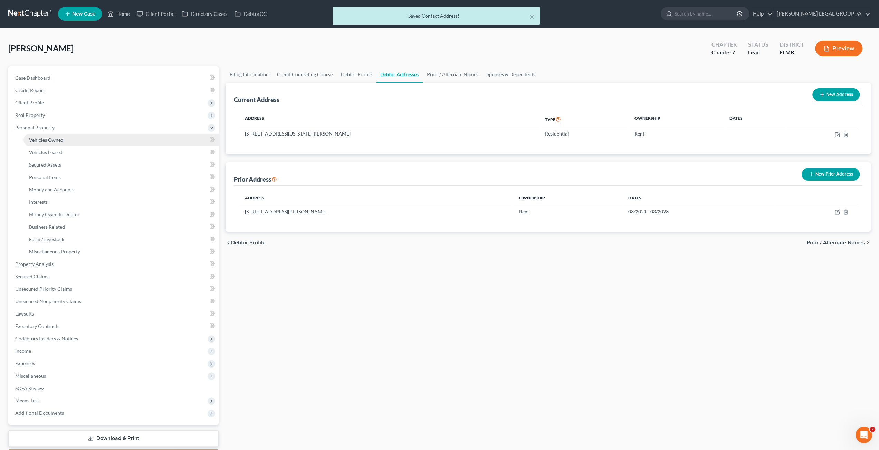
click at [37, 141] on span "Vehicles Owned" at bounding box center [46, 140] width 35 height 6
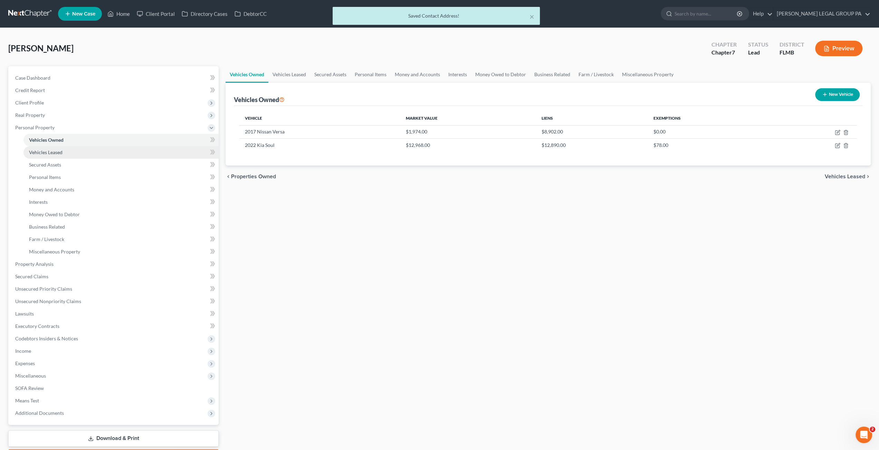
click at [47, 156] on link "Vehicles Leased" at bounding box center [120, 152] width 195 height 12
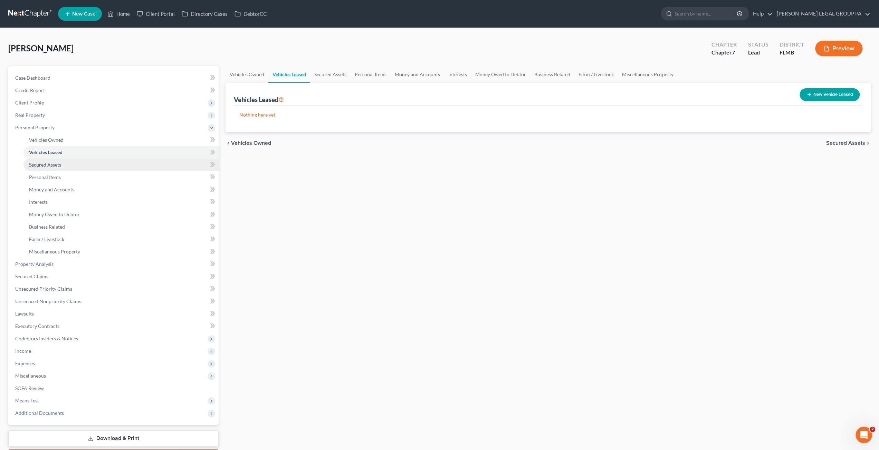
click at [46, 165] on span "Secured Assets" at bounding box center [45, 165] width 32 height 6
click at [42, 143] on link "Vehicles Owned" at bounding box center [120, 140] width 195 height 12
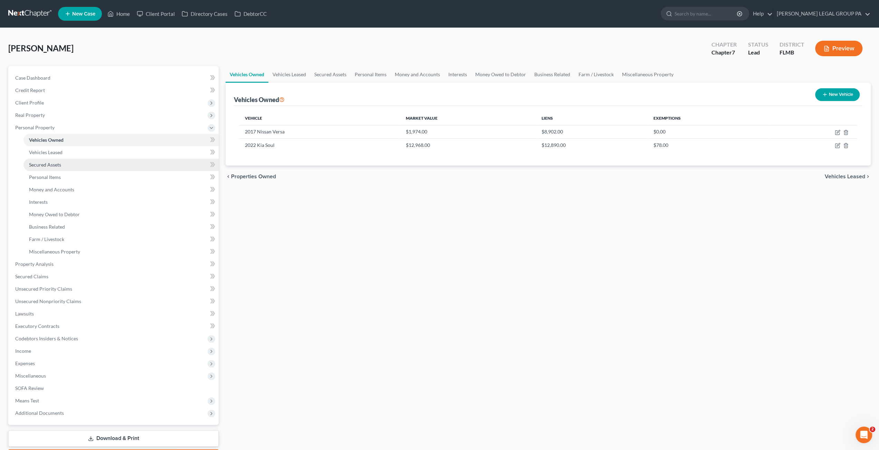
click at [44, 159] on link "Secured Assets" at bounding box center [120, 165] width 195 height 12
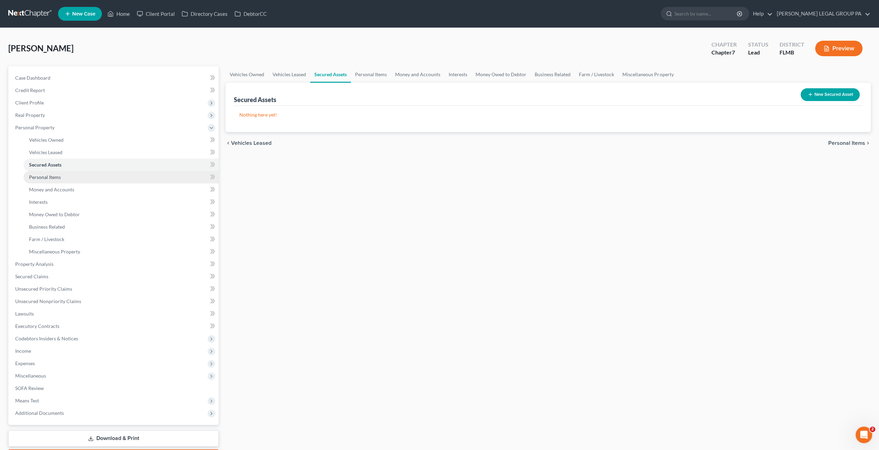
click at [53, 177] on span "Personal Items" at bounding box center [45, 177] width 32 height 6
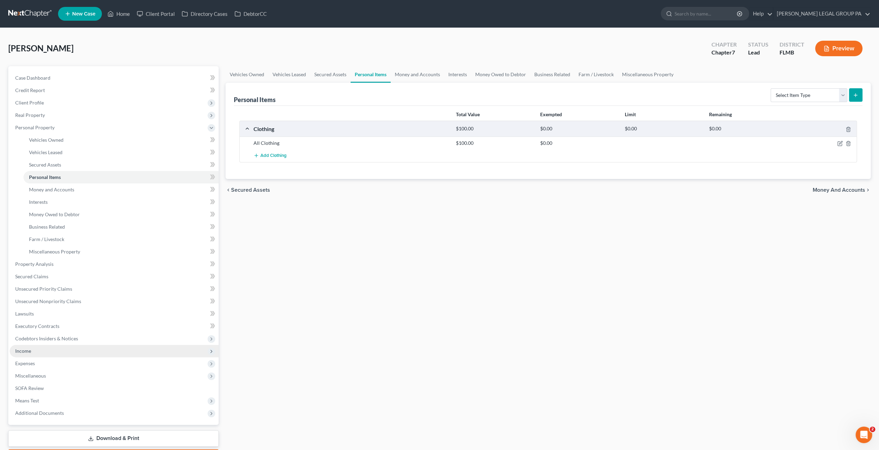
drag, startPoint x: 30, startPoint y: 349, endPoint x: 51, endPoint y: 360, distance: 23.3
click at [30, 349] on span "Income" at bounding box center [23, 351] width 16 height 6
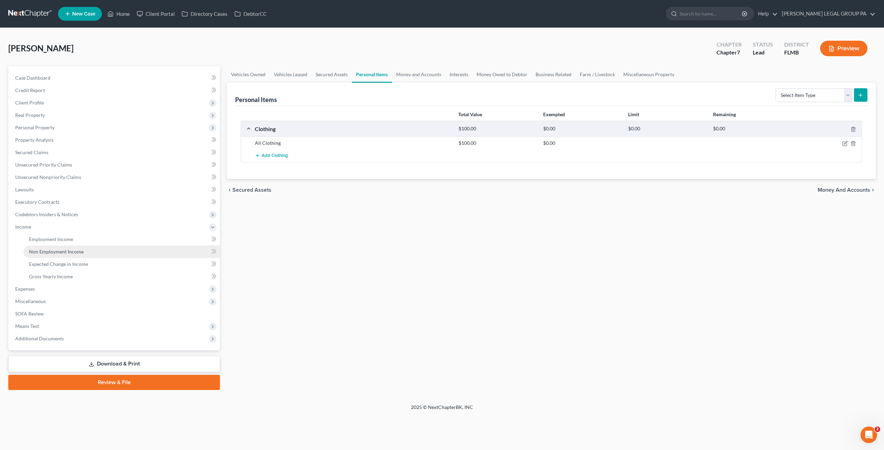
click at [43, 246] on link "Non Employment Income" at bounding box center [121, 252] width 196 height 12
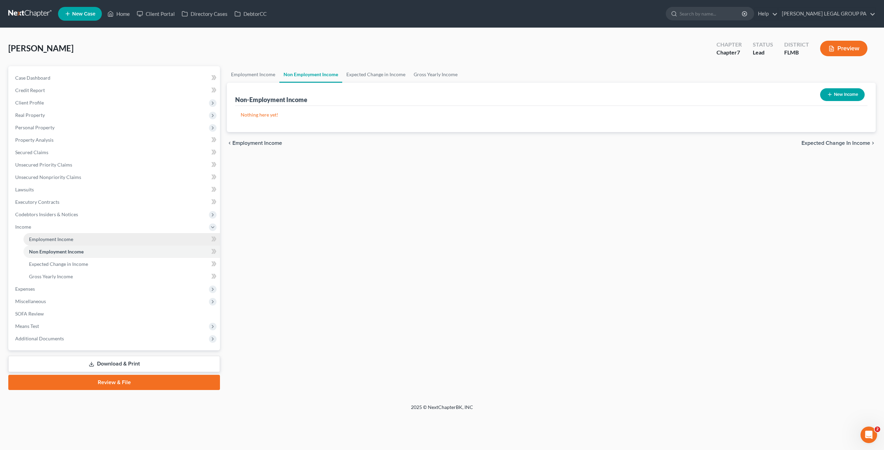
drag, startPoint x: 39, startPoint y: 243, endPoint x: 44, endPoint y: 244, distance: 5.0
click at [40, 243] on link "Employment Income" at bounding box center [121, 239] width 196 height 12
click at [55, 258] on link "Expected Change in Income" at bounding box center [121, 264] width 196 height 12
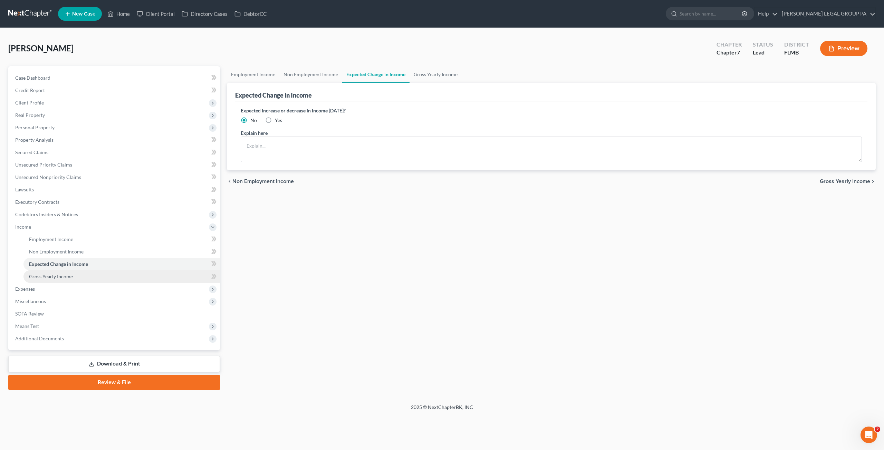
click at [57, 280] on link "Gross Yearly Income" at bounding box center [121, 277] width 196 height 12
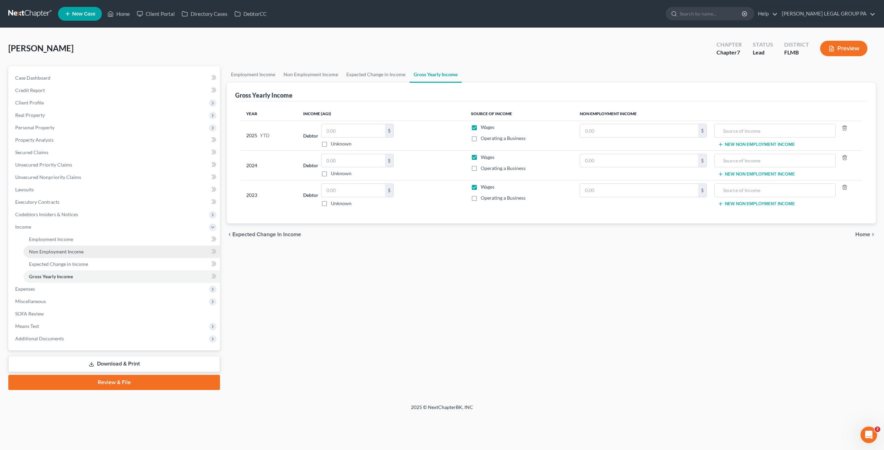
click at [48, 249] on span "Non Employment Income" at bounding box center [56, 252] width 55 height 6
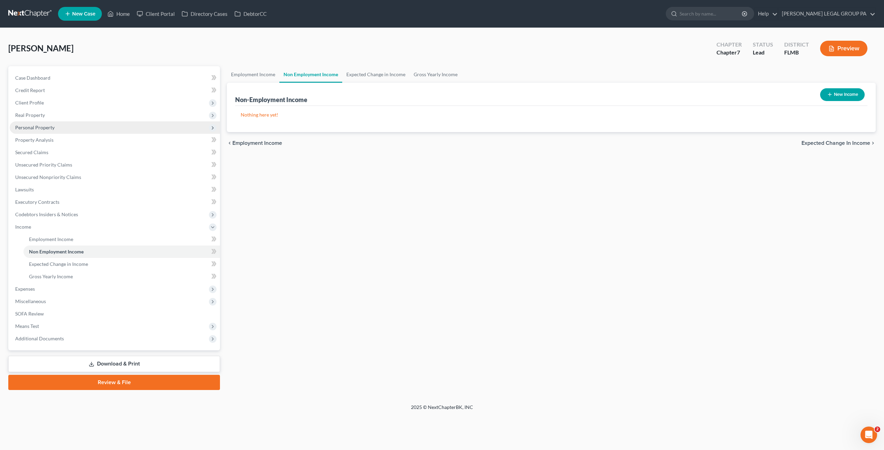
click at [30, 128] on span "Personal Property" at bounding box center [34, 128] width 39 height 6
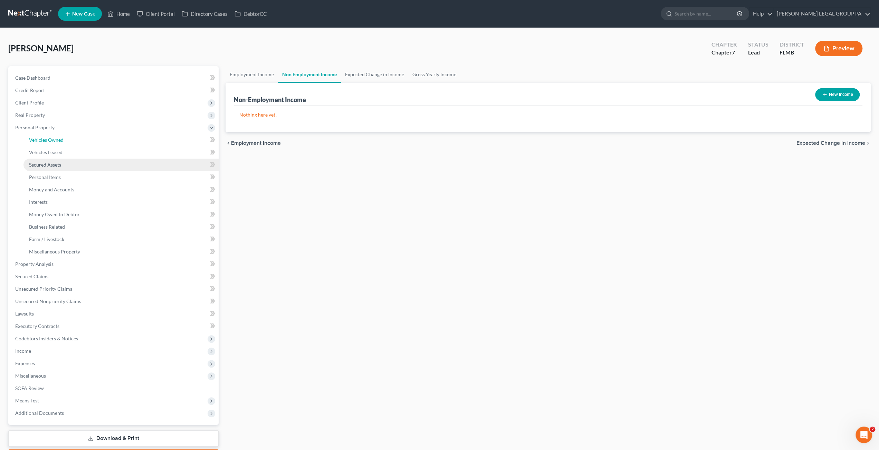
click at [41, 141] on span "Vehicles Owned" at bounding box center [46, 140] width 35 height 6
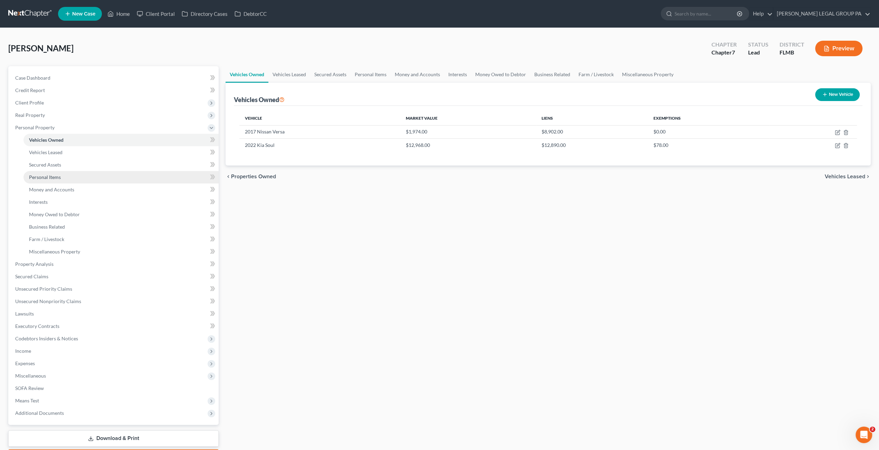
click at [55, 182] on link "Personal Items" at bounding box center [120, 177] width 195 height 12
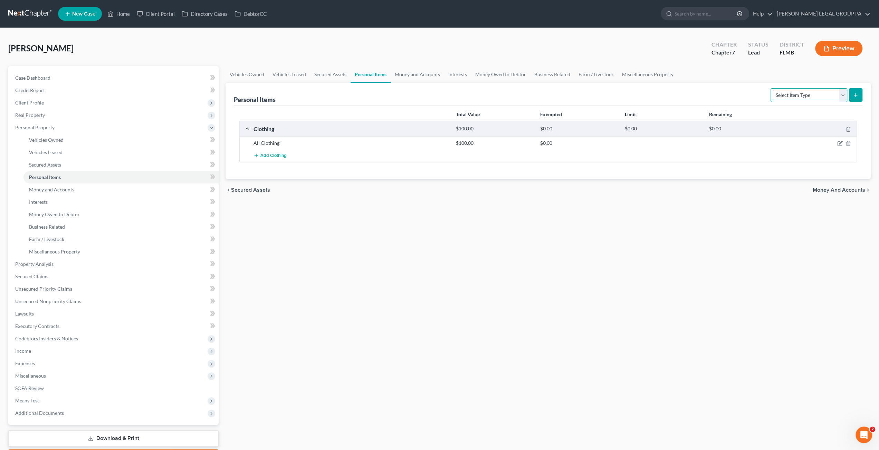
click at [801, 99] on select "Select Item Type Clothing Collectibles Of Value Electronics Firearms Household …" at bounding box center [808, 95] width 77 height 14
click at [771, 88] on select "Select Item Type Clothing Collectibles Of Value Electronics Firearms Household …" at bounding box center [808, 95] width 77 height 14
click at [805, 91] on select "Select Item Type Clothing Collectibles Of Value Electronics Firearms Household …" at bounding box center [808, 95] width 77 height 14
select select "electronics"
click at [771, 88] on select "Select Item Type Clothing Collectibles Of Value Electronics Firearms Household …" at bounding box center [808, 95] width 77 height 14
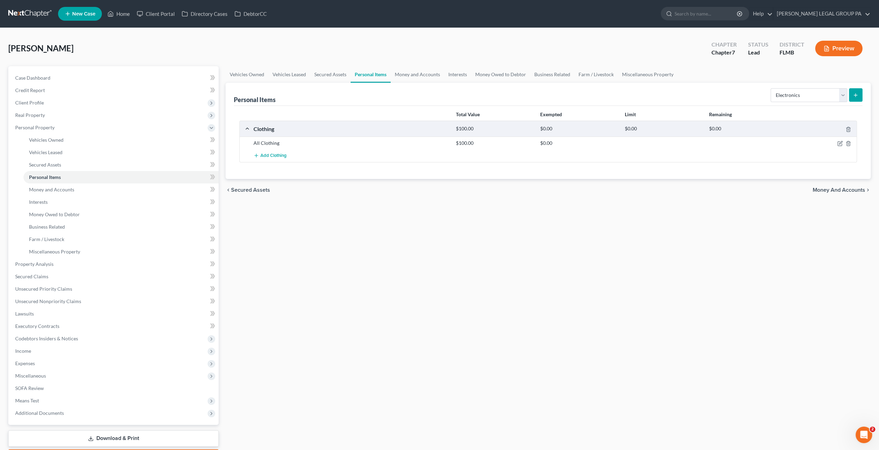
click at [855, 94] on icon "submit" at bounding box center [855, 96] width 6 height 6
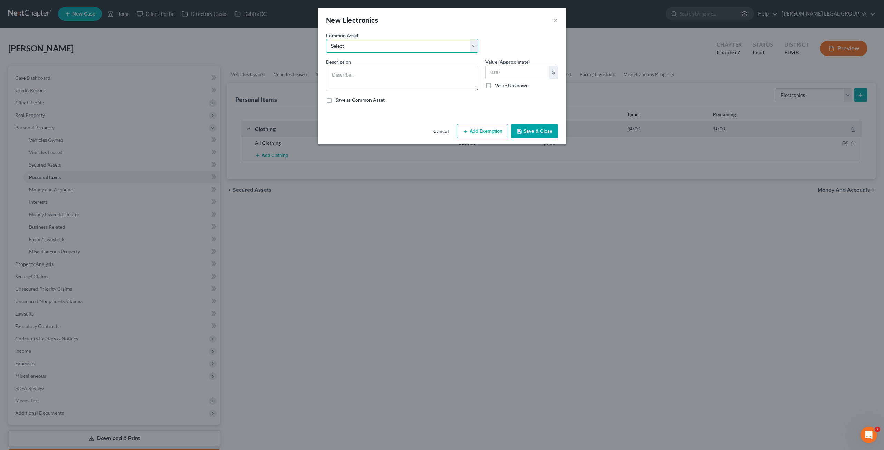
click at [386, 49] on select "Select 2 televisions & 2 cell phones General Electronics (TV, Cellphone, Comput…" at bounding box center [402, 46] width 152 height 14
select select "1"
click at [326, 39] on select "Select 2 televisions & 2 cell phones General Electronics (TV, Cellphone, Comput…" at bounding box center [402, 46] width 152 height 14
type textarea "General Electronics (TV, Cellphone, Computer/Tablet)"
type input "500.00"
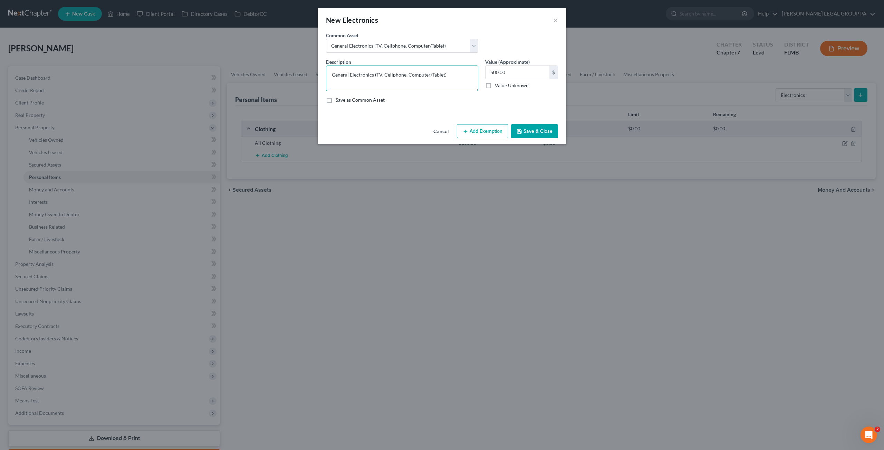
click at [376, 74] on textarea "General Electronics (TV, Cellphone, Computer/Tablet)" at bounding box center [402, 79] width 152 height 26
drag, startPoint x: 391, startPoint y: 75, endPoint x: 394, endPoint y: 75, distance: 3.5
click at [398, 75] on textarea "General Electronics (2 TVs, Cellphone, Computer/Tablet)" at bounding box center [402, 79] width 152 height 26
click at [389, 75] on textarea "General Electronics (2 TVs, Cellphone, Computer/Tablet)" at bounding box center [402, 79] width 152 height 26
drag, startPoint x: 399, startPoint y: 75, endPoint x: 447, endPoint y: 74, distance: 48.3
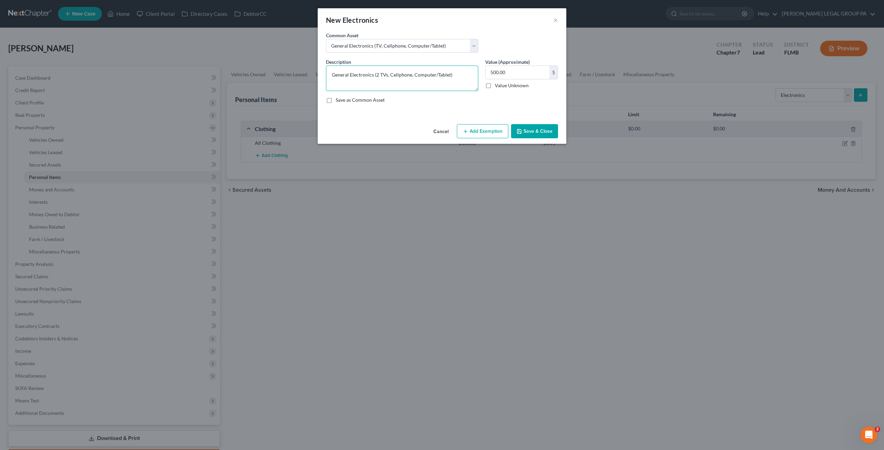
click at [447, 74] on textarea "General Electronics (2 TVs, Cellphone, Computer/Tablet)" at bounding box center [402, 79] width 152 height 26
type textarea "General Electronics (2 TVs)"
click at [505, 71] on input "500.00" at bounding box center [517, 72] width 64 height 13
type input "300.00"
click at [526, 131] on button "Save & Close" at bounding box center [534, 131] width 47 height 14
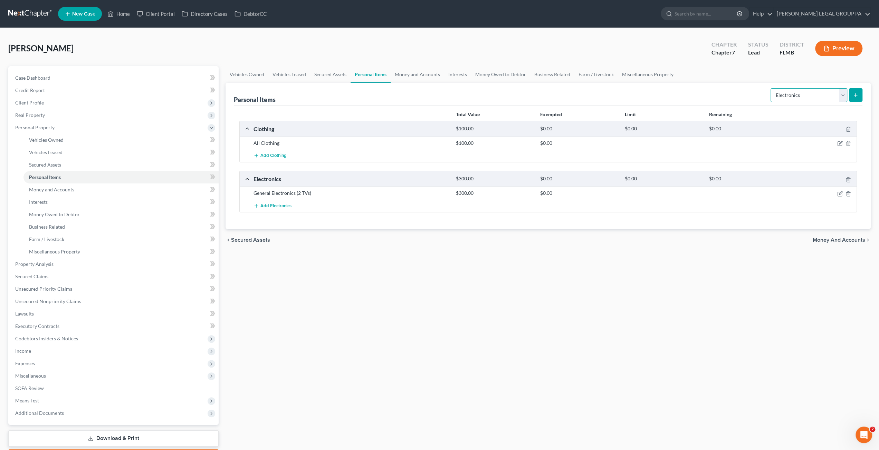
drag, startPoint x: 797, startPoint y: 96, endPoint x: 794, endPoint y: 100, distance: 5.5
click at [797, 96] on select "Select Item Type Clothing Collectibles Of Value Electronics Firearms Household …" at bounding box center [808, 95] width 77 height 14
click at [771, 88] on select "Select Item Type Clothing Collectibles Of Value Electronics Firearms Household …" at bounding box center [808, 95] width 77 height 14
click at [807, 98] on select "Select Item Type Clothing Collectibles Of Value Electronics Firearms Household …" at bounding box center [808, 95] width 77 height 14
select select "household_goods"
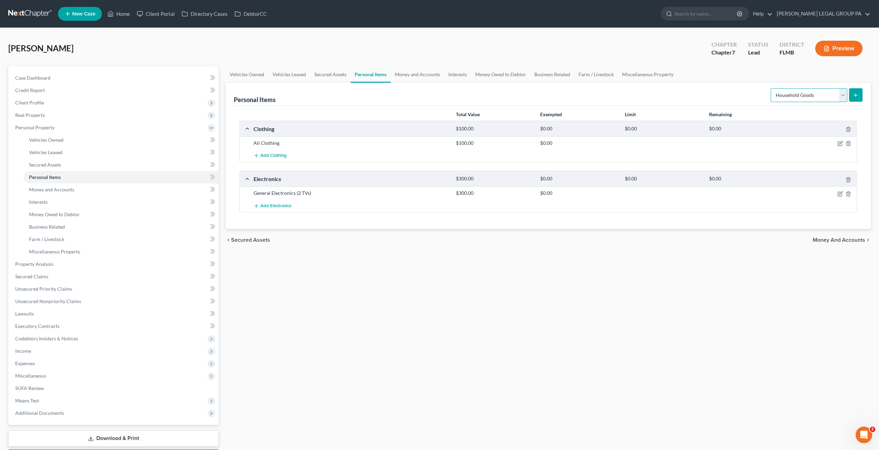
click at [771, 88] on select "Select Item Type Clothing Collectibles Of Value Electronics Firearms Household …" at bounding box center [808, 95] width 77 height 14
click at [854, 96] on icon "submit" at bounding box center [855, 96] width 6 height 6
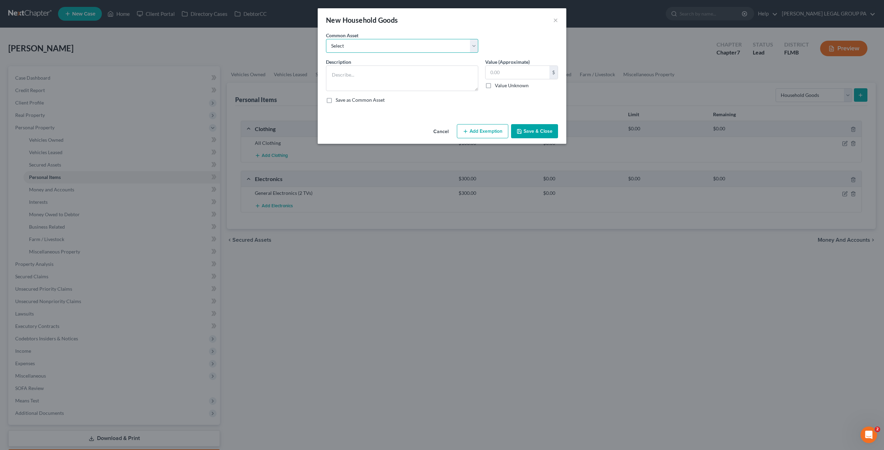
drag, startPoint x: 373, startPoint y: 46, endPoint x: 371, endPoint y: 51, distance: 5.4
click at [373, 46] on select "Select Washer & Dryer Knick Knacks Patio Chaise Living room set, dining room se…" at bounding box center [402, 46] width 152 height 14
select select "3"
click at [326, 39] on select "Select Washer & Dryer Knick Knacks Patio Chaise Living room set, dining room se…" at bounding box center [402, 46] width 152 height 14
type textarea "Living room set, dining room set, bedroom set, microwave & misc. kitchenware"
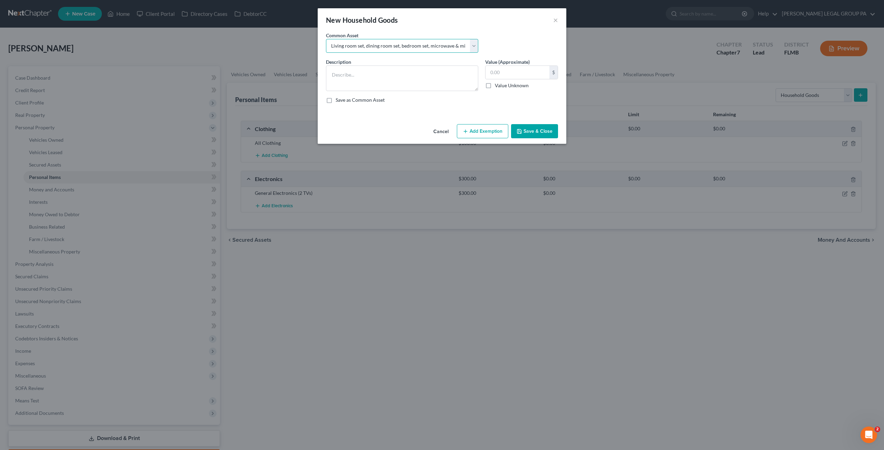
type input "500.00"
click at [405, 79] on textarea "Living room set, dining room set, bedroom set, microwave & misc. kitchenware" at bounding box center [402, 79] width 152 height 26
click at [516, 72] on input "500.00" at bounding box center [517, 72] width 64 height 13
click at [544, 129] on button "Save & Close" at bounding box center [534, 131] width 47 height 14
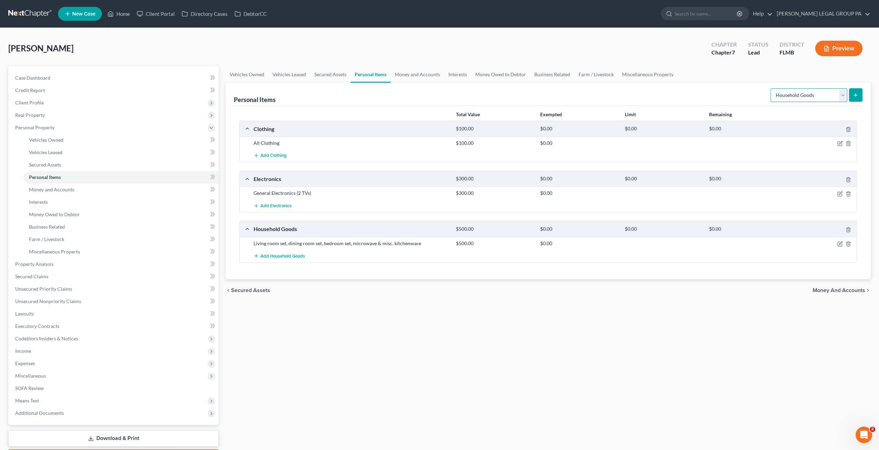
click at [811, 94] on select "Select Item Type Clothing Collectibles Of Value Electronics Firearms Household …" at bounding box center [808, 95] width 77 height 14
select select "jewelry"
click at [771, 88] on select "Select Item Type Clothing Collectibles Of Value Electronics Firearms Household …" at bounding box center [808, 95] width 77 height 14
click at [797, 89] on select "Select Item Type Clothing Collectibles Of Value Electronics Firearms Household …" at bounding box center [808, 95] width 77 height 14
click at [429, 358] on div "Vehicles Owned Vehicles Leased Secured Assets Personal Items Money and Accounts…" at bounding box center [548, 265] width 652 height 399
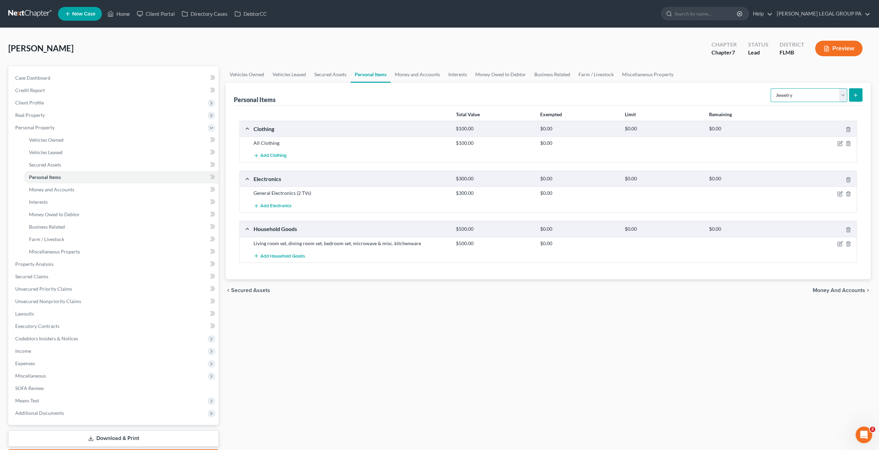
click at [794, 100] on select "Select Item Type Clothing Collectibles Of Value Electronics Firearms Household …" at bounding box center [808, 95] width 77 height 14
drag, startPoint x: 45, startPoint y: 192, endPoint x: 55, endPoint y: 192, distance: 9.7
click at [45, 192] on span "Money and Accounts" at bounding box center [51, 190] width 45 height 6
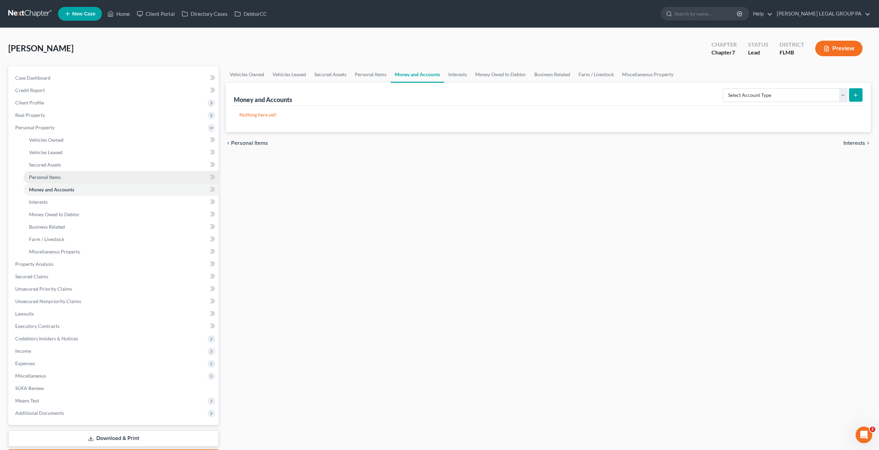
click at [40, 180] on link "Personal Items" at bounding box center [120, 177] width 195 height 12
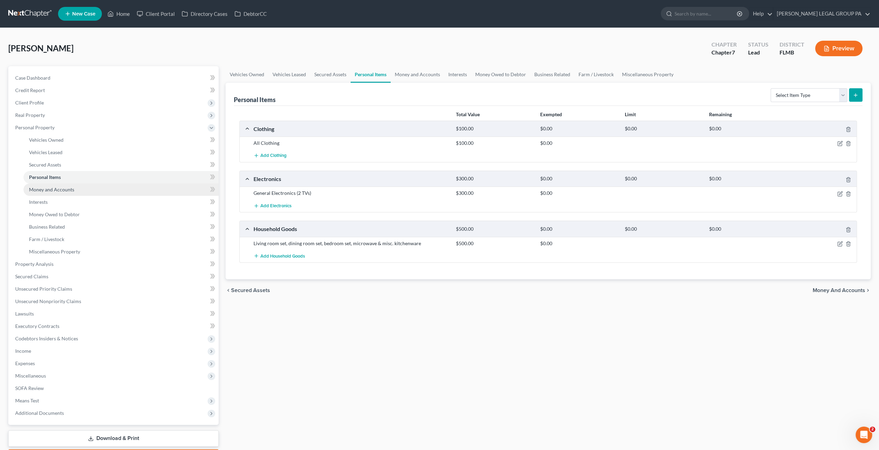
click at [59, 187] on span "Money and Accounts" at bounding box center [51, 190] width 45 height 6
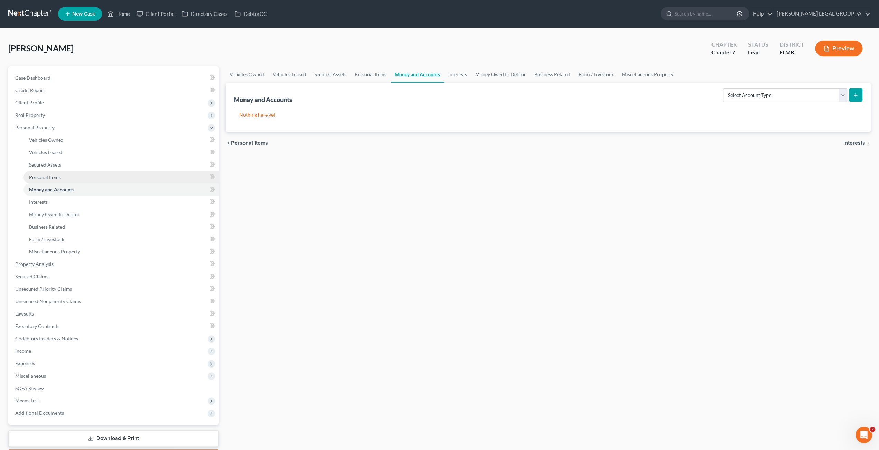
click at [52, 173] on link "Personal Items" at bounding box center [120, 177] width 195 height 12
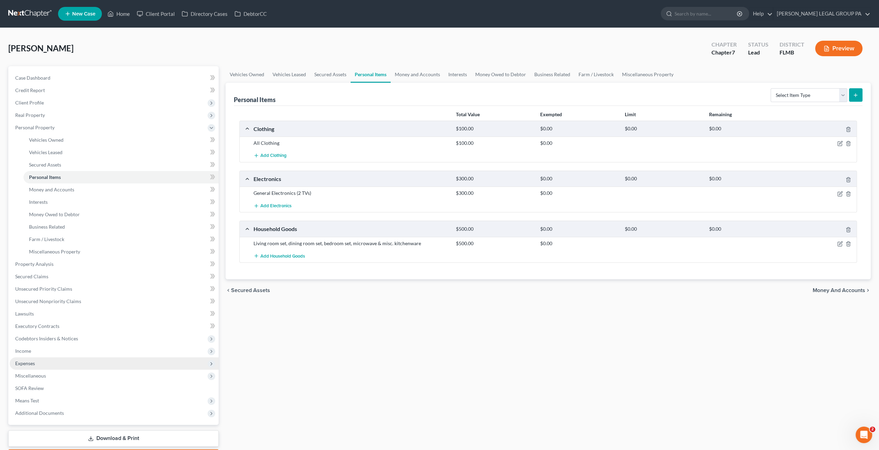
click at [39, 359] on span "Expenses" at bounding box center [114, 364] width 209 height 12
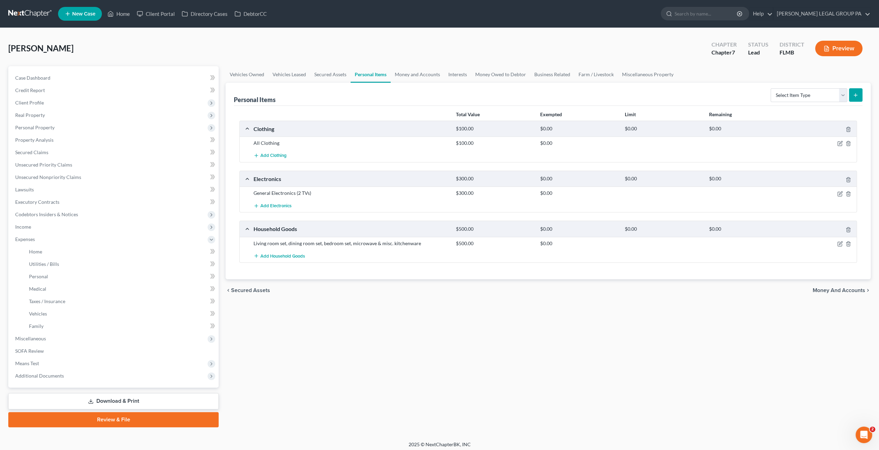
click at [797, 102] on div "Select Item Type Clothing Collectibles Of Value Electronics Firearms Household …" at bounding box center [814, 95] width 95 height 18
click at [797, 97] on select "Select Item Type Clothing Collectibles Of Value Electronics Firearms Household …" at bounding box center [808, 95] width 77 height 14
select select "jewelry"
click at [771, 88] on select "Select Item Type Clothing Collectibles Of Value Electronics Firearms Household …" at bounding box center [808, 95] width 77 height 14
click at [854, 95] on icon "submit" at bounding box center [855, 96] width 6 height 6
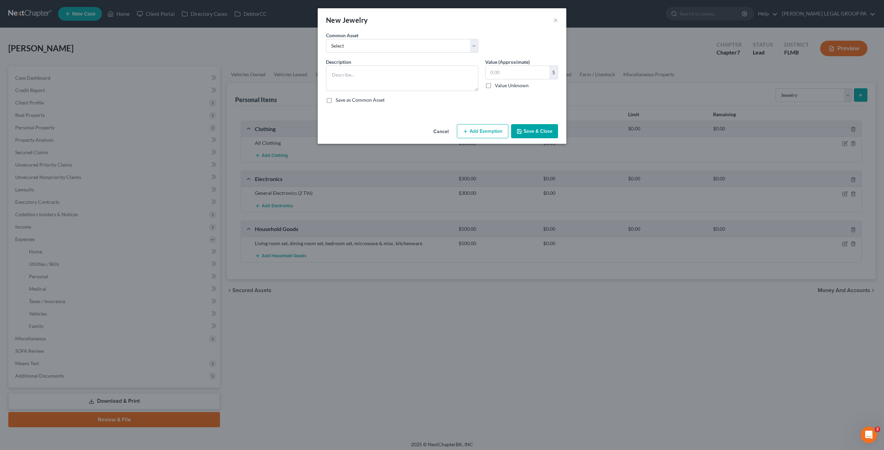
click at [353, 53] on div "Common Asset Select High School Class Ring Wedding Ring Various Custom Jewelry …" at bounding box center [441, 45] width 239 height 27
drag, startPoint x: 353, startPoint y: 48, endPoint x: 355, endPoint y: 52, distance: 4.7
click at [353, 48] on select "Select High School Class Ring Wedding Ring Various Custom Jewelry Watch Misc. C…" at bounding box center [402, 46] width 152 height 14
select select "1"
click at [326, 39] on select "Select High School Class Ring Wedding Ring Various Custom Jewelry Watch Misc. C…" at bounding box center [402, 46] width 152 height 14
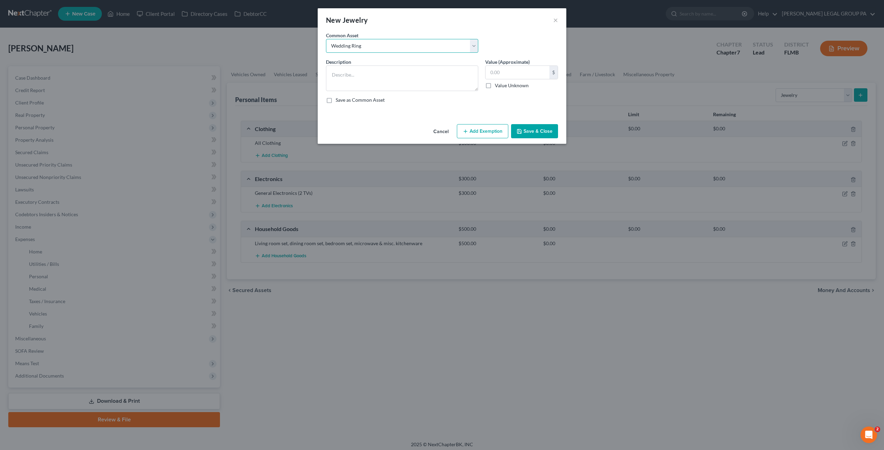
type textarea "Wedding Ring"
click at [518, 74] on input "50.00" at bounding box center [517, 72] width 64 height 13
type input "150.00"
click at [531, 134] on button "Save & Close" at bounding box center [534, 131] width 47 height 14
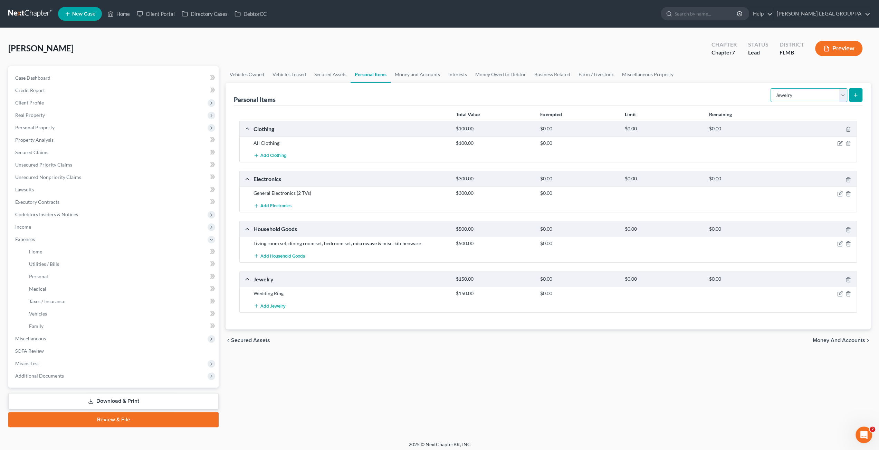
click at [825, 96] on select "Select Item Type Clothing Collectibles Of Value Electronics Firearms Household …" at bounding box center [808, 95] width 77 height 14
select select "sports_and_hobby_equipment"
click at [771, 88] on select "Select Item Type Clothing Collectibles Of Value Electronics Firearms Household …" at bounding box center [808, 95] width 77 height 14
click at [807, 97] on select "Select Item Type Clothing Collectibles Of Value Electronics Firearms Household …" at bounding box center [808, 95] width 77 height 14
click at [831, 80] on ul "Vehicles Owned Vehicles Leased Secured Assets Personal Items Money and Accounts…" at bounding box center [547, 74] width 645 height 17
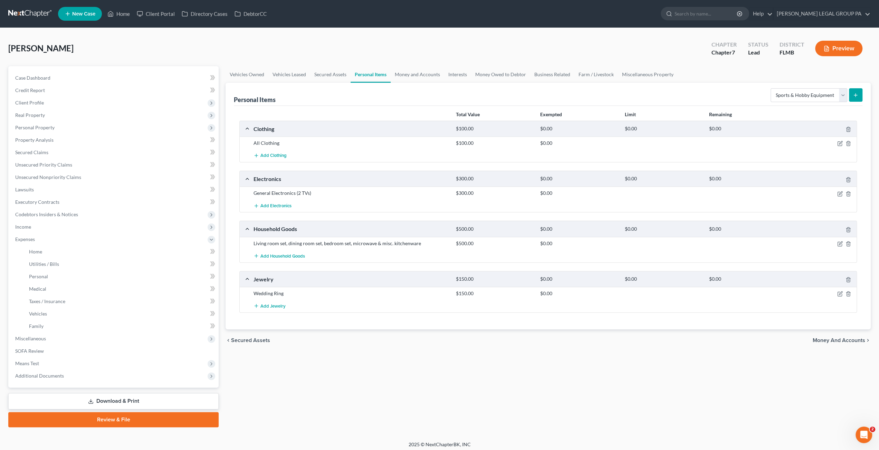
click at [858, 97] on icon "submit" at bounding box center [855, 96] width 6 height 6
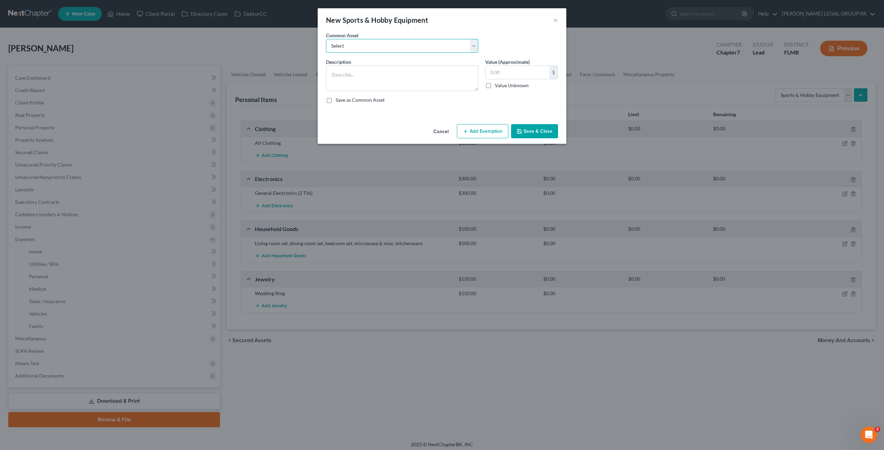
click at [335, 50] on select "Select Scuba Gear Fishing pole" at bounding box center [402, 46] width 152 height 14
click at [353, 97] on label "Save as Common Asset" at bounding box center [360, 100] width 49 height 7
click at [343, 97] on input "Save as Common Asset" at bounding box center [340, 99] width 4 height 4
click at [336, 97] on label "Save as Common Asset" at bounding box center [360, 100] width 49 height 7
click at [338, 97] on input "Save as Common Asset" at bounding box center [340, 99] width 4 height 4
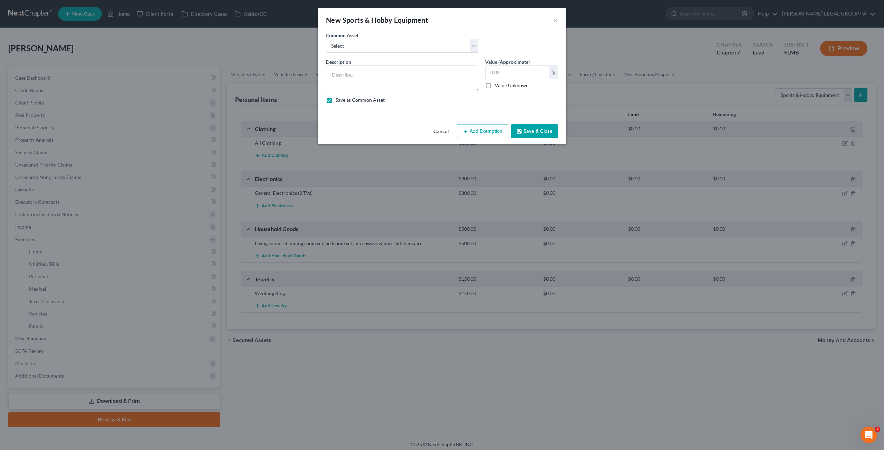
checkbox input "false"
click at [340, 79] on textarea at bounding box center [402, 79] width 152 height 26
type textarea "Bicycle"
type input "50.00"
click at [539, 130] on button "Save & Close" at bounding box center [534, 131] width 47 height 14
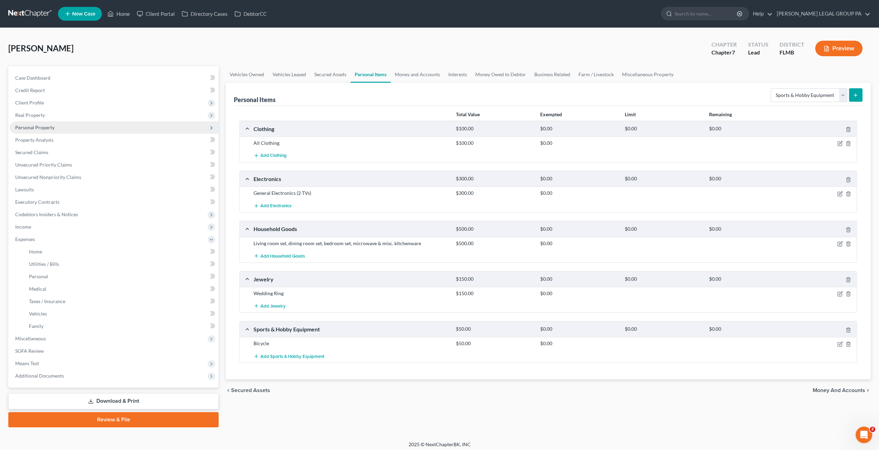
click at [31, 132] on span "Personal Property" at bounding box center [114, 128] width 209 height 12
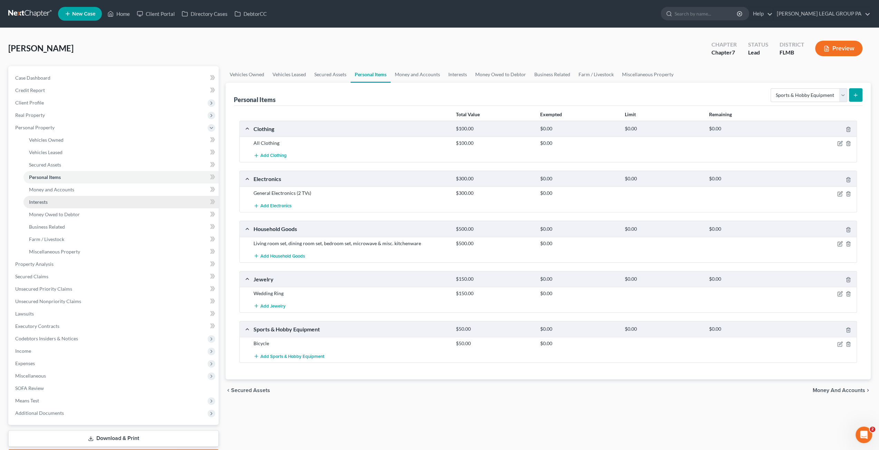
click at [55, 205] on link "Interests" at bounding box center [120, 202] width 195 height 12
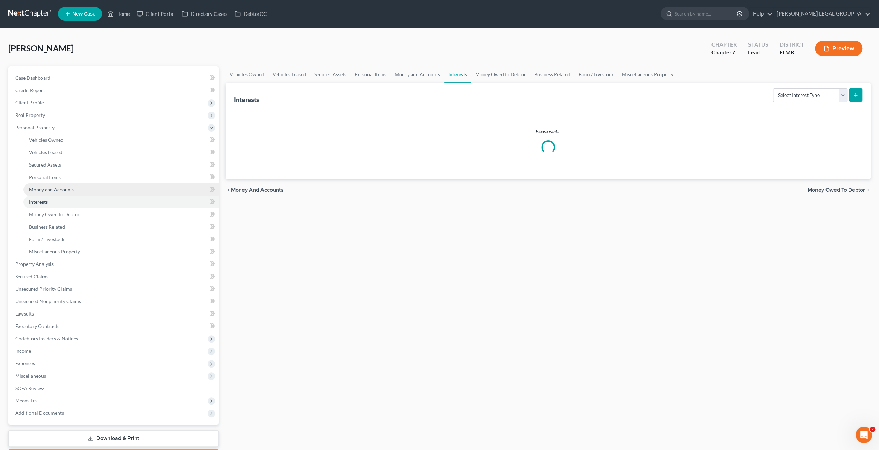
click at [60, 191] on span "Money and Accounts" at bounding box center [51, 190] width 45 height 6
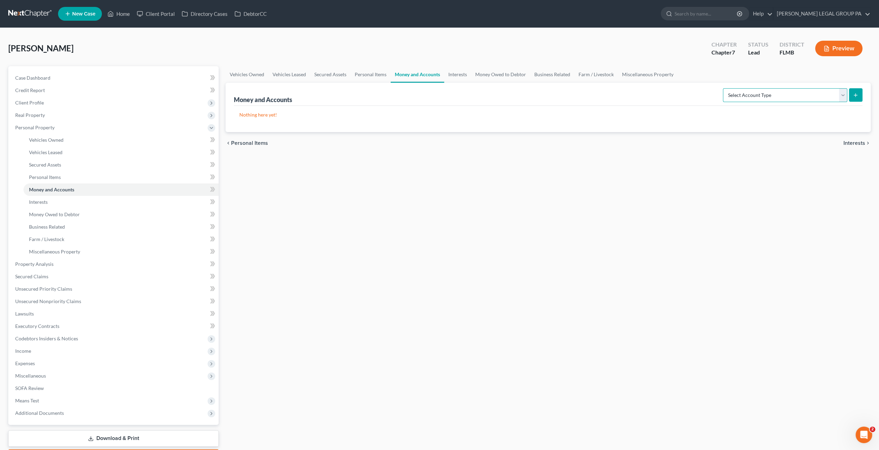
click at [772, 95] on select "Select Account Type Brokerage Cash on Hand Certificates of Deposit Checking Acc…" at bounding box center [785, 95] width 124 height 14
select select "checking"
click at [724, 88] on select "Select Account Type Brokerage Cash on Hand Certificates of Deposit Checking Acc…" at bounding box center [785, 95] width 124 height 14
click at [856, 96] on icon "submit" at bounding box center [855, 96] width 6 height 6
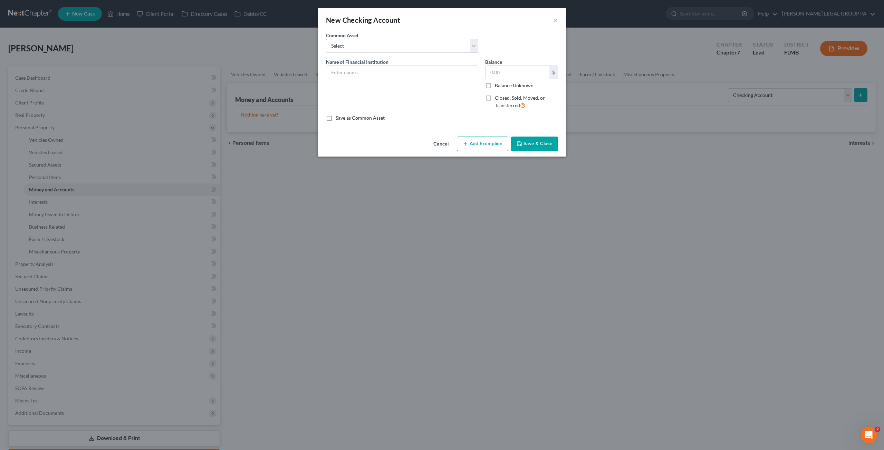
click at [440, 144] on button "Cancel" at bounding box center [441, 144] width 26 height 14
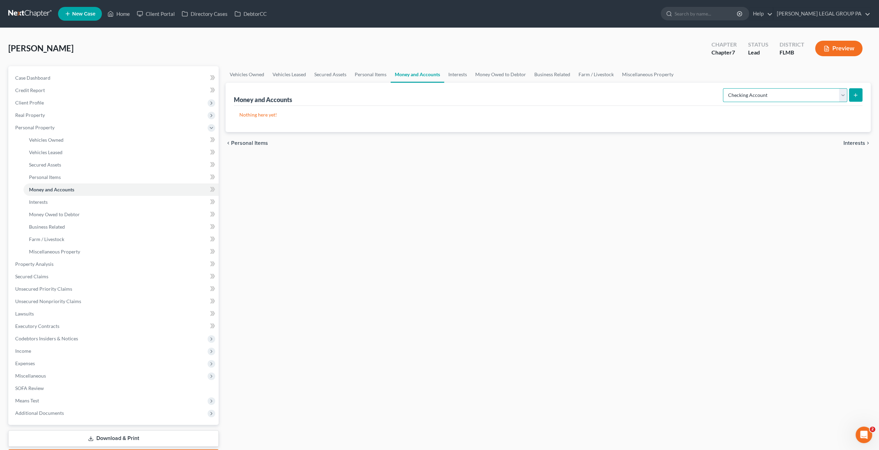
drag, startPoint x: 797, startPoint y: 91, endPoint x: 783, endPoint y: 98, distance: 16.4
click at [797, 91] on select "Select Account Type Brokerage Cash on Hand Certificates of Deposit Checking Acc…" at bounding box center [785, 95] width 124 height 14
click at [649, 185] on div "Vehicles Owned Vehicles Leased Secured Assets Personal Items Money and Accounts…" at bounding box center [548, 265] width 652 height 399
click at [858, 97] on button "submit" at bounding box center [855, 94] width 13 height 13
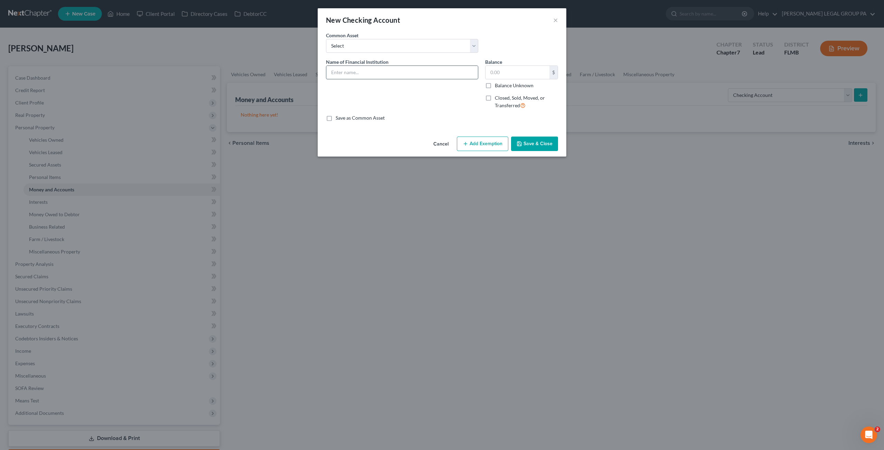
click at [374, 74] on input "text" at bounding box center [402, 72] width 152 height 13
type input "PNC account"
drag, startPoint x: 545, startPoint y: 147, endPoint x: 331, endPoint y: 102, distance: 218.7
click at [545, 147] on button "Save & Close" at bounding box center [534, 144] width 47 height 14
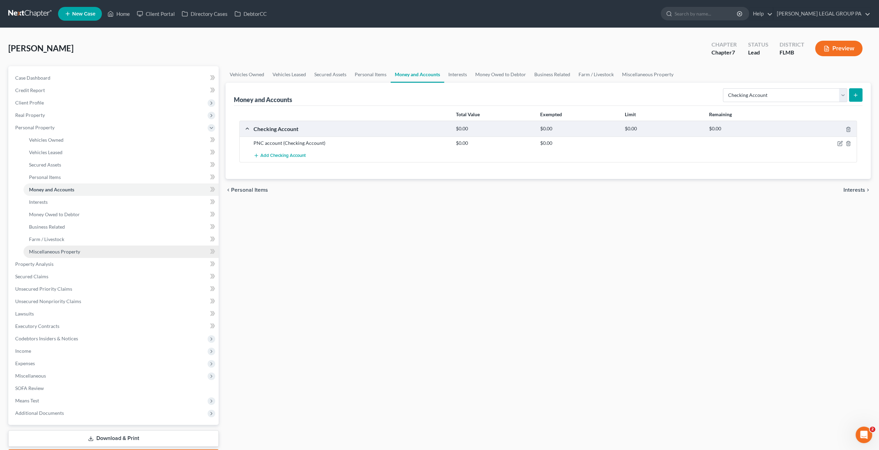
click at [65, 254] on span "Miscellaneous Property" at bounding box center [54, 252] width 51 height 6
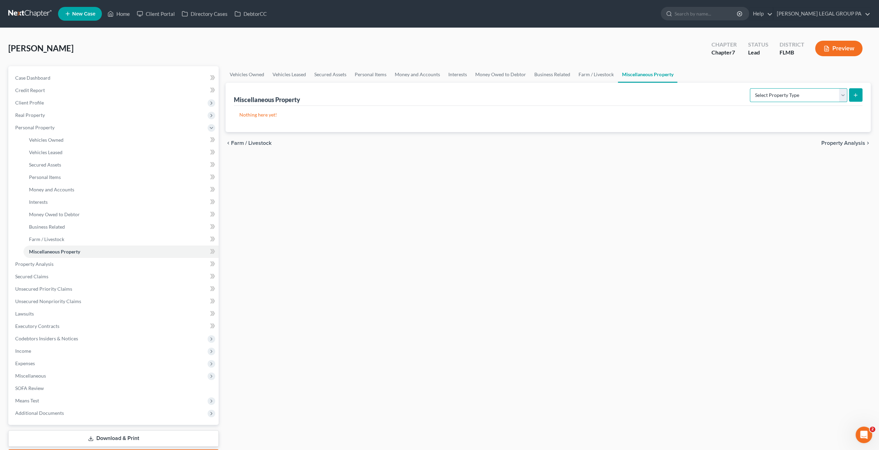
click at [778, 89] on select "Select Property Type Assigned for Creditor Benefit Within 1 Year Holding for An…" at bounding box center [797, 95] width 97 height 14
click at [749, 88] on select "Select Property Type Assigned for Creditor Benefit Within 1 Year Holding for An…" at bounding box center [797, 95] width 97 height 14
click at [763, 99] on select "Select Property Type Assigned for Creditor Benefit Within 1 Year Holding for An…" at bounding box center [797, 95] width 97 height 14
select select "stored_within_1_year"
click at [749, 88] on select "Select Property Type Assigned for Creditor Benefit Within 1 Year Holding for An…" at bounding box center [797, 95] width 97 height 14
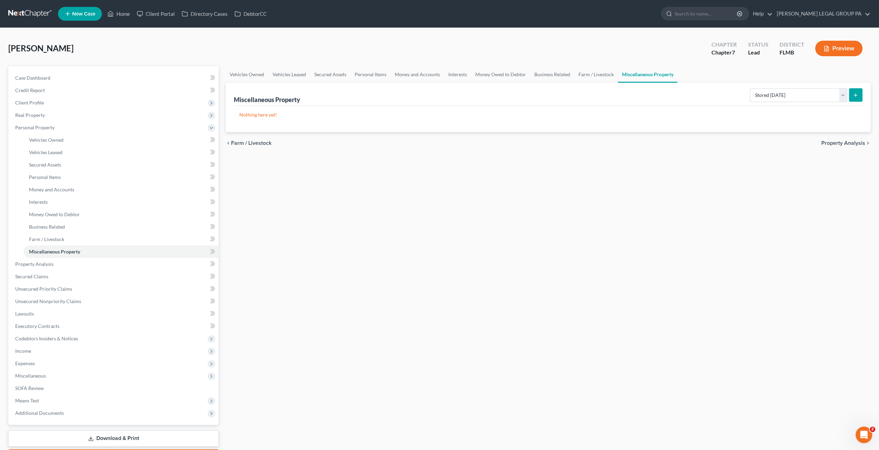
click at [853, 95] on icon "submit" at bounding box center [855, 96] width 6 height 6
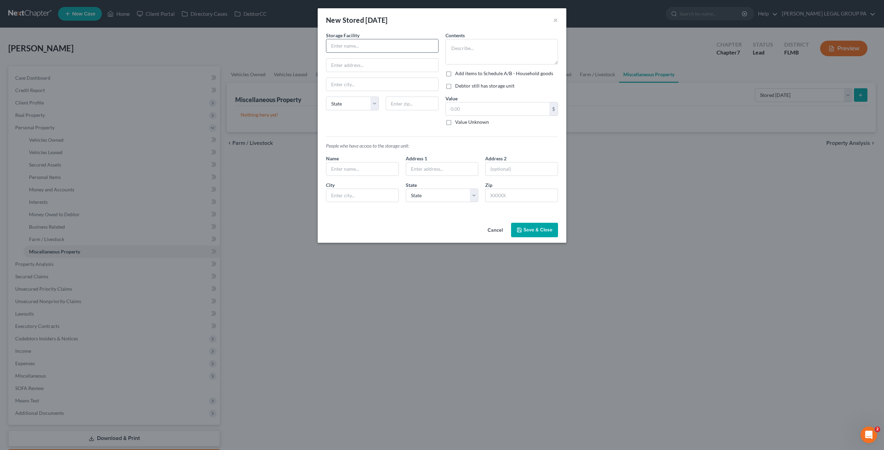
click at [365, 52] on input "text" at bounding box center [382, 45] width 112 height 13
drag, startPoint x: 372, startPoint y: 46, endPoint x: 376, endPoint y: 45, distance: 3.9
click at [372, 46] on input "text" at bounding box center [382, 45] width 112 height 13
type input "Sentri Mini Storage"
click at [353, 65] on input "text" at bounding box center [382, 65] width 112 height 13
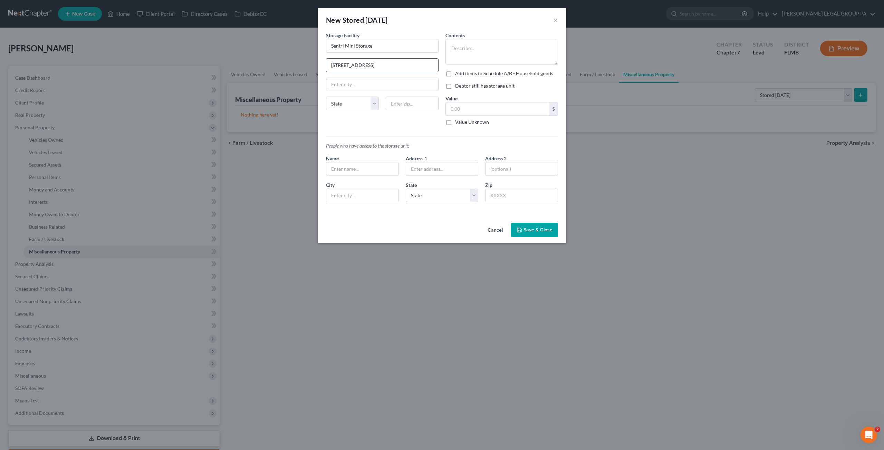
type input "3839 US Hwy 19"
type input "34652"
drag, startPoint x: 408, startPoint y: 133, endPoint x: 479, endPoint y: 41, distance: 116.4
click at [408, 133] on div "People who have access to the storage unit: Name Address 1 Address 2 City State…" at bounding box center [441, 169] width 239 height 77
type input "New Port Richey"
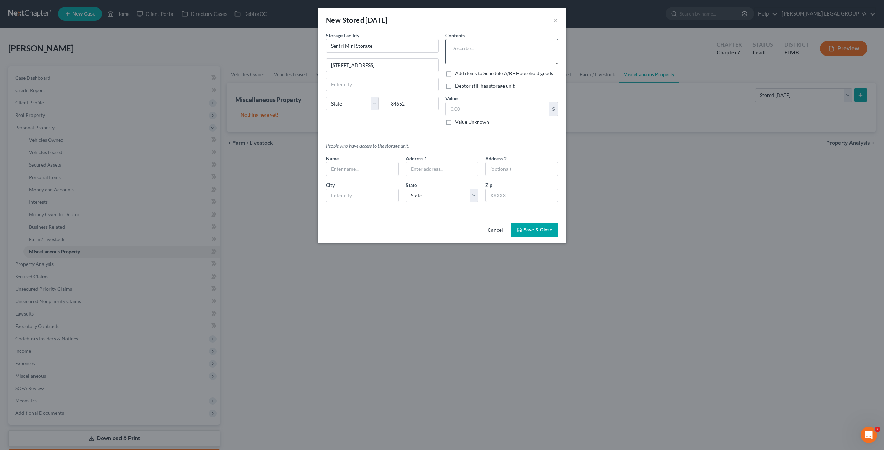
select select "9"
click at [479, 47] on textarea at bounding box center [501, 52] width 113 height 26
type textarea "Furniture"
click at [455, 86] on label "Debtor still has storage unit" at bounding box center [484, 86] width 59 height 7
click at [458, 86] on input "Debtor still has storage unit" at bounding box center [460, 85] width 4 height 4
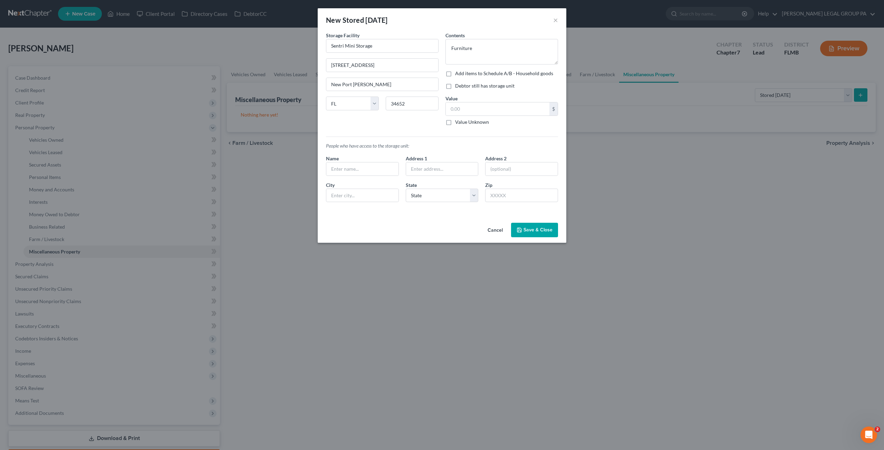
checkbox input "true"
click at [465, 110] on input "text" at bounding box center [498, 109] width 104 height 13
type input "200.00"
click at [538, 232] on button "Save & Close" at bounding box center [534, 230] width 47 height 14
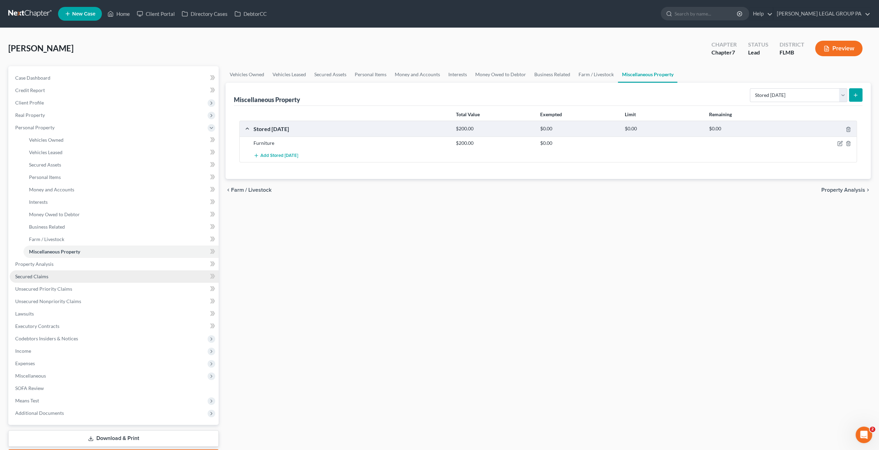
click at [58, 281] on link "Secured Claims" at bounding box center [114, 277] width 209 height 12
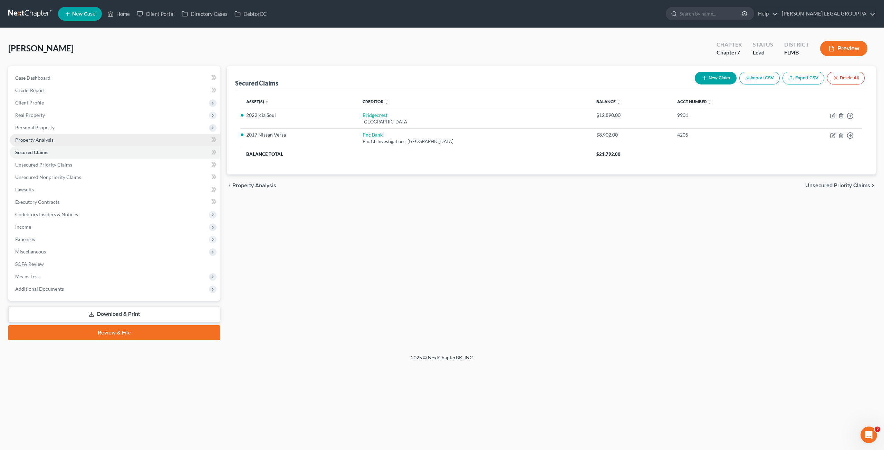
click at [25, 139] on span "Property Analysis" at bounding box center [34, 140] width 38 height 6
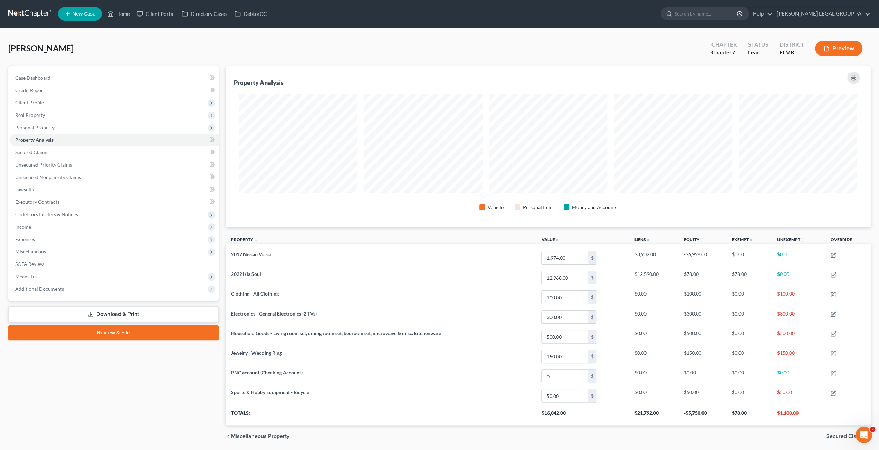
scroll to position [161, 645]
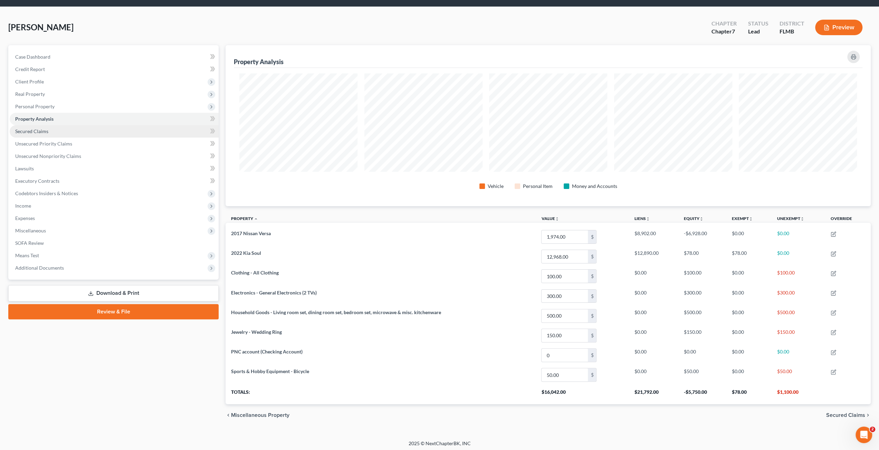
click at [41, 131] on span "Secured Claims" at bounding box center [31, 131] width 33 height 6
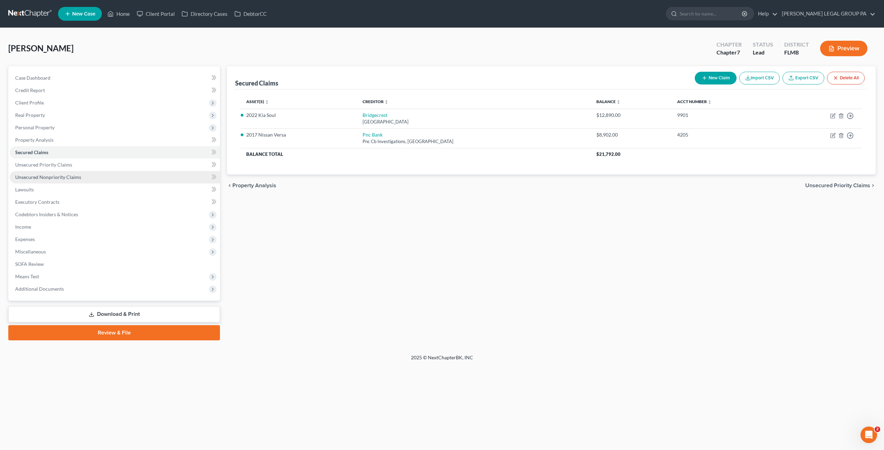
click at [44, 172] on link "Unsecured Nonpriority Claims" at bounding box center [115, 177] width 210 height 12
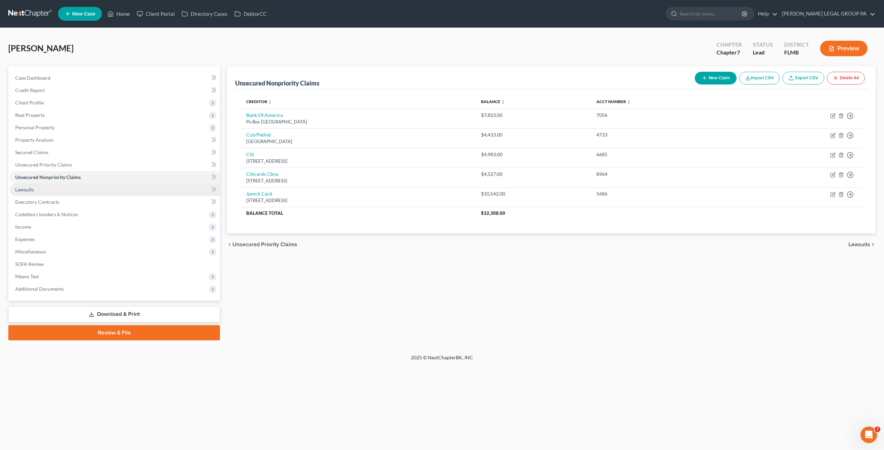
click at [36, 190] on link "Lawsuits" at bounding box center [115, 190] width 210 height 12
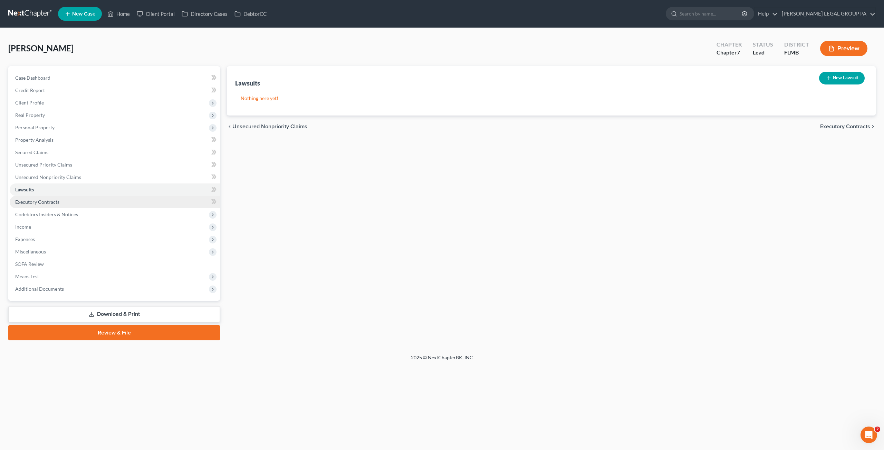
click at [29, 203] on span "Executory Contracts" at bounding box center [37, 202] width 44 height 6
click at [41, 215] on span "Codebtors Insiders & Notices" at bounding box center [46, 215] width 63 height 6
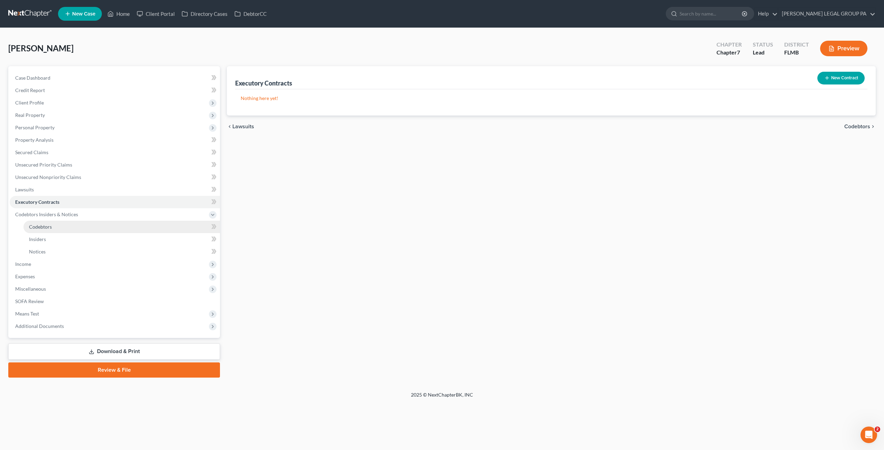
click at [48, 230] on link "Codebtors" at bounding box center [121, 227] width 196 height 12
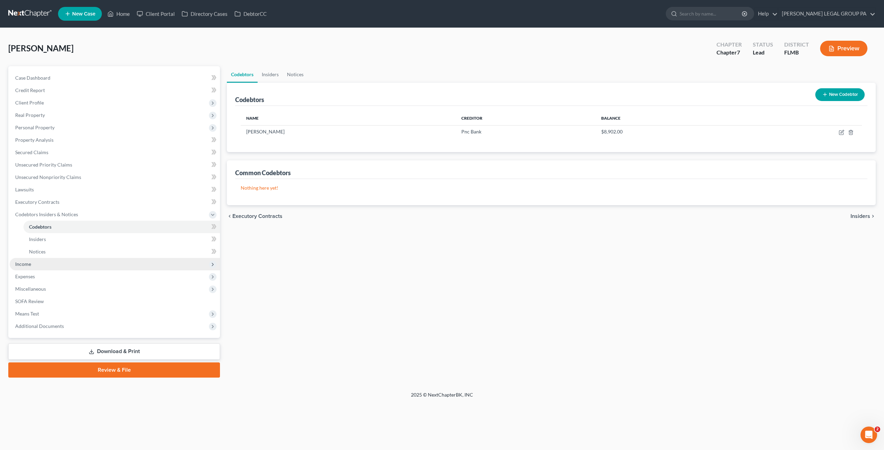
click at [40, 261] on span "Income" at bounding box center [115, 264] width 210 height 12
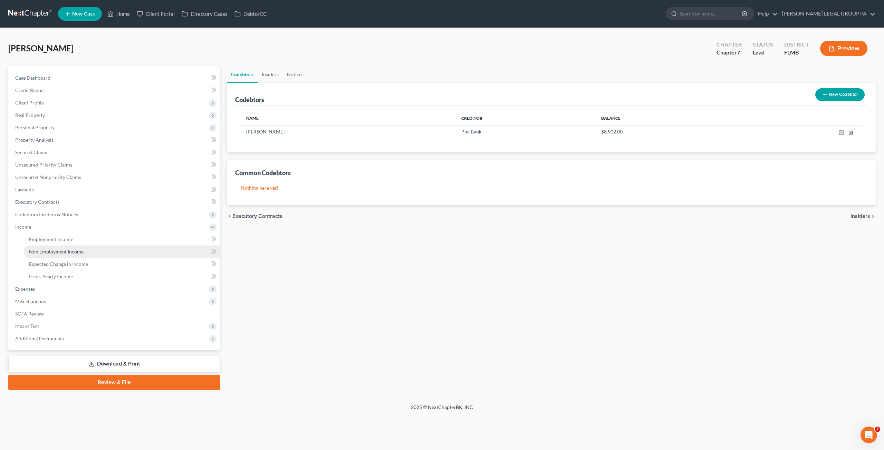
click at [48, 254] on span "Non Employment Income" at bounding box center [56, 252] width 55 height 6
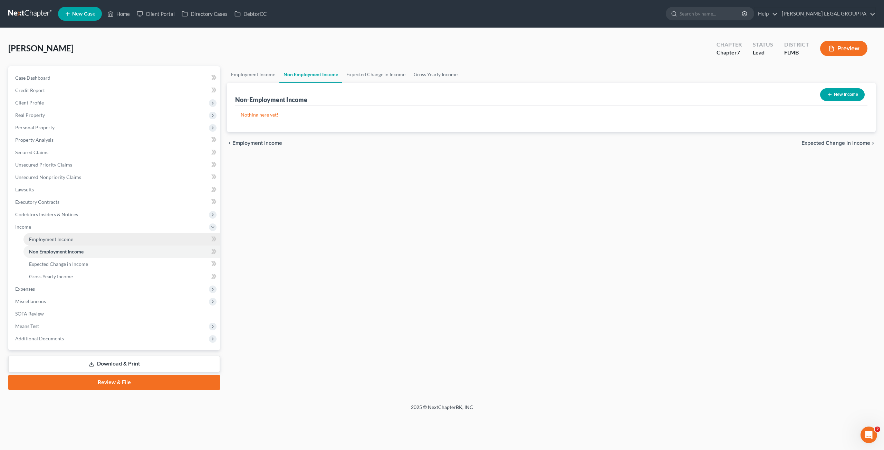
click at [54, 243] on link "Employment Income" at bounding box center [121, 239] width 196 height 12
click at [63, 253] on span "Non Employment Income" at bounding box center [56, 252] width 55 height 6
click at [839, 96] on button "New Income" at bounding box center [842, 94] width 45 height 13
select select "0"
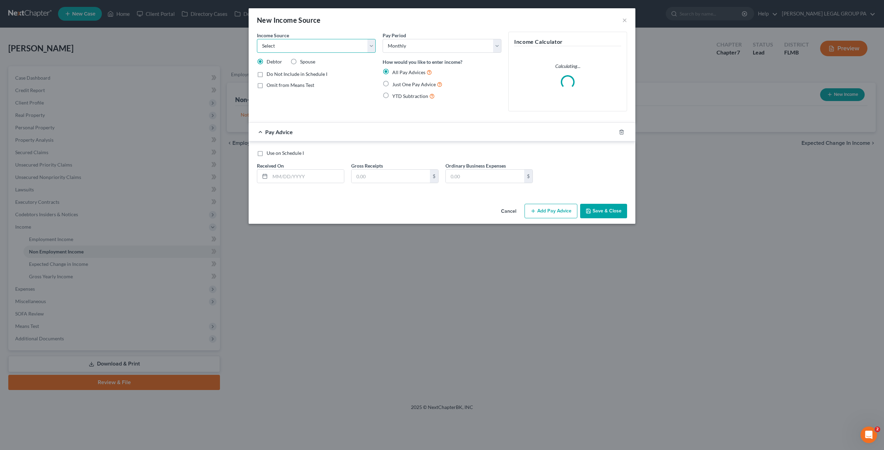
drag, startPoint x: 289, startPoint y: 43, endPoint x: 288, endPoint y: 51, distance: 8.0
click at [289, 43] on select "Select Unemployment Disability (from employer) Pension Retirement Social Securi…" at bounding box center [316, 46] width 119 height 14
select select "4"
click at [257, 39] on select "Select Unemployment Disability (from employer) Pension Retirement Social Securi…" at bounding box center [316, 46] width 119 height 14
click at [392, 83] on label "Just One Pay Advice" at bounding box center [417, 84] width 50 height 8
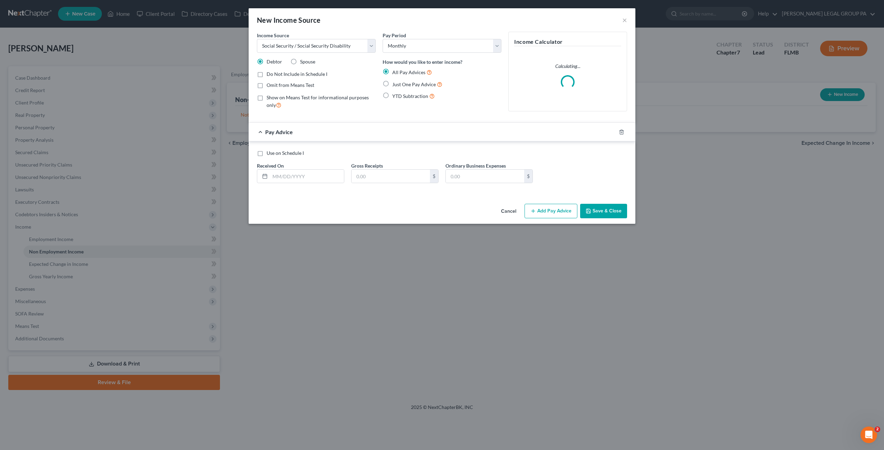
click at [395, 83] on input "Just One Pay Advice" at bounding box center [397, 82] width 4 height 4
radio input "true"
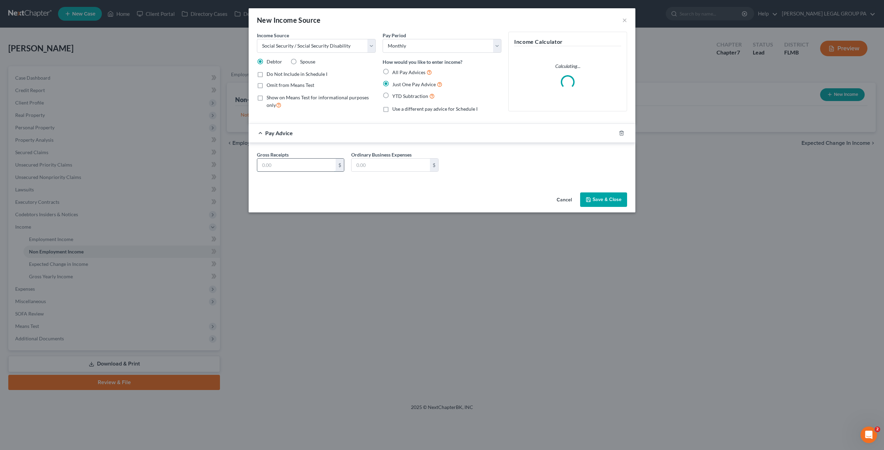
click at [278, 168] on input "text" at bounding box center [296, 165] width 78 height 13
type input "2"
type input "1,674.00"
click at [616, 200] on button "Save & Close" at bounding box center [603, 200] width 47 height 14
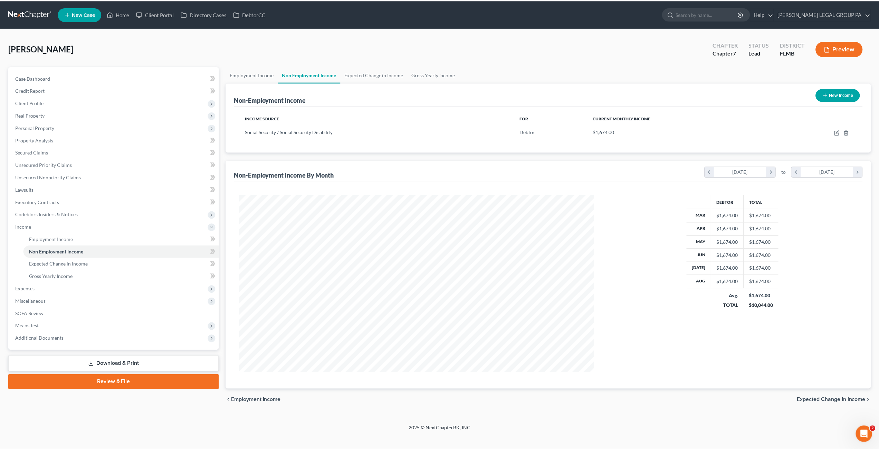
scroll to position [178, 370]
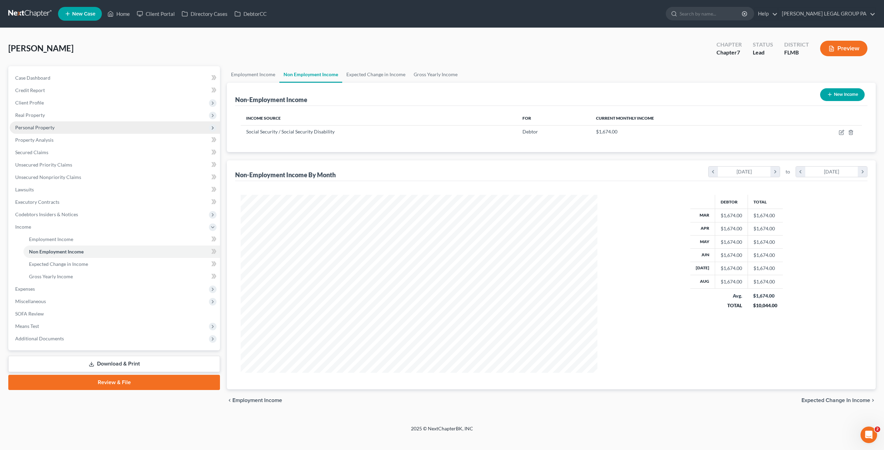
click at [39, 129] on span "Personal Property" at bounding box center [34, 128] width 39 height 6
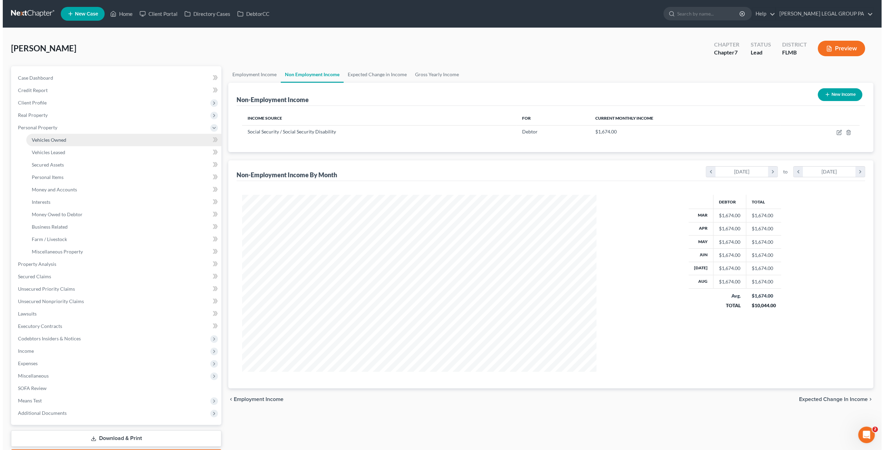
scroll to position [345032, 344842]
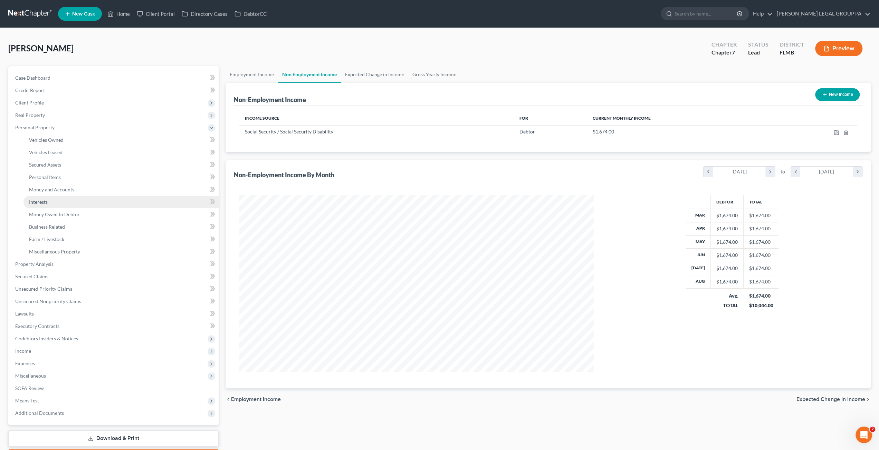
click at [54, 200] on link "Interests" at bounding box center [120, 202] width 195 height 12
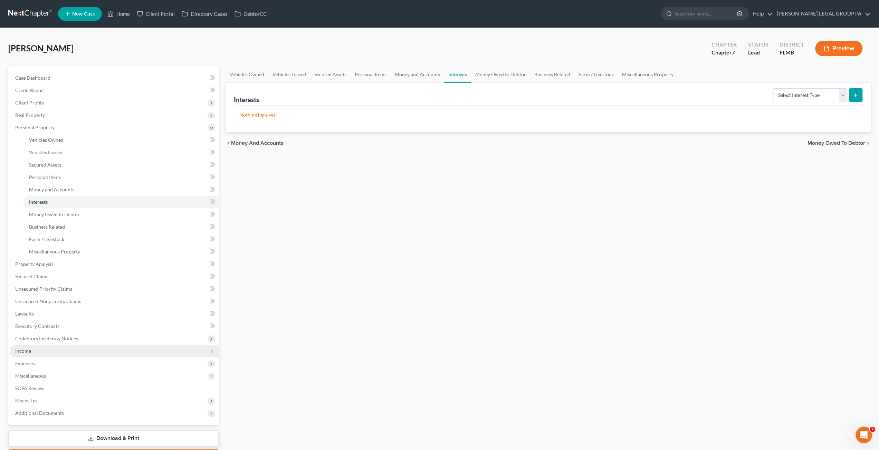
click at [31, 354] on span "Income" at bounding box center [114, 351] width 209 height 12
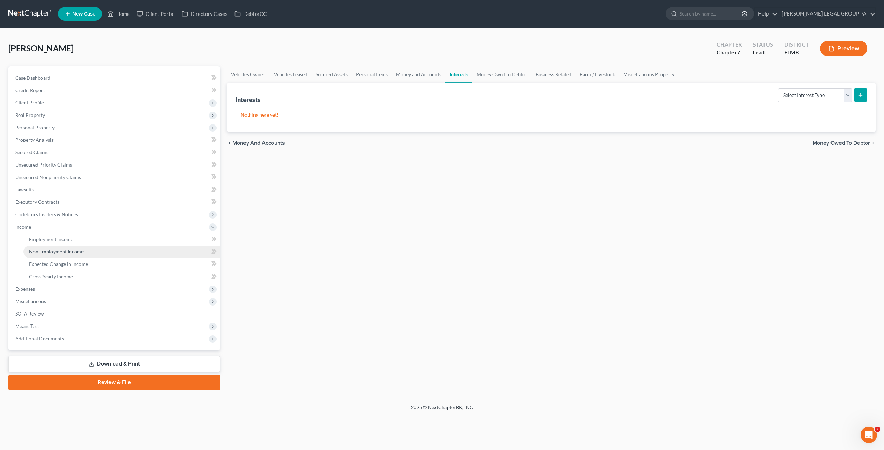
click at [44, 248] on link "Non Employment Income" at bounding box center [121, 252] width 196 height 12
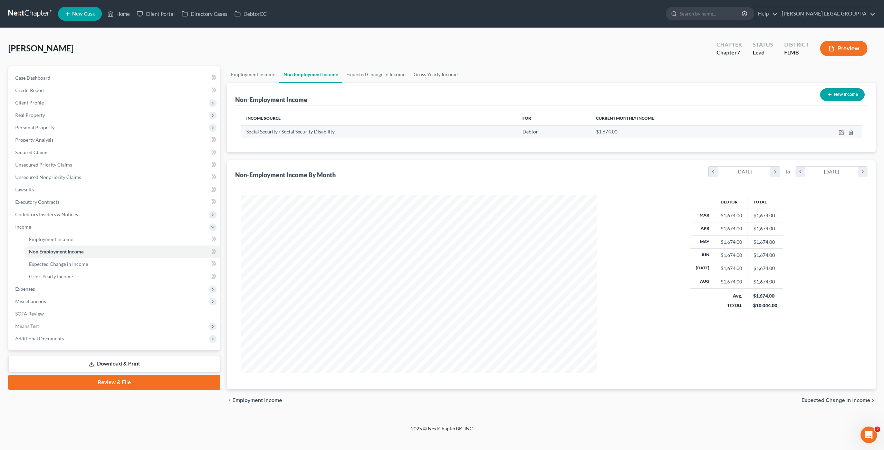
scroll to position [178, 370]
click at [841, 130] on icon "button" at bounding box center [842, 133] width 6 height 6
select select "4"
select select "0"
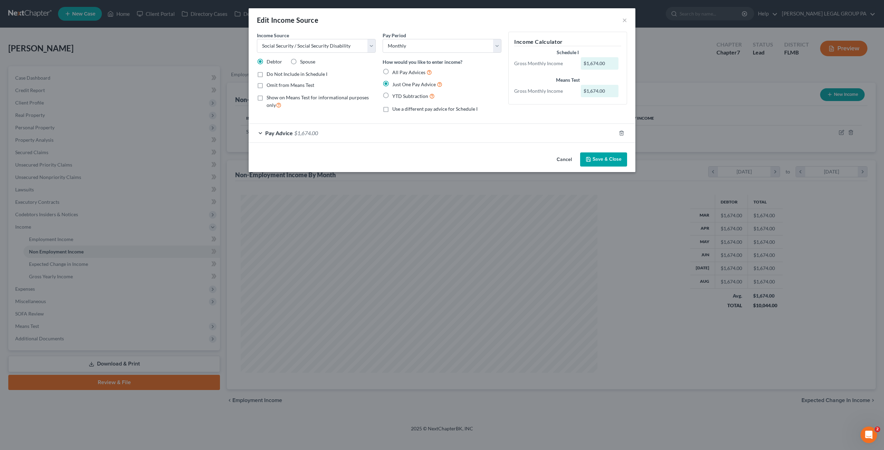
click at [343, 129] on div "Pay Advice $1,674.00" at bounding box center [432, 133] width 367 height 18
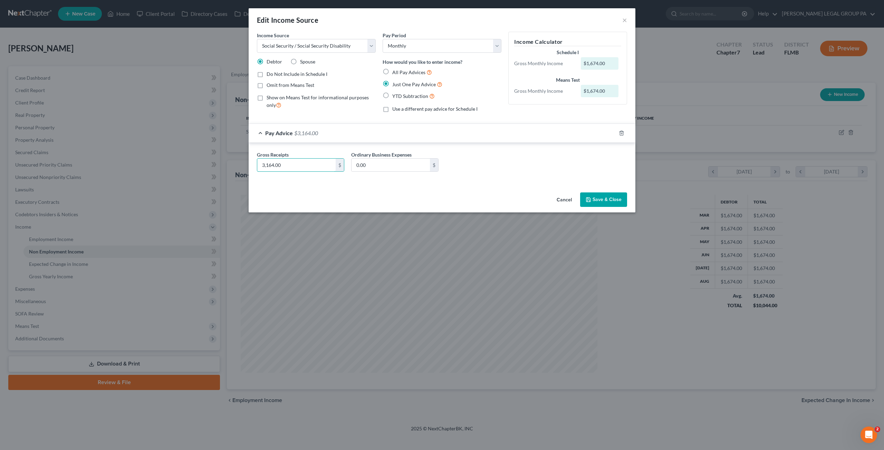
type input "3,164.00"
click at [601, 195] on button "Save & Close" at bounding box center [603, 200] width 47 height 14
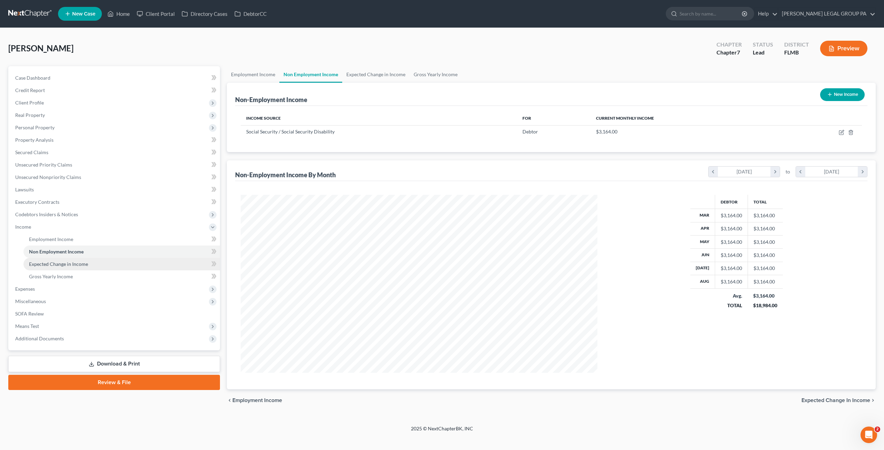
drag, startPoint x: 43, startPoint y: 267, endPoint x: 48, endPoint y: 270, distance: 5.0
click at [43, 267] on span "Expected Change in Income" at bounding box center [58, 264] width 59 height 6
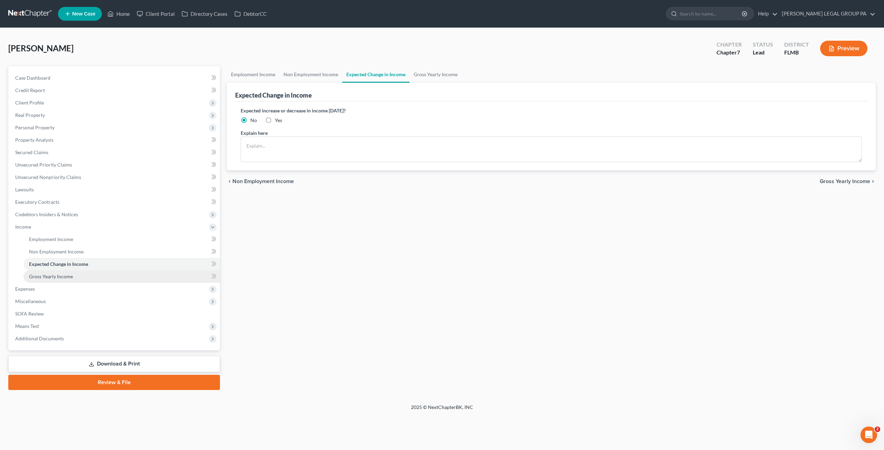
click at [58, 279] on span "Gross Yearly Income" at bounding box center [51, 277] width 44 height 6
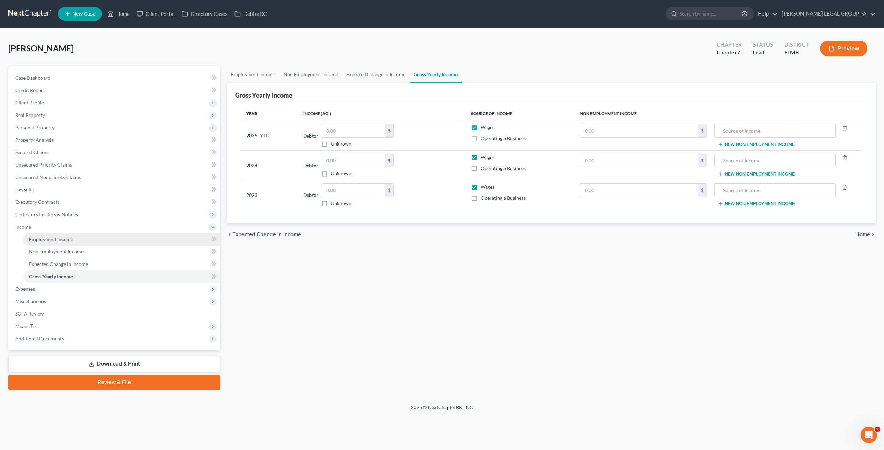
click at [50, 242] on link "Employment Income" at bounding box center [121, 239] width 196 height 12
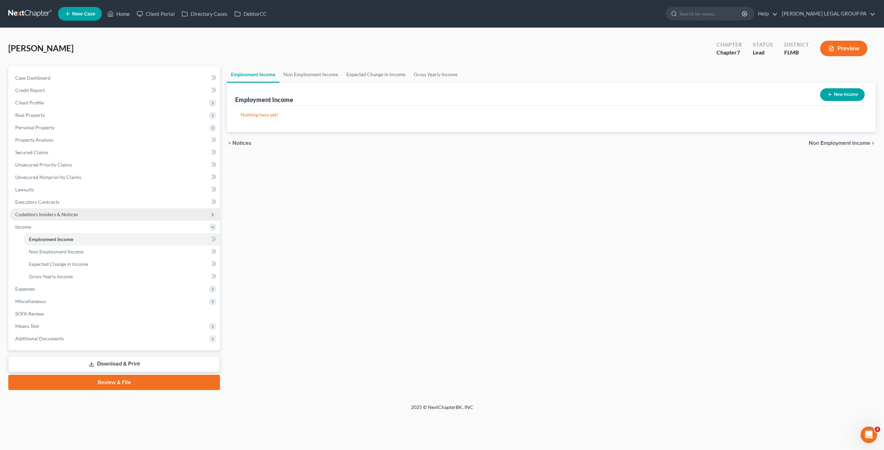
click at [17, 210] on span "Codebtors Insiders & Notices" at bounding box center [115, 215] width 210 height 12
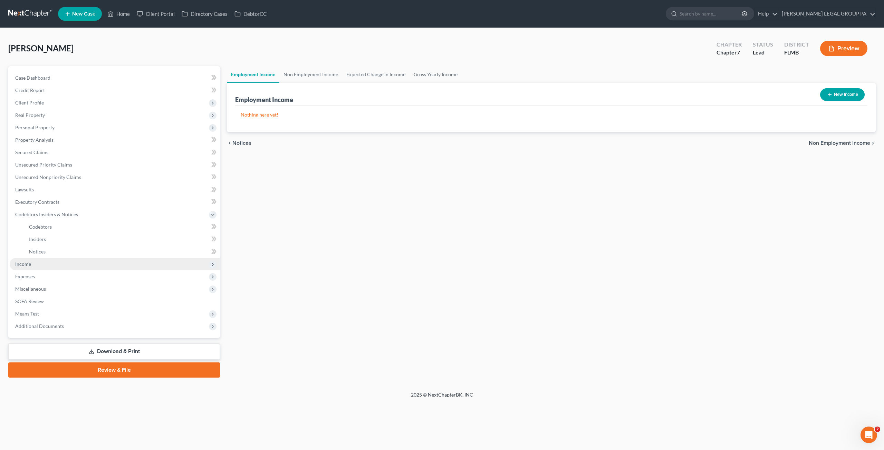
click at [31, 263] on span "Income" at bounding box center [115, 264] width 210 height 12
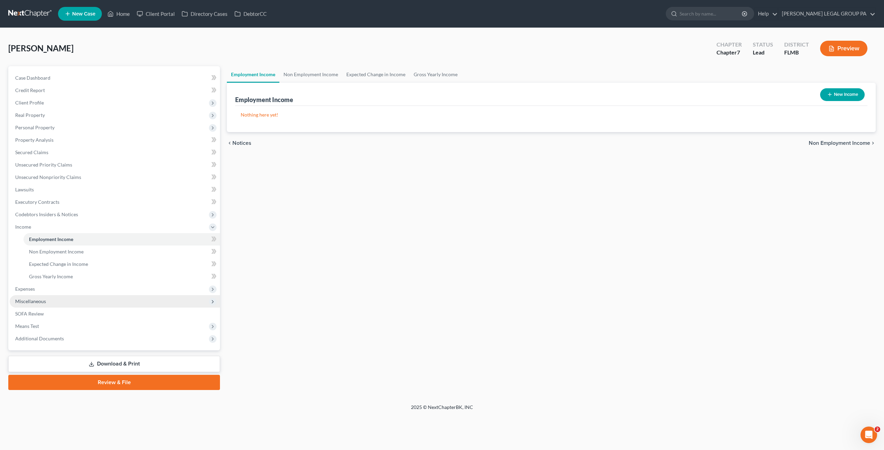
drag, startPoint x: 23, startPoint y: 292, endPoint x: 37, endPoint y: 300, distance: 15.3
click at [24, 292] on span "Expenses" at bounding box center [115, 289] width 210 height 12
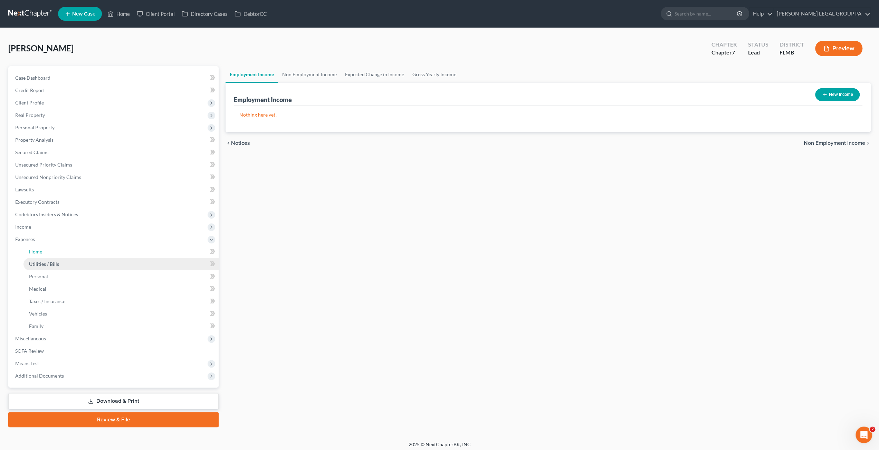
drag, startPoint x: 35, startPoint y: 256, endPoint x: 41, endPoint y: 258, distance: 6.1
click at [35, 256] on link "Home" at bounding box center [120, 252] width 195 height 12
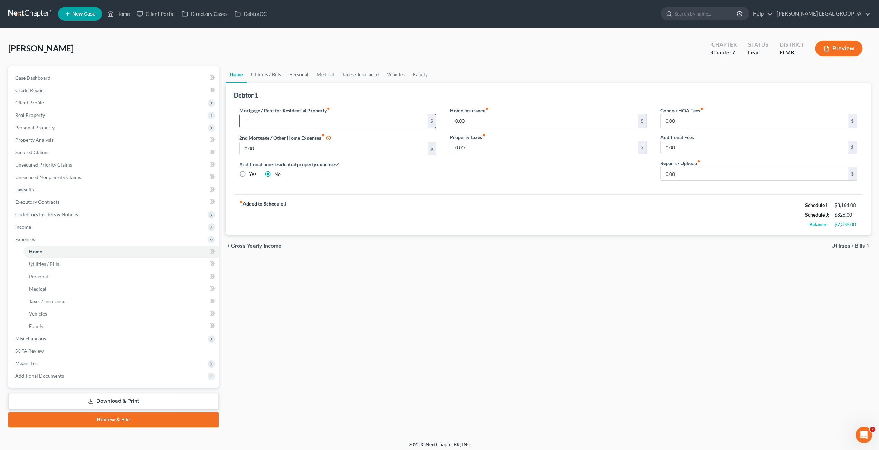
drag, startPoint x: 270, startPoint y: 121, endPoint x: 278, endPoint y: 127, distance: 9.6
click at [270, 121] on input "text" at bounding box center [333, 121] width 187 height 13
drag, startPoint x: 227, startPoint y: 118, endPoint x: 209, endPoint y: 116, distance: 18.5
click at [208, 116] on div "Petition Navigation Case Dashboard Payments Invoices Payments Payments Credit R…" at bounding box center [439, 246] width 869 height 361
type input "912.50"
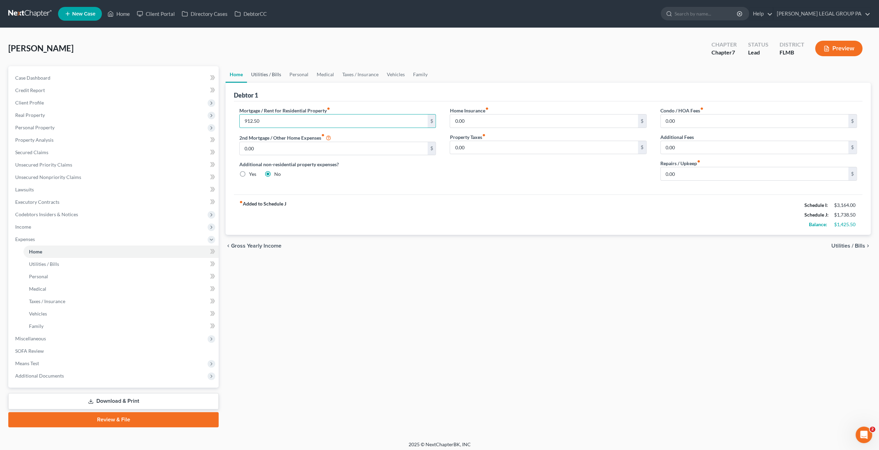
click at [269, 76] on link "Utilities / Bills" at bounding box center [266, 74] width 38 height 17
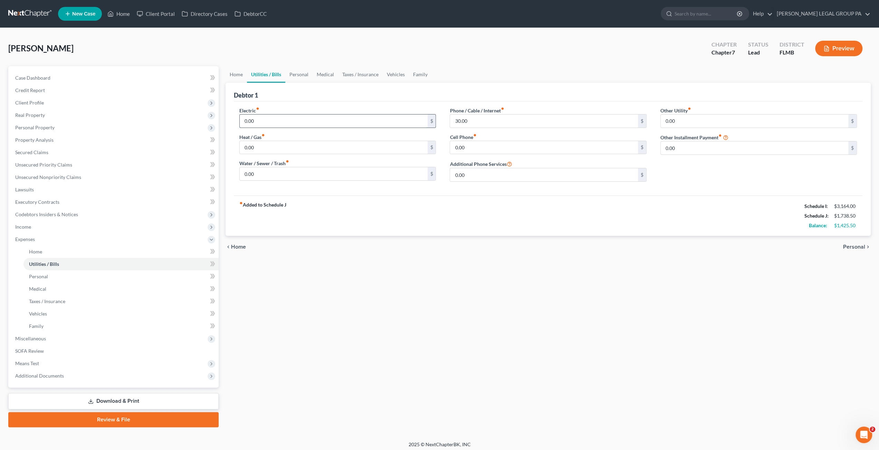
click at [260, 121] on input "0.00" at bounding box center [333, 121] width 187 height 13
click at [240, 72] on link "Home" at bounding box center [235, 74] width 21 height 17
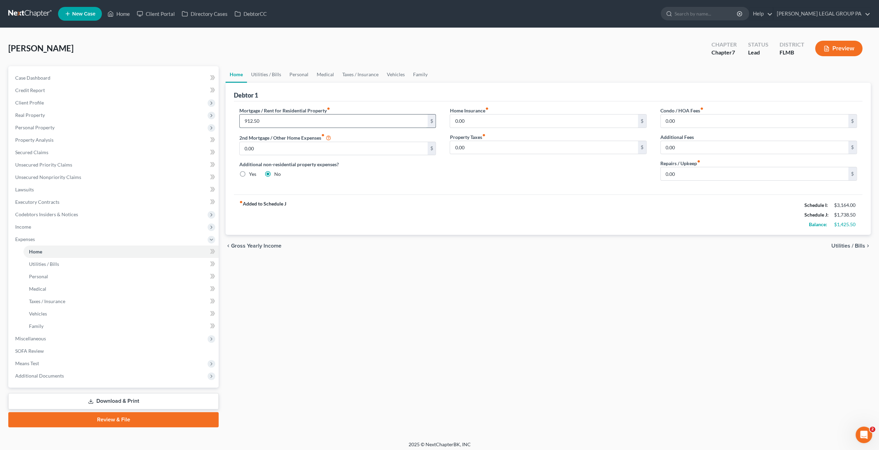
click at [271, 123] on input "912.50" at bounding box center [333, 121] width 187 height 13
type input "949.00"
click at [280, 76] on link "Utilities / Bills" at bounding box center [266, 74] width 38 height 17
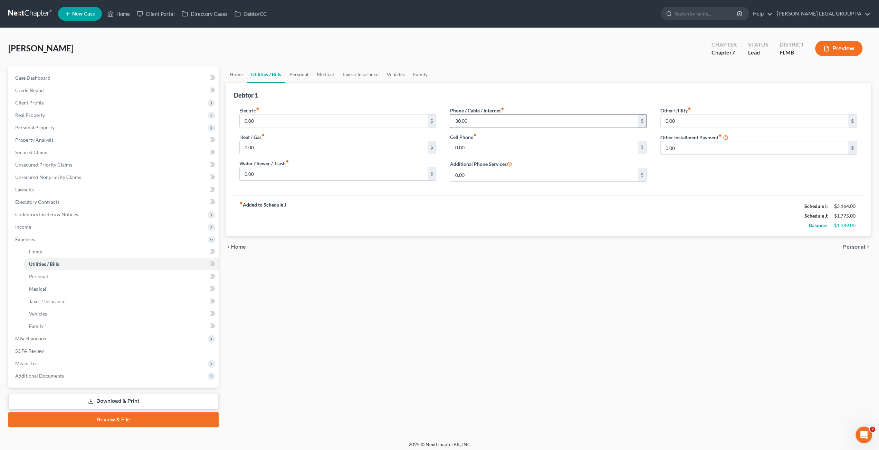
click at [471, 125] on input "30.00" at bounding box center [543, 121] width 187 height 13
type input "40.00"
click at [278, 124] on input "0.00" at bounding box center [333, 121] width 187 height 13
type input "229.00"
click at [260, 176] on input "0.00" at bounding box center [333, 173] width 187 height 13
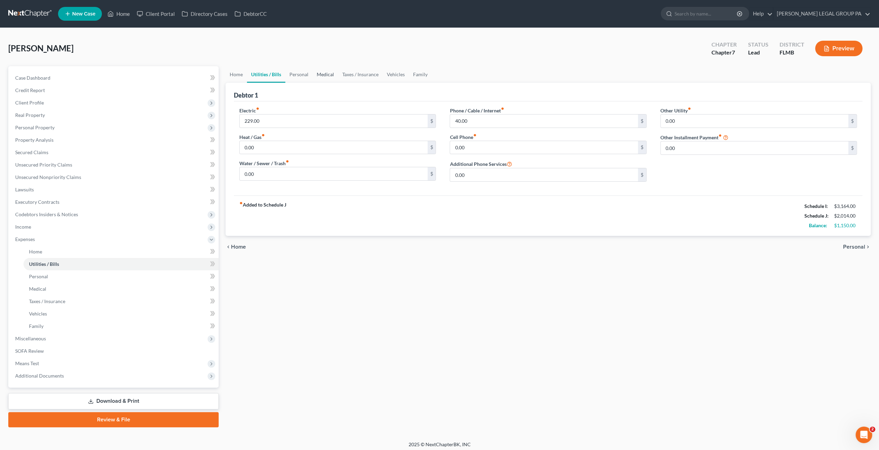
click at [313, 73] on link "Medical" at bounding box center [325, 74] width 26 height 17
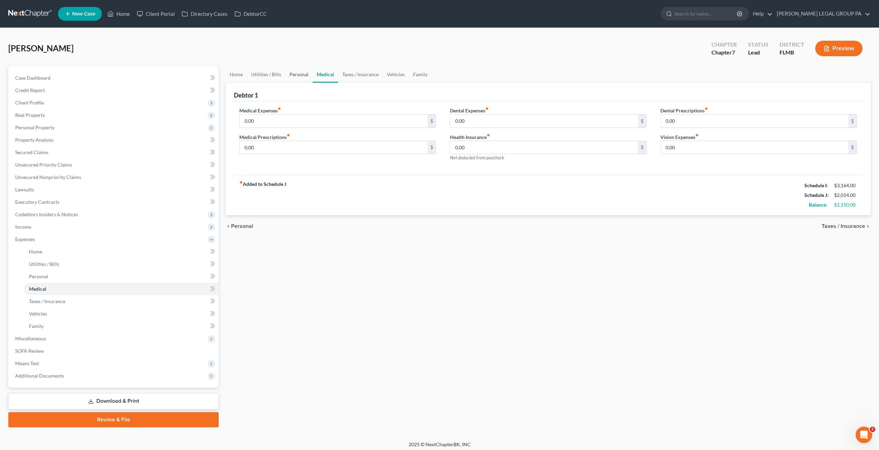
click at [298, 76] on link "Personal" at bounding box center [298, 74] width 27 height 17
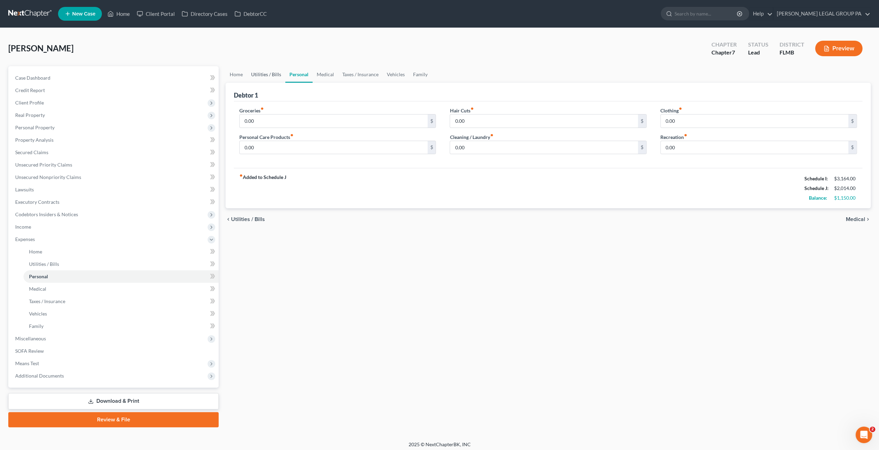
click at [263, 77] on link "Utilities / Bills" at bounding box center [266, 74] width 38 height 17
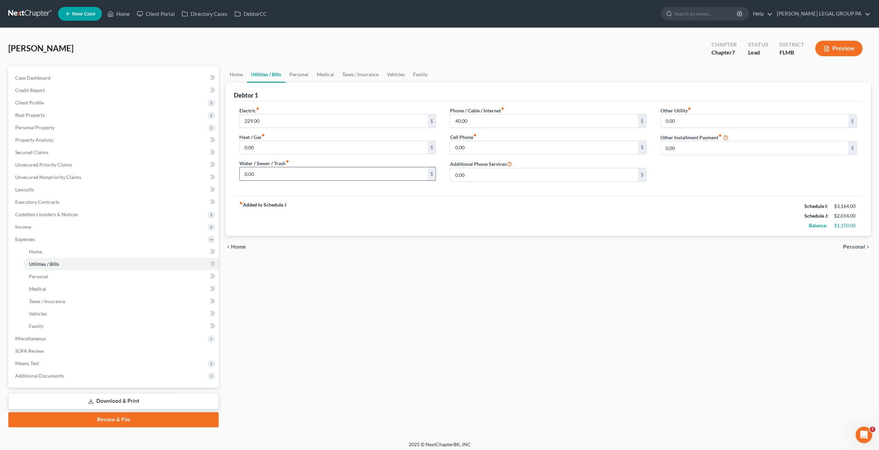
click at [261, 171] on input "0.00" at bounding box center [333, 173] width 187 height 13
click at [328, 203] on div "fiber_manual_record Added to Schedule J Schedule I: $3,164.00 Schedule J: $2,01…" at bounding box center [548, 216] width 628 height 40
drag, startPoint x: 300, startPoint y: 81, endPoint x: 363, endPoint y: 69, distance: 64.4
click at [300, 81] on link "Personal" at bounding box center [298, 74] width 27 height 17
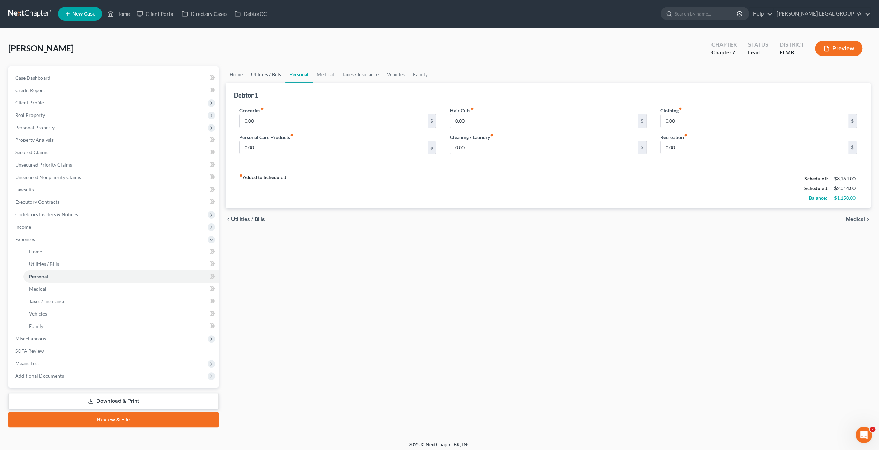
click at [280, 77] on link "Utilities / Bills" at bounding box center [266, 74] width 38 height 17
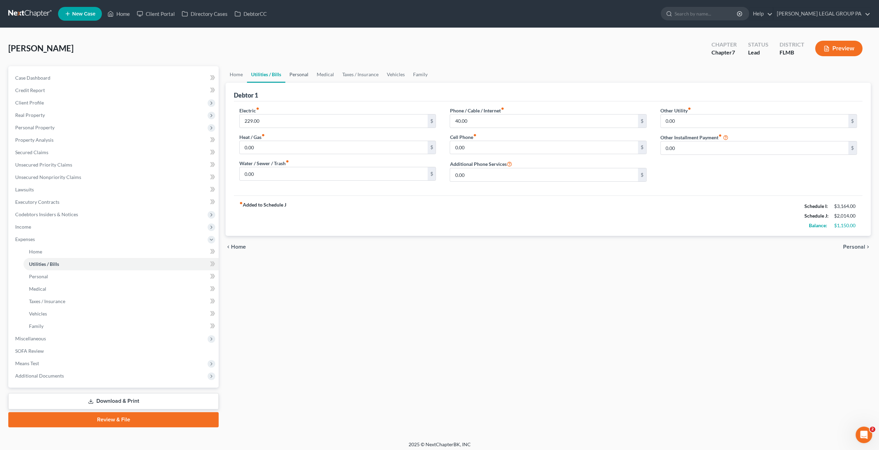
click at [295, 77] on link "Personal" at bounding box center [298, 74] width 27 height 17
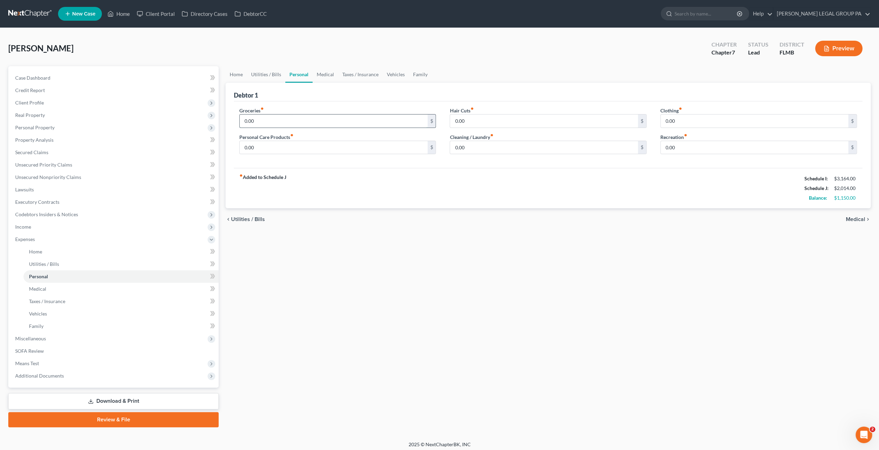
click at [274, 119] on input "0.00" at bounding box center [333, 121] width 187 height 13
click at [478, 149] on input "0.00" at bounding box center [543, 147] width 187 height 13
type input "50.00"
click at [299, 181] on div "fiber_manual_record Added to Schedule J Schedule I: $3,164.00 Schedule J: $2,06…" at bounding box center [548, 188] width 628 height 40
click at [268, 120] on input "0.00" at bounding box center [333, 121] width 187 height 13
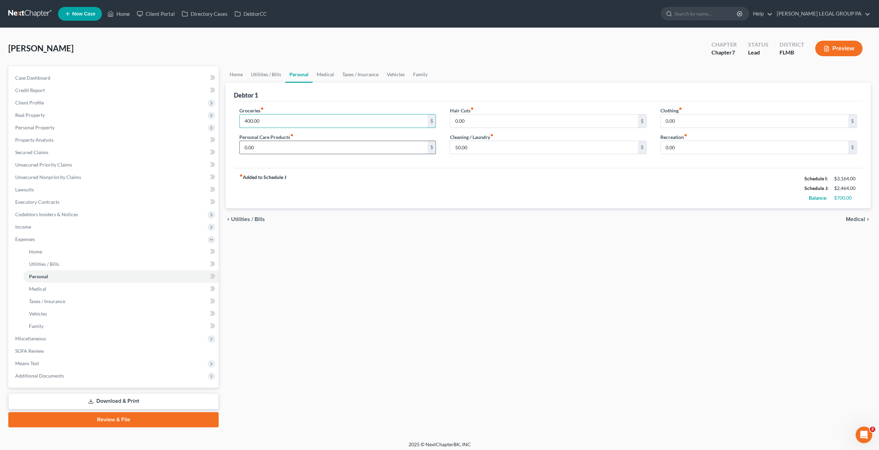
type input "400.00"
click at [270, 141] on input "0.00" at bounding box center [333, 147] width 187 height 13
type input "50.00"
click at [684, 123] on input "0.00" at bounding box center [753, 121] width 187 height 13
type input "100.00"
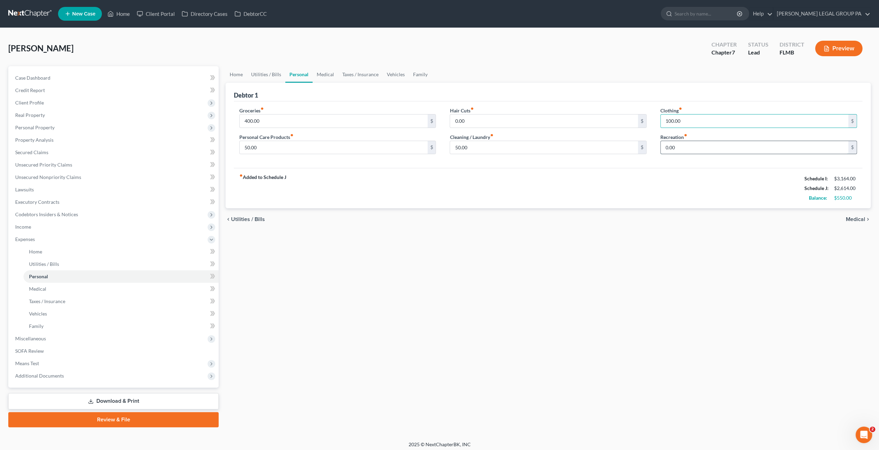
click at [687, 145] on input "0.00" at bounding box center [753, 147] width 187 height 13
type input "50.00"
click at [324, 76] on link "Medical" at bounding box center [325, 74] width 26 height 17
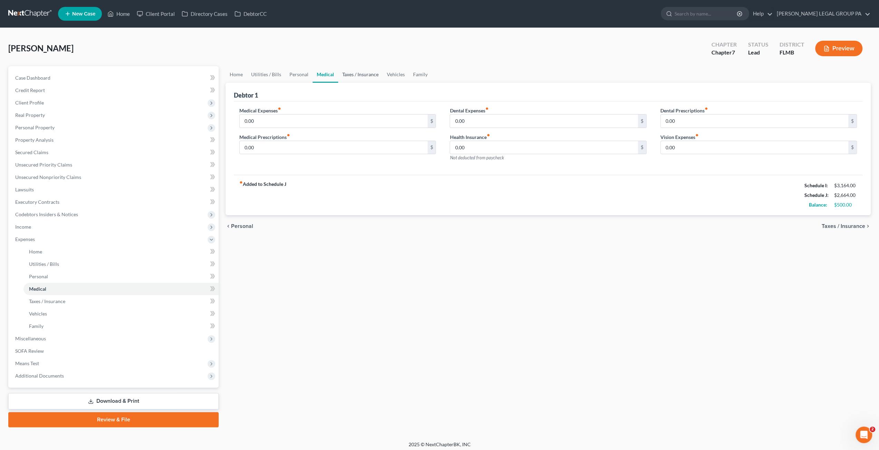
click at [357, 76] on link "Taxes / Insurance" at bounding box center [360, 74] width 45 height 17
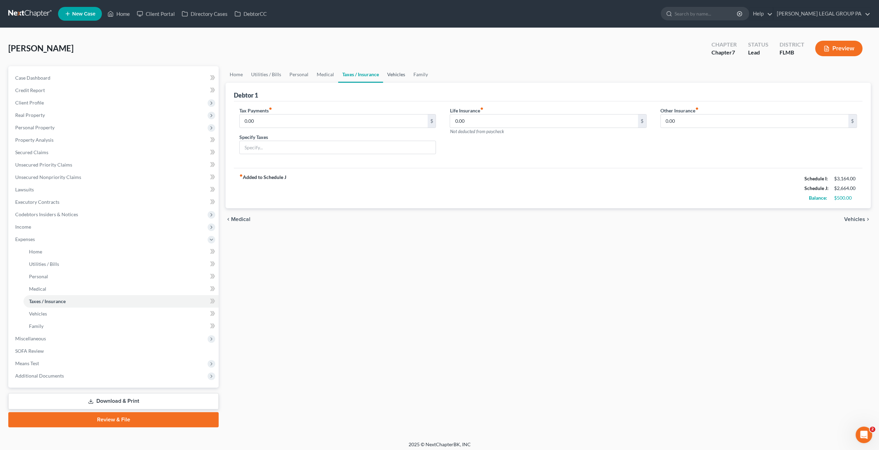
click at [387, 75] on link "Vehicles" at bounding box center [396, 74] width 26 height 17
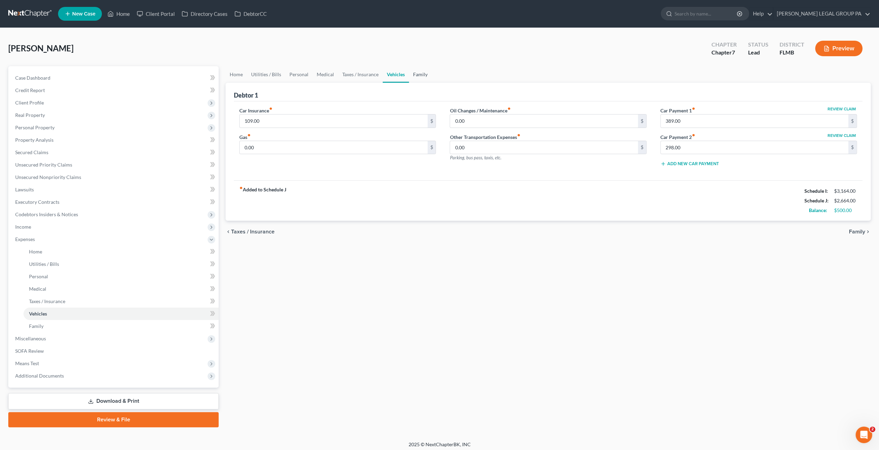
click at [419, 75] on link "Family" at bounding box center [420, 74] width 23 height 17
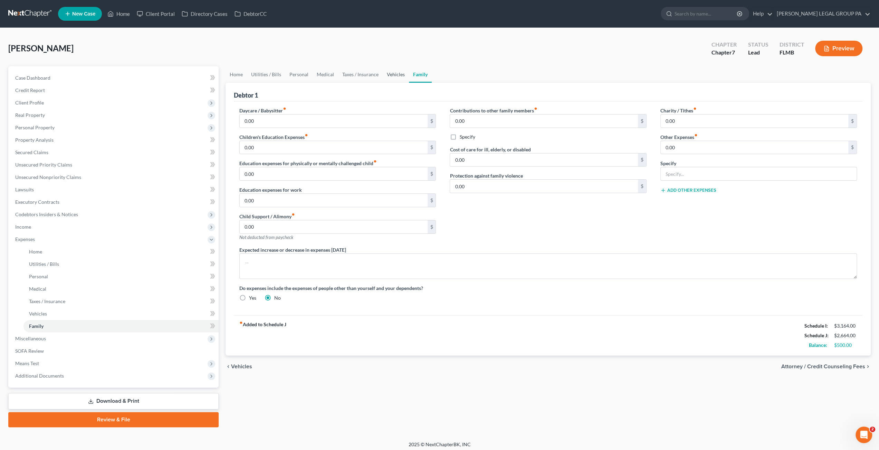
click at [389, 77] on link "Vehicles" at bounding box center [395, 74] width 26 height 17
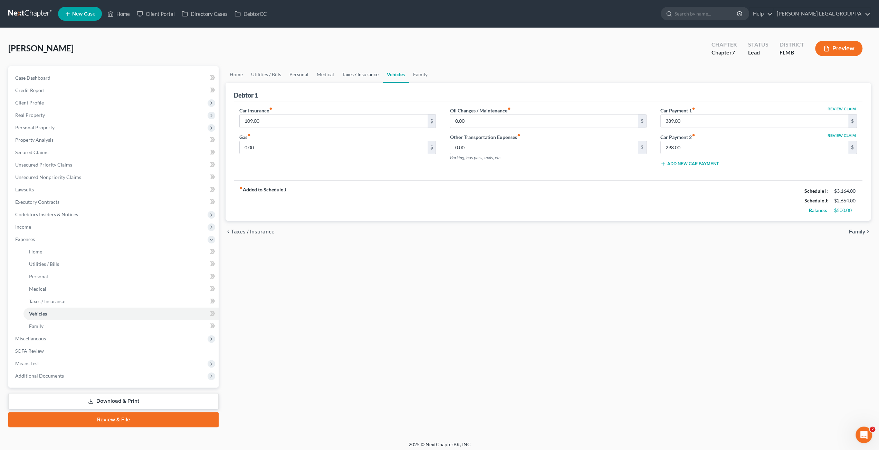
click at [353, 75] on link "Taxes / Insurance" at bounding box center [360, 74] width 45 height 17
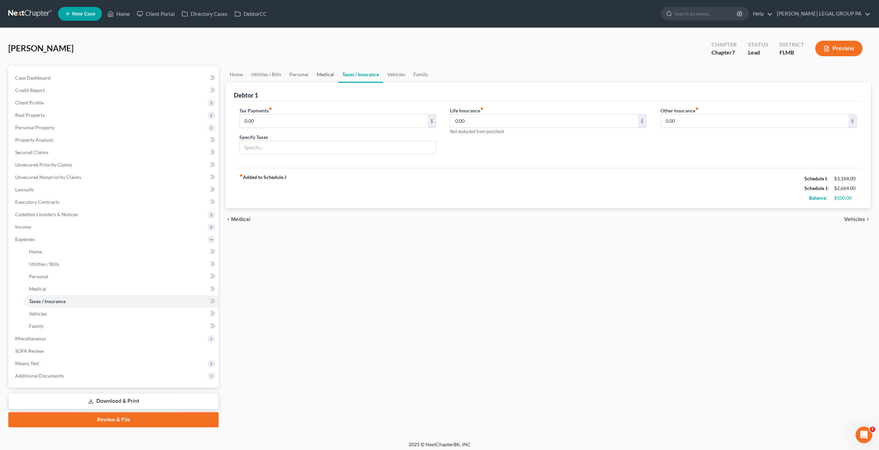
click at [317, 75] on link "Medical" at bounding box center [325, 74] width 26 height 17
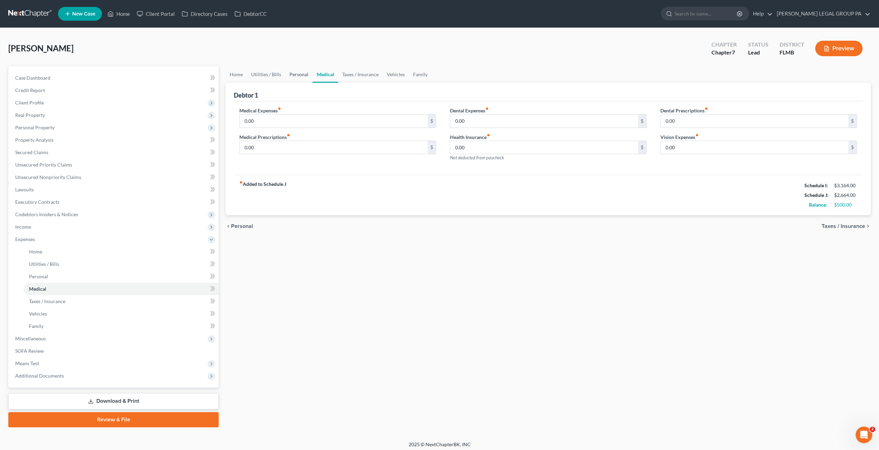
click at [303, 72] on link "Personal" at bounding box center [298, 74] width 27 height 17
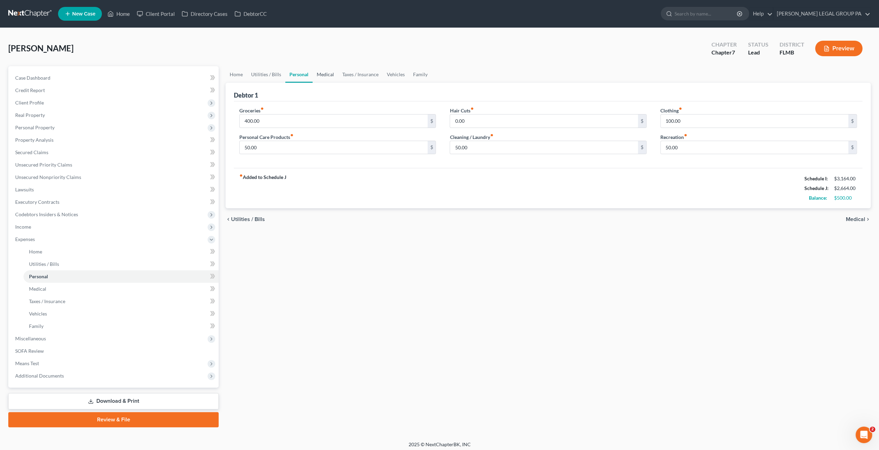
click at [331, 79] on link "Medical" at bounding box center [325, 74] width 26 height 17
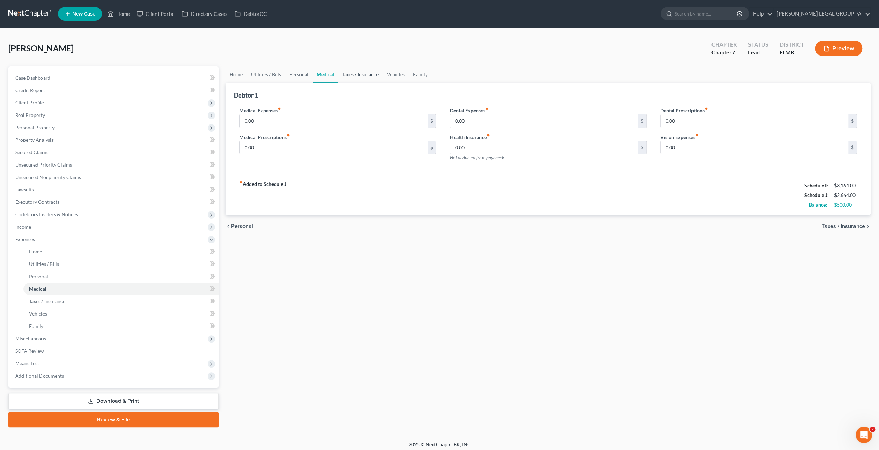
click at [355, 76] on link "Taxes / Insurance" at bounding box center [360, 74] width 45 height 17
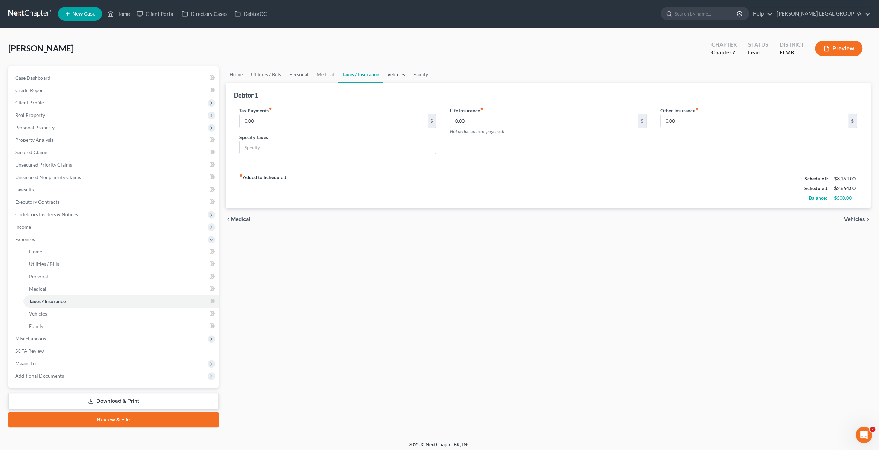
click at [397, 76] on link "Vehicles" at bounding box center [396, 74] width 26 height 17
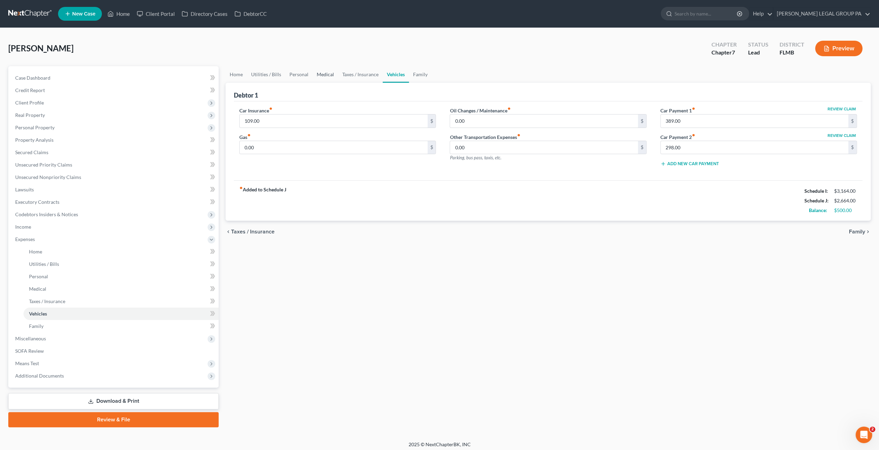
click at [328, 78] on link "Medical" at bounding box center [325, 74] width 26 height 17
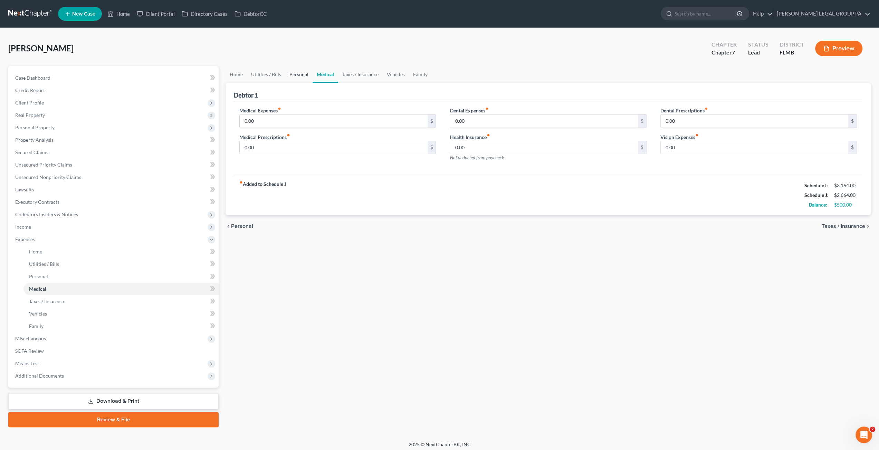
click at [303, 78] on link "Personal" at bounding box center [298, 74] width 27 height 17
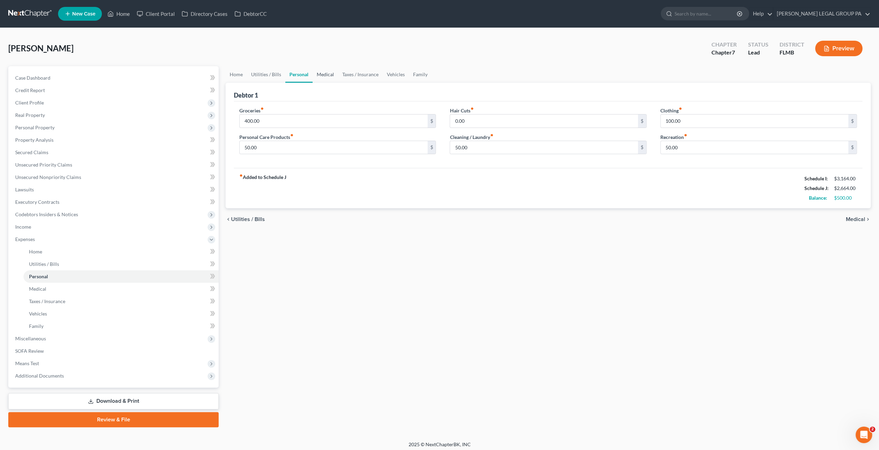
click at [322, 77] on link "Medical" at bounding box center [325, 74] width 26 height 17
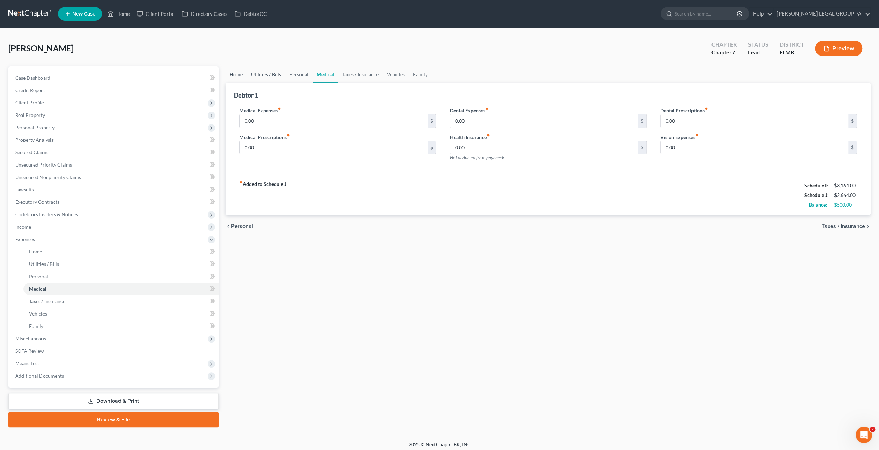
click at [240, 75] on link "Home" at bounding box center [235, 74] width 21 height 17
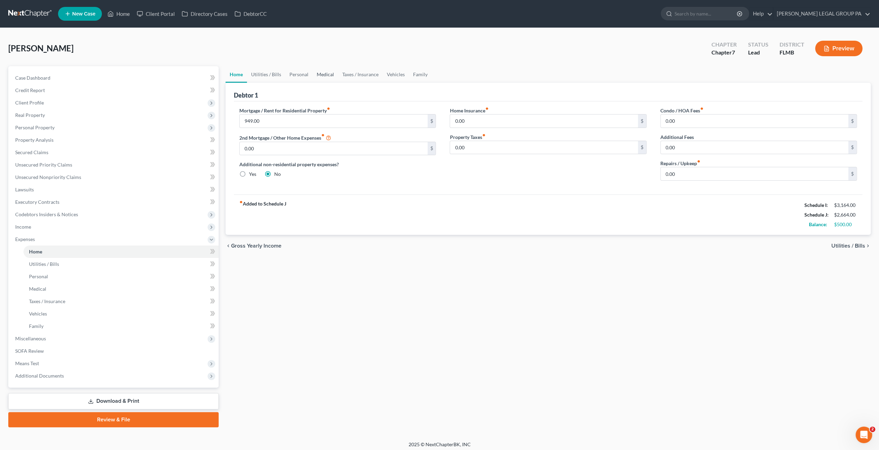
click at [320, 74] on link "Medical" at bounding box center [325, 74] width 26 height 17
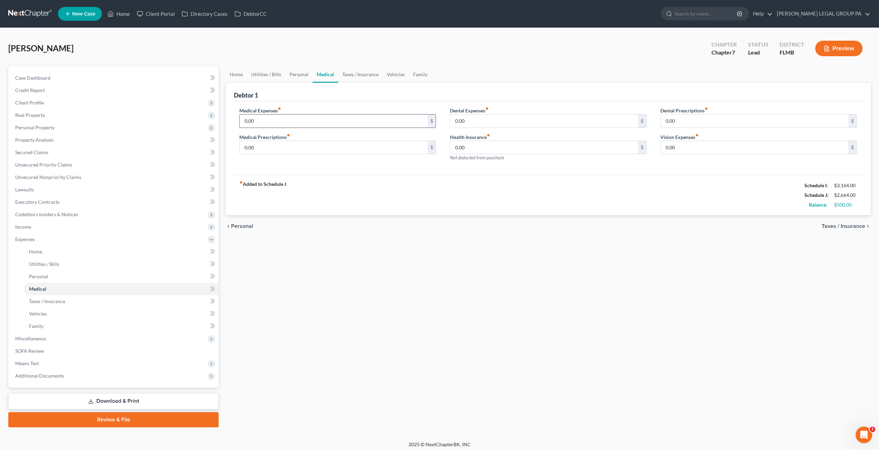
click at [259, 122] on input "0.00" at bounding box center [333, 121] width 187 height 13
click at [256, 152] on input "0.00" at bounding box center [333, 147] width 187 height 13
type input "12.00"
click at [270, 115] on input "0.00" at bounding box center [333, 121] width 187 height 13
drag, startPoint x: 419, startPoint y: 75, endPoint x: 408, endPoint y: 98, distance: 26.2
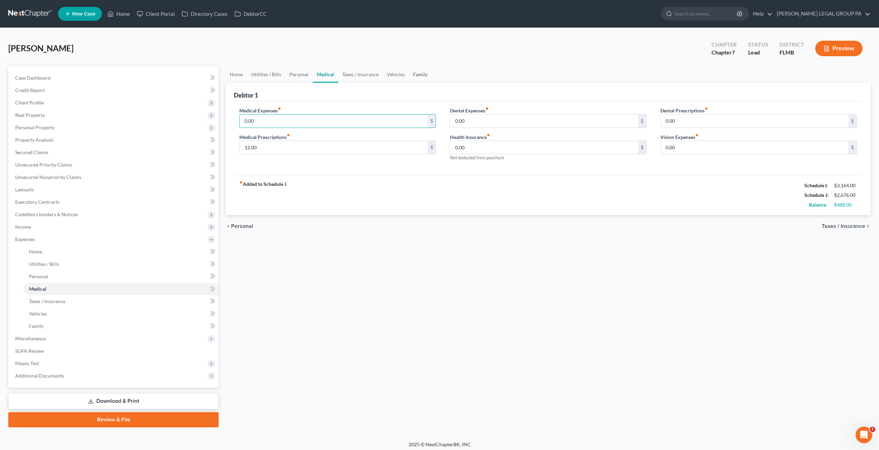
click at [419, 75] on link "Family" at bounding box center [420, 74] width 23 height 17
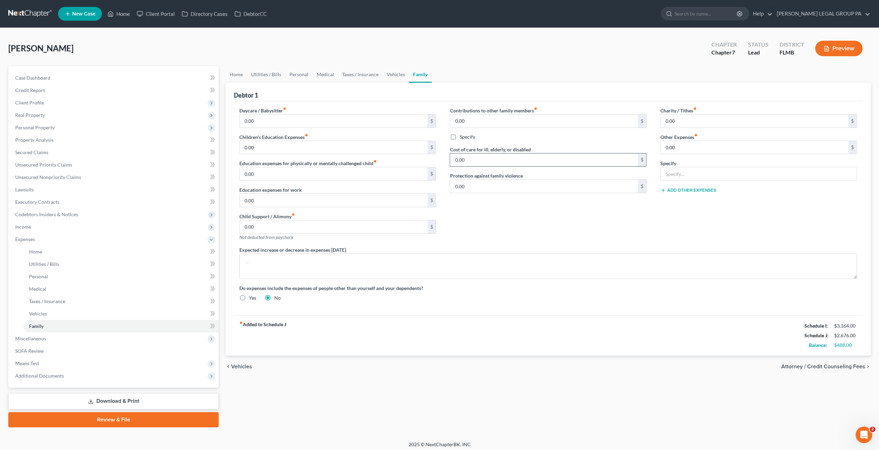
click at [466, 163] on input "0.00" at bounding box center [543, 160] width 187 height 13
type input "200.00"
click at [479, 122] on input "0.00" at bounding box center [543, 121] width 187 height 13
type input "200.00"
click at [305, 74] on link "Personal" at bounding box center [298, 74] width 27 height 17
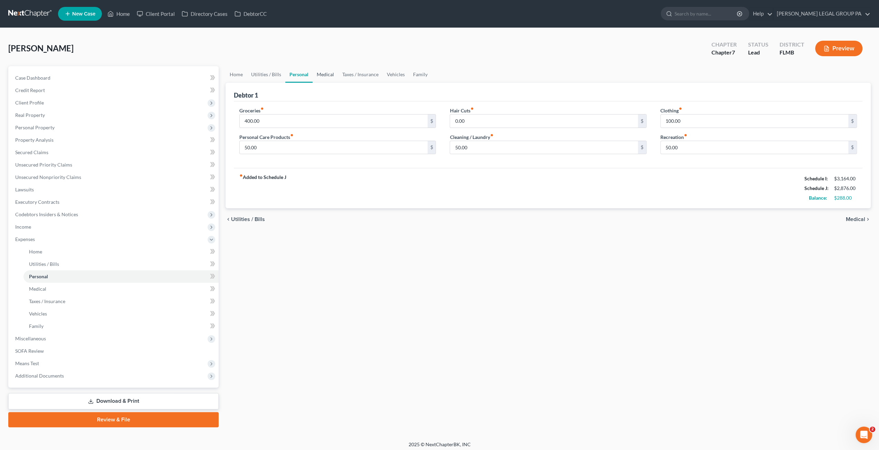
click at [330, 74] on link "Medical" at bounding box center [325, 74] width 26 height 17
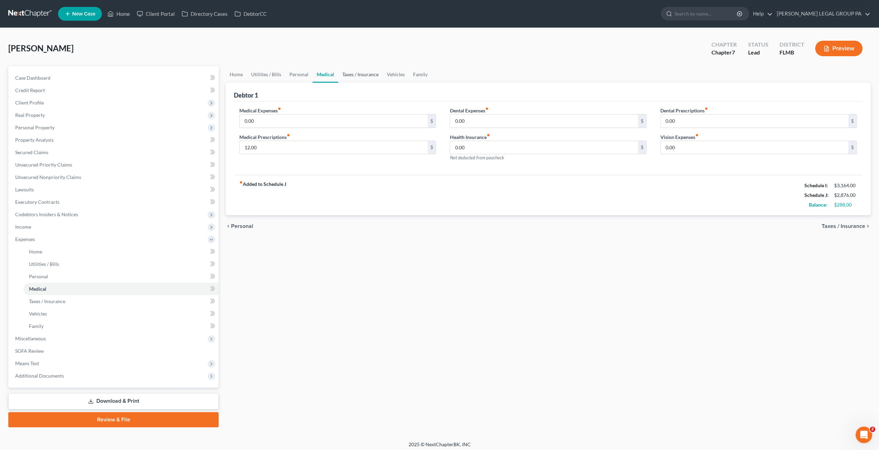
click at [367, 76] on link "Taxes / Insurance" at bounding box center [360, 74] width 45 height 17
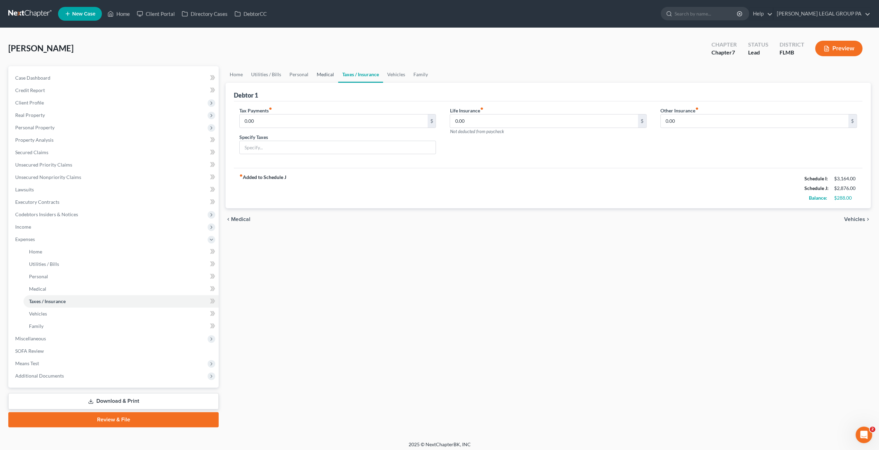
click at [317, 76] on link "Medical" at bounding box center [325, 74] width 26 height 17
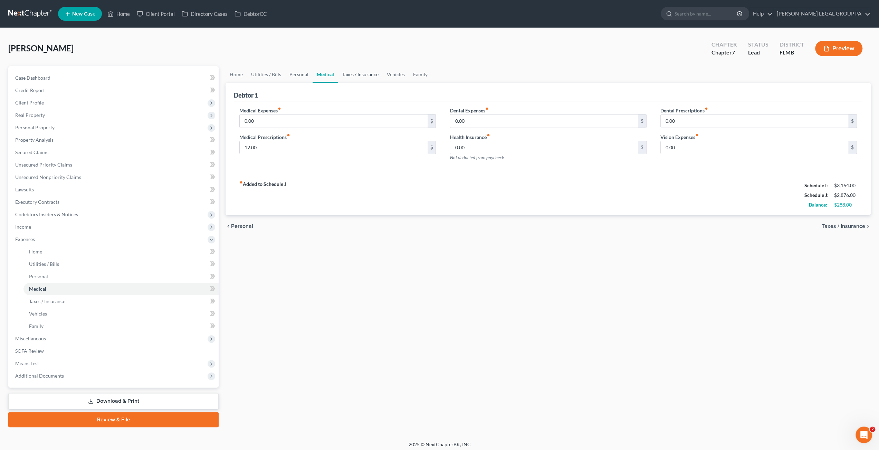
click at [346, 74] on link "Taxes / Insurance" at bounding box center [360, 74] width 45 height 17
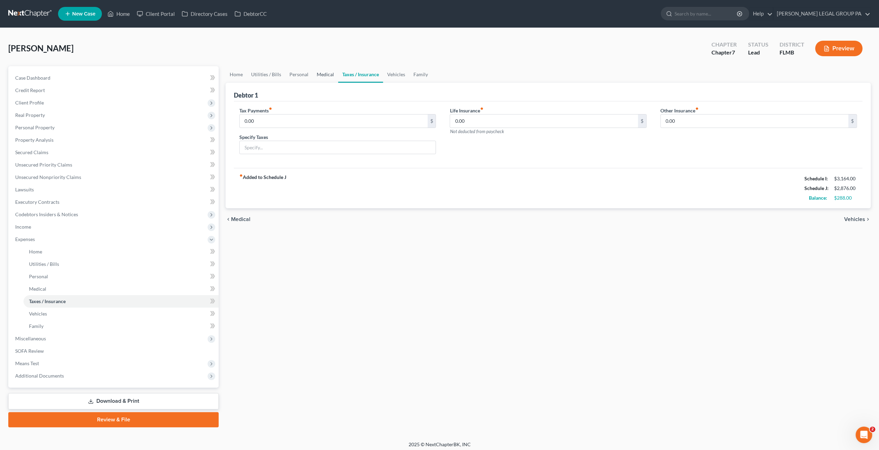
click at [330, 75] on link "Medical" at bounding box center [325, 74] width 26 height 17
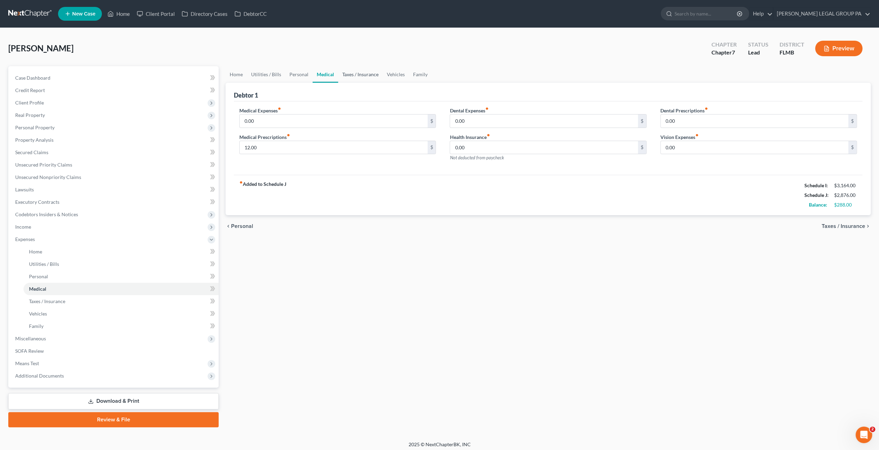
click at [365, 76] on link "Taxes / Insurance" at bounding box center [360, 74] width 45 height 17
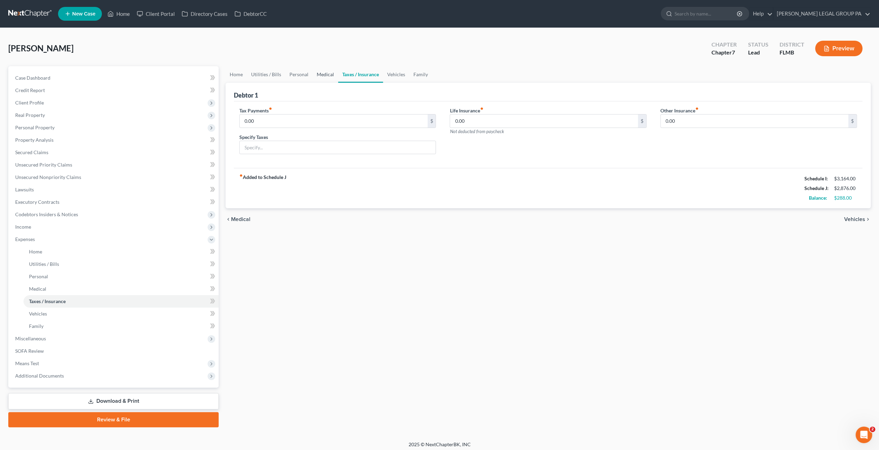
click at [323, 74] on link "Medical" at bounding box center [325, 74] width 26 height 17
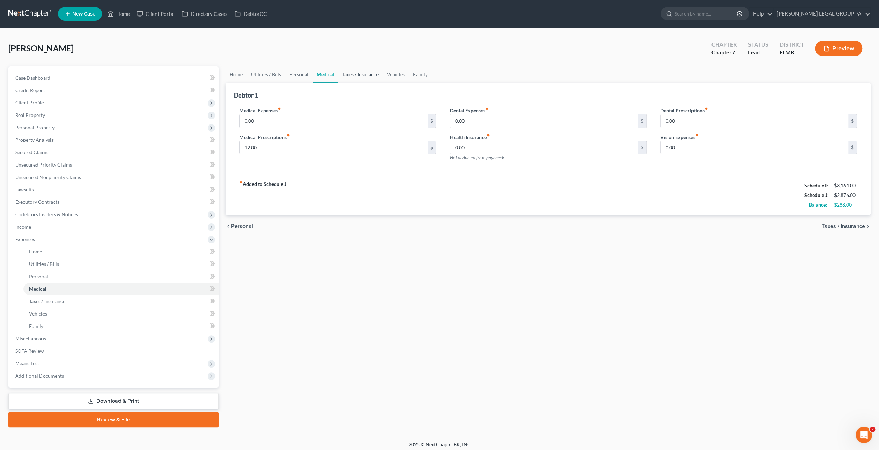
click at [343, 73] on link "Taxes / Insurance" at bounding box center [360, 74] width 45 height 17
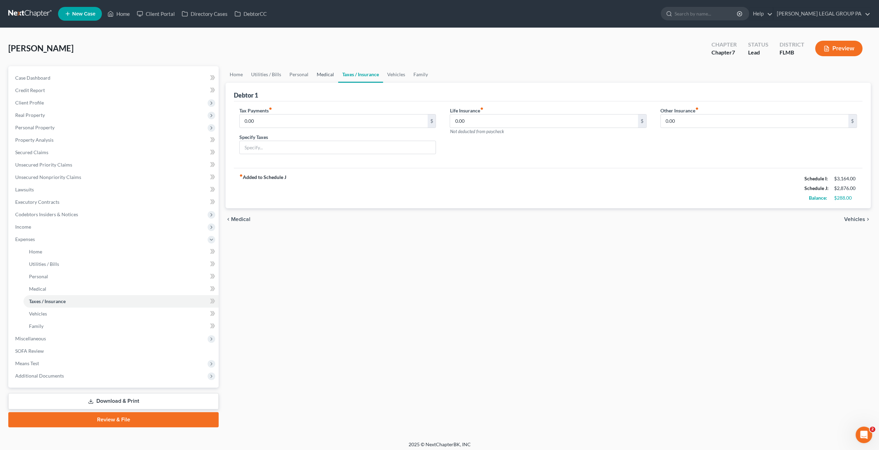
click at [320, 78] on link "Medical" at bounding box center [325, 74] width 26 height 17
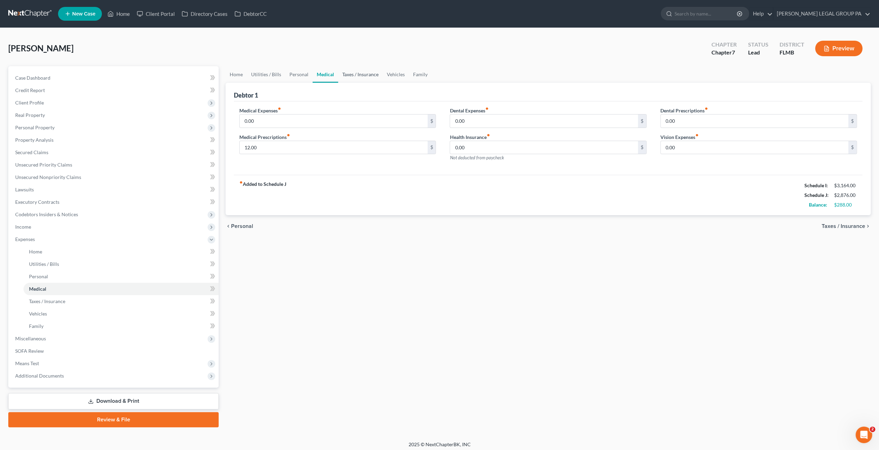
click at [358, 77] on link "Taxes / Insurance" at bounding box center [360, 74] width 45 height 17
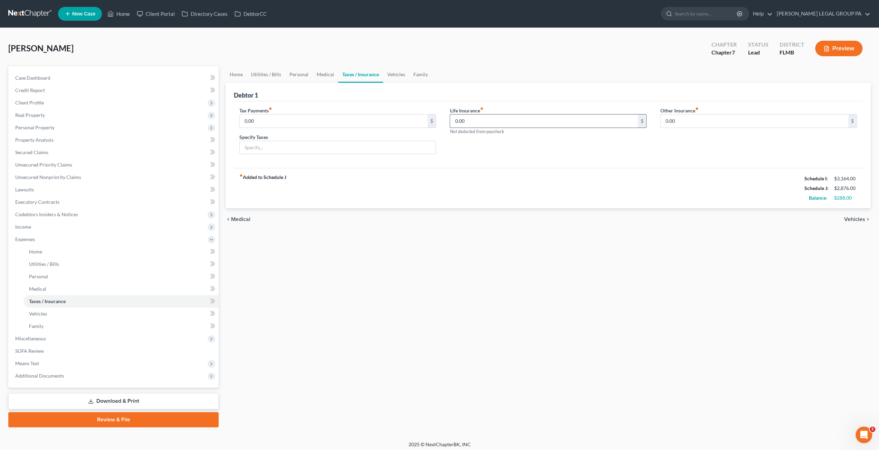
click at [487, 126] on input "0.00" at bounding box center [543, 121] width 187 height 13
type input "100.00"
click at [394, 75] on link "Vehicles" at bounding box center [396, 74] width 26 height 17
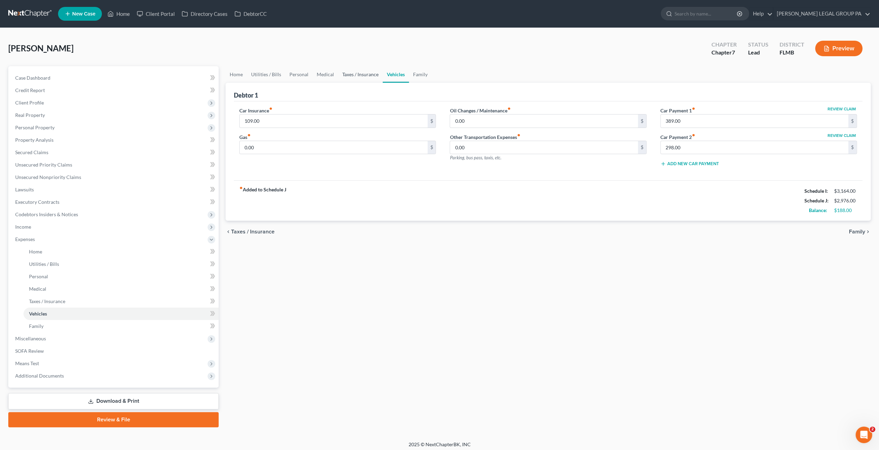
click at [354, 75] on link "Taxes / Insurance" at bounding box center [360, 74] width 45 height 17
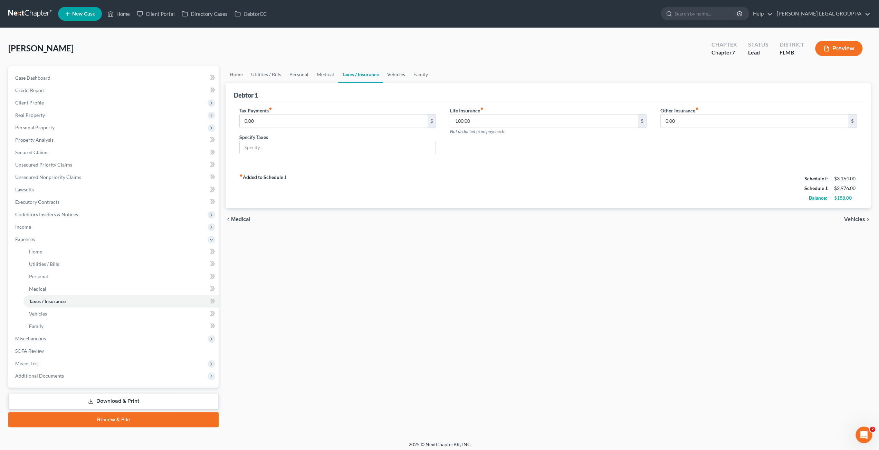
click at [398, 77] on link "Vehicles" at bounding box center [396, 74] width 26 height 17
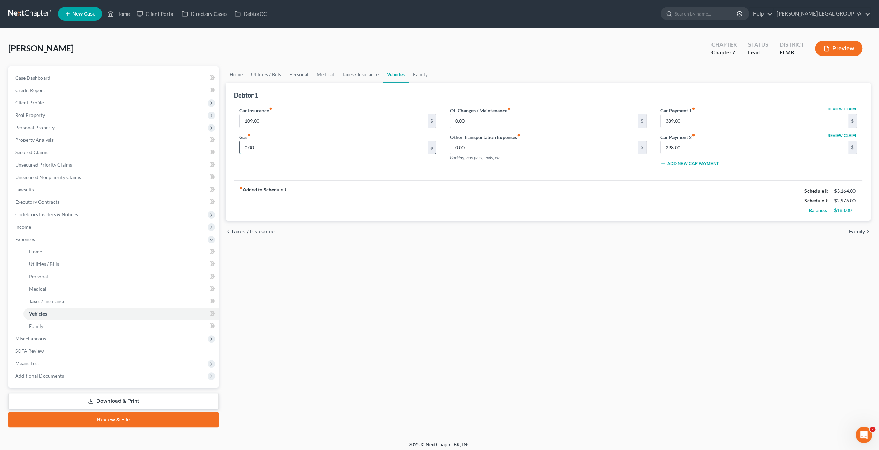
click at [268, 149] on input "0.00" at bounding box center [333, 147] width 187 height 13
type input "100.00"
click at [420, 72] on link "Family" at bounding box center [420, 74] width 23 height 17
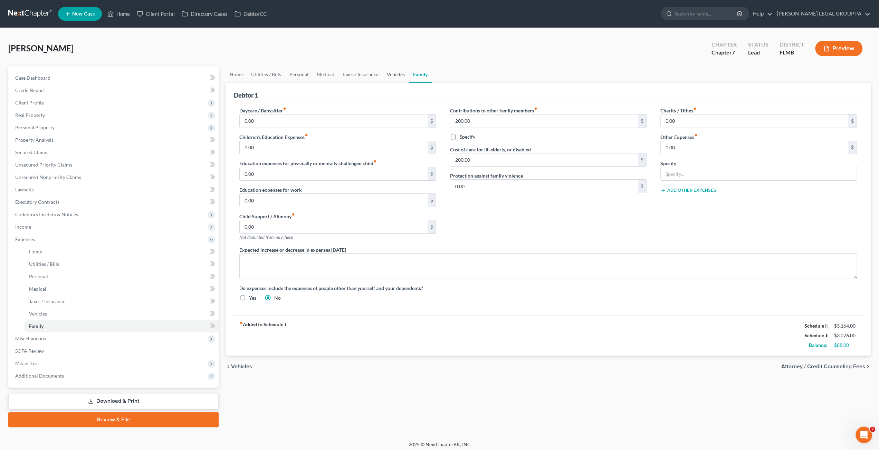
click at [402, 70] on link "Vehicles" at bounding box center [395, 74] width 26 height 17
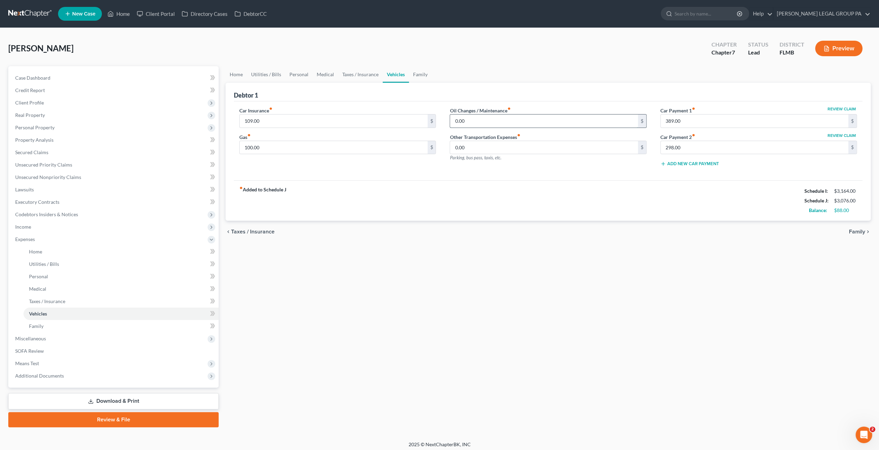
click at [471, 120] on input "0.00" at bounding box center [543, 121] width 187 height 13
type input "50.00"
click at [419, 81] on link "Family" at bounding box center [420, 74] width 23 height 17
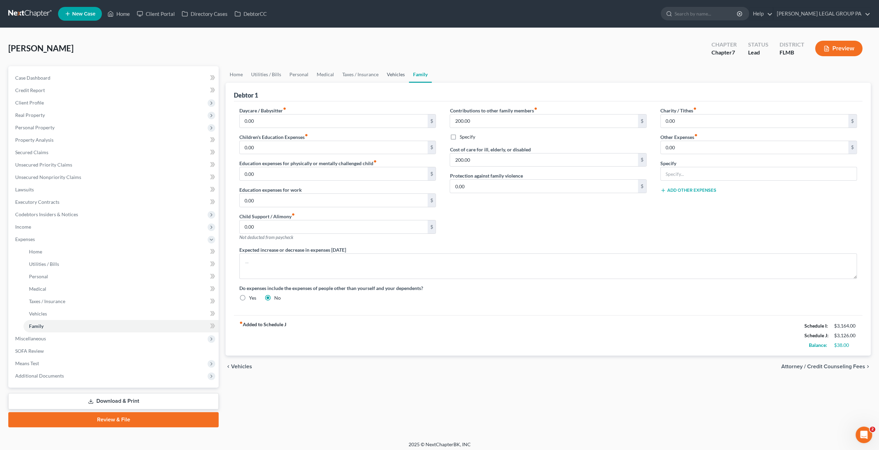
click at [398, 81] on link "Vehicles" at bounding box center [395, 74] width 26 height 17
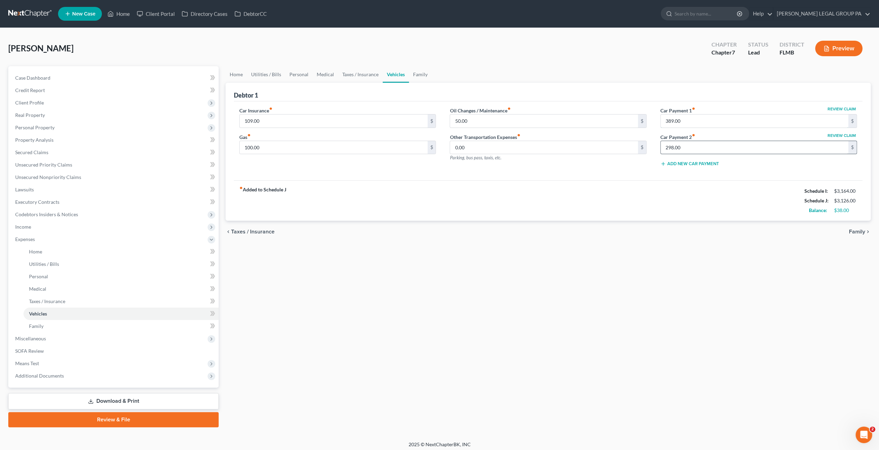
click at [684, 120] on input "389.00" at bounding box center [753, 121] width 187 height 13
type input "0.00"
click at [29, 155] on span "Secured Claims" at bounding box center [31, 152] width 33 height 6
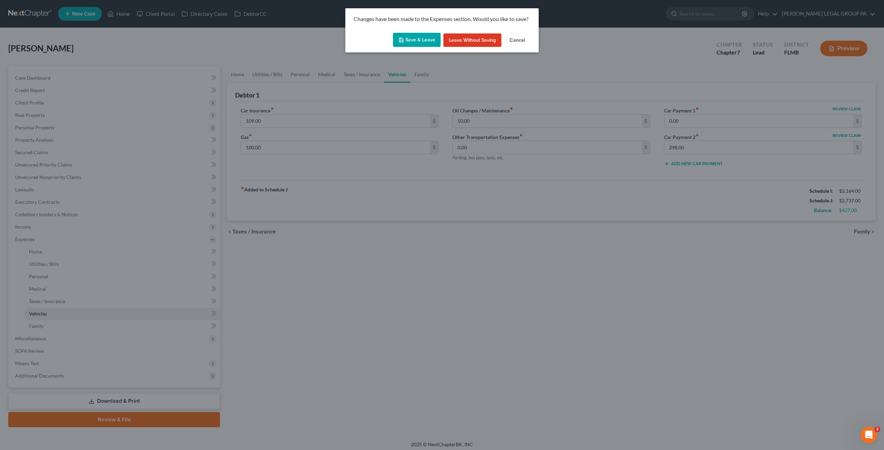
click at [417, 42] on button "Save & Leave" at bounding box center [417, 40] width 48 height 14
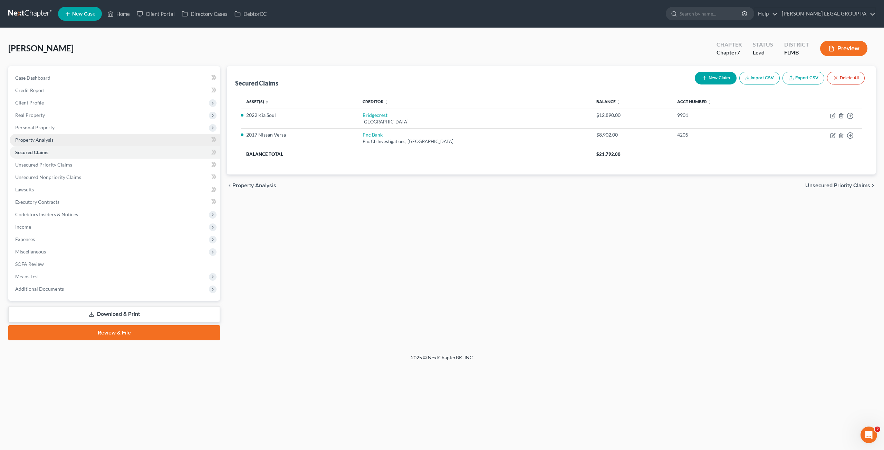
drag, startPoint x: 30, startPoint y: 124, endPoint x: 50, endPoint y: 140, distance: 25.5
click at [30, 124] on span "Personal Property" at bounding box center [115, 128] width 210 height 12
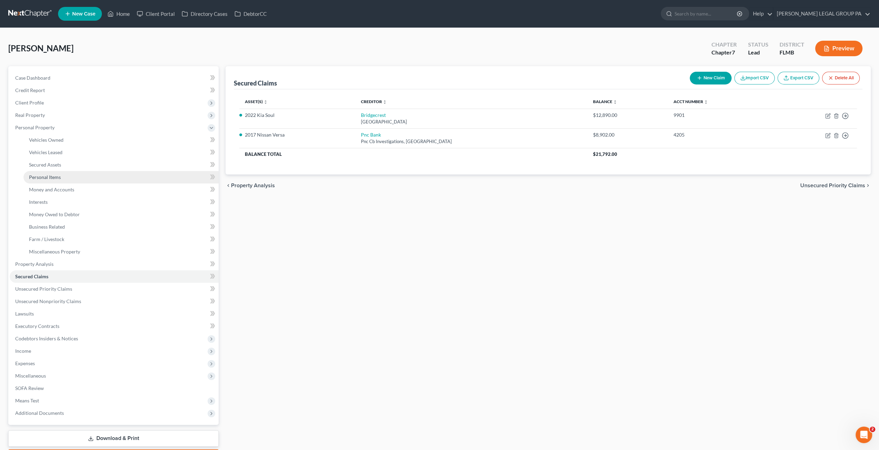
drag, startPoint x: 51, startPoint y: 178, endPoint x: 324, endPoint y: 190, distance: 272.6
click at [51, 178] on span "Personal Items" at bounding box center [45, 177] width 32 height 6
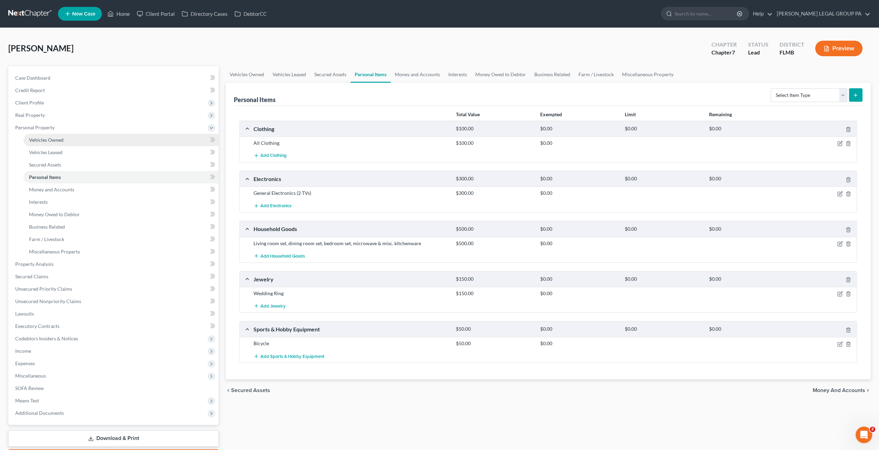
click at [39, 141] on span "Vehicles Owned" at bounding box center [46, 140] width 35 height 6
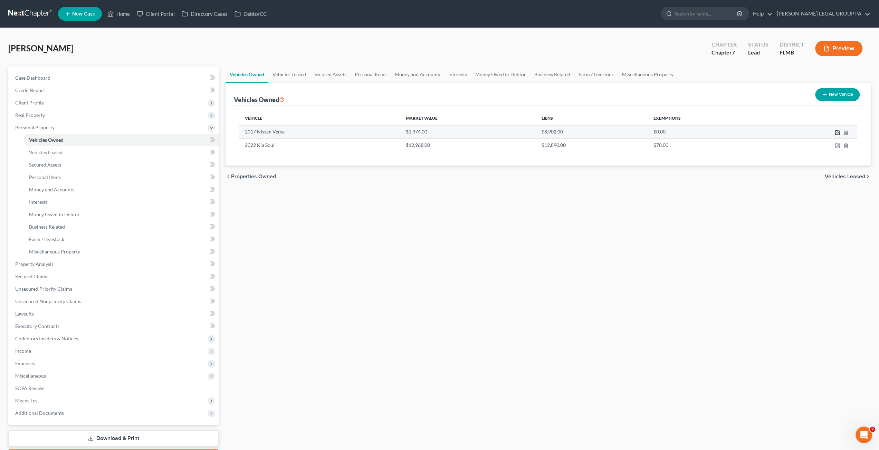
click at [838, 130] on icon "button" at bounding box center [837, 131] width 3 height 3
select select "0"
select select "9"
select select "2"
select select "3"
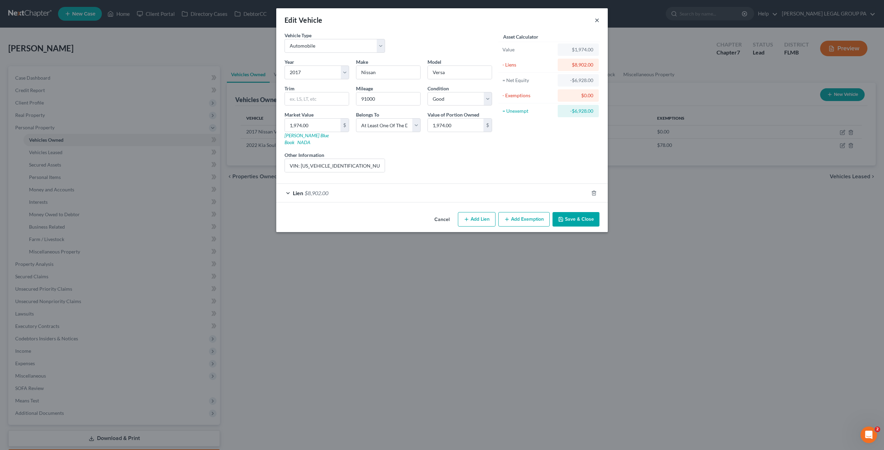
click at [596, 20] on button "×" at bounding box center [596, 20] width 5 height 8
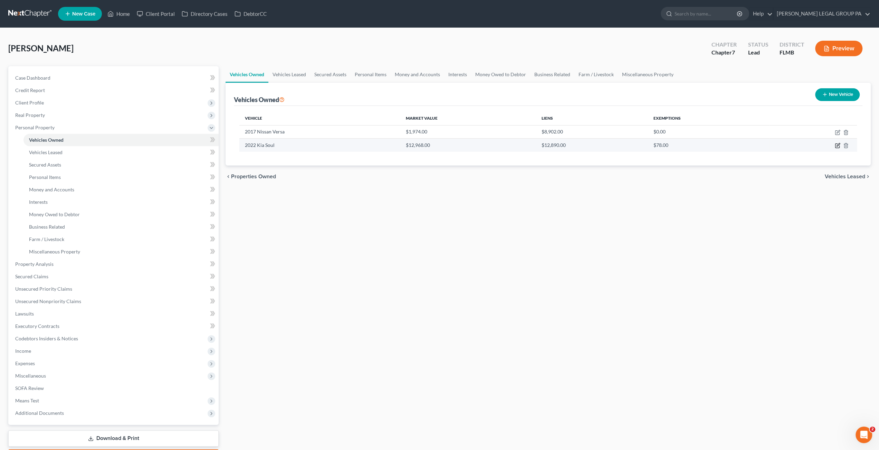
click at [836, 143] on icon "button" at bounding box center [837, 146] width 6 height 6
select select "0"
select select "4"
select select "1"
select select "0"
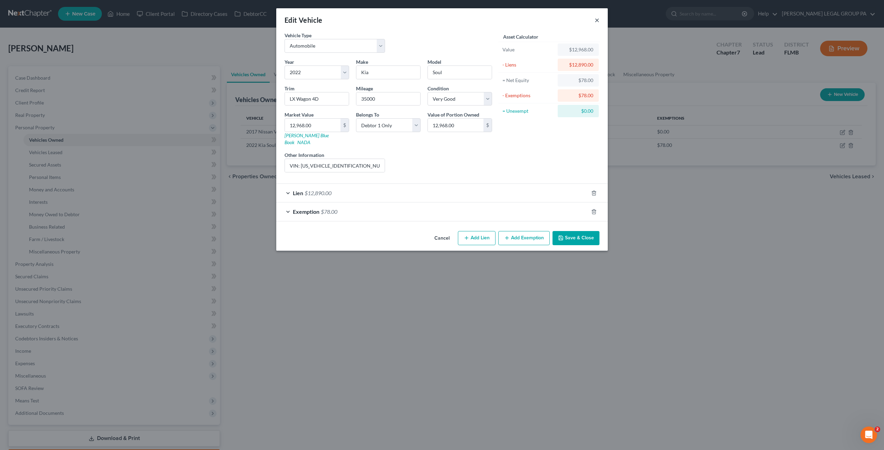
click at [597, 17] on button "×" at bounding box center [596, 20] width 5 height 8
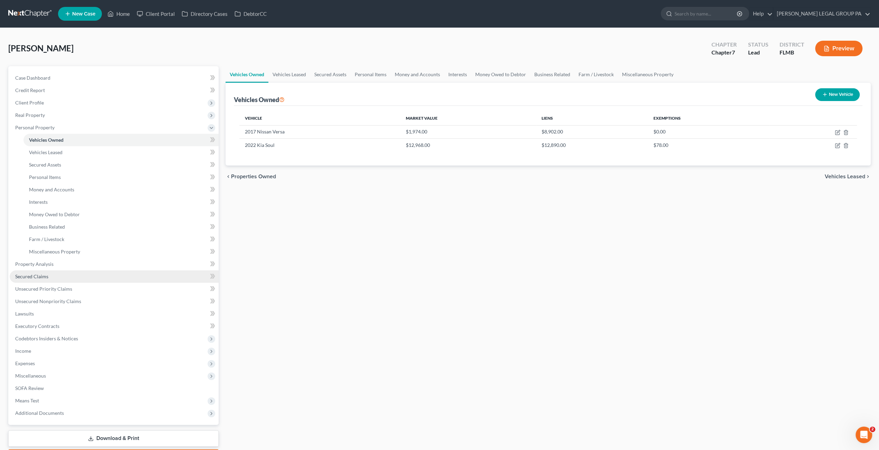
click at [35, 274] on span "Secured Claims" at bounding box center [31, 277] width 33 height 6
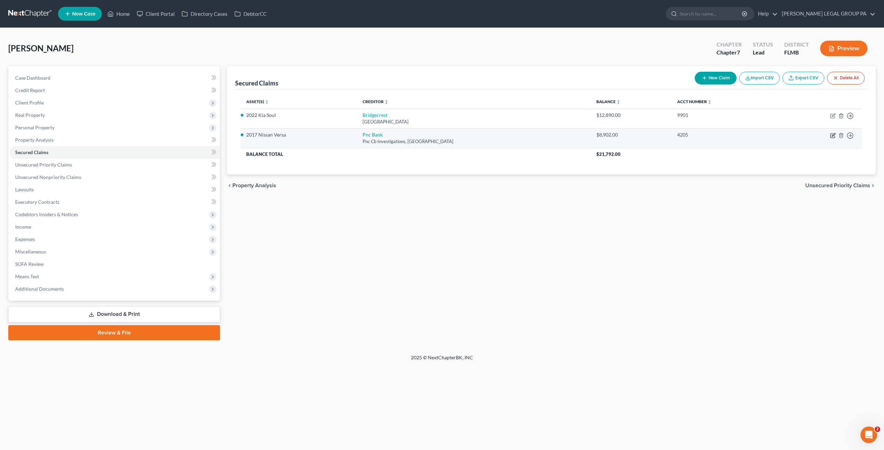
click at [832, 135] on icon "button" at bounding box center [833, 136] width 6 height 6
select select "36"
select select "2"
select select "0"
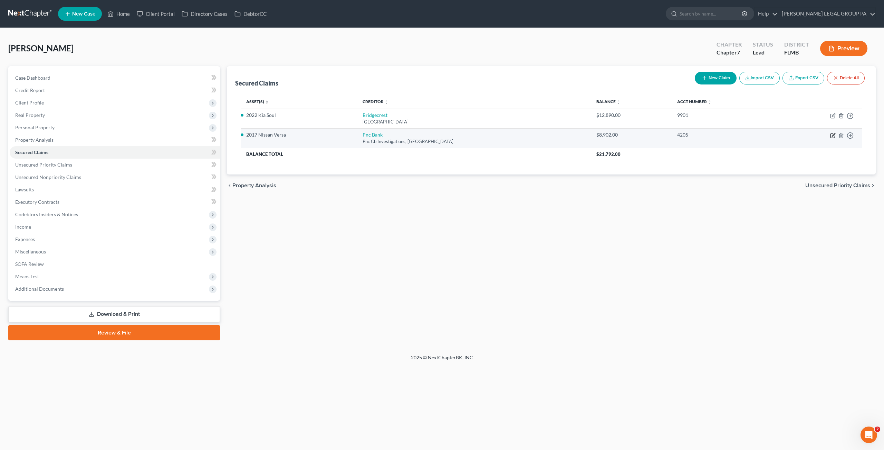
select select "0"
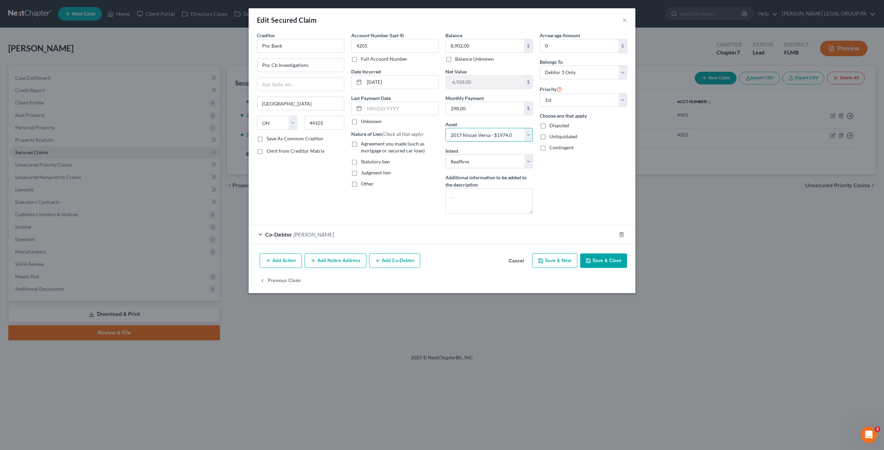
click at [482, 135] on select "Select Other Multiple Assets 2017 Nissan Versa - $1974.0 2022 Kia Soul - $12968…" at bounding box center [488, 135] width 87 height 14
click at [445, 128] on select "Select Other Multiple Assets 2017 Nissan Versa - $1974.0 2022 Kia Soul - $12968…" at bounding box center [488, 135] width 87 height 14
click at [609, 260] on button "Save & Close" at bounding box center [603, 261] width 47 height 14
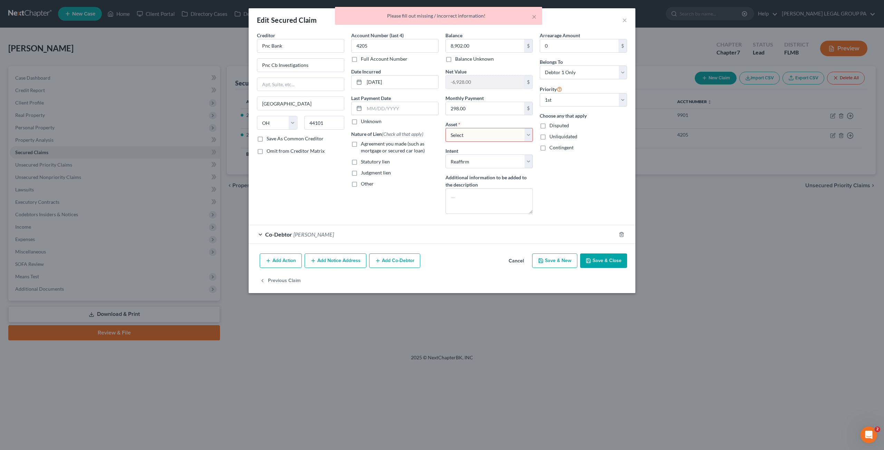
click at [463, 132] on select "Select Other Multiple Assets 2017 Nissan Versa - $1974.0 2022 Kia Soul - $12968…" at bounding box center [488, 135] width 87 height 14
select select "2"
click at [445, 128] on select "Select Other Multiple Assets 2017 Nissan Versa - $1974.0 2022 Kia Soul - $12968…" at bounding box center [488, 135] width 87 height 14
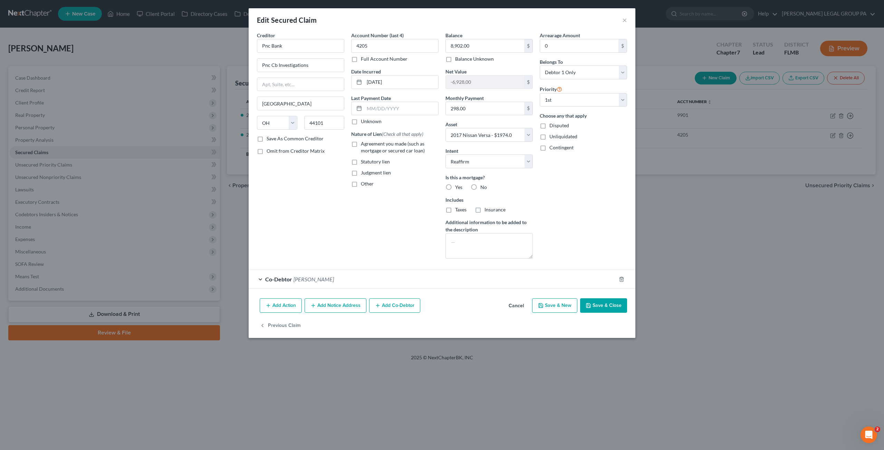
click at [607, 305] on button "Save & Close" at bounding box center [603, 306] width 47 height 14
select select
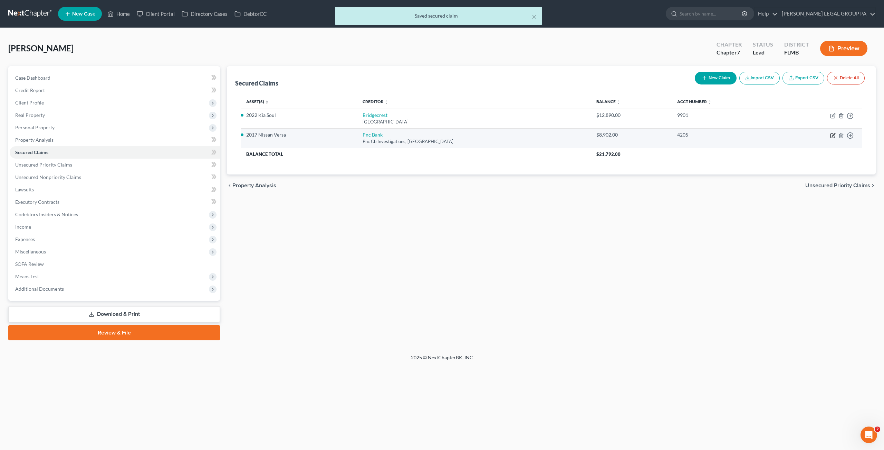
click at [830, 135] on icon "button" at bounding box center [832, 136] width 4 height 4
select select "36"
select select "2"
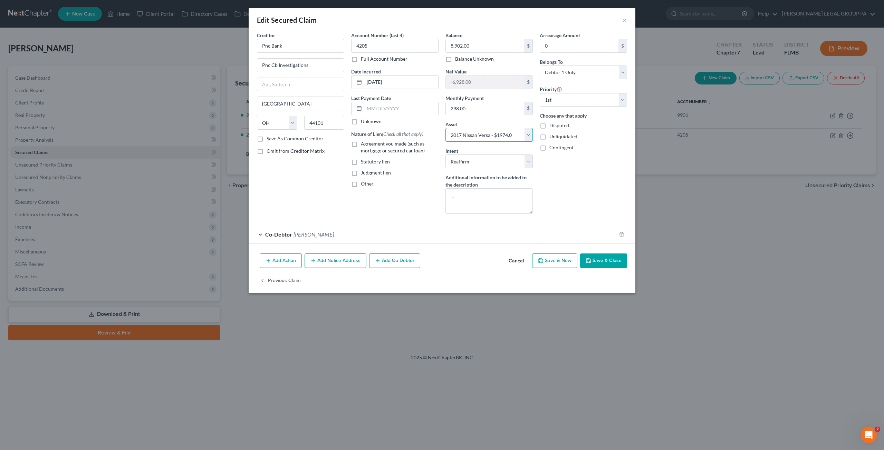
drag, startPoint x: 468, startPoint y: 129, endPoint x: 471, endPoint y: 140, distance: 11.6
click at [468, 129] on select "Select Other Multiple Assets 2017 Nissan Versa - $1974.0 2022 Kia Soul - $12968…" at bounding box center [488, 135] width 87 height 14
click at [445, 128] on select "Select Other Multiple Assets 2017 Nissan Versa - $1974.0 2022 Kia Soul - $12968…" at bounding box center [488, 135] width 87 height 14
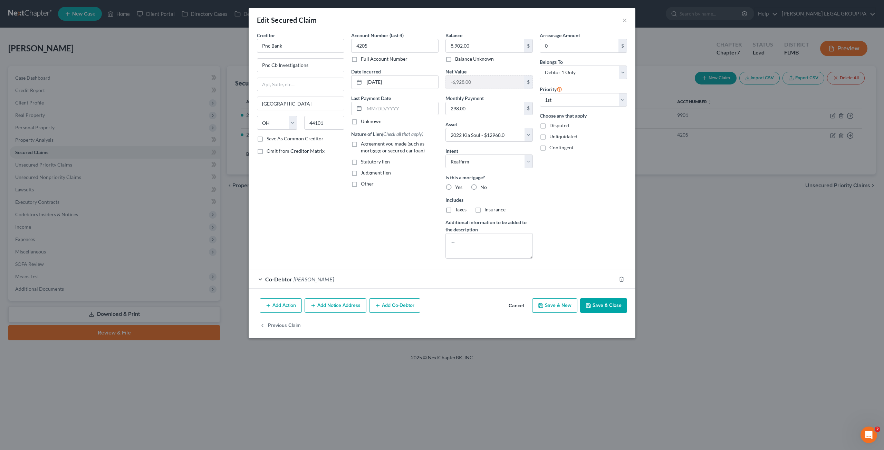
click at [616, 308] on button "Save & Close" at bounding box center [603, 306] width 47 height 14
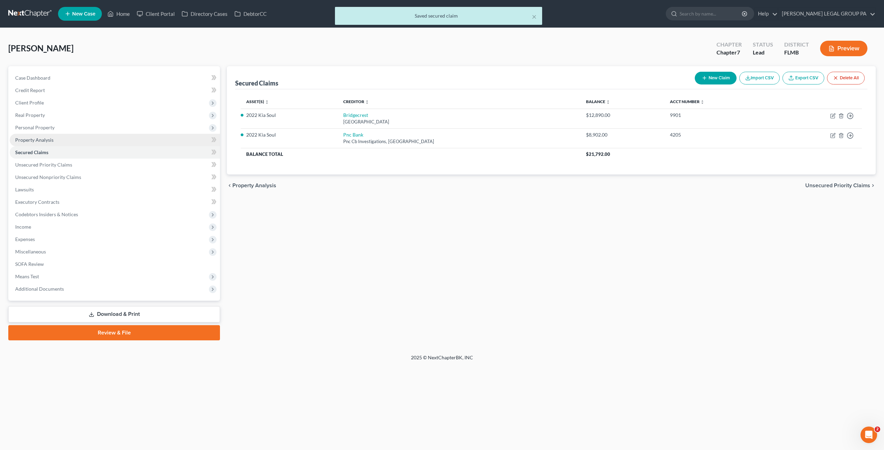
click at [44, 144] on link "Property Analysis" at bounding box center [115, 140] width 210 height 12
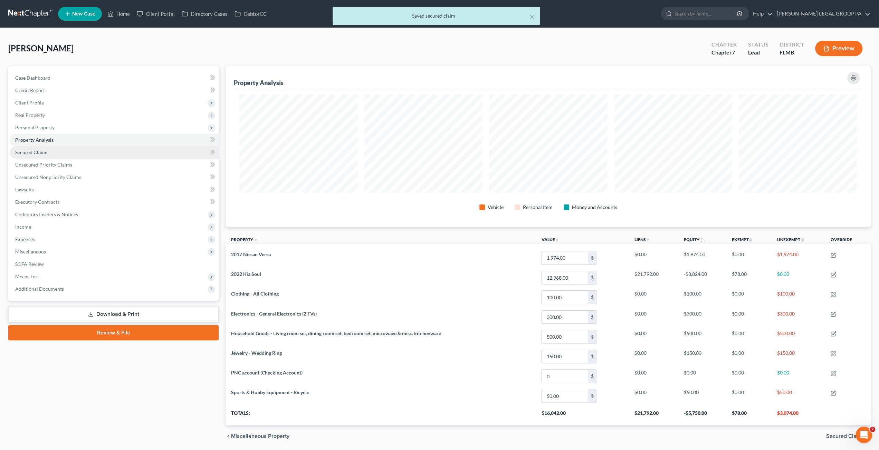
scroll to position [161, 645]
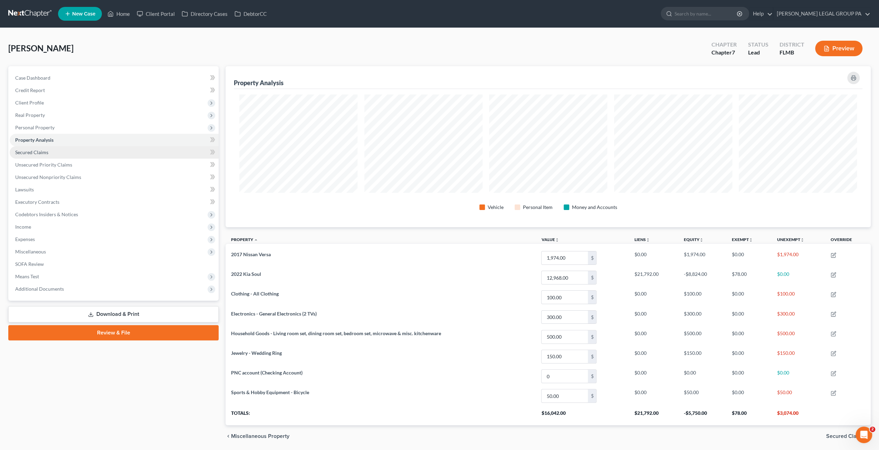
click at [31, 155] on span "Secured Claims" at bounding box center [31, 152] width 33 height 6
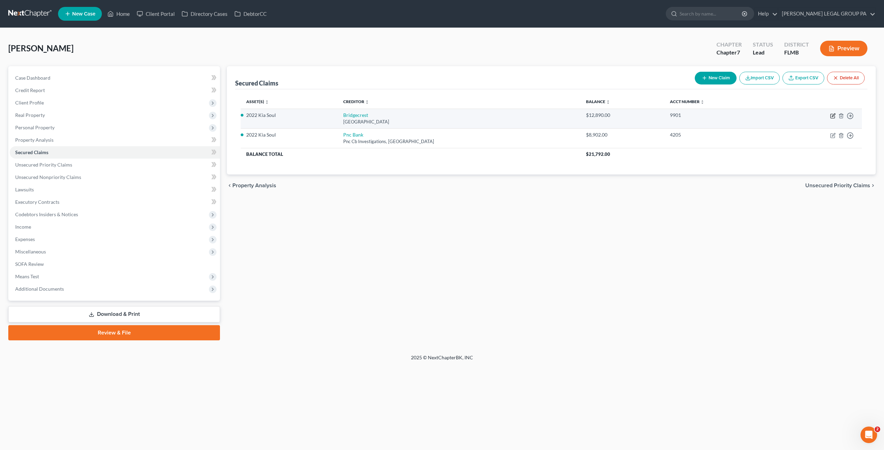
click at [833, 115] on icon "button" at bounding box center [833, 115] width 3 height 3
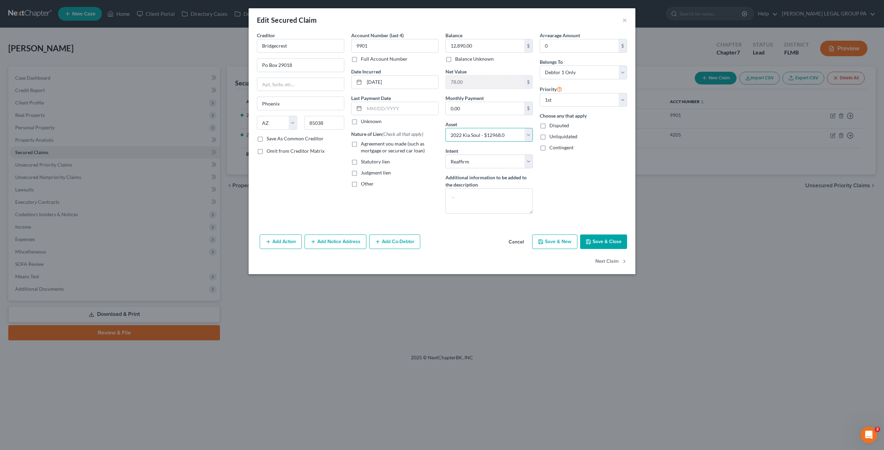
drag, startPoint x: 481, startPoint y: 128, endPoint x: 481, endPoint y: 140, distance: 11.8
click at [481, 128] on select "Select Other Multiple Assets 2017 Nissan Versa - $1974.0 2022 Kia Soul - $12968…" at bounding box center [488, 135] width 87 height 14
click at [445, 128] on select "Select Other Multiple Assets 2017 Nissan Versa - $1974.0 2022 Kia Soul - $12968…" at bounding box center [488, 135] width 87 height 14
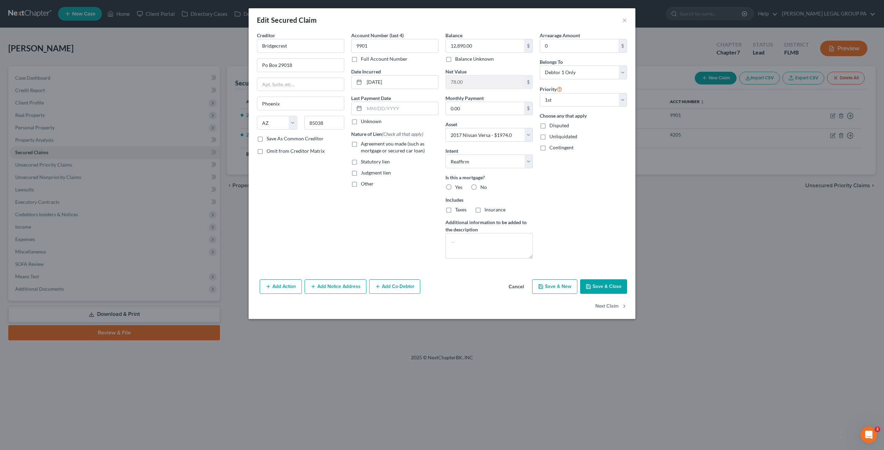
click at [361, 143] on label "Agreement you made (such as mortgage or secured car loan)" at bounding box center [400, 148] width 78 height 14
click at [364, 143] on input "Agreement you made (such as mortgage or secured car loan)" at bounding box center [366, 143] width 4 height 4
click at [603, 286] on button "Save & Close" at bounding box center [603, 287] width 47 height 14
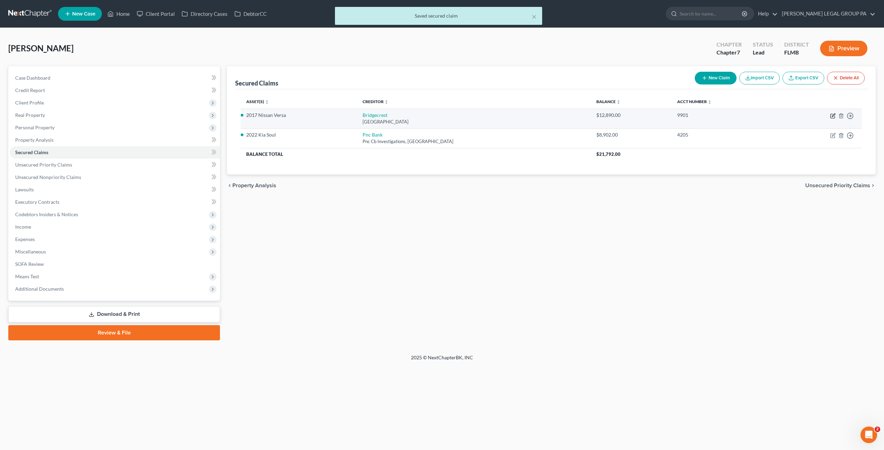
click at [832, 116] on icon "button" at bounding box center [833, 116] width 6 height 6
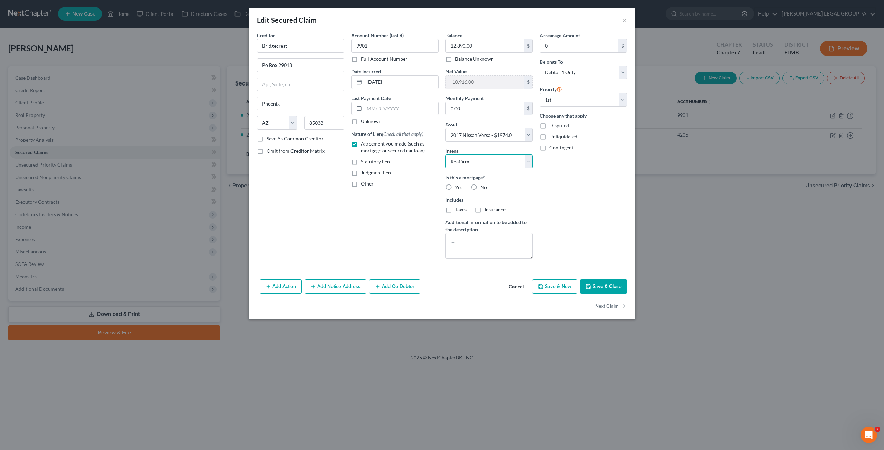
click at [462, 163] on select "Select Surrender Redeem Reaffirm Avoid Other" at bounding box center [488, 162] width 87 height 14
click at [445, 155] on select "Select Surrender Redeem Reaffirm Avoid Other" at bounding box center [488, 162] width 87 height 14
click at [599, 284] on button "Save & Close" at bounding box center [603, 287] width 47 height 14
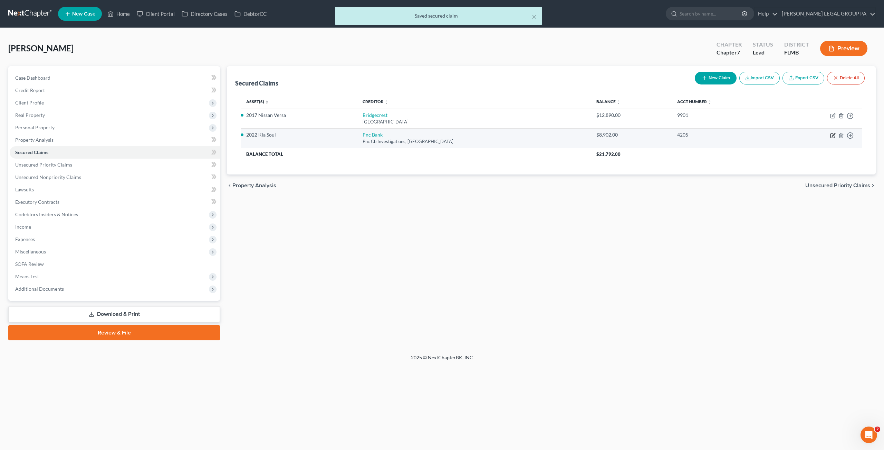
click at [832, 137] on icon "button" at bounding box center [833, 136] width 6 height 6
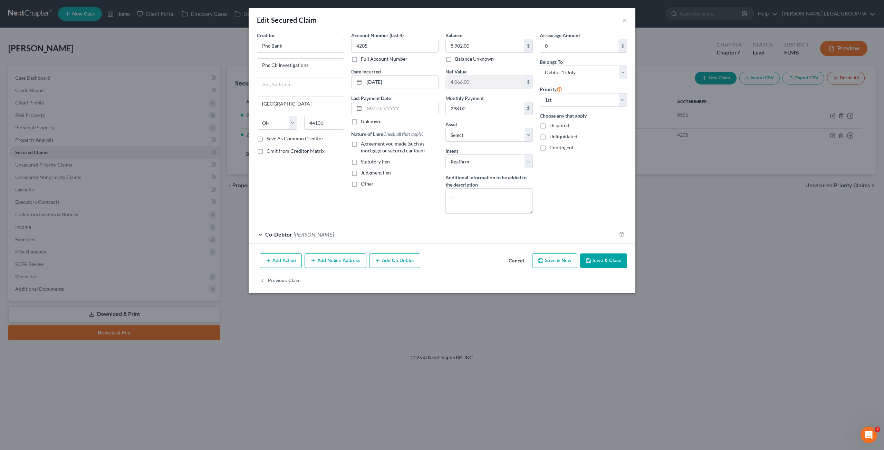
click at [361, 144] on label "Agreement you made (such as mortgage or secured car loan)" at bounding box center [400, 148] width 78 height 14
click at [364, 144] on input "Agreement you made (such as mortgage or secured car loan)" at bounding box center [366, 143] width 4 height 4
click at [615, 260] on button "Save & Close" at bounding box center [603, 261] width 47 height 14
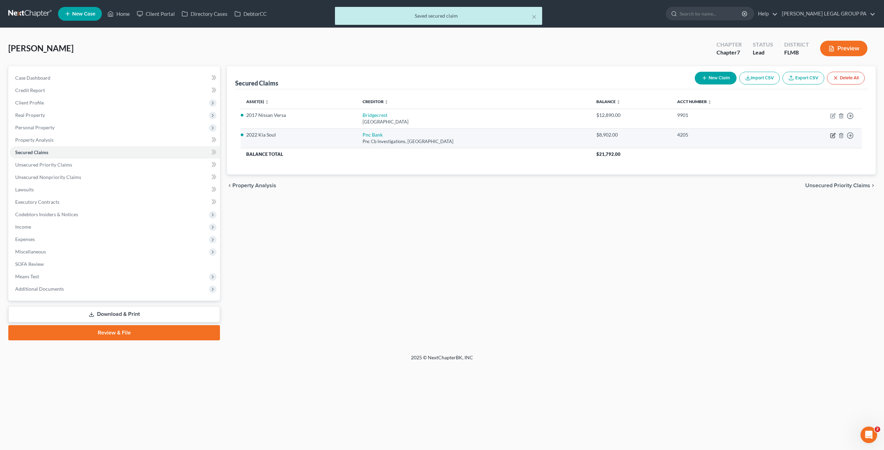
click at [833, 135] on icon "button" at bounding box center [833, 136] width 6 height 6
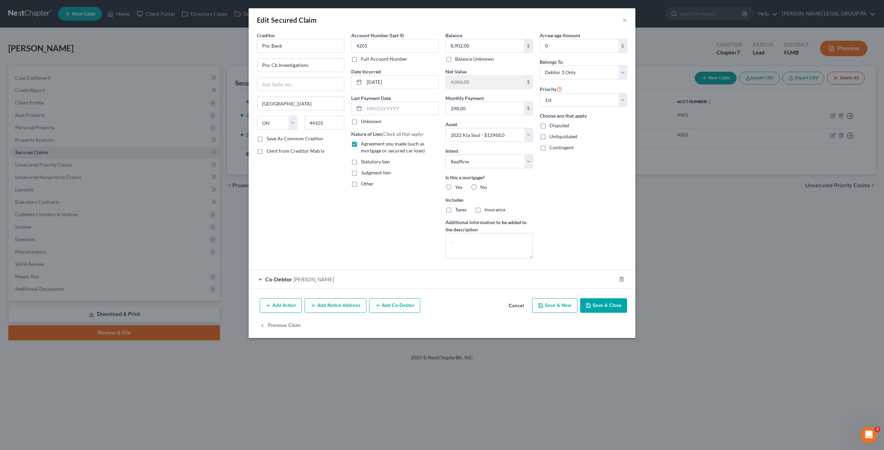
click at [605, 303] on button "Save & Close" at bounding box center [603, 306] width 47 height 14
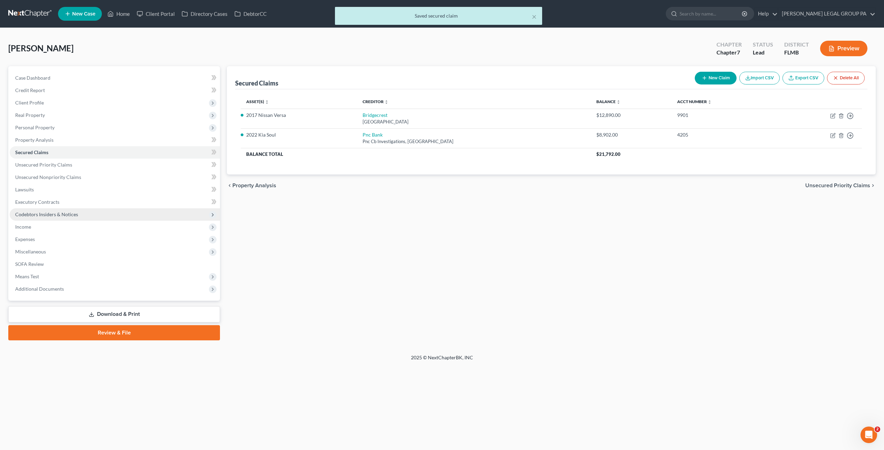
drag, startPoint x: 41, startPoint y: 211, endPoint x: 46, endPoint y: 212, distance: 5.2
click at [41, 211] on span "Codebtors Insiders & Notices" at bounding box center [115, 215] width 210 height 12
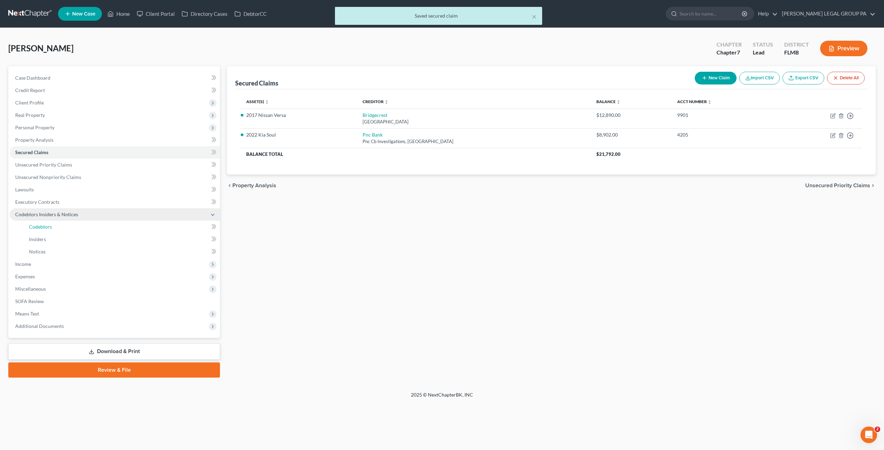
drag, startPoint x: 74, startPoint y: 227, endPoint x: 172, endPoint y: 216, distance: 98.3
click at [74, 227] on link "Codebtors" at bounding box center [121, 227] width 196 height 12
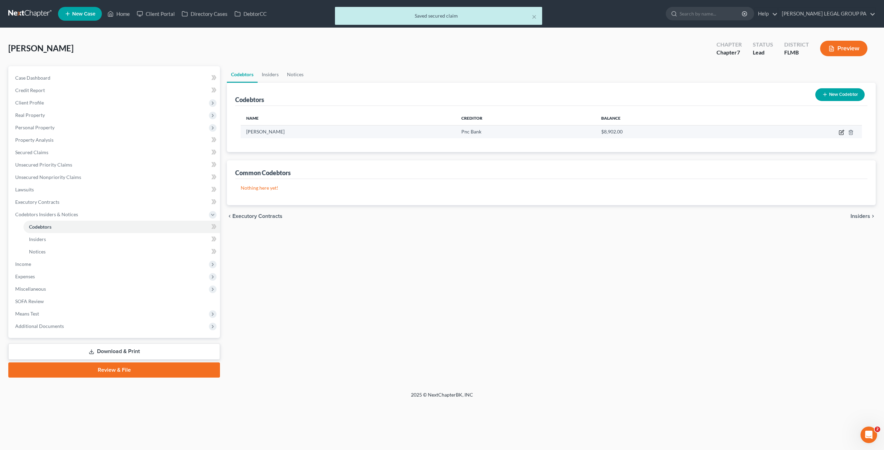
click at [839, 132] on icon "button" at bounding box center [842, 133] width 6 height 6
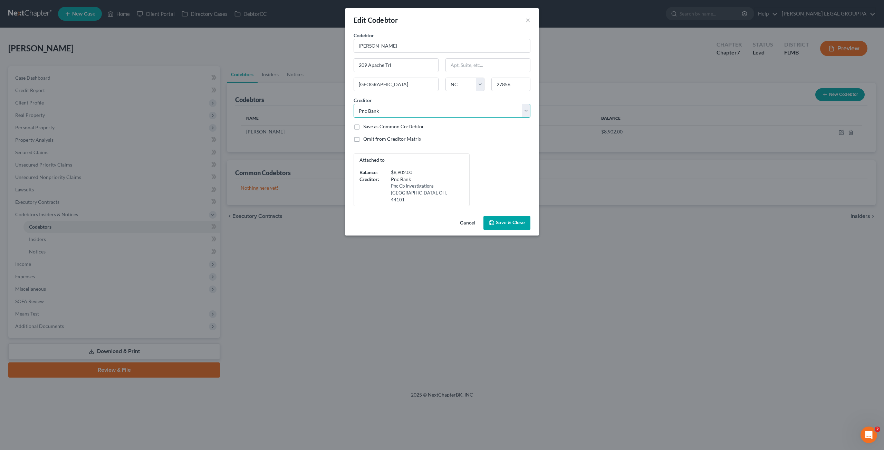
click at [389, 112] on select "Select Jpmcb Card Bank Of America Citi Citicards Cbna Ccb/Petlnd Pnc Bank Bridg…" at bounding box center [441, 111] width 177 height 14
click at [353, 104] on select "Select Jpmcb Card Bank Of America Citi Citicards Cbna Ccb/Petlnd Pnc Bank Bridg…" at bounding box center [441, 111] width 177 height 14
click at [512, 220] on span "Save & Close" at bounding box center [510, 223] width 29 height 6
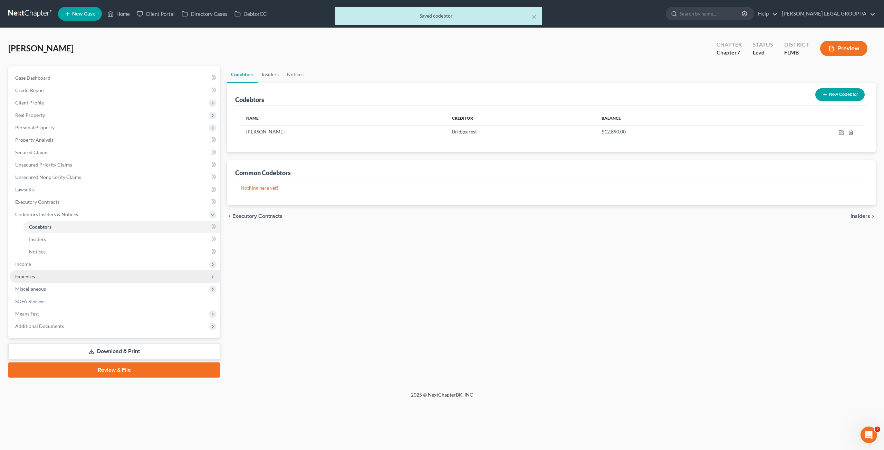
click at [33, 276] on span "Expenses" at bounding box center [25, 277] width 20 height 6
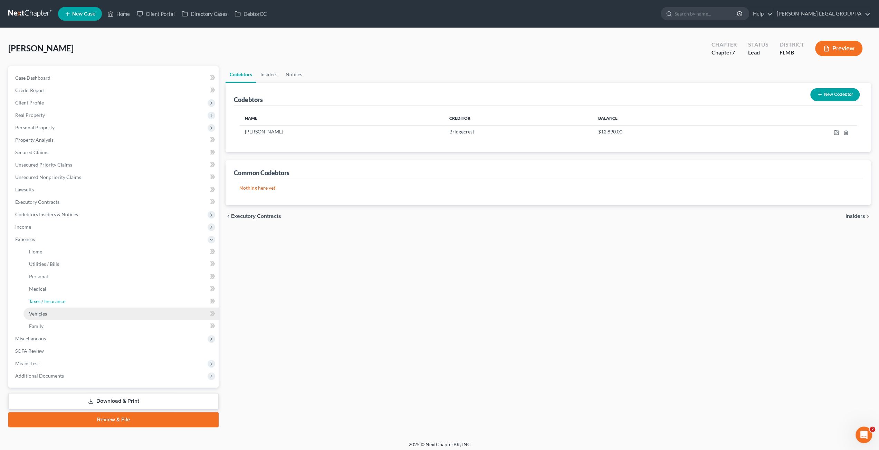
drag, startPoint x: 55, startPoint y: 307, endPoint x: 54, endPoint y: 314, distance: 6.9
click at [55, 307] on link "Taxes / Insurance" at bounding box center [120, 301] width 195 height 12
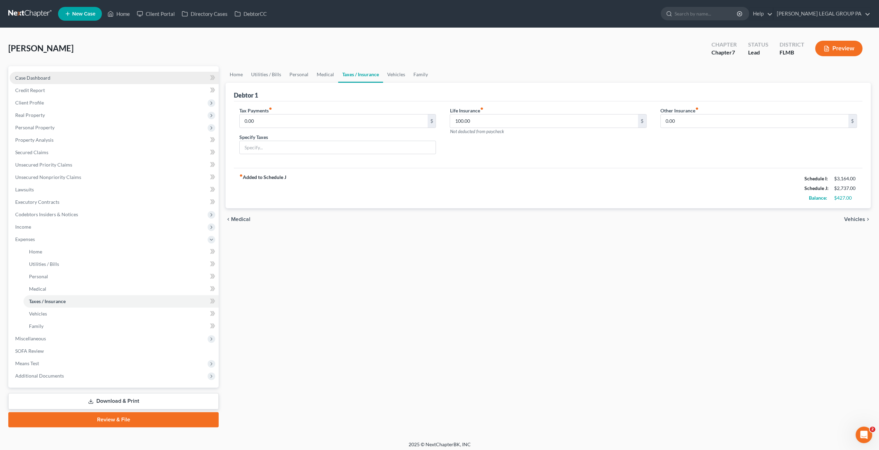
click at [38, 74] on link "Case Dashboard" at bounding box center [114, 78] width 209 height 12
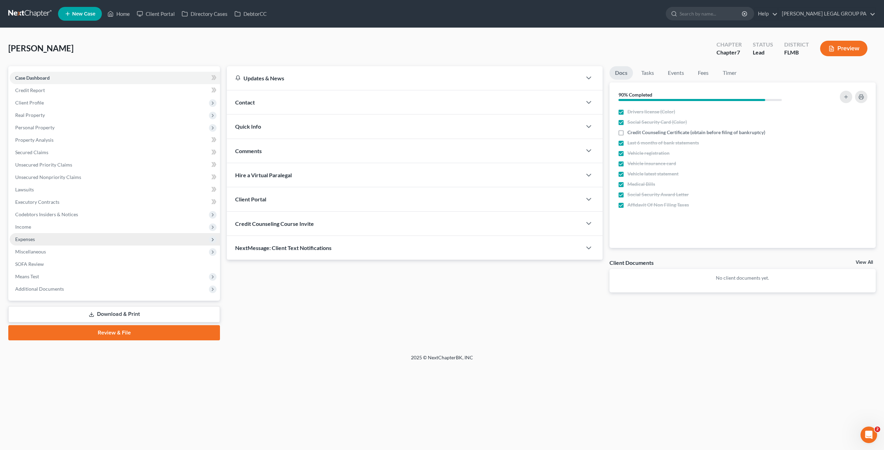
click at [28, 243] on span "Expenses" at bounding box center [115, 239] width 210 height 12
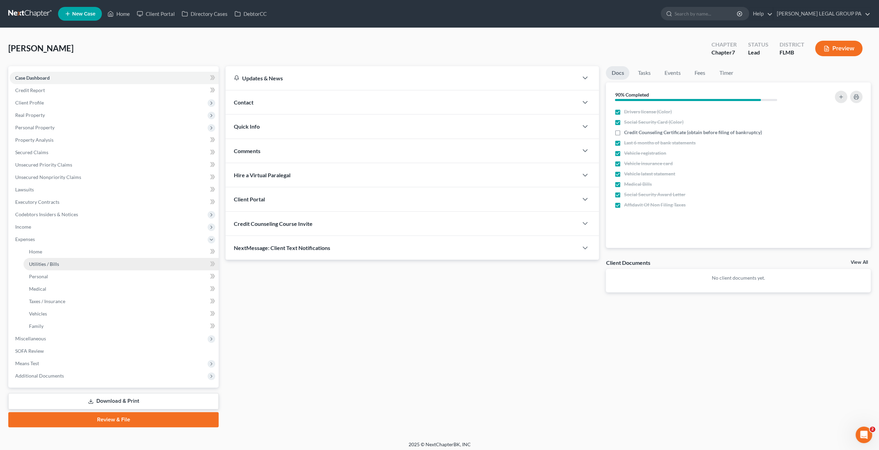
click at [44, 263] on span "Utilities / Bills" at bounding box center [44, 264] width 30 height 6
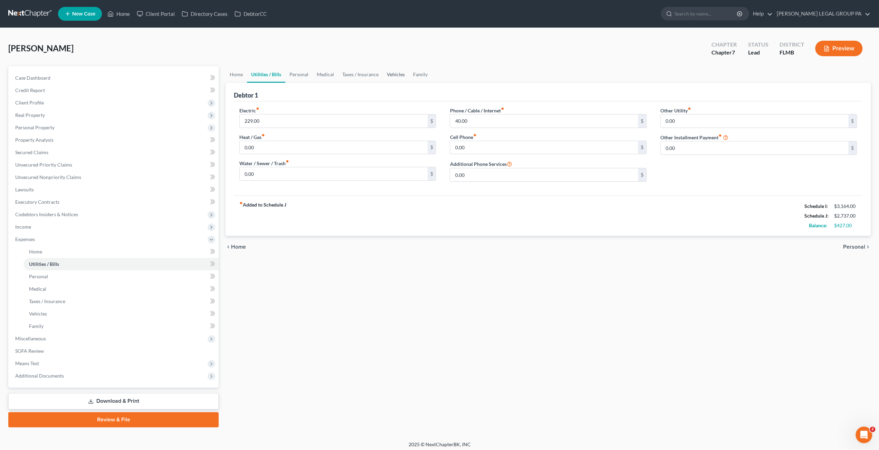
click at [398, 69] on link "Vehicles" at bounding box center [395, 74] width 26 height 17
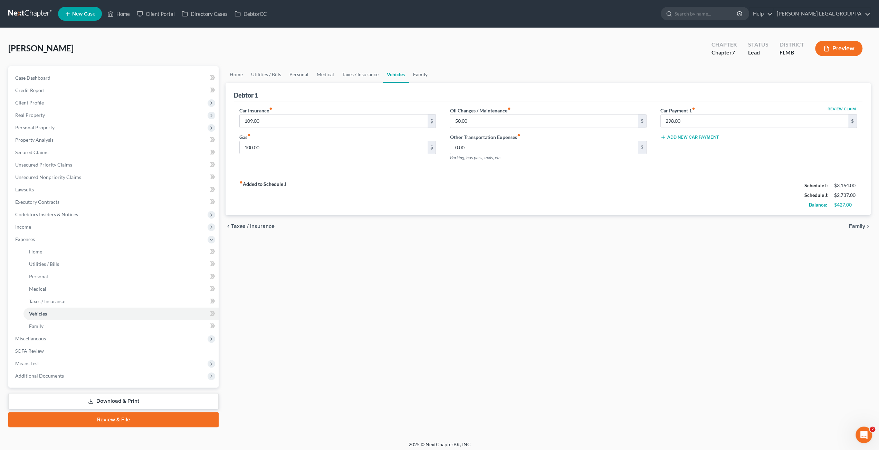
click at [422, 74] on link "Family" at bounding box center [420, 74] width 23 height 17
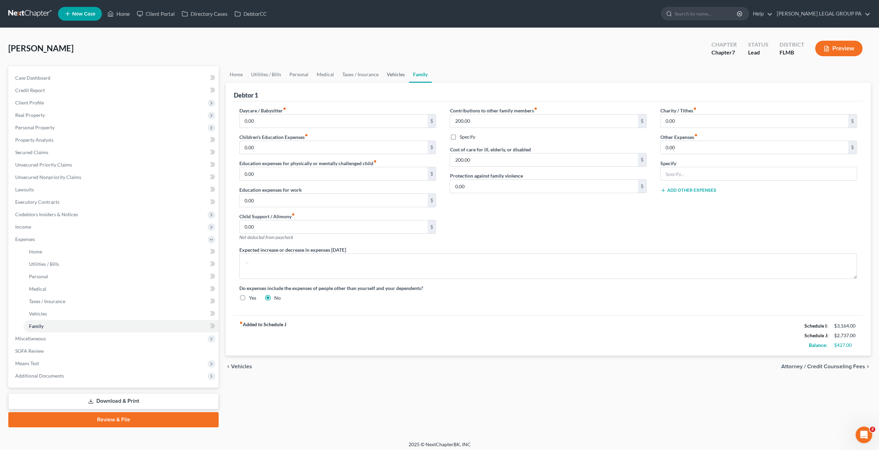
click at [393, 74] on link "Vehicles" at bounding box center [395, 74] width 26 height 17
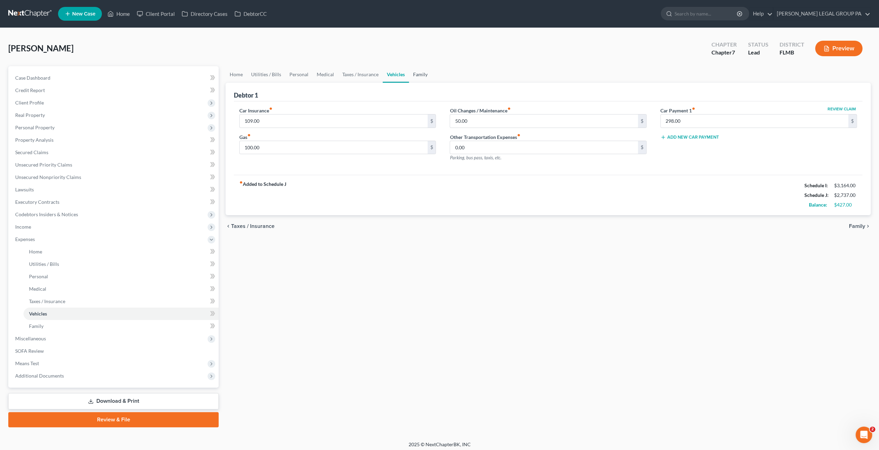
click at [418, 76] on link "Family" at bounding box center [420, 74] width 23 height 17
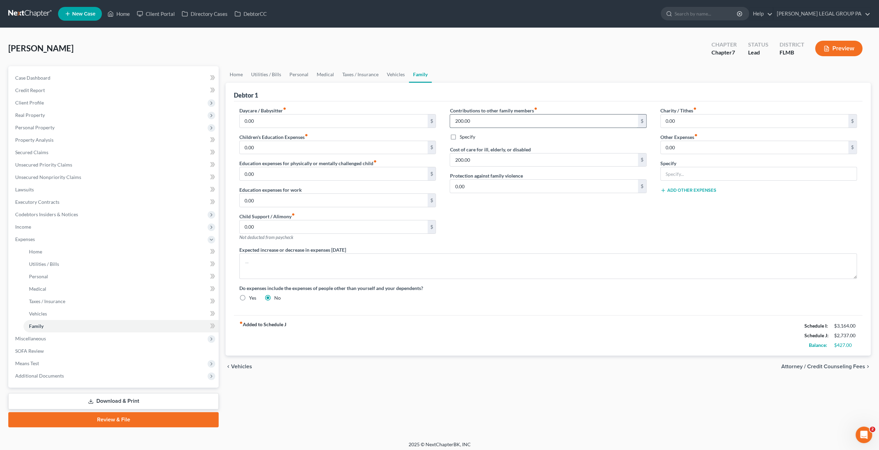
click at [479, 117] on input "200.00" at bounding box center [543, 121] width 187 height 13
click at [479, 161] on input "200.00" at bounding box center [543, 160] width 187 height 13
click at [396, 77] on link "Vehicles" at bounding box center [395, 74] width 26 height 17
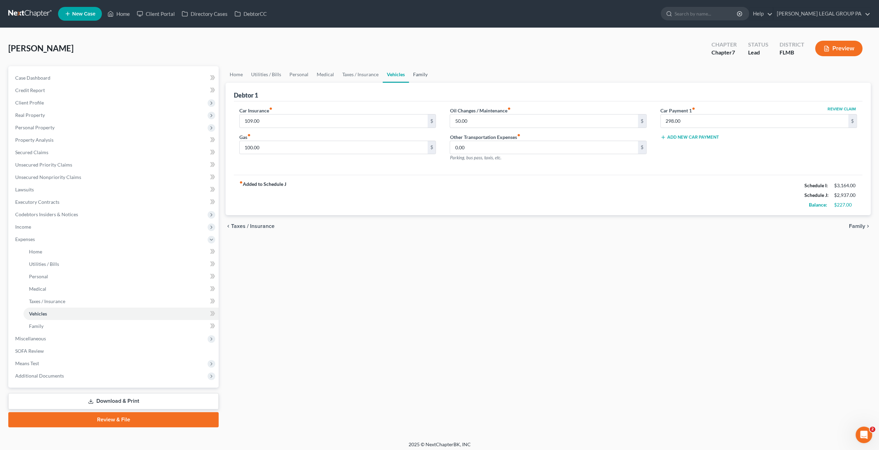
click at [421, 71] on link "Family" at bounding box center [420, 74] width 23 height 17
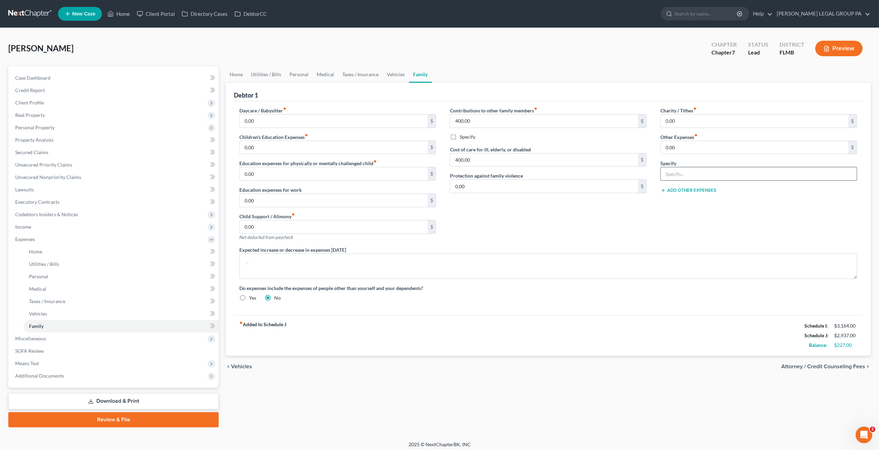
drag, startPoint x: 687, startPoint y: 173, endPoint x: 691, endPoint y: 172, distance: 3.9
click at [687, 173] on input "text" at bounding box center [758, 173] width 196 height 13
click at [685, 151] on input "0.00" at bounding box center [753, 147] width 187 height 13
click at [702, 177] on input "Pet Expenses" at bounding box center [758, 173] width 196 height 13
click at [521, 219] on div "Contributions to other family members fiber_manual_record 400.00 $ Specify Cost…" at bounding box center [548, 176] width 210 height 139
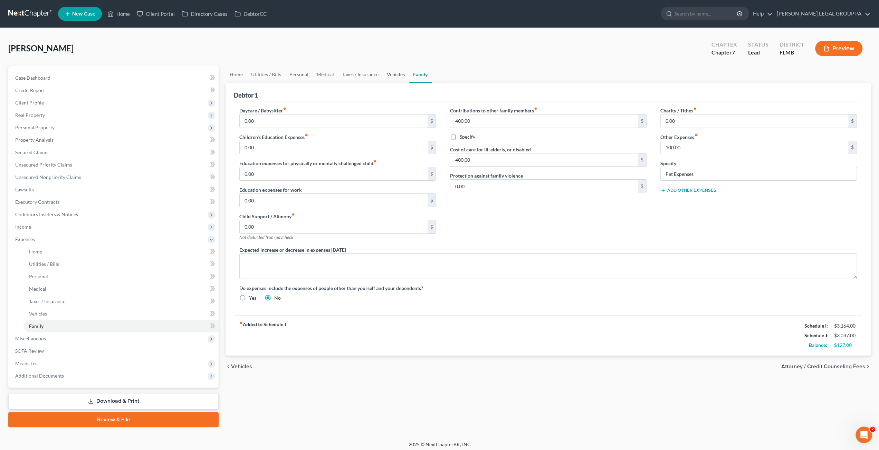
click at [393, 77] on link "Vehicles" at bounding box center [395, 74] width 26 height 17
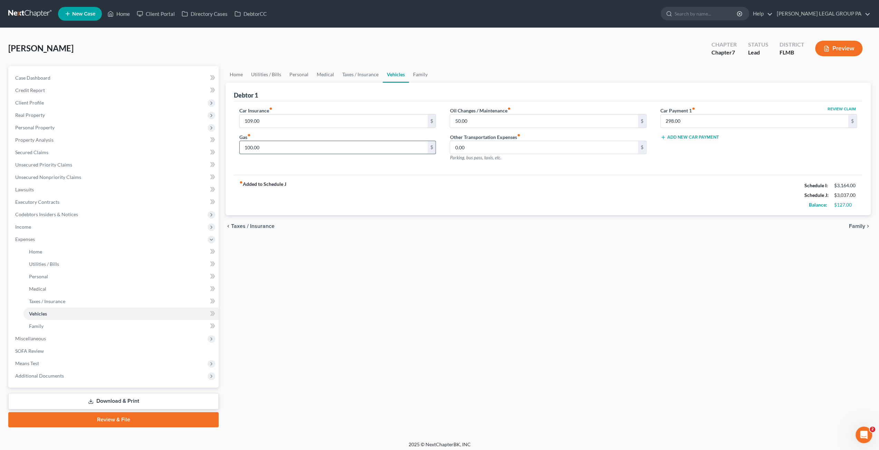
click at [272, 151] on input "100.00" at bounding box center [333, 147] width 187 height 13
click at [472, 121] on input "50.00" at bounding box center [543, 121] width 187 height 13
click at [278, 147] on input "100.00" at bounding box center [333, 147] width 187 height 13
click at [358, 72] on link "Taxes / Insurance" at bounding box center [360, 74] width 45 height 17
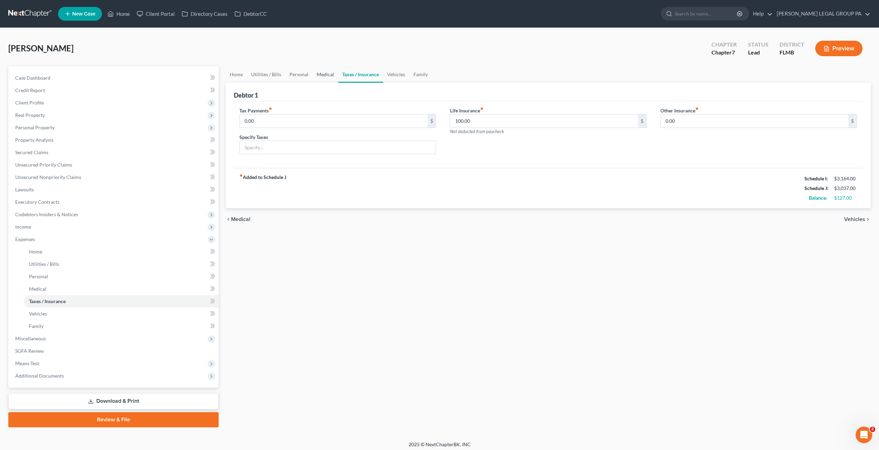
click at [320, 73] on link "Medical" at bounding box center [325, 74] width 26 height 17
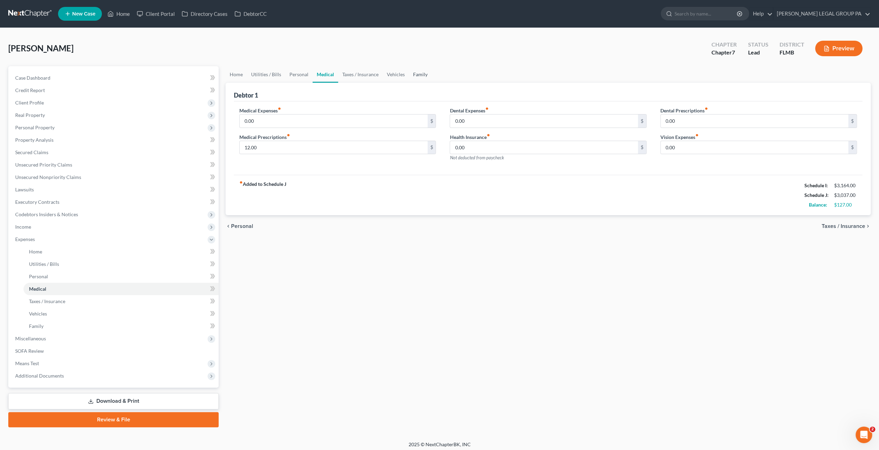
click at [420, 75] on link "Family" at bounding box center [420, 74] width 23 height 17
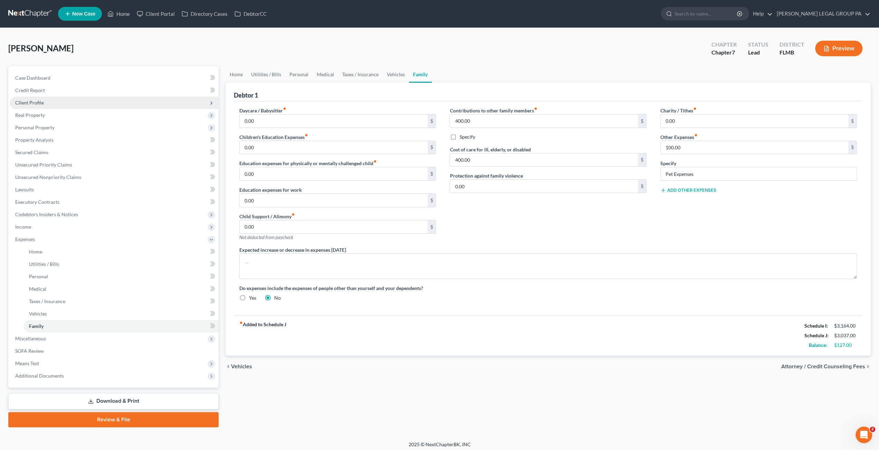
click at [26, 103] on span "Client Profile" at bounding box center [29, 103] width 29 height 6
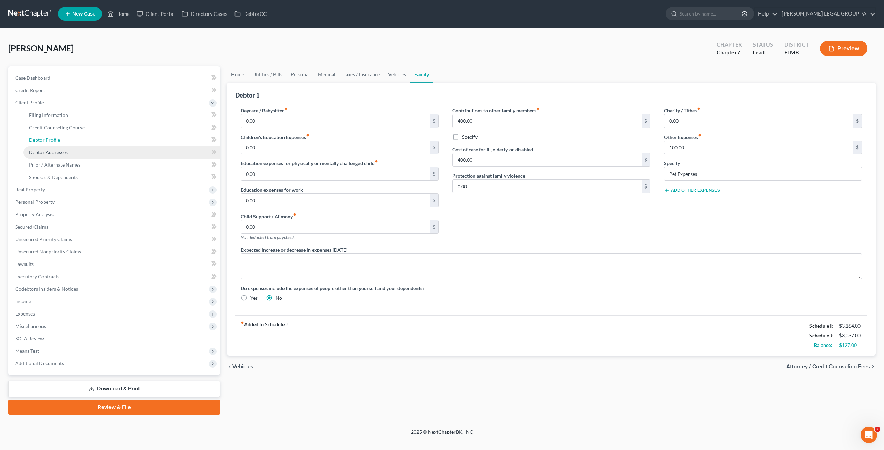
click at [51, 140] on span "Debtor Profile" at bounding box center [44, 140] width 31 height 6
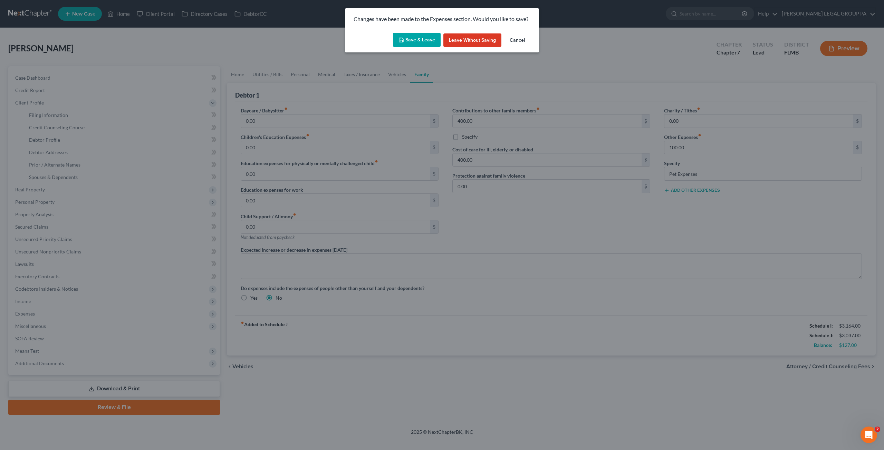
click at [421, 37] on button "Save & Leave" at bounding box center [417, 40] width 48 height 14
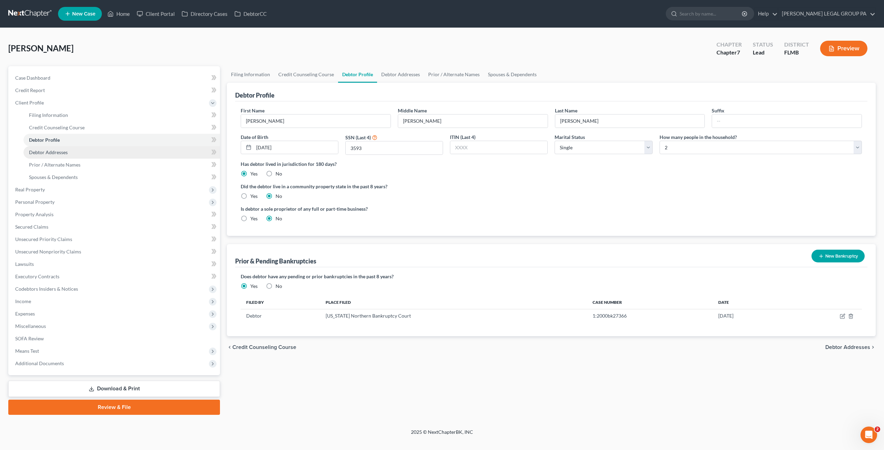
click at [39, 153] on span "Debtor Addresses" at bounding box center [48, 152] width 39 height 6
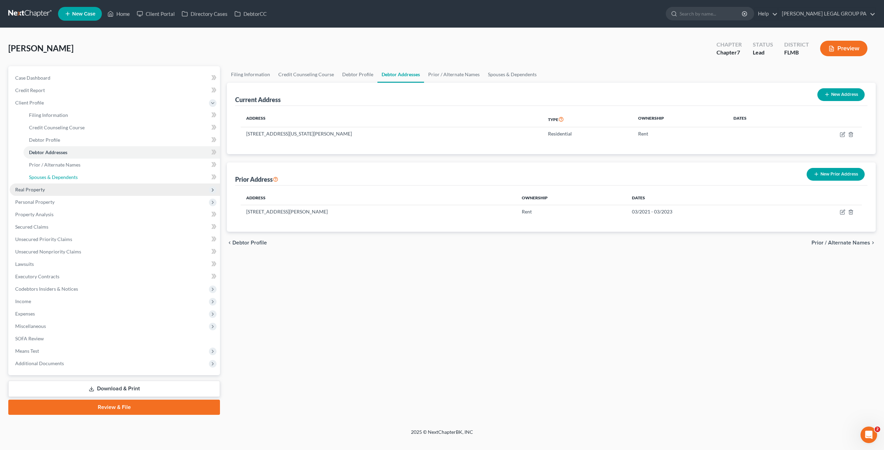
drag, startPoint x: 52, startPoint y: 172, endPoint x: 56, endPoint y: 184, distance: 13.1
click at [52, 172] on link "Spouses & Dependents" at bounding box center [121, 177] width 196 height 12
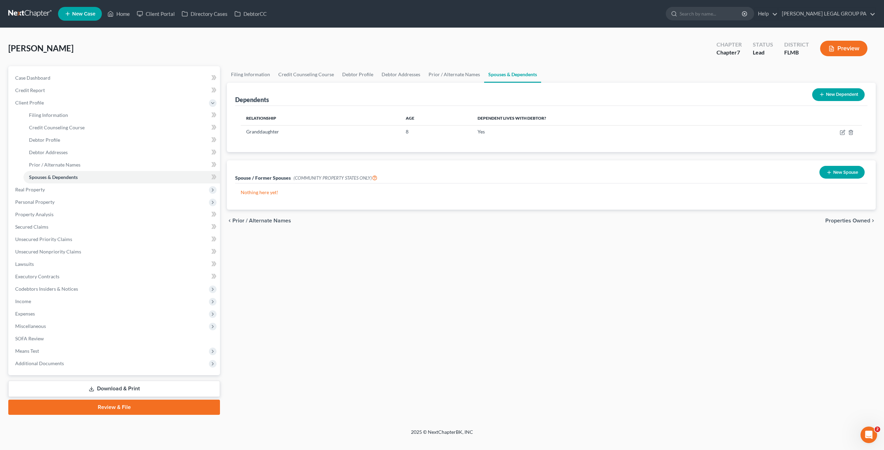
click at [847, 91] on button "New Dependent" at bounding box center [838, 94] width 52 height 13
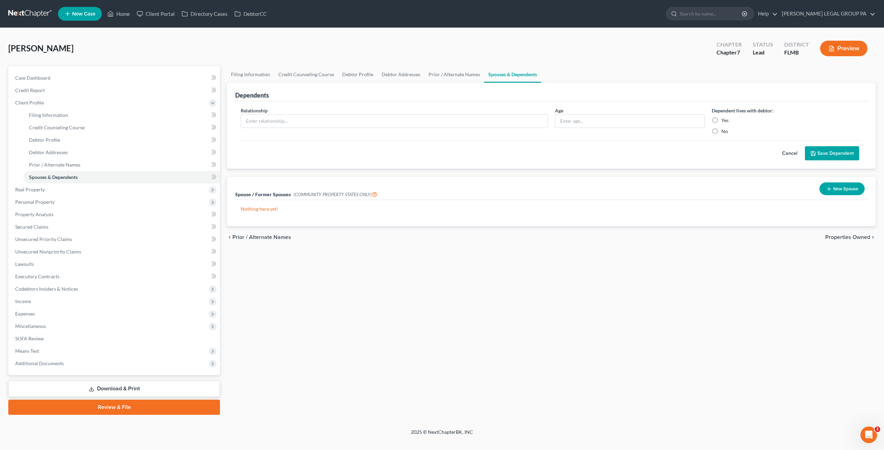
click at [791, 153] on button "Cancel" at bounding box center [789, 154] width 30 height 14
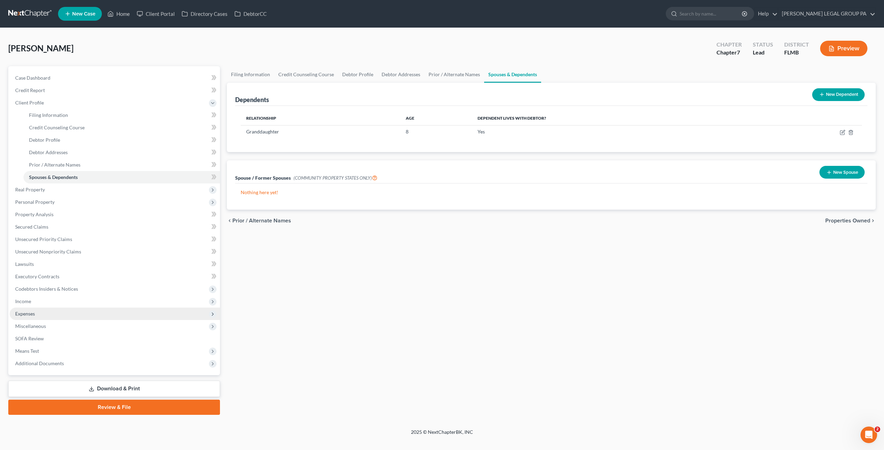
click at [25, 315] on span "Expenses" at bounding box center [25, 314] width 20 height 6
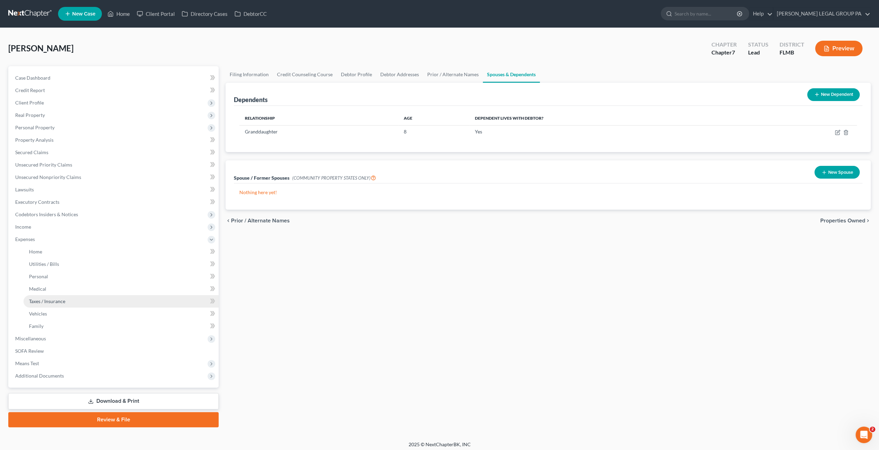
click at [41, 306] on link "Taxes / Insurance" at bounding box center [120, 301] width 195 height 12
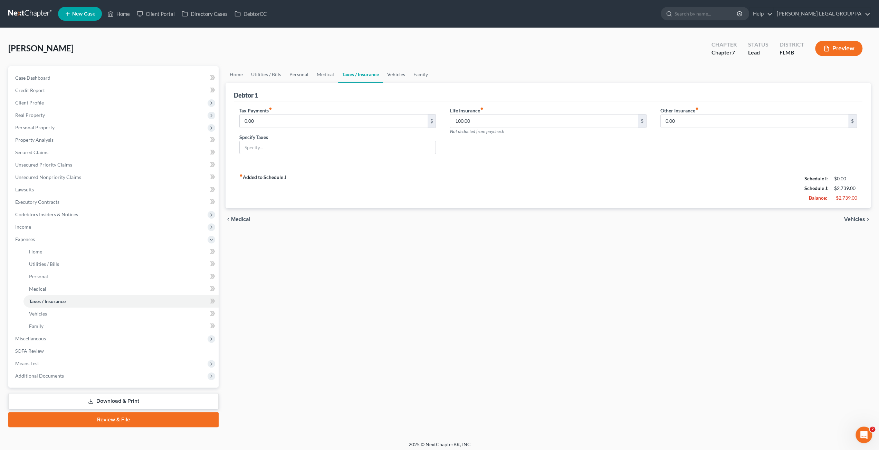
click at [391, 78] on link "Vehicles" at bounding box center [396, 74] width 26 height 17
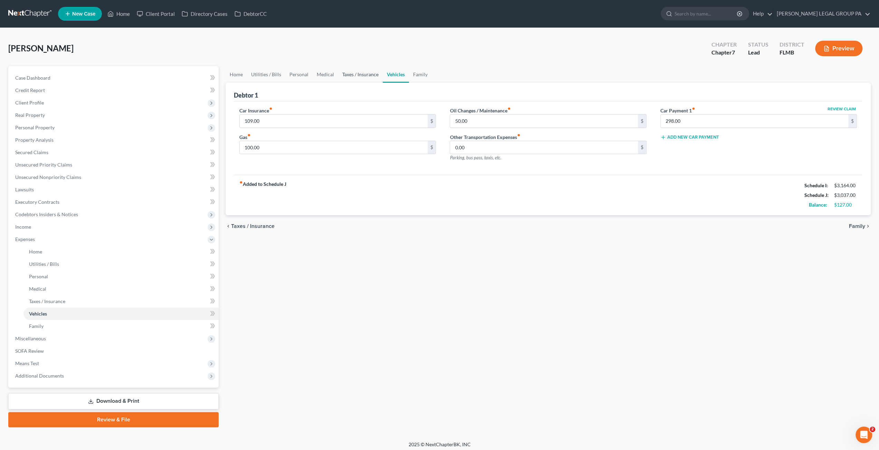
click at [360, 71] on link "Taxes / Insurance" at bounding box center [360, 74] width 45 height 17
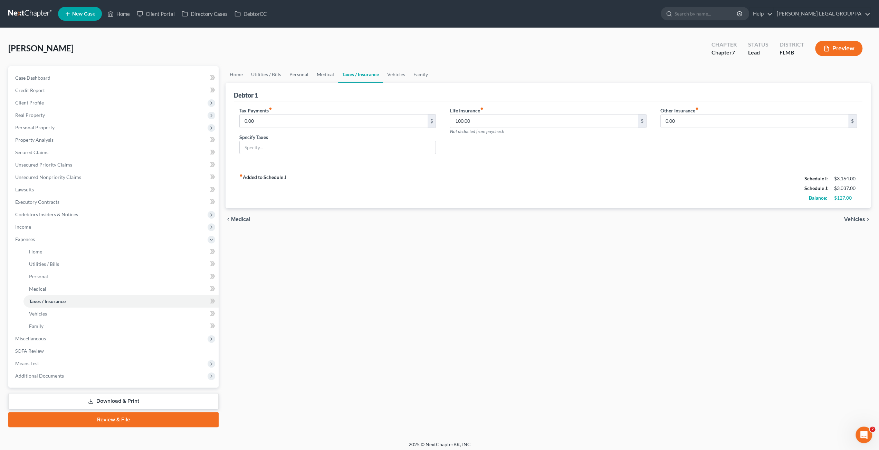
click at [325, 78] on link "Medical" at bounding box center [325, 74] width 26 height 17
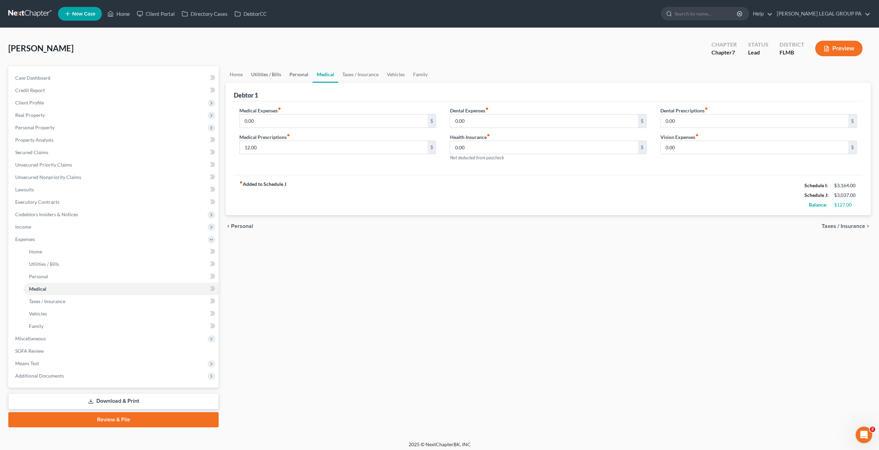
drag, startPoint x: 283, startPoint y: 72, endPoint x: 306, endPoint y: 75, distance: 22.9
click at [283, 72] on link "Utilities / Bills" at bounding box center [266, 74] width 38 height 17
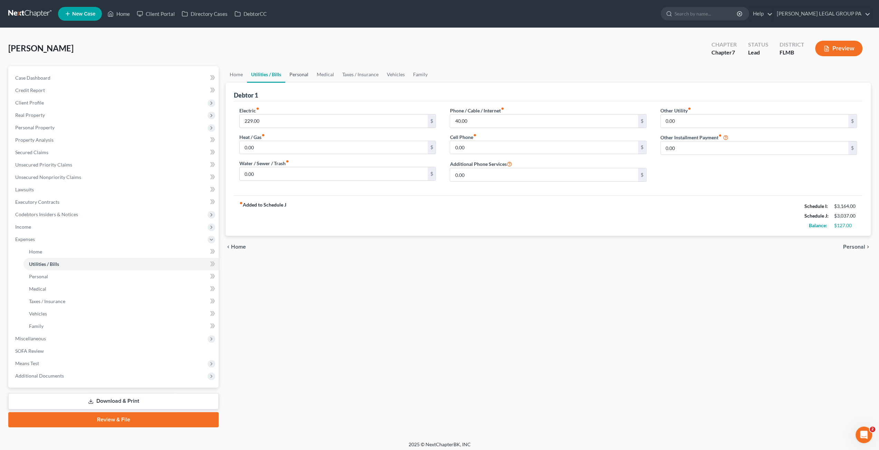
click at [305, 75] on link "Personal" at bounding box center [298, 74] width 27 height 17
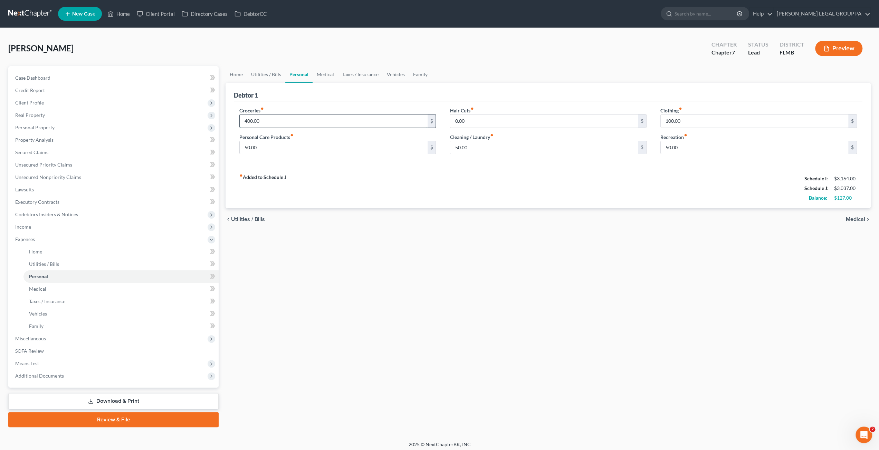
drag, startPoint x: 271, startPoint y: 122, endPoint x: 283, endPoint y: 122, distance: 12.1
click at [271, 122] on input "400.00" at bounding box center [333, 121] width 187 height 13
click at [473, 119] on input "0.00" at bounding box center [543, 121] width 187 height 13
click at [347, 249] on div "Home Utilities / Bills Personal Medical Taxes / Insurance Vehicles Family Debto…" at bounding box center [548, 246] width 652 height 361
click at [33, 75] on span "Case Dashboard" at bounding box center [32, 78] width 35 height 6
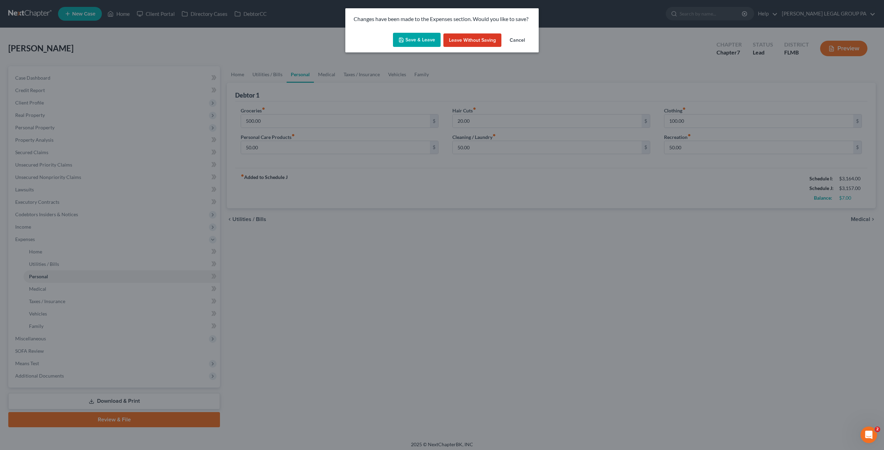
click at [422, 41] on button "Save & Leave" at bounding box center [417, 40] width 48 height 14
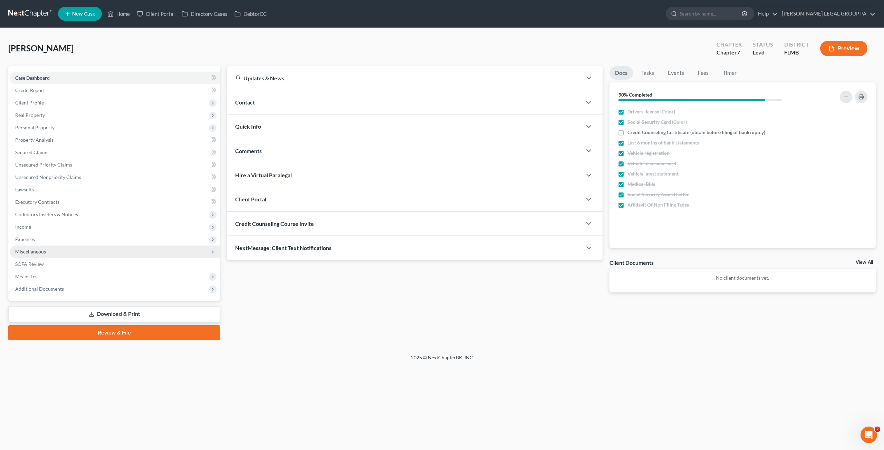
drag, startPoint x: 28, startPoint y: 240, endPoint x: 39, endPoint y: 249, distance: 14.2
click at [28, 241] on span "Expenses" at bounding box center [25, 239] width 20 height 6
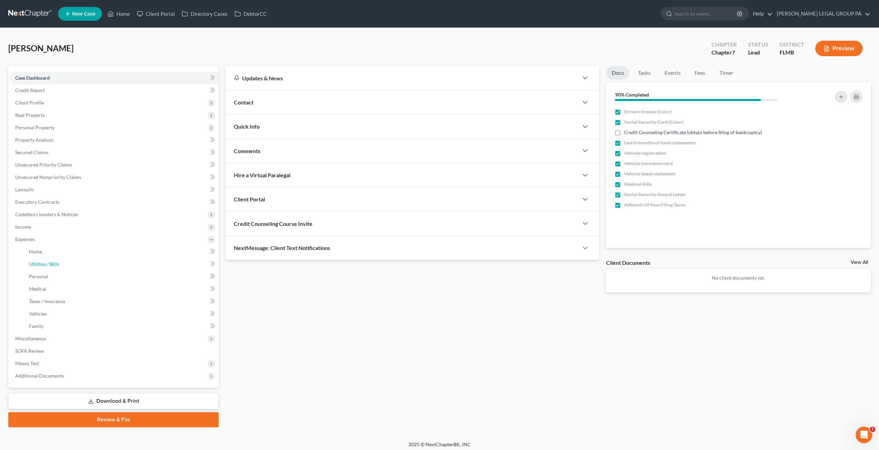
drag, startPoint x: 46, startPoint y: 265, endPoint x: 523, endPoint y: 176, distance: 485.7
click at [46, 265] on span "Utilities / Bills" at bounding box center [44, 264] width 30 height 6
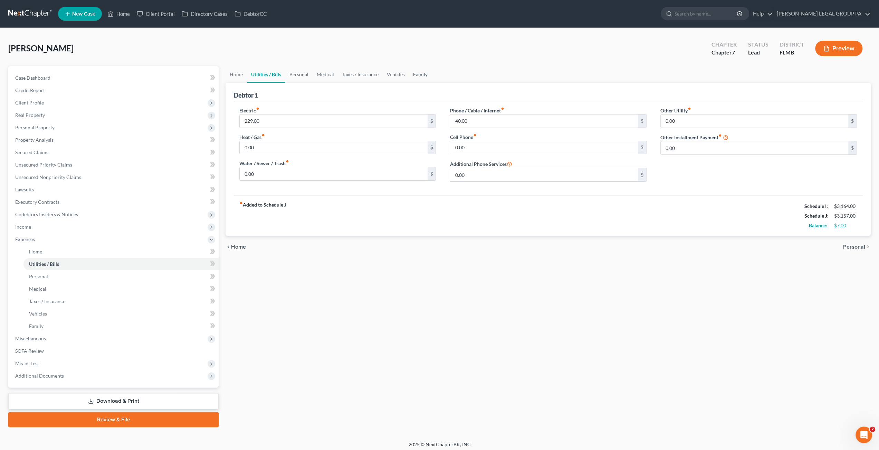
click at [422, 75] on link "Family" at bounding box center [420, 74] width 23 height 17
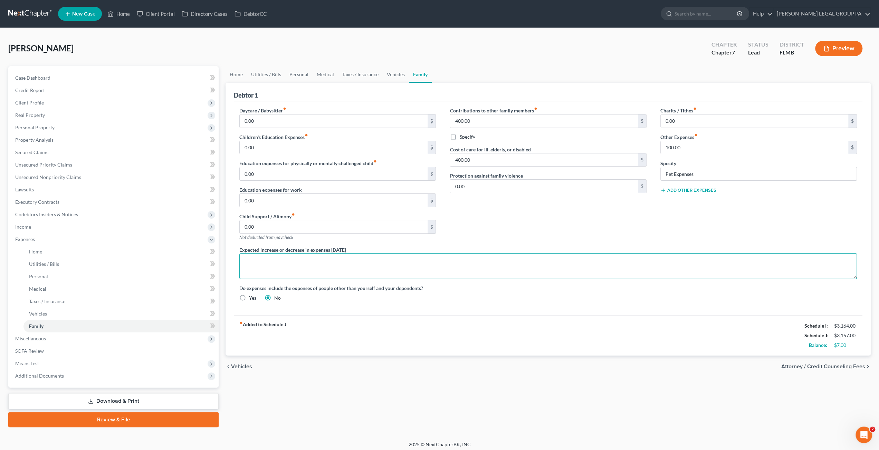
click at [253, 275] on textarea at bounding box center [547, 267] width 617 height 26
click at [390, 75] on link "Vehicles" at bounding box center [395, 74] width 26 height 17
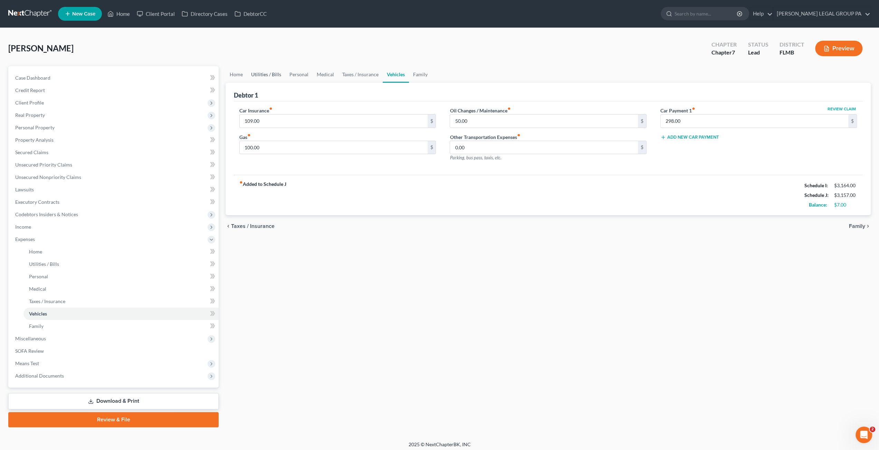
click at [269, 75] on link "Utilities / Bills" at bounding box center [266, 74] width 38 height 17
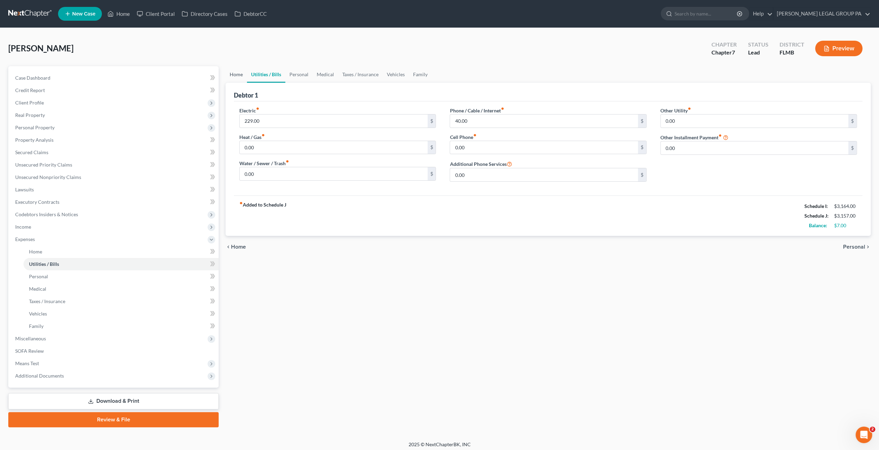
click at [237, 75] on link "Home" at bounding box center [235, 74] width 21 height 17
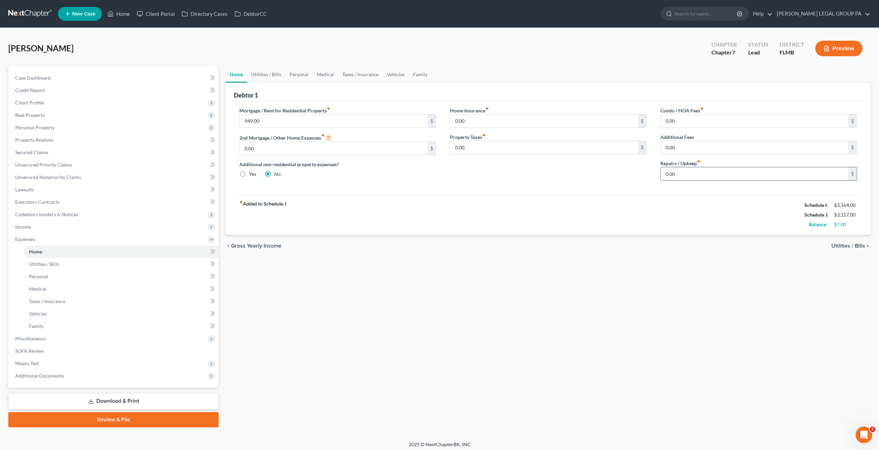
click at [676, 178] on input "0.00" at bounding box center [753, 173] width 187 height 13
click at [262, 74] on link "Utilities / Bills" at bounding box center [266, 74] width 38 height 17
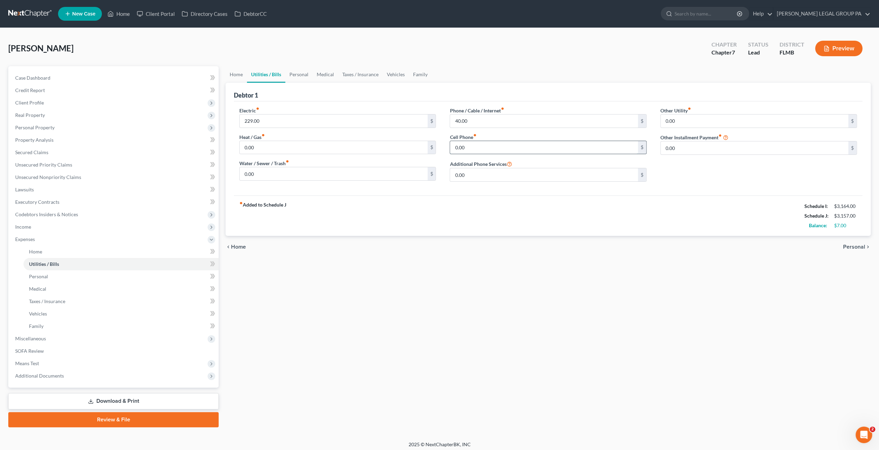
click at [475, 147] on input "0.00" at bounding box center [543, 147] width 187 height 13
click at [300, 76] on link "Personal" at bounding box center [298, 74] width 27 height 17
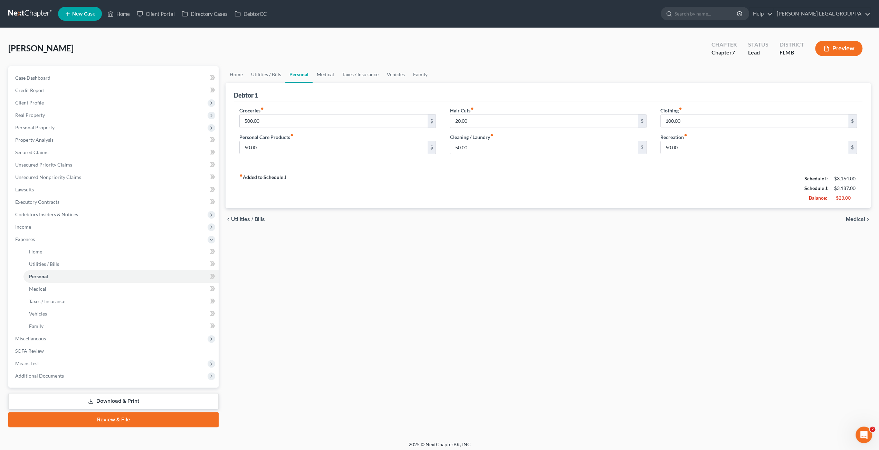
click at [325, 77] on link "Medical" at bounding box center [325, 74] width 26 height 17
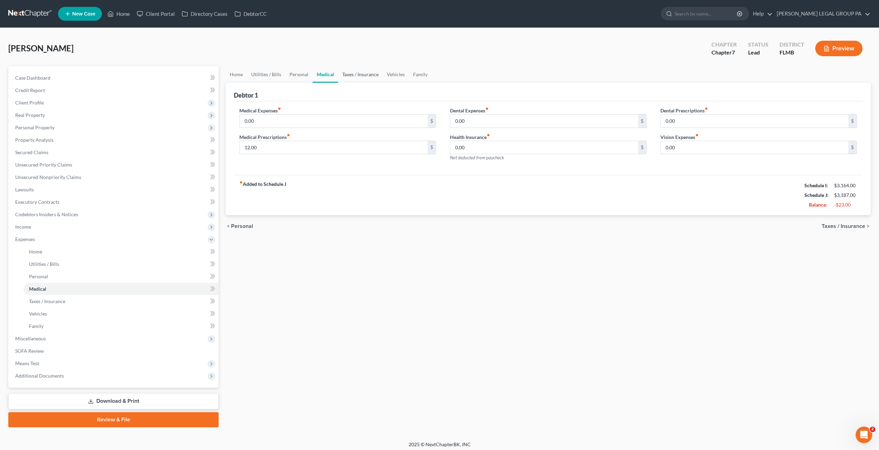
click at [355, 75] on link "Taxes / Insurance" at bounding box center [360, 74] width 45 height 17
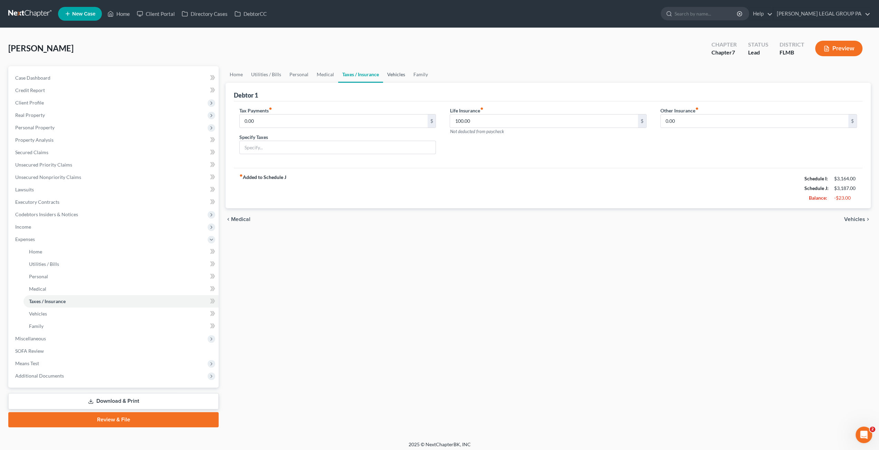
click at [402, 71] on link "Vehicles" at bounding box center [396, 74] width 26 height 17
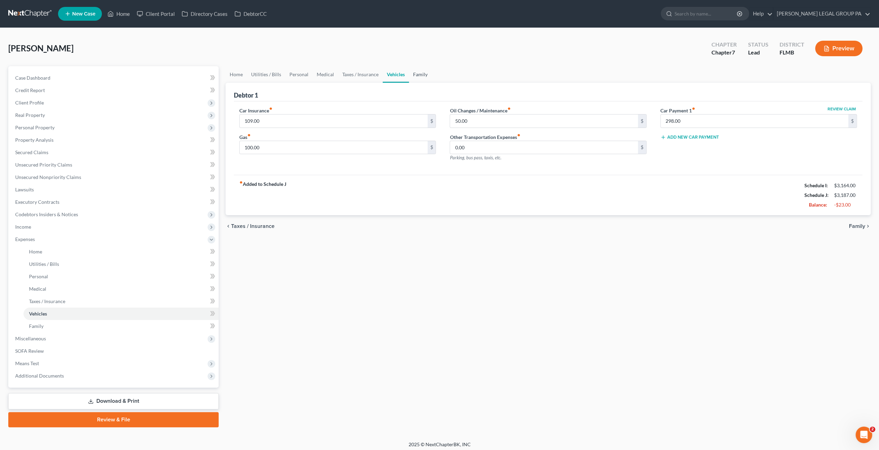
click at [425, 75] on link "Family" at bounding box center [420, 74] width 23 height 17
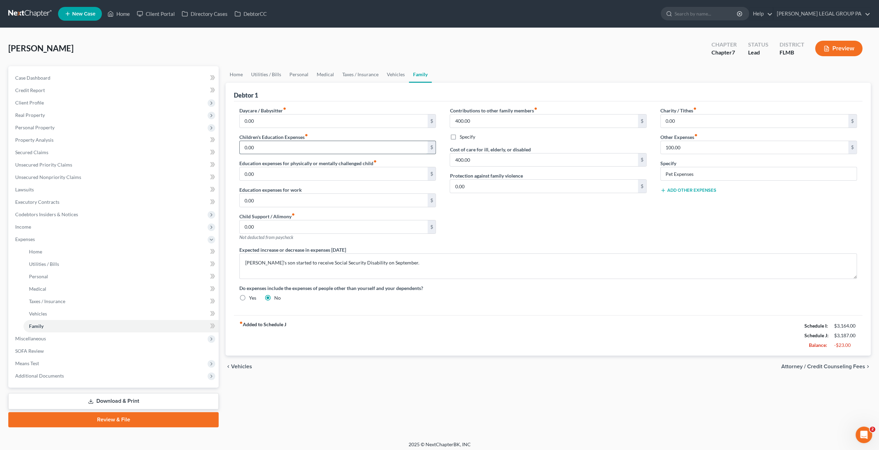
click at [262, 147] on input "0.00" at bounding box center [333, 147] width 187 height 13
click at [478, 118] on input "400.00" at bounding box center [543, 121] width 187 height 13
click at [478, 162] on input "400.00" at bounding box center [543, 160] width 187 height 13
drag, startPoint x: 321, startPoint y: 74, endPoint x: 304, endPoint y: 76, distance: 16.7
click at [321, 74] on link "Medical" at bounding box center [325, 74] width 26 height 17
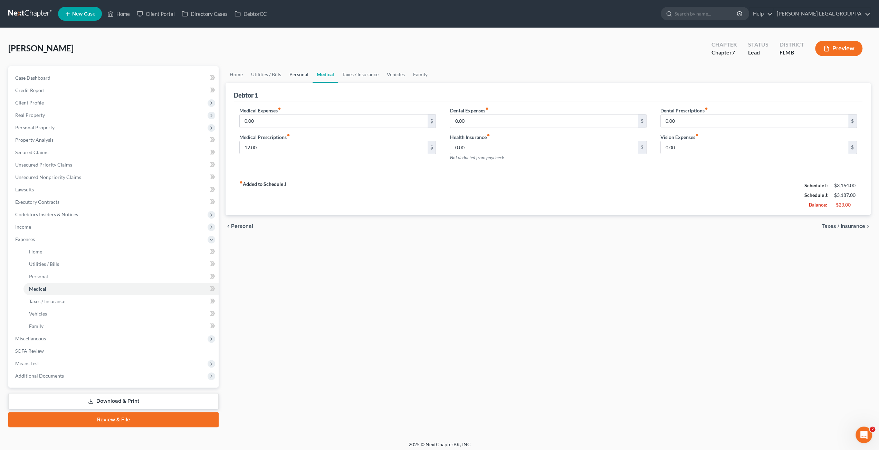
click at [304, 76] on link "Personal" at bounding box center [298, 74] width 27 height 17
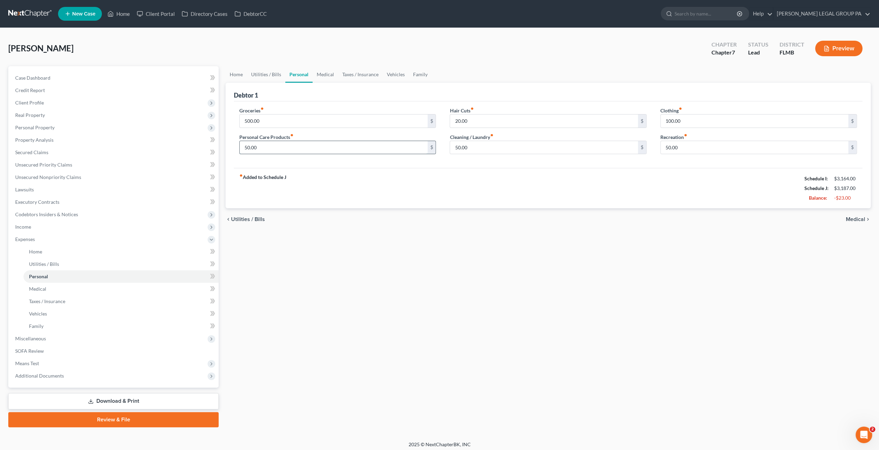
click at [268, 144] on input "50.00" at bounding box center [333, 147] width 187 height 13
click at [275, 122] on input "500.00" at bounding box center [333, 121] width 187 height 13
click at [45, 75] on span "Case Dashboard" at bounding box center [32, 78] width 35 height 6
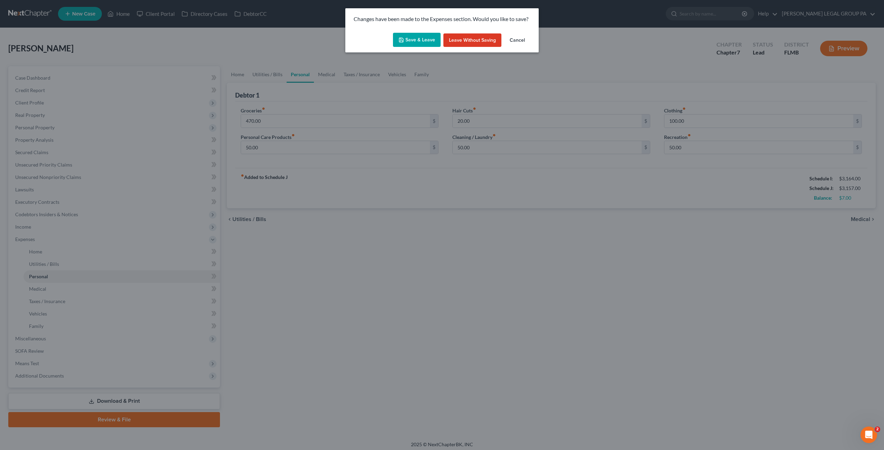
click at [424, 42] on button "Save & Leave" at bounding box center [417, 40] width 48 height 14
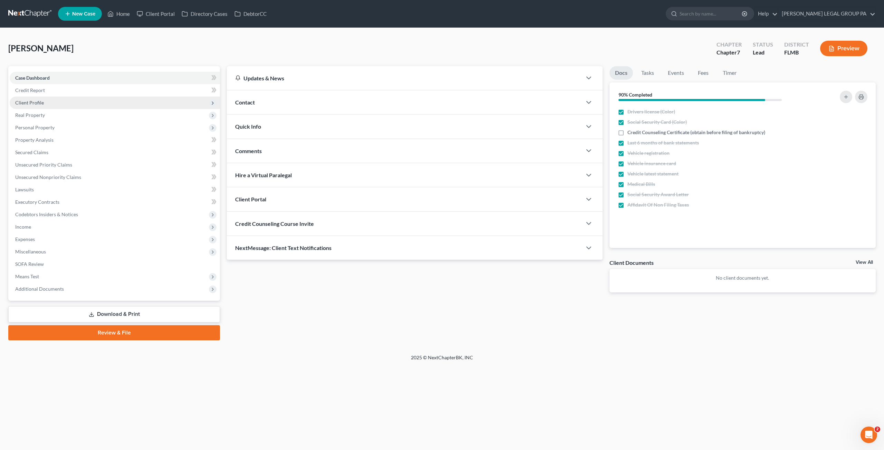
drag, startPoint x: 88, startPoint y: 104, endPoint x: 156, endPoint y: 107, distance: 68.1
click at [88, 104] on span "Client Profile" at bounding box center [115, 103] width 210 height 12
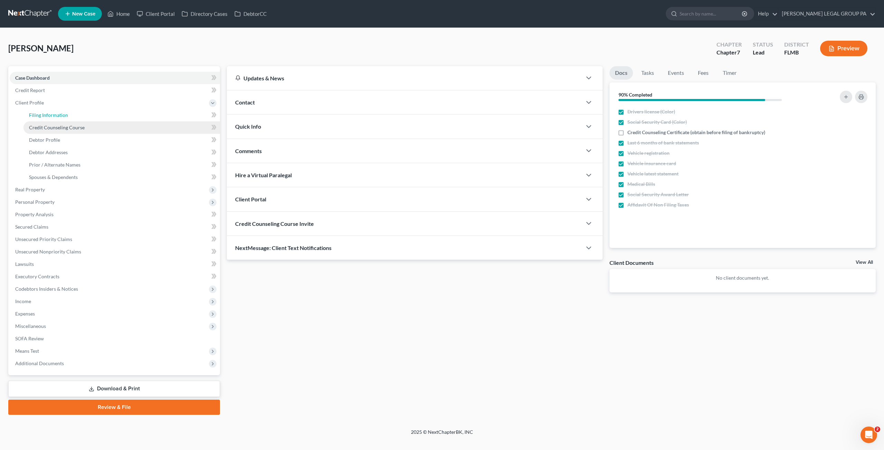
click at [69, 119] on link "Filing Information" at bounding box center [121, 115] width 196 height 12
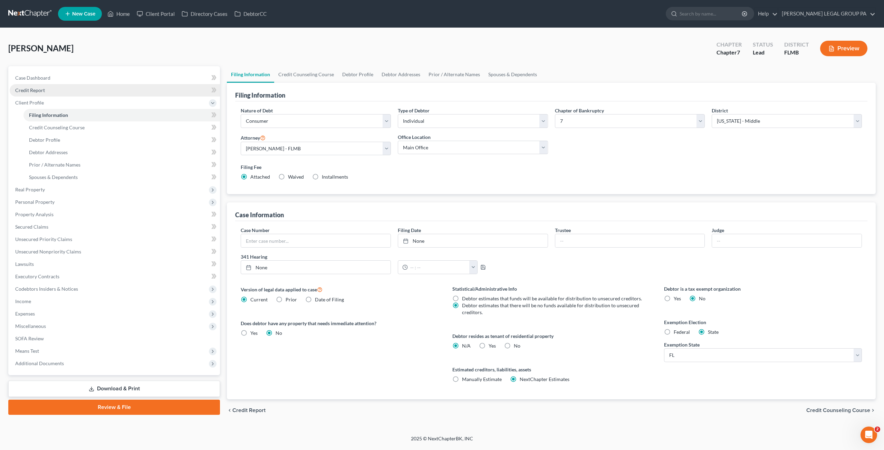
click at [44, 92] on link "Credit Report" at bounding box center [115, 90] width 210 height 12
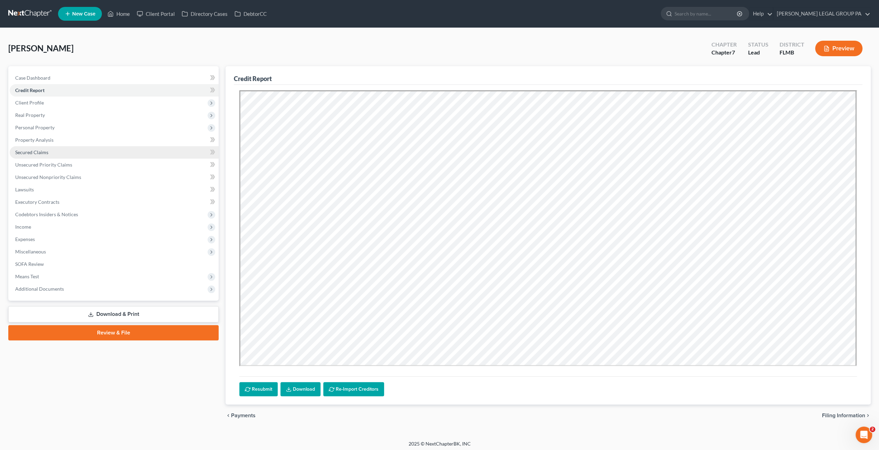
click at [35, 152] on span "Secured Claims" at bounding box center [31, 152] width 33 height 6
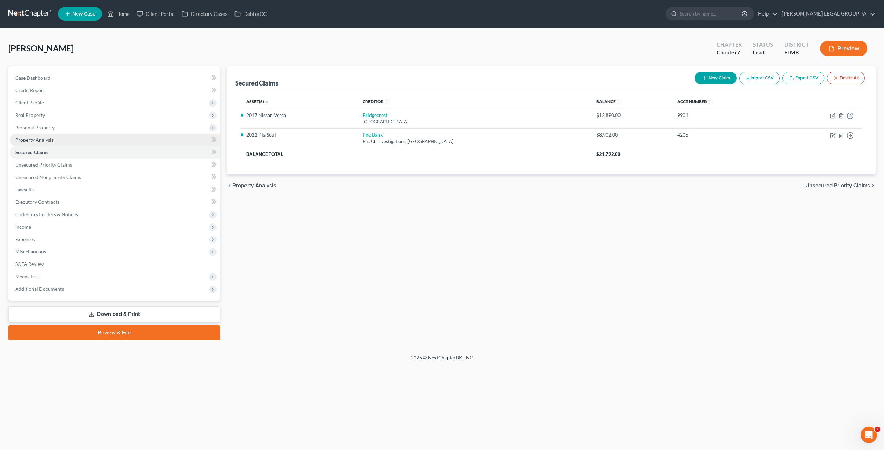
click at [50, 142] on span "Property Analysis" at bounding box center [34, 140] width 38 height 6
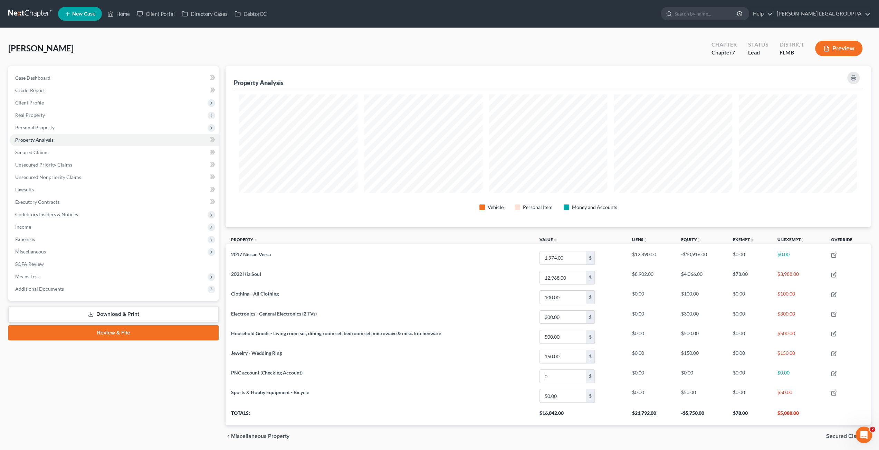
scroll to position [161, 645]
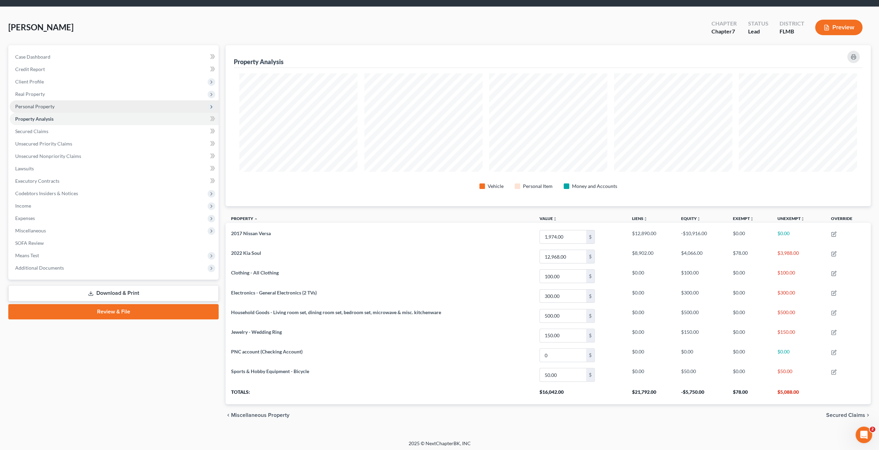
click at [31, 107] on span "Personal Property" at bounding box center [34, 107] width 39 height 6
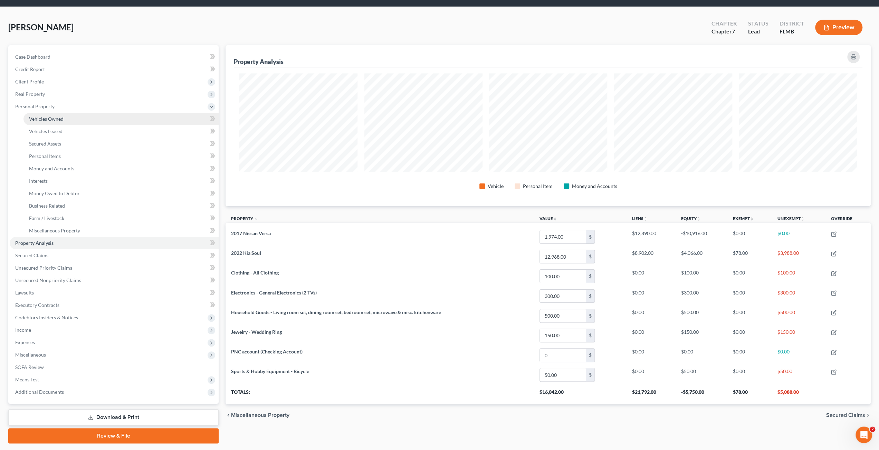
click at [51, 121] on span "Vehicles Owned" at bounding box center [46, 119] width 35 height 6
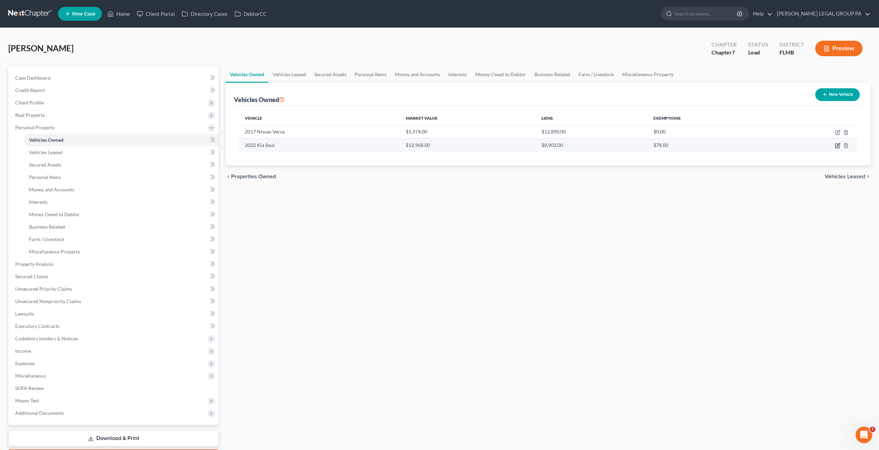
click at [838, 145] on icon "button" at bounding box center [837, 146] width 6 height 6
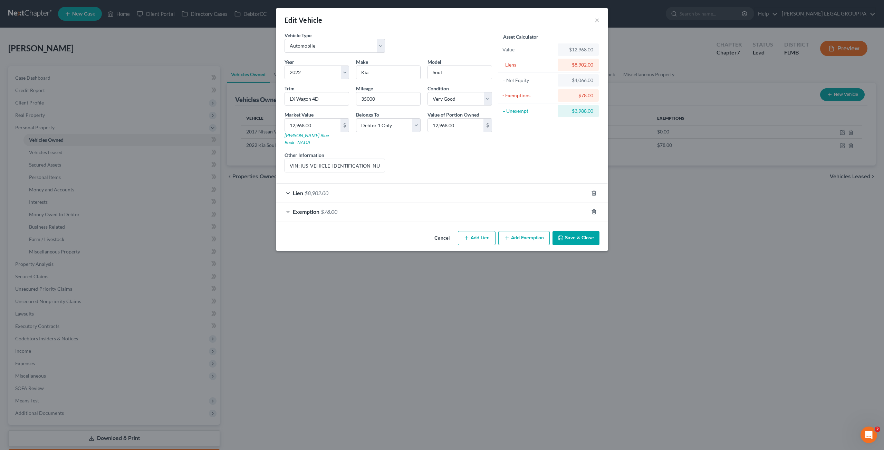
click at [339, 207] on div "Exemption $78.00" at bounding box center [432, 212] width 312 height 18
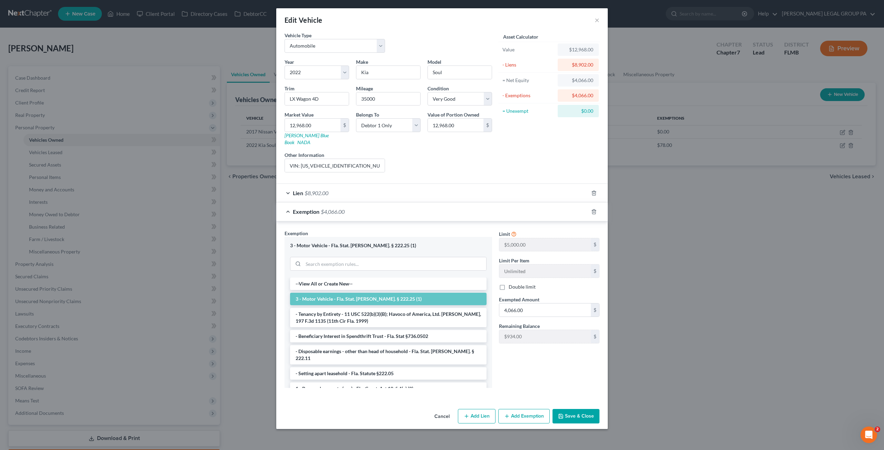
click at [578, 415] on button "Save & Close" at bounding box center [575, 416] width 47 height 14
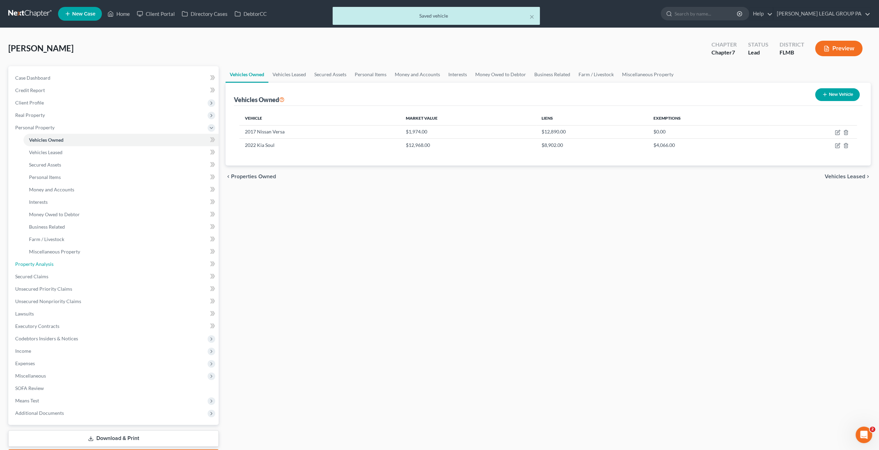
drag, startPoint x: 30, startPoint y: 264, endPoint x: 478, endPoint y: 240, distance: 448.0
click at [30, 264] on span "Property Analysis" at bounding box center [34, 264] width 38 height 6
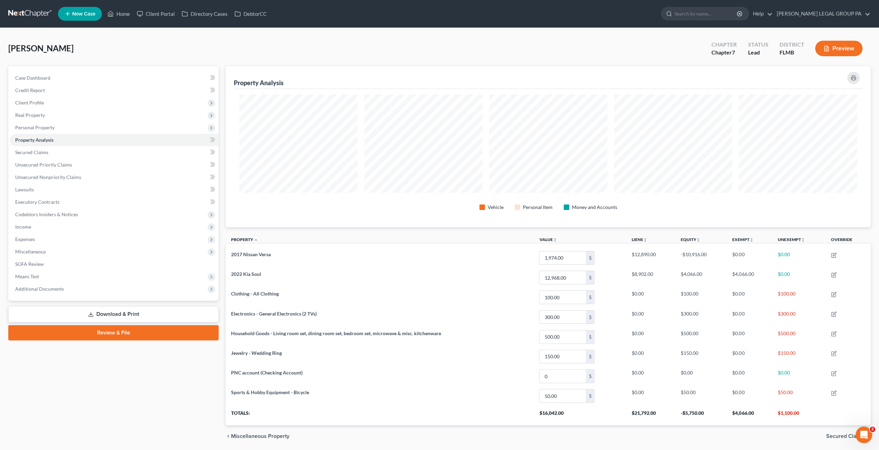
scroll to position [161, 645]
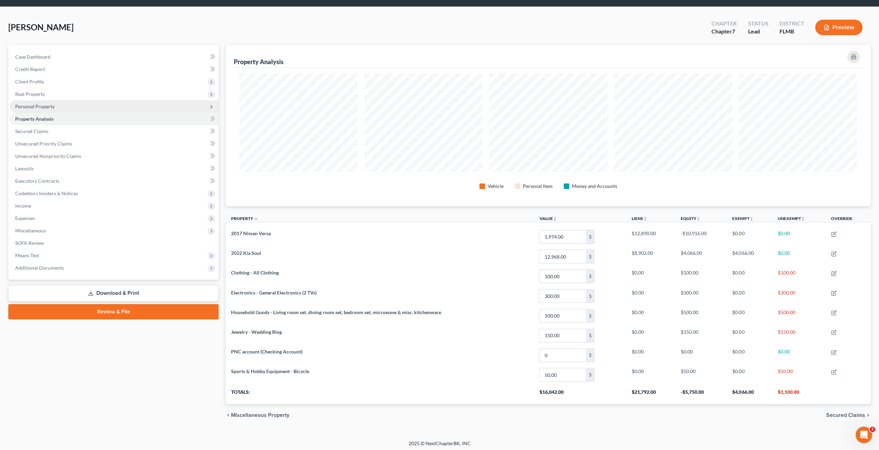
click at [49, 107] on span "Personal Property" at bounding box center [34, 107] width 39 height 6
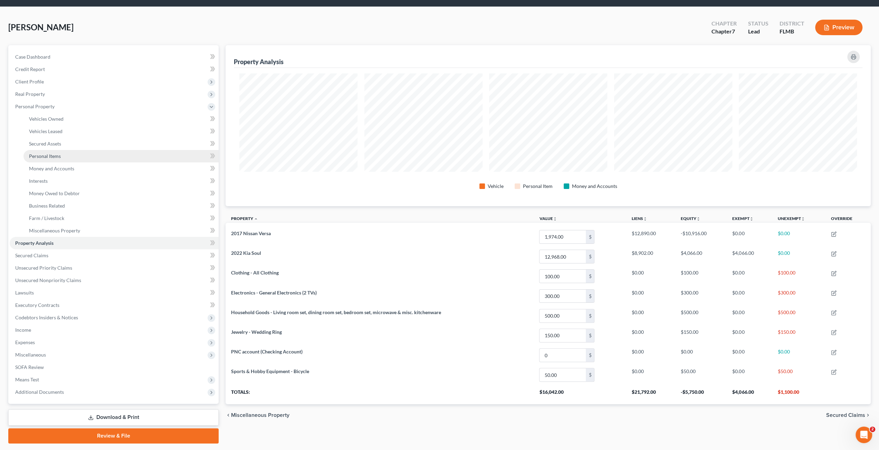
click at [62, 154] on link "Personal Items" at bounding box center [120, 156] width 195 height 12
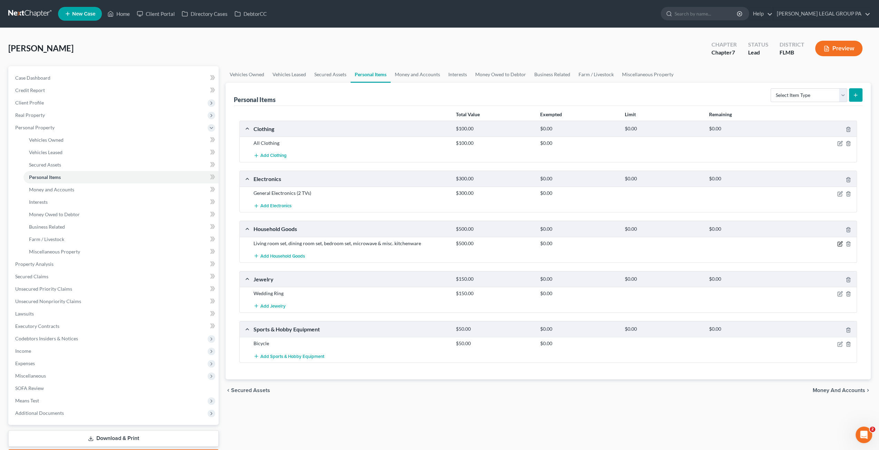
click at [840, 243] on icon "button" at bounding box center [840, 244] width 6 height 6
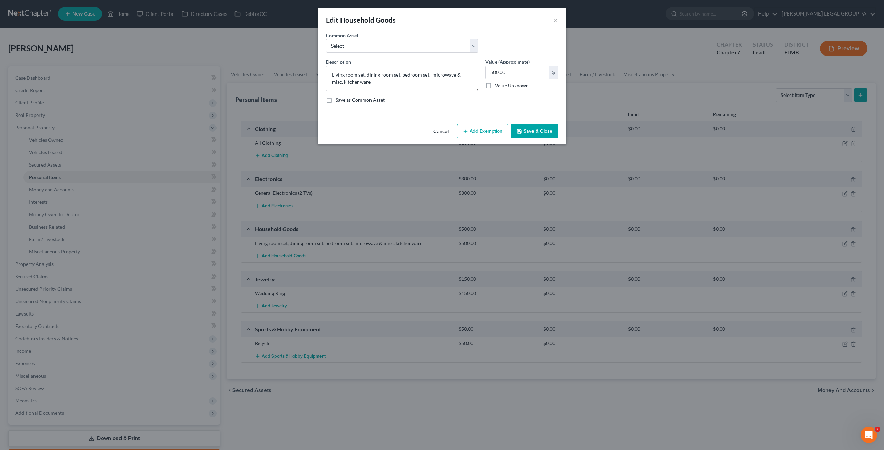
click at [474, 129] on button "Add Exemption" at bounding box center [482, 131] width 51 height 14
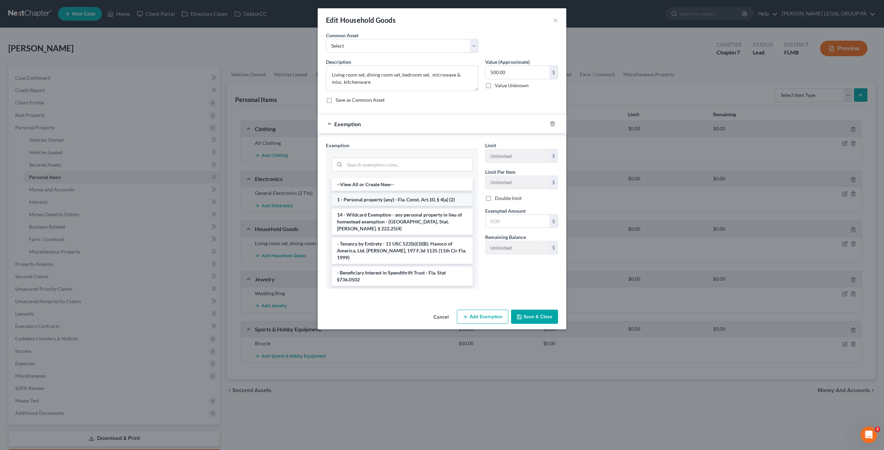
click at [378, 200] on li "1 - Personal property (any) - Fla. Const. Art.10, § 4(a) (2)" at bounding box center [401, 200] width 141 height 12
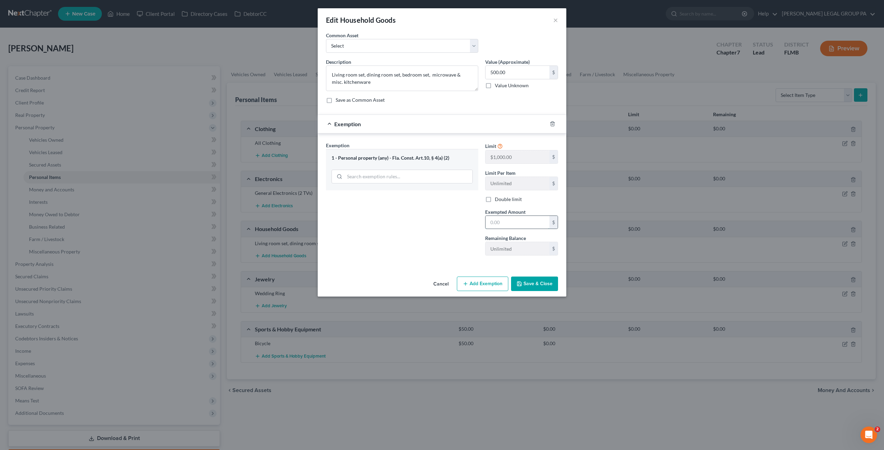
click at [511, 218] on input "text" at bounding box center [517, 222] width 64 height 13
click at [525, 277] on button "Save & Close" at bounding box center [534, 284] width 47 height 14
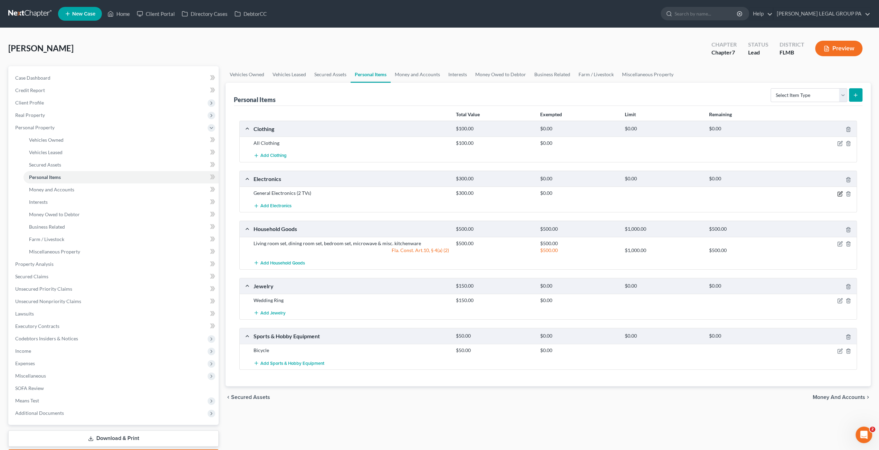
click at [840, 194] on icon "button" at bounding box center [840, 194] width 6 height 6
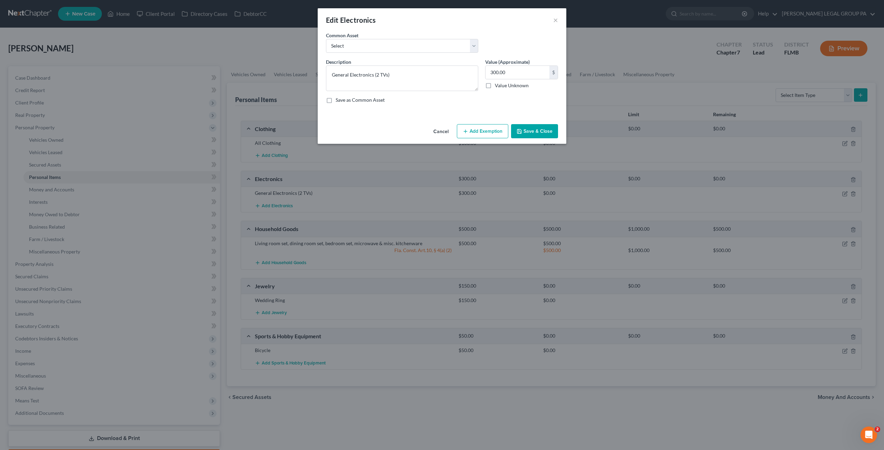
drag, startPoint x: 487, startPoint y: 131, endPoint x: 428, endPoint y: 149, distance: 61.3
click at [486, 131] on button "Add Exemption" at bounding box center [482, 131] width 51 height 14
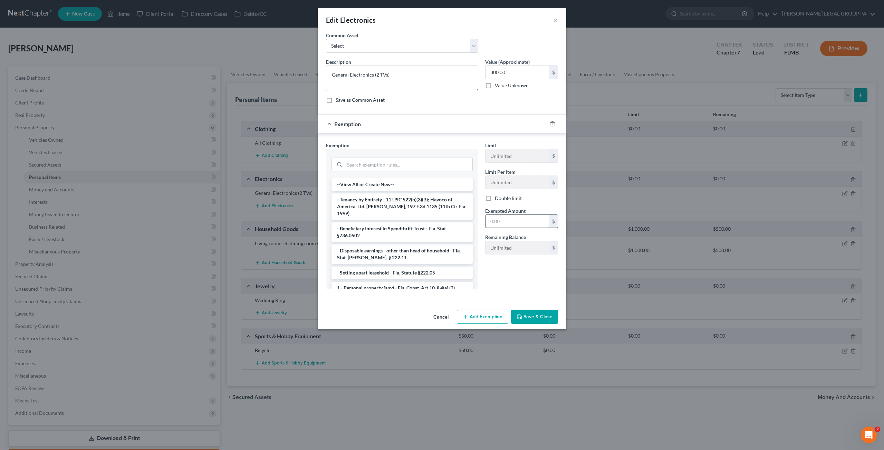
drag, startPoint x: 361, startPoint y: 280, endPoint x: 501, endPoint y: 225, distance: 150.3
click at [361, 282] on li "1 - Personal property (any) - Fla. Const. Art.10, § 4(a) (2)" at bounding box center [401, 288] width 141 height 12
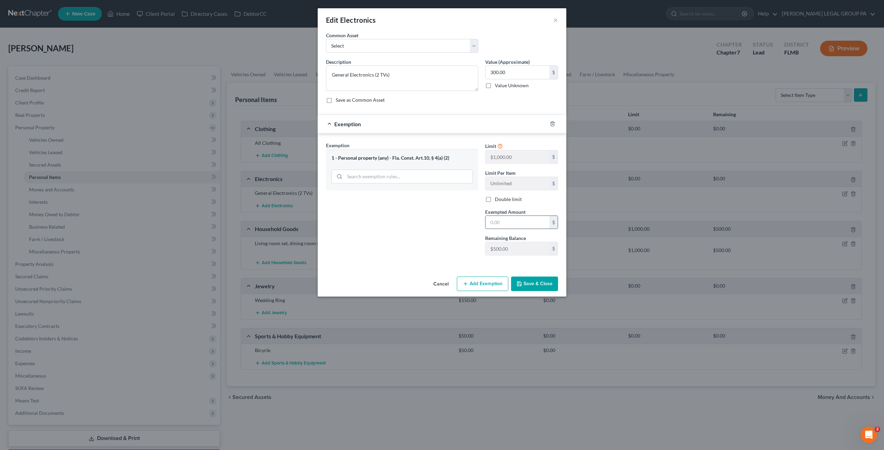
click at [500, 218] on input "text" at bounding box center [517, 222] width 64 height 13
click at [541, 279] on button "Save & Close" at bounding box center [534, 284] width 47 height 14
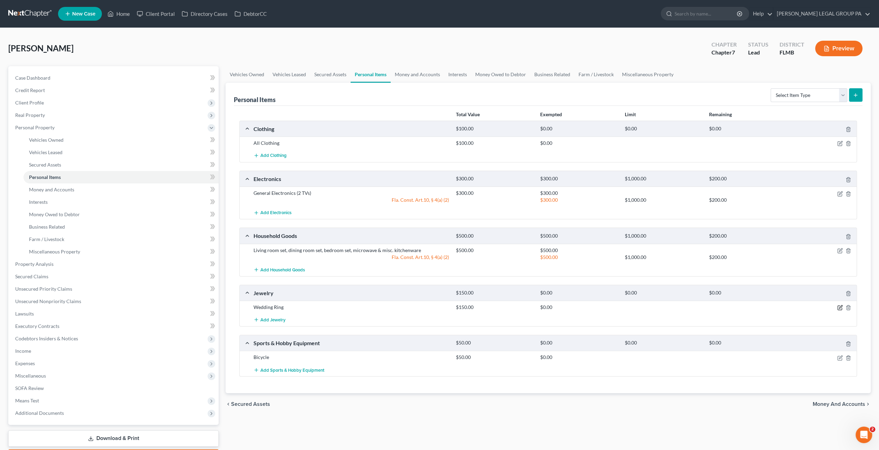
click at [837, 305] on icon "button" at bounding box center [840, 308] width 6 height 6
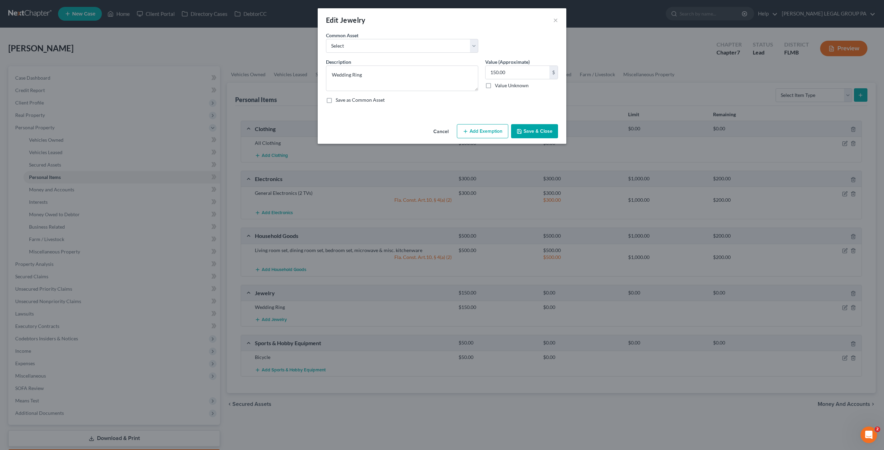
click at [486, 127] on button "Add Exemption" at bounding box center [482, 131] width 51 height 14
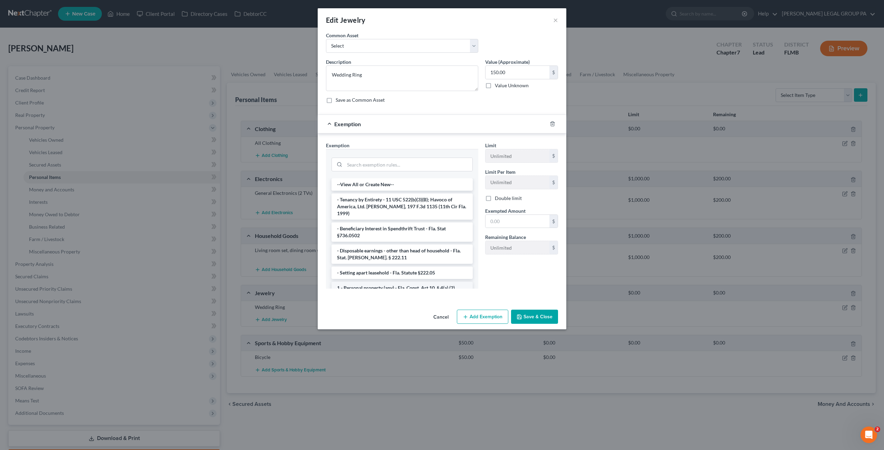
click at [356, 282] on li "1 - Personal property (any) - Fla. Const. Art.10, § 4(a) (2)" at bounding box center [401, 288] width 141 height 12
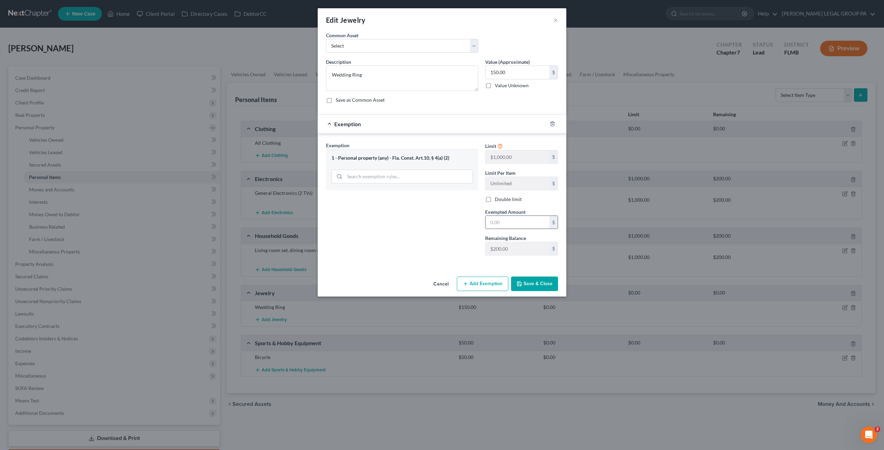
click at [493, 223] on input "text" at bounding box center [517, 222] width 64 height 13
click at [543, 280] on button "Save & Close" at bounding box center [534, 284] width 47 height 14
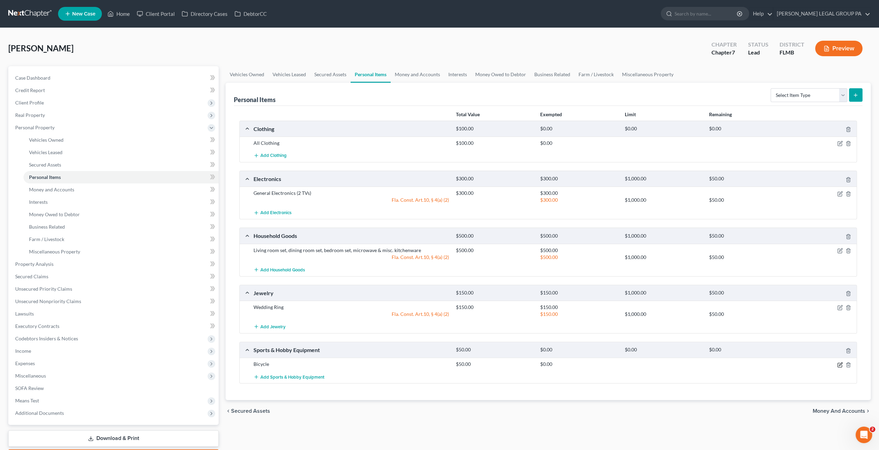
click at [840, 362] on icon "button" at bounding box center [840, 365] width 6 height 6
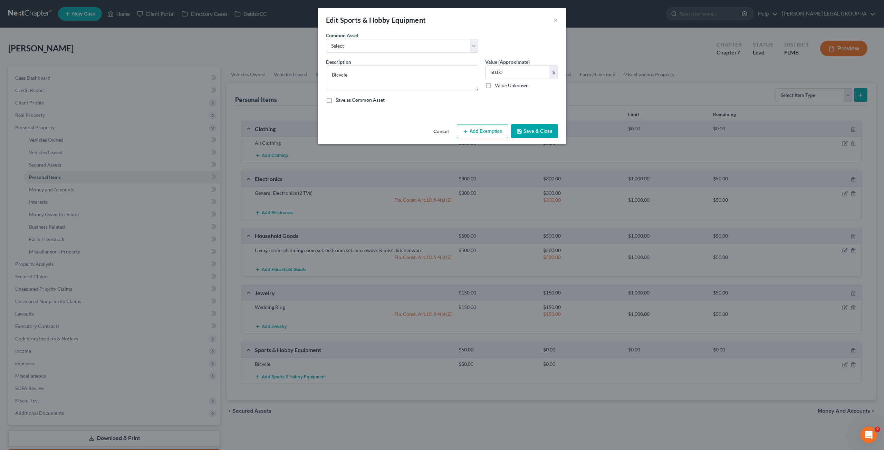
click at [491, 133] on button "Add Exemption" at bounding box center [482, 131] width 51 height 14
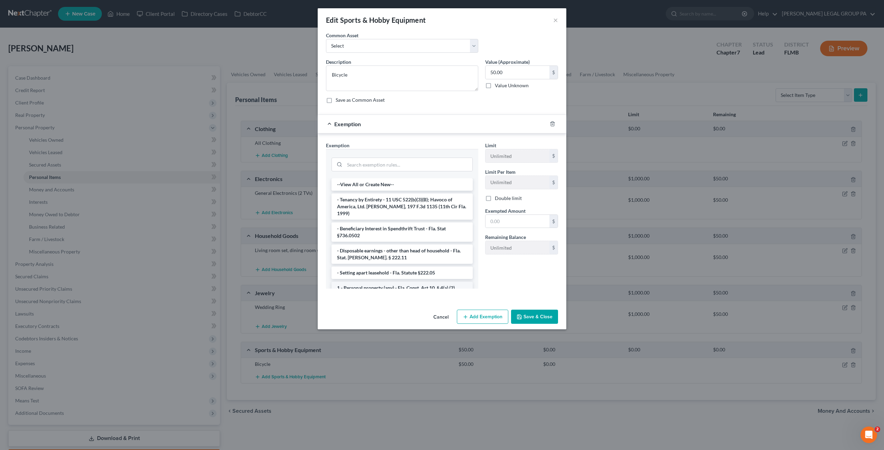
click at [355, 282] on li "1 - Personal property (any) - Fla. Const. Art.10, § 4(a) (2)" at bounding box center [401, 288] width 141 height 12
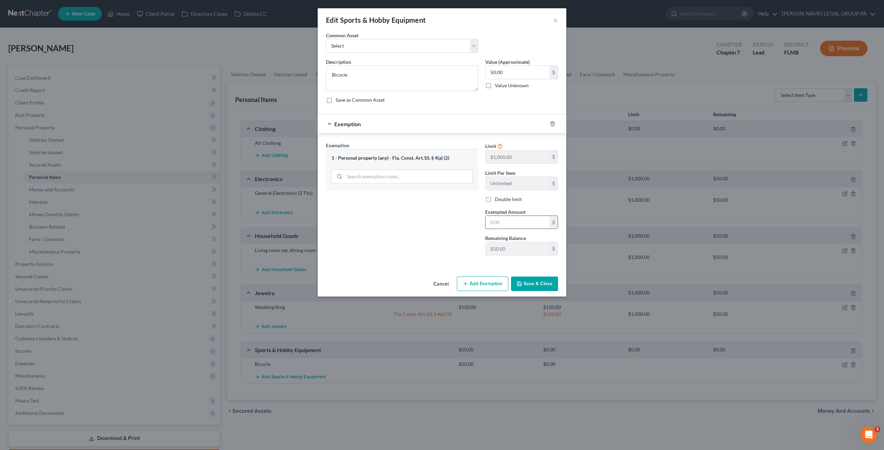
click at [509, 224] on input "text" at bounding box center [517, 222] width 64 height 13
click at [519, 284] on icon "button" at bounding box center [519, 284] width 6 height 6
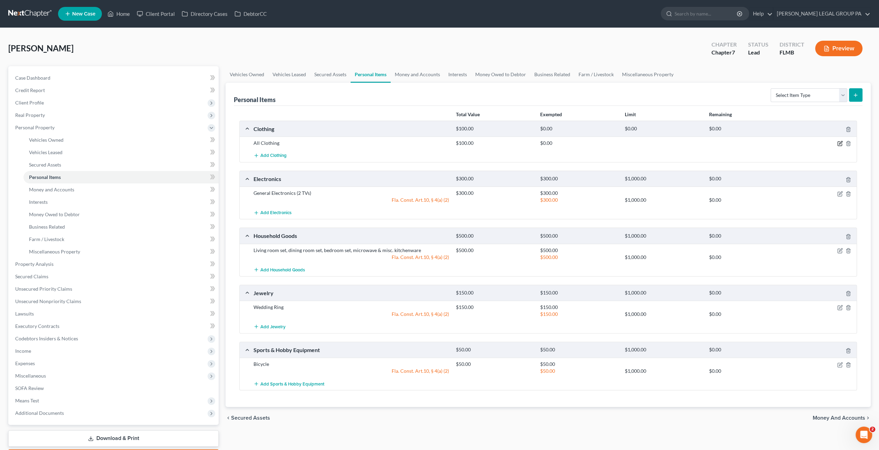
drag, startPoint x: 838, startPoint y: 143, endPoint x: 762, endPoint y: 147, distance: 76.7
click at [838, 143] on icon "button" at bounding box center [840, 144] width 6 height 6
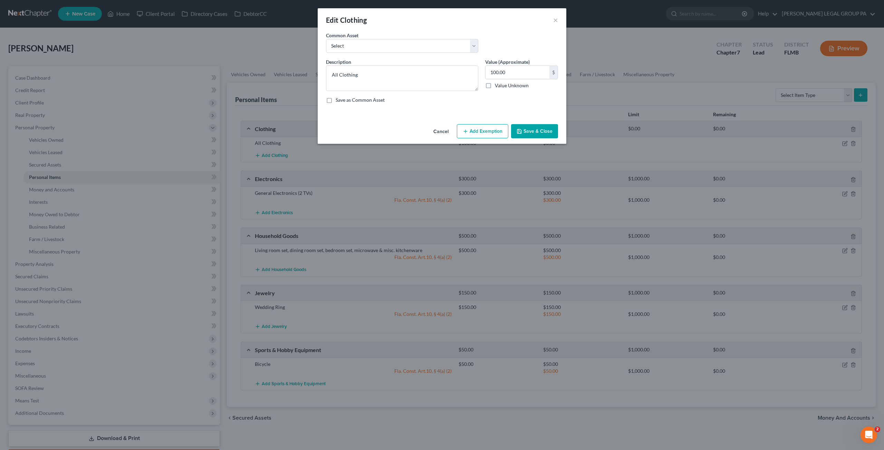
drag, startPoint x: 472, startPoint y: 133, endPoint x: 391, endPoint y: 161, distance: 85.9
click at [473, 132] on button "Add Exemption" at bounding box center [482, 131] width 51 height 14
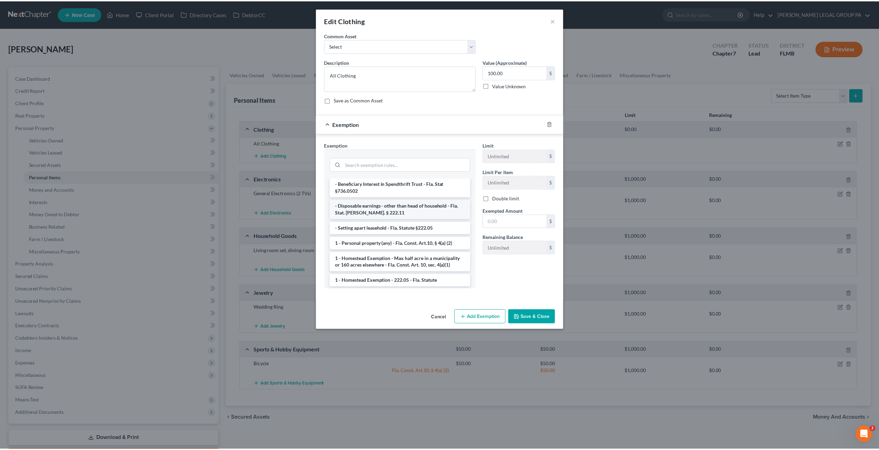
scroll to position [69, 0]
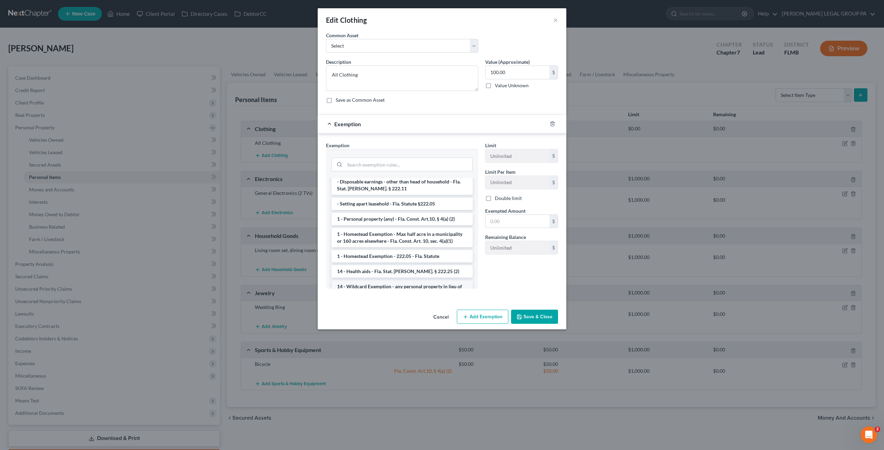
click at [362, 282] on li "14 - Wildcard Exemption - any personal property in lieu of homestead exemption …" at bounding box center [401, 294] width 141 height 26
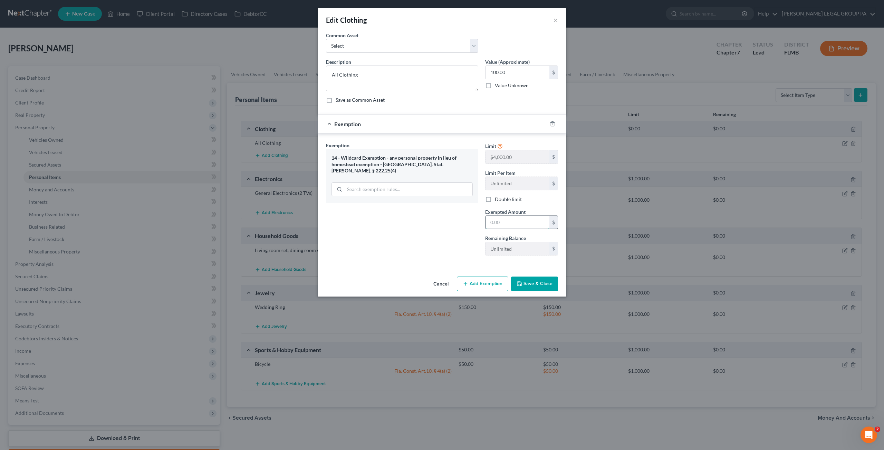
click at [500, 222] on input "text" at bounding box center [517, 222] width 64 height 13
click at [536, 286] on button "Save & Close" at bounding box center [534, 284] width 47 height 14
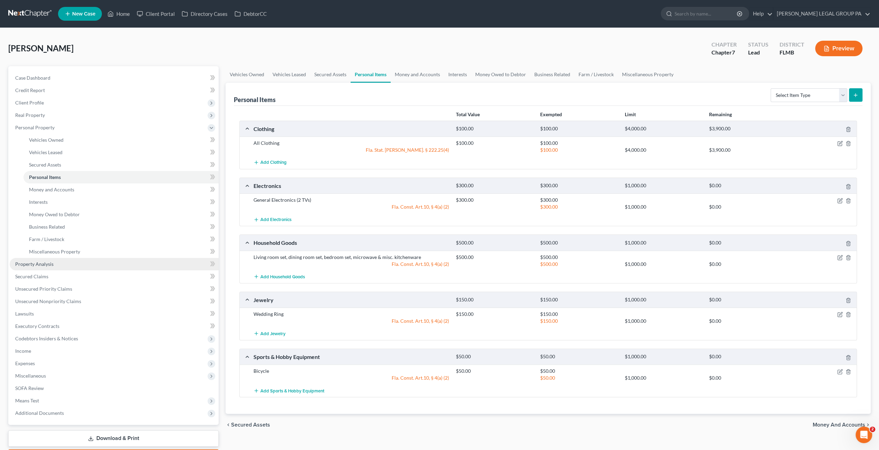
click at [40, 268] on link "Property Analysis" at bounding box center [114, 264] width 209 height 12
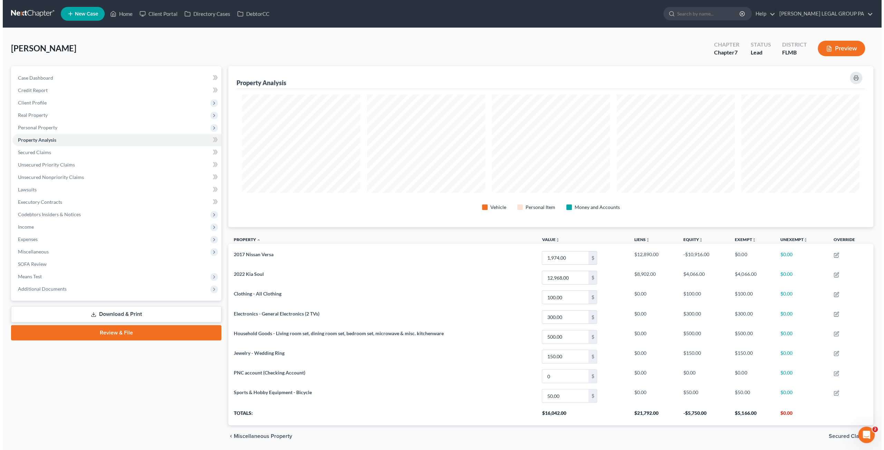
scroll to position [161, 645]
drag, startPoint x: 30, startPoint y: 151, endPoint x: 115, endPoint y: 174, distance: 88.1
click at [30, 151] on span "Secured Claims" at bounding box center [31, 152] width 33 height 6
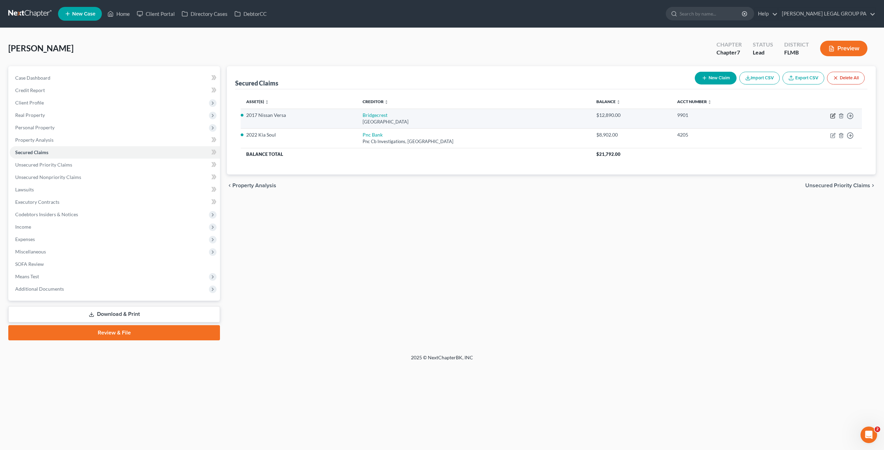
click at [833, 113] on icon "button" at bounding box center [833, 116] width 6 height 6
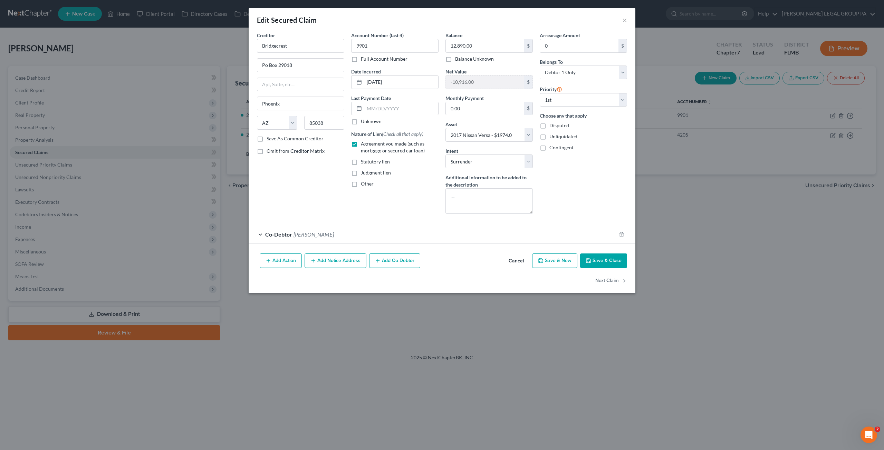
click at [600, 256] on button "Save & Close" at bounding box center [603, 261] width 47 height 14
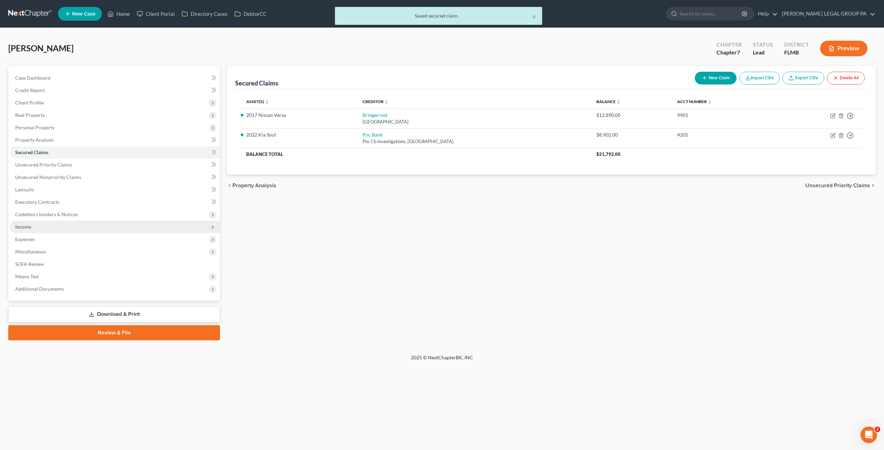
drag, startPoint x: 48, startPoint y: 225, endPoint x: 48, endPoint y: 230, distance: 4.8
click at [48, 225] on span "Income" at bounding box center [115, 227] width 210 height 12
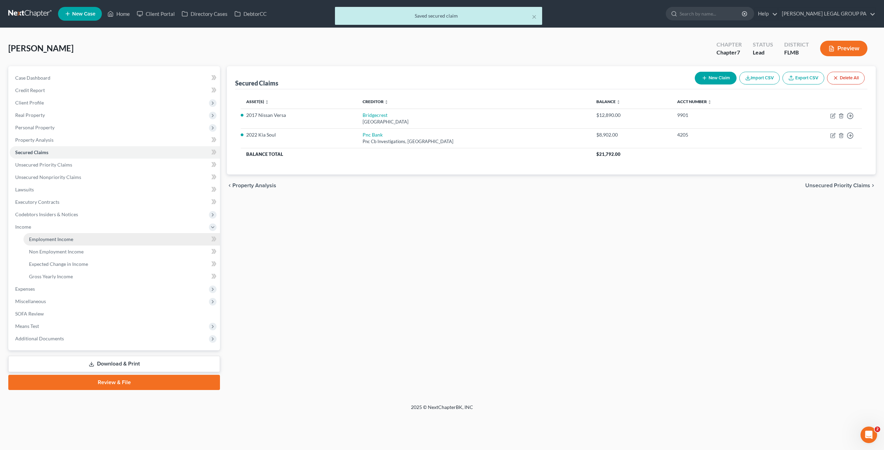
click at [52, 239] on span "Employment Income" at bounding box center [51, 239] width 44 height 6
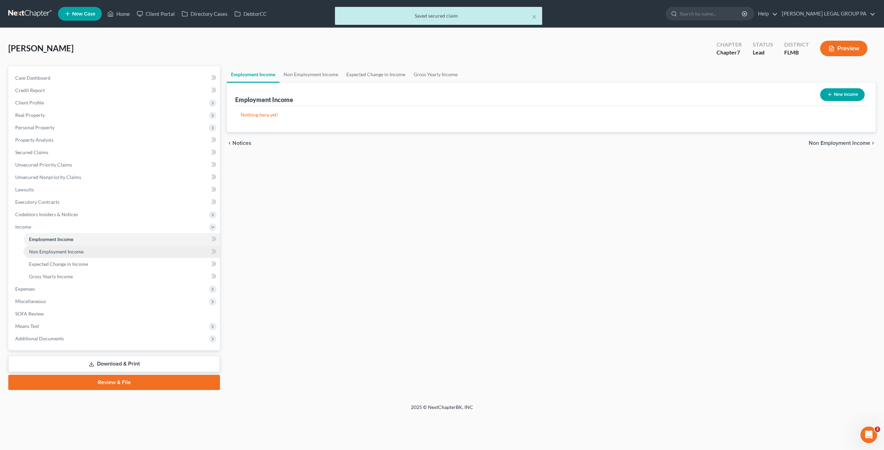
click at [58, 256] on link "Non Employment Income" at bounding box center [121, 252] width 196 height 12
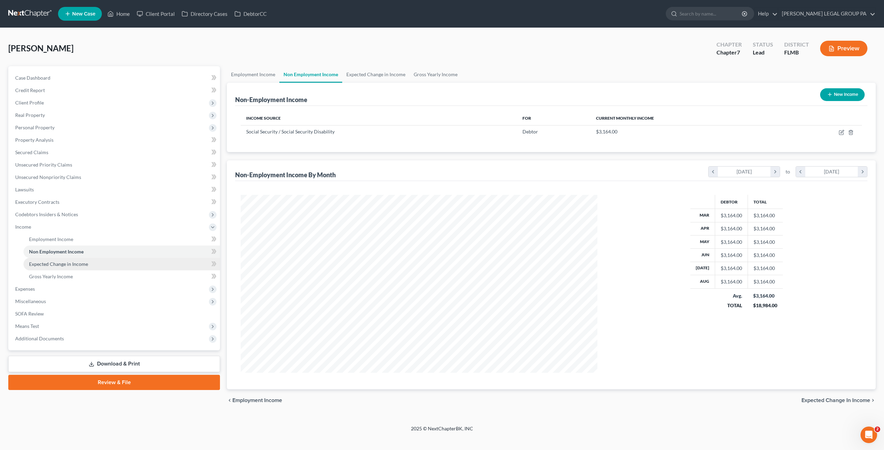
click at [60, 268] on link "Expected Change in Income" at bounding box center [121, 264] width 196 height 12
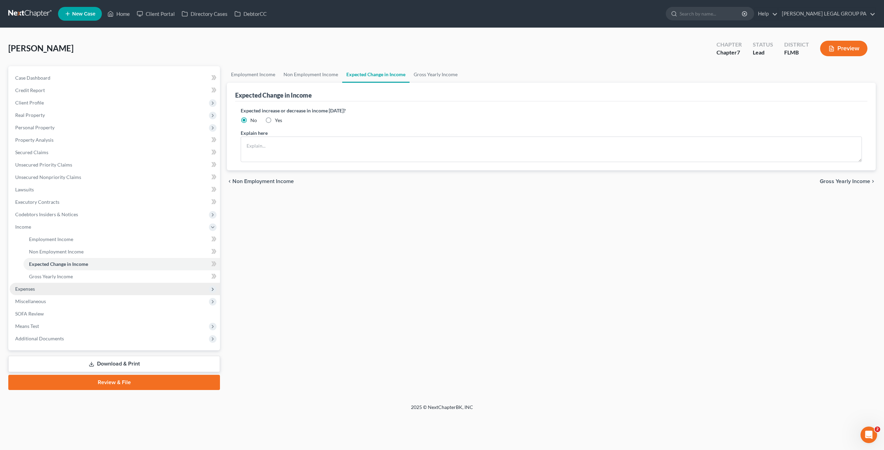
click at [55, 287] on span "Expenses" at bounding box center [115, 289] width 210 height 12
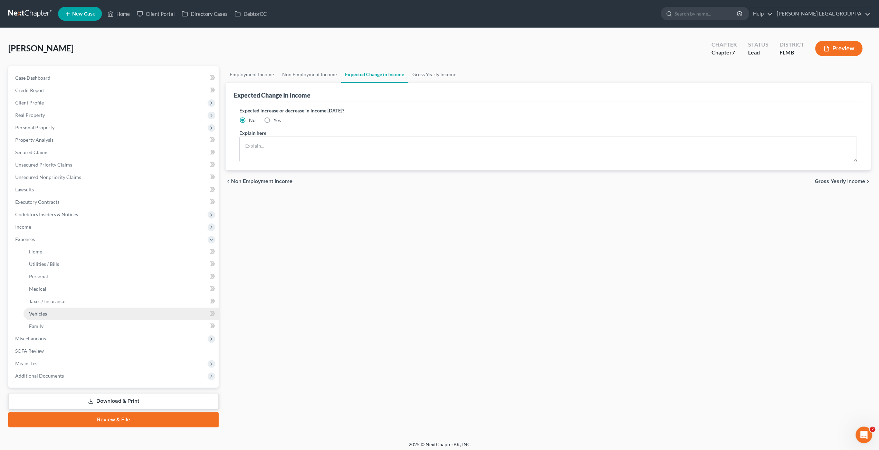
click at [30, 314] on span "Vehicles" at bounding box center [38, 314] width 18 height 6
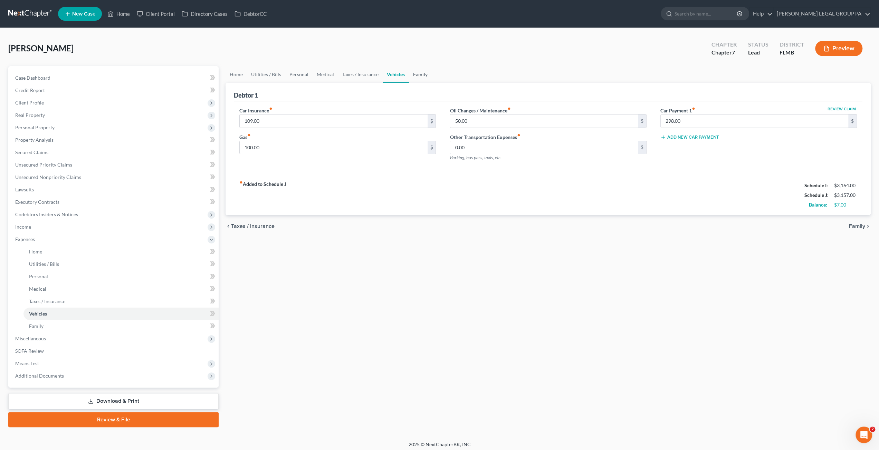
click at [426, 72] on link "Family" at bounding box center [420, 74] width 23 height 17
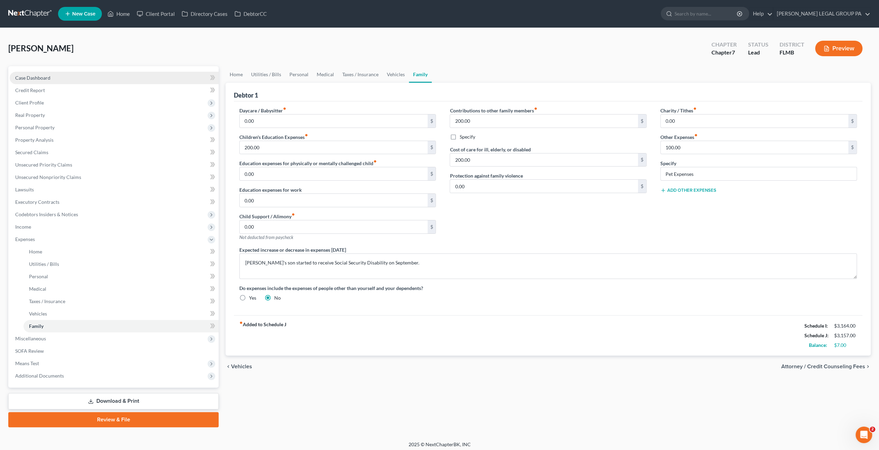
drag, startPoint x: 29, startPoint y: 77, endPoint x: 52, endPoint y: 84, distance: 23.9
click at [29, 77] on span "Case Dashboard" at bounding box center [32, 78] width 35 height 6
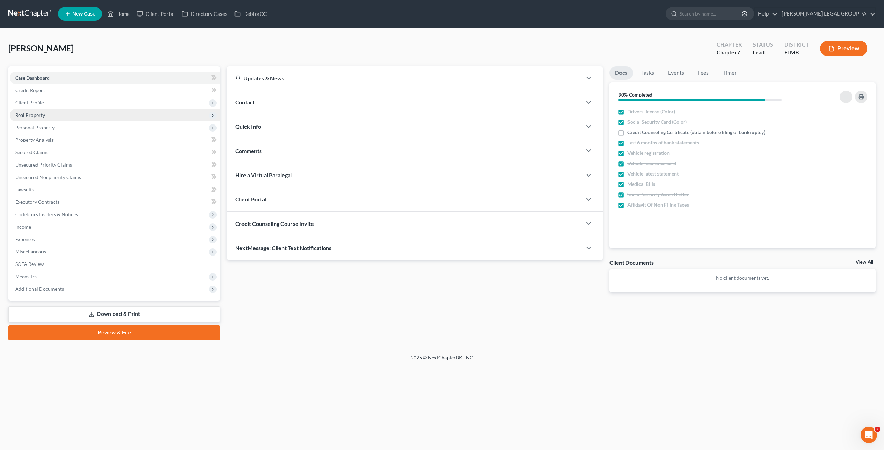
drag, startPoint x: 40, startPoint y: 105, endPoint x: 61, endPoint y: 114, distance: 23.2
click at [40, 105] on span "Client Profile" at bounding box center [29, 103] width 29 height 6
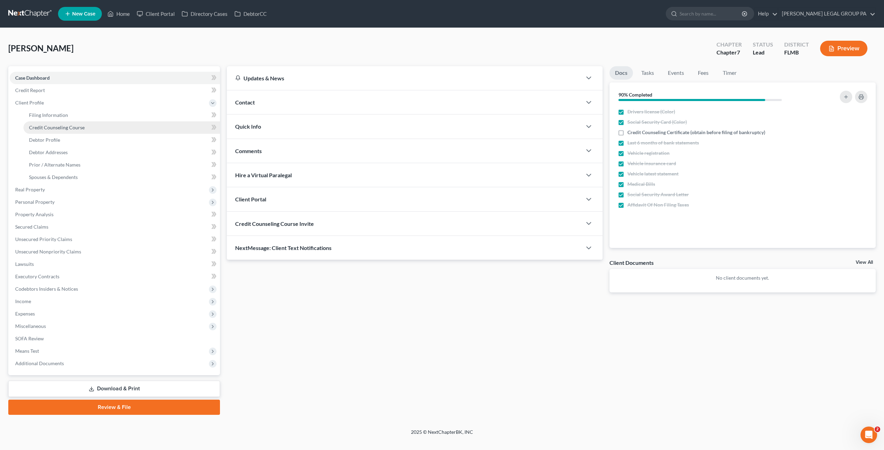
click at [60, 125] on span "Credit Counseling Course" at bounding box center [57, 128] width 56 height 6
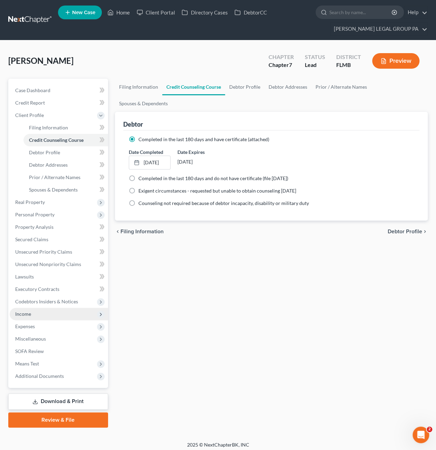
click at [34, 314] on span "Income" at bounding box center [59, 314] width 98 height 12
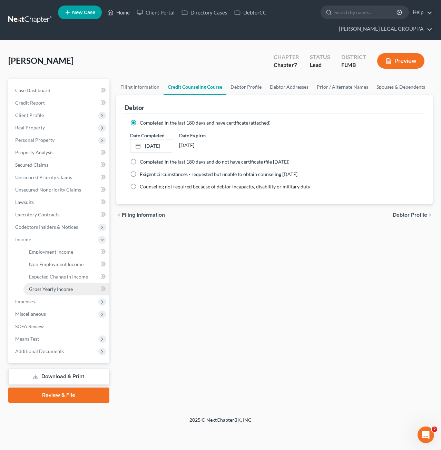
click at [57, 288] on span "Gross Yearly Income" at bounding box center [51, 289] width 44 height 6
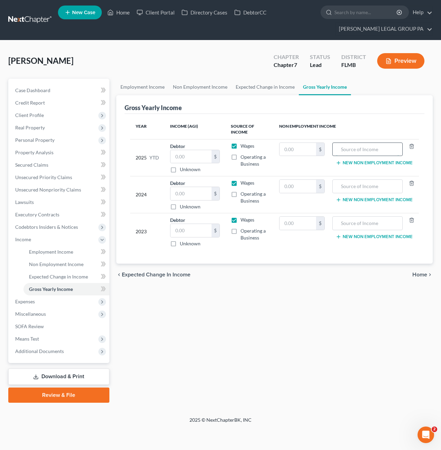
click at [356, 148] on input "text" at bounding box center [367, 149] width 63 height 13
drag, startPoint x: 300, startPoint y: 140, endPoint x: 278, endPoint y: 138, distance: 21.5
click at [272, 138] on table "Year Income (AGI) Source of Income Non Employment Income 2025 YTD Debtor $ Unkn…" at bounding box center [274, 184] width 289 height 131
click at [293, 151] on input "text" at bounding box center [298, 149] width 37 height 13
paste input "13392.00"
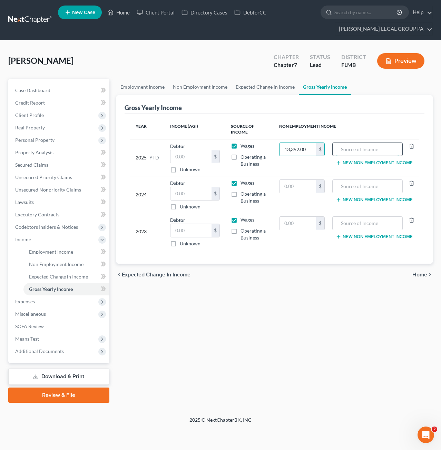
click at [382, 149] on input "text" at bounding box center [367, 149] width 63 height 13
click at [366, 150] on input "Social Security Benefits" at bounding box center [367, 149] width 63 height 13
click at [374, 146] on input "Social Security Benefits" at bounding box center [367, 149] width 63 height 13
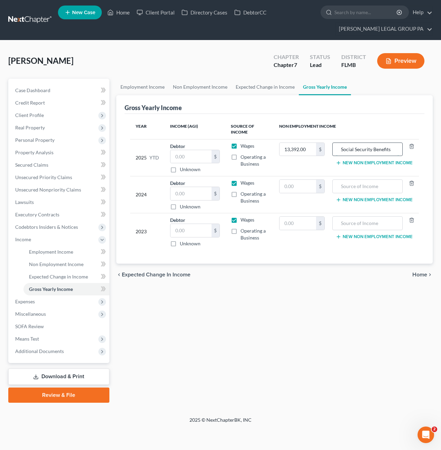
click at [374, 146] on input "Social Security Benefits" at bounding box center [367, 149] width 63 height 13
drag, startPoint x: 347, startPoint y: 187, endPoint x: 361, endPoint y: 203, distance: 20.8
click at [347, 187] on input "text" at bounding box center [367, 186] width 63 height 13
paste input "Social Security Benefits"
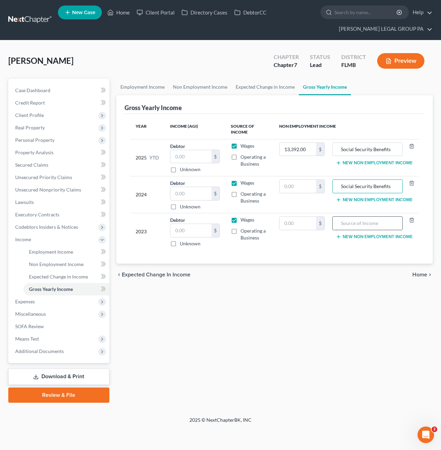
click at [366, 227] on input "text" at bounding box center [367, 223] width 63 height 13
click at [362, 219] on input "text" at bounding box center [367, 223] width 63 height 13
paste input "Social Security Benefits"
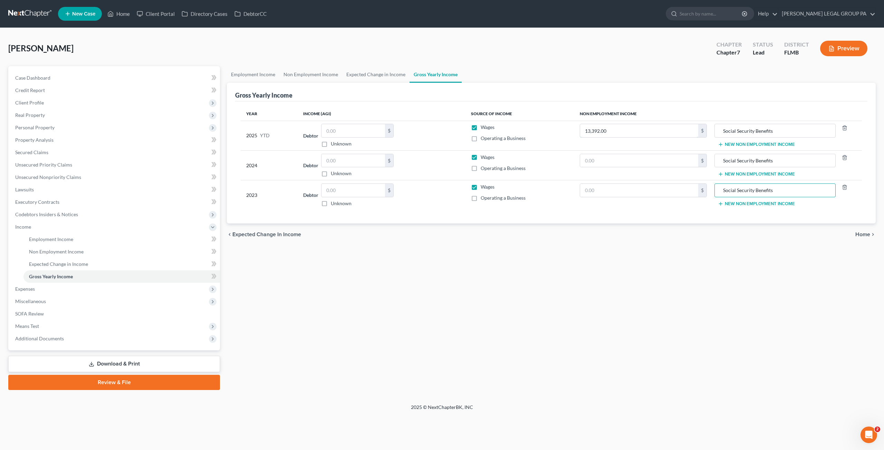
drag, startPoint x: 589, startPoint y: 130, endPoint x: 721, endPoint y: 143, distance: 132.8
click at [589, 130] on input "13,392.00" at bounding box center [639, 130] width 118 height 13
click at [589, 131] on input "13,392.00" at bounding box center [639, 130] width 118 height 13
click at [609, 163] on input "text" at bounding box center [639, 160] width 118 height 13
click at [640, 181] on td "$" at bounding box center [643, 196] width 138 height 30
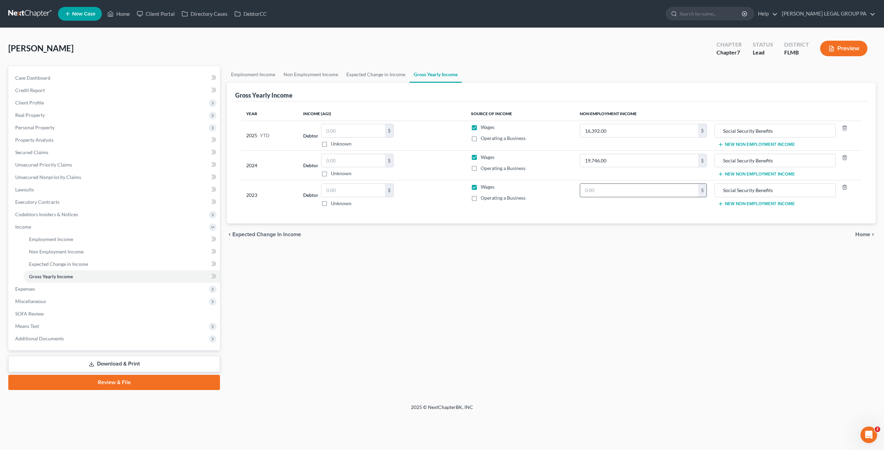
click at [641, 186] on input "text" at bounding box center [639, 190] width 118 height 13
drag, startPoint x: 33, startPoint y: 83, endPoint x: 39, endPoint y: 82, distance: 5.9
click at [33, 83] on link "Case Dashboard" at bounding box center [115, 78] width 210 height 12
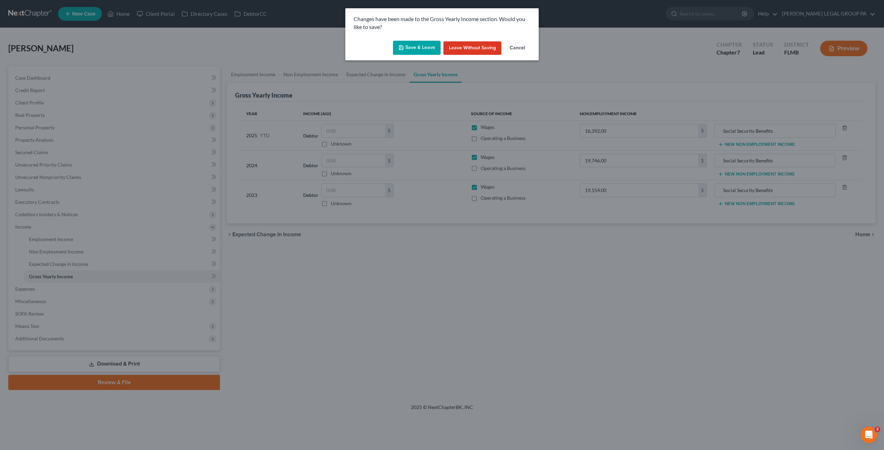
click at [418, 46] on button "Save & Leave" at bounding box center [417, 48] width 48 height 14
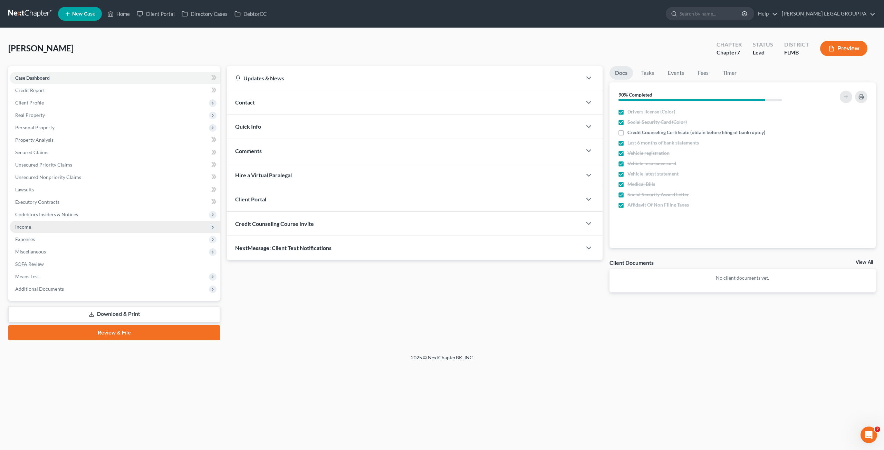
click at [28, 225] on span "Income" at bounding box center [23, 227] width 16 height 6
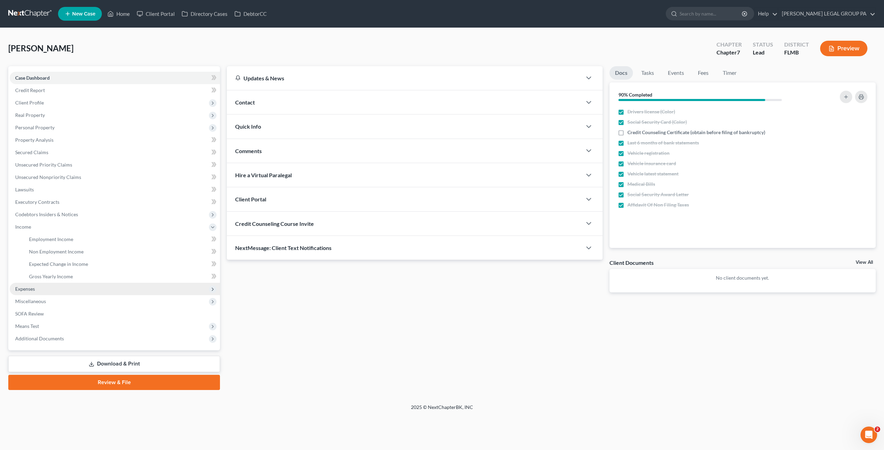
click at [35, 288] on span "Expenses" at bounding box center [25, 289] width 20 height 6
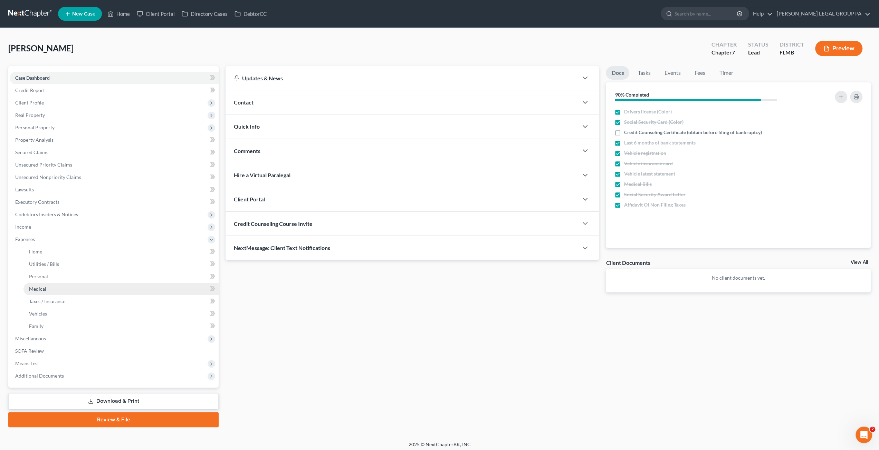
click at [42, 292] on link "Medical" at bounding box center [120, 289] width 195 height 12
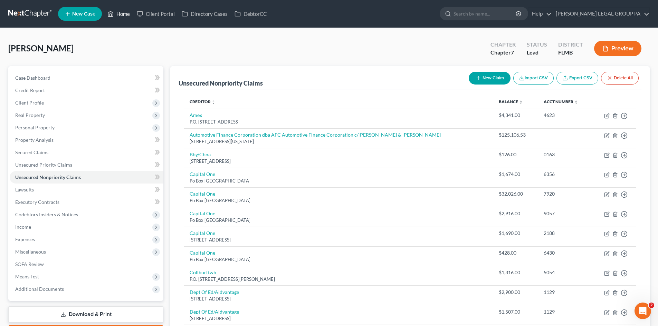
click at [120, 10] on link "Home" at bounding box center [118, 14] width 29 height 12
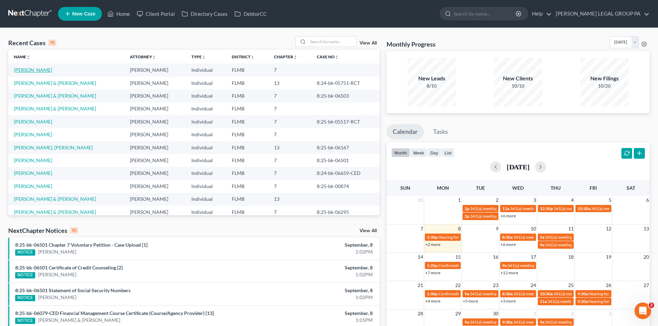
click at [38, 69] on link "[PERSON_NAME]" at bounding box center [33, 70] width 38 height 6
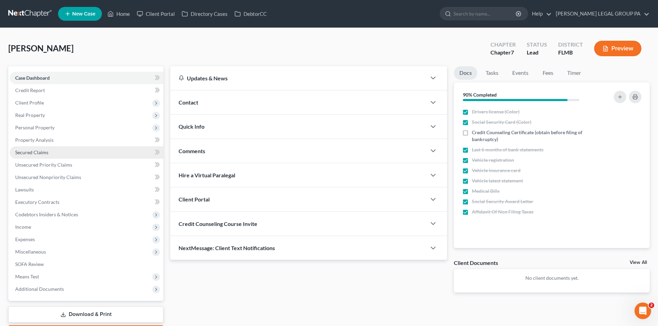
click at [35, 153] on span "Secured Claims" at bounding box center [31, 152] width 33 height 6
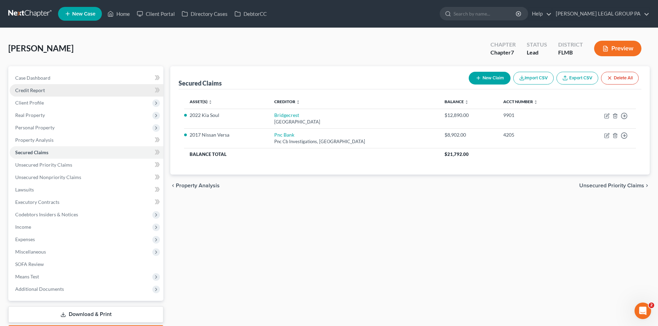
click at [30, 91] on span "Credit Report" at bounding box center [30, 90] width 30 height 6
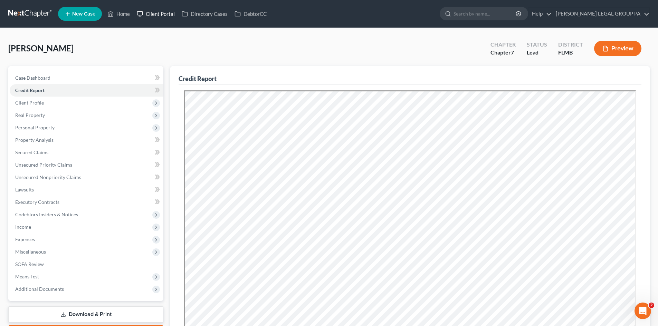
click at [152, 15] on link "Client Portal" at bounding box center [155, 14] width 45 height 12
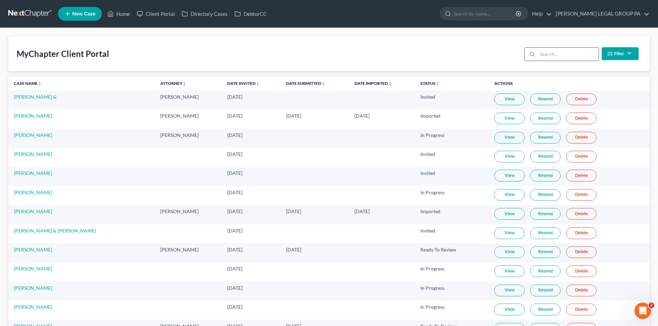
click at [564, 52] on input "search" at bounding box center [567, 54] width 61 height 13
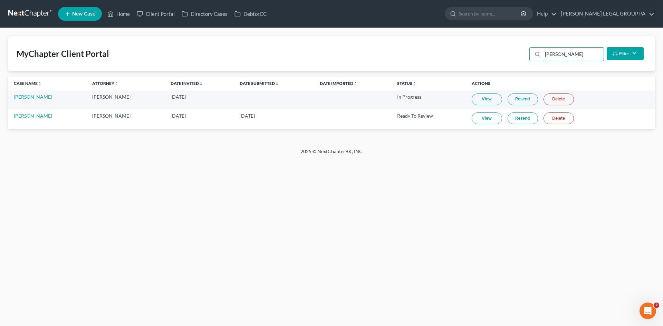
type input "[PERSON_NAME]"
click at [481, 122] on link "View" at bounding box center [487, 119] width 30 height 12
click at [477, 122] on link "View" at bounding box center [487, 119] width 30 height 12
click at [121, 16] on link "Home" at bounding box center [118, 14] width 29 height 12
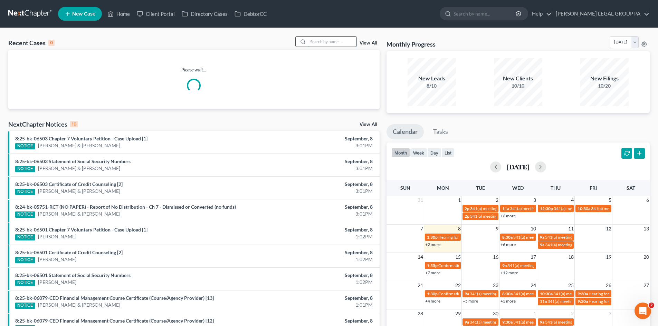
click at [342, 43] on input "search" at bounding box center [332, 42] width 48 height 10
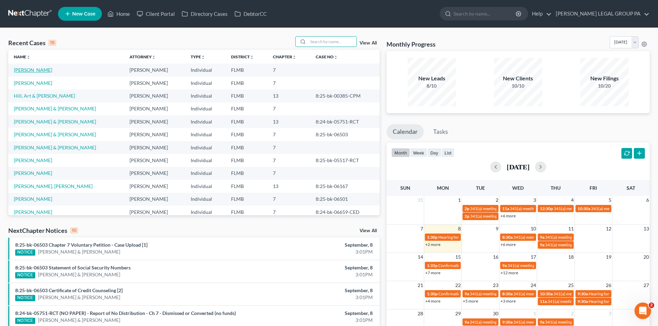
click at [22, 69] on link "[PERSON_NAME]" at bounding box center [33, 70] width 38 height 6
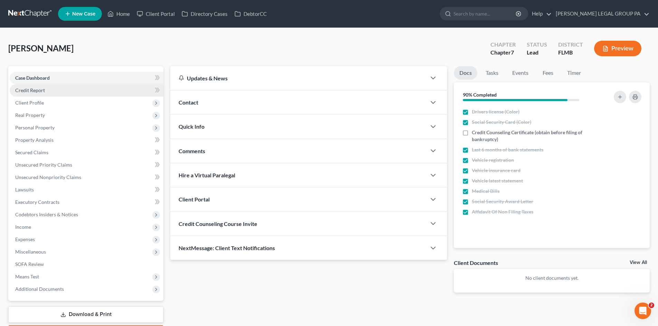
click at [36, 92] on span "Credit Report" at bounding box center [30, 90] width 30 height 6
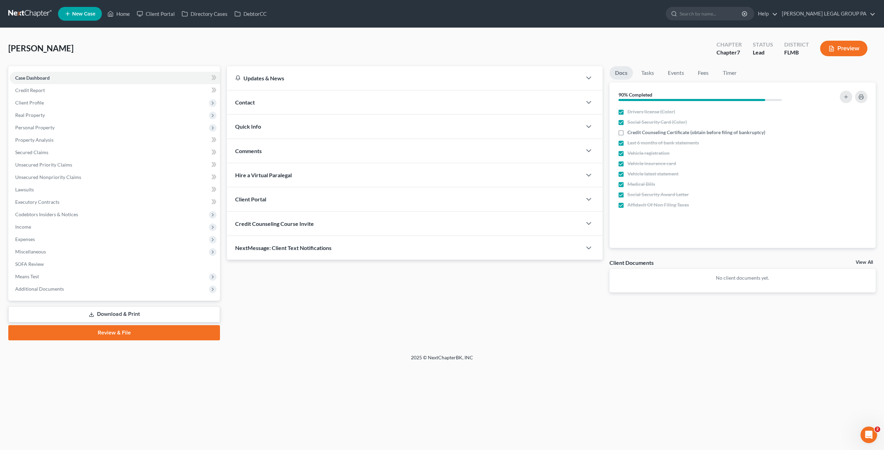
drag, startPoint x: 33, startPoint y: 99, endPoint x: 39, endPoint y: 109, distance: 12.4
click at [34, 99] on span "Client Profile" at bounding box center [115, 103] width 210 height 12
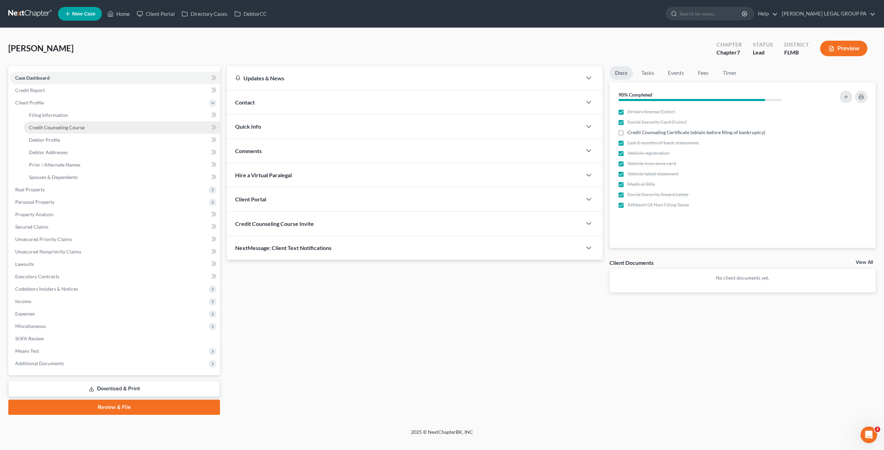
click at [53, 127] on span "Credit Counseling Course" at bounding box center [57, 128] width 56 height 6
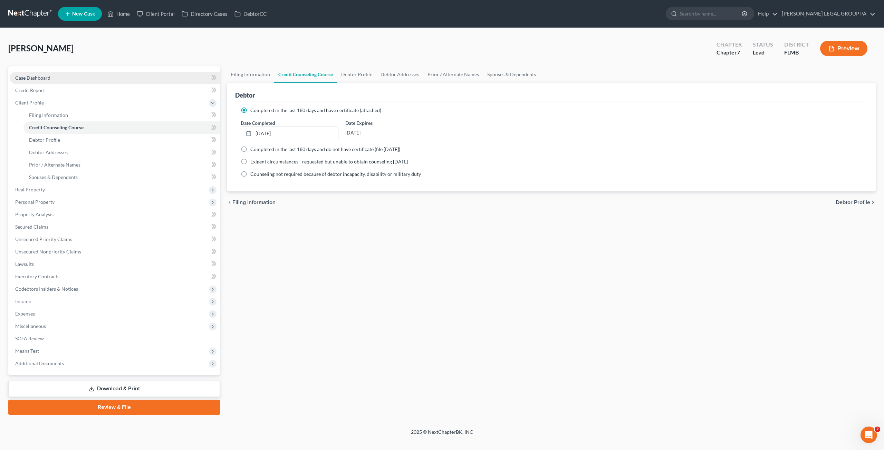
click at [42, 76] on span "Case Dashboard" at bounding box center [32, 78] width 35 height 6
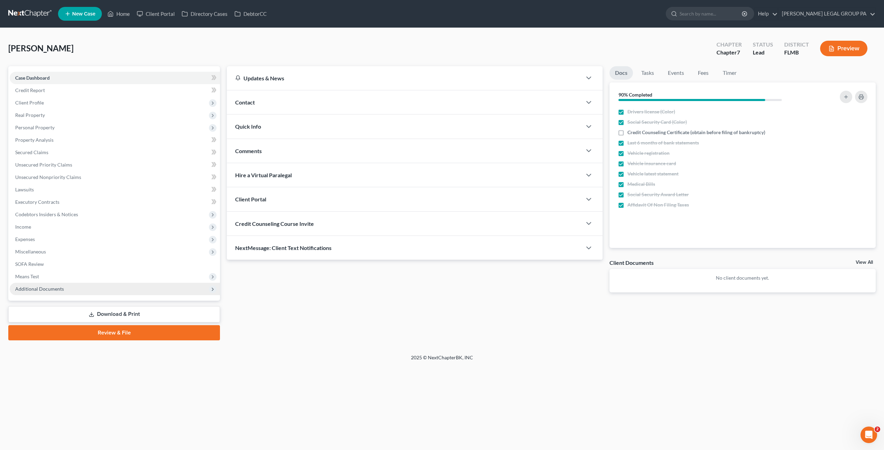
click at [57, 288] on span "Additional Documents" at bounding box center [39, 289] width 49 height 6
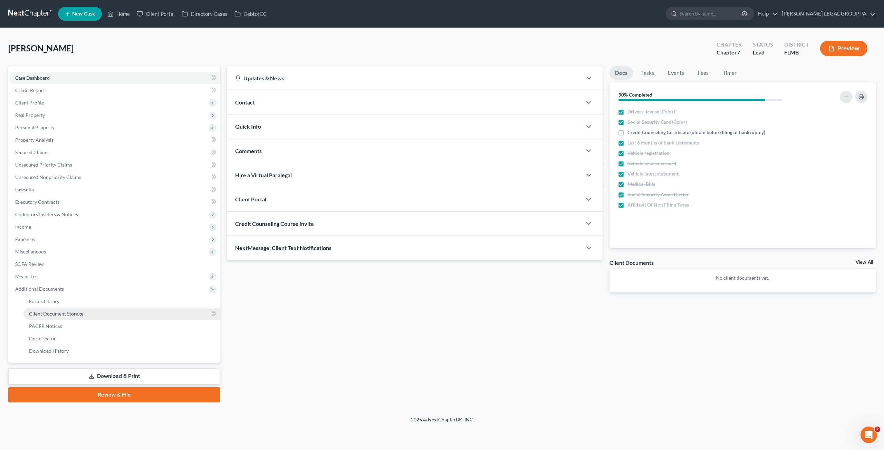
drag, startPoint x: 54, startPoint y: 314, endPoint x: 194, endPoint y: 326, distance: 140.9
click at [54, 314] on span "Client Document Storage" at bounding box center [56, 314] width 54 height 6
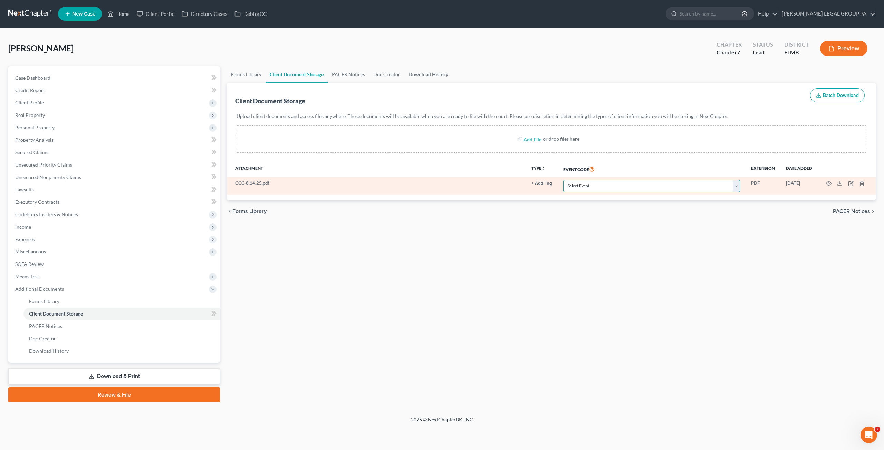
click at [607, 185] on select "Select Event 20 Largest Unsecured Creditors Amended Chapter 13 Plan Amended Cre…" at bounding box center [651, 186] width 177 height 12
select select "9"
click at [564, 180] on select "Select Event 20 Largest Unsecured Creditors Amended Chapter 13 Plan Amended Cre…" at bounding box center [651, 186] width 177 height 12
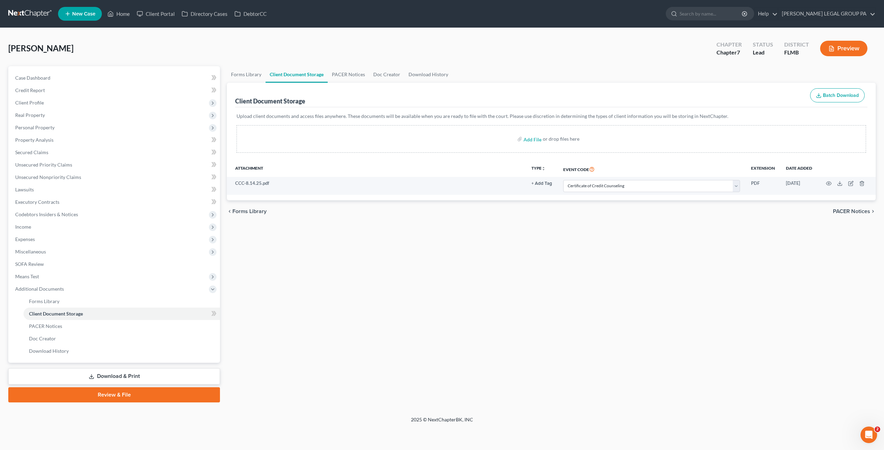
click at [505, 270] on div "Forms Library Client Document Storage PACER Notices Doc Creator Download Histor…" at bounding box center [551, 234] width 656 height 337
click at [35, 76] on span "Case Dashboard" at bounding box center [32, 78] width 35 height 6
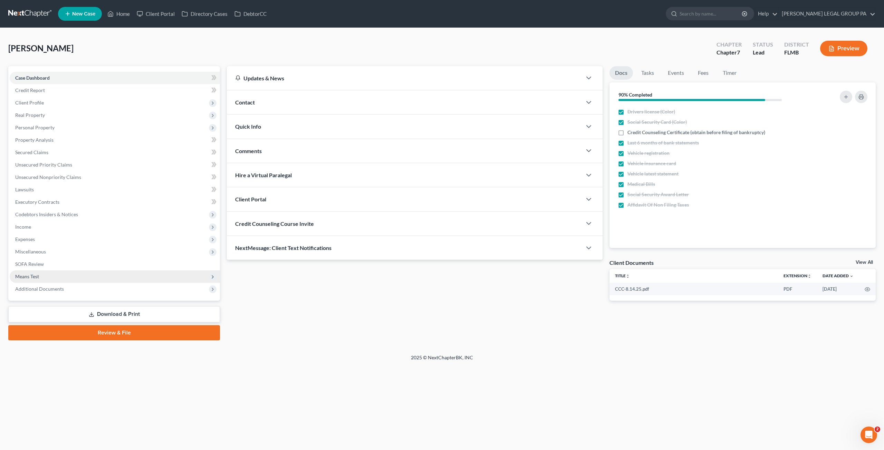
click at [32, 271] on span "Means Test" at bounding box center [115, 277] width 210 height 12
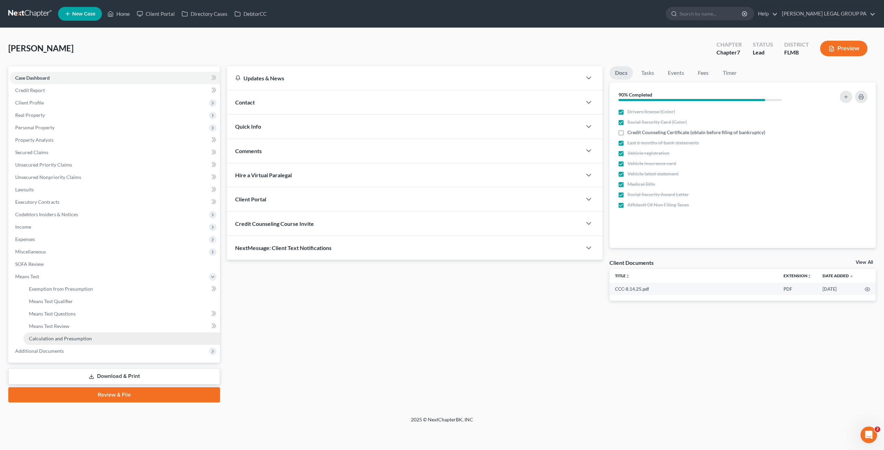
drag, startPoint x: 53, startPoint y: 340, endPoint x: 56, endPoint y: 338, distance: 3.7
click at [54, 340] on span "Calculation and Presumption" at bounding box center [60, 339] width 63 height 6
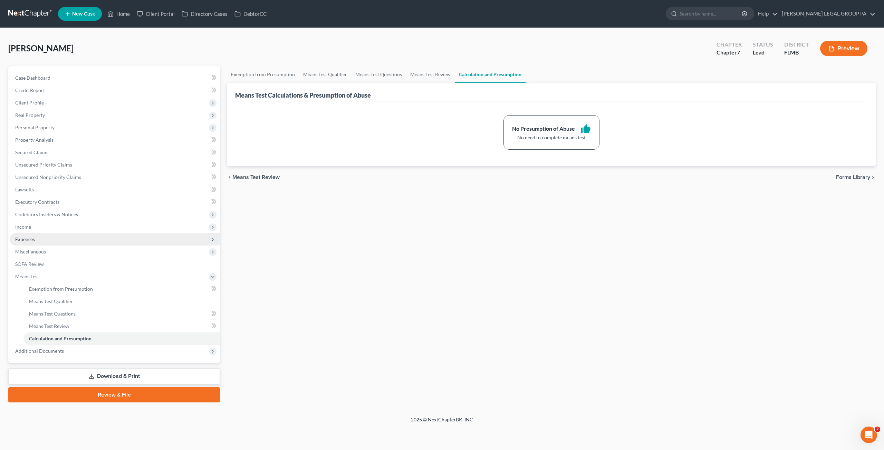
click at [26, 239] on span "Expenses" at bounding box center [25, 239] width 20 height 6
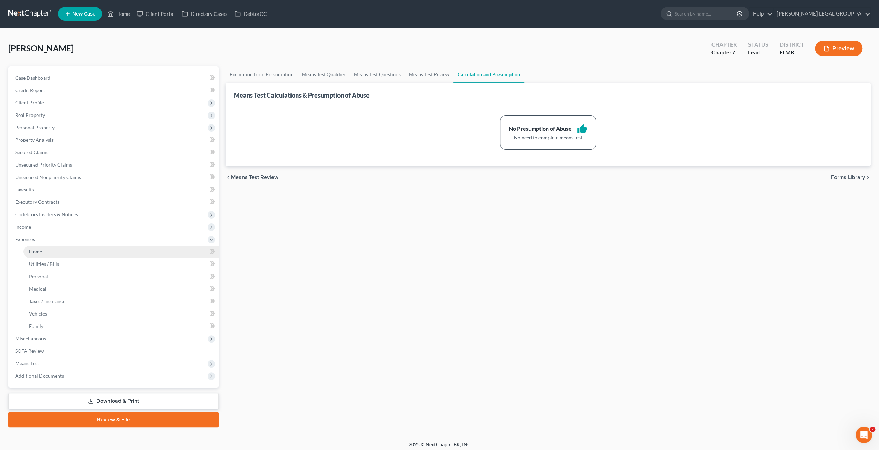
click at [50, 254] on link "Home" at bounding box center [120, 252] width 195 height 12
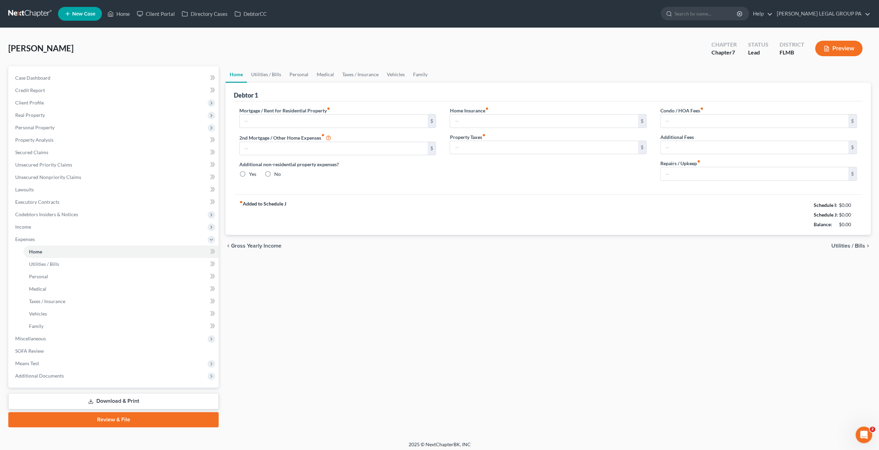
type input "949.00"
type input "0.00"
radio input "true"
type input "0.00"
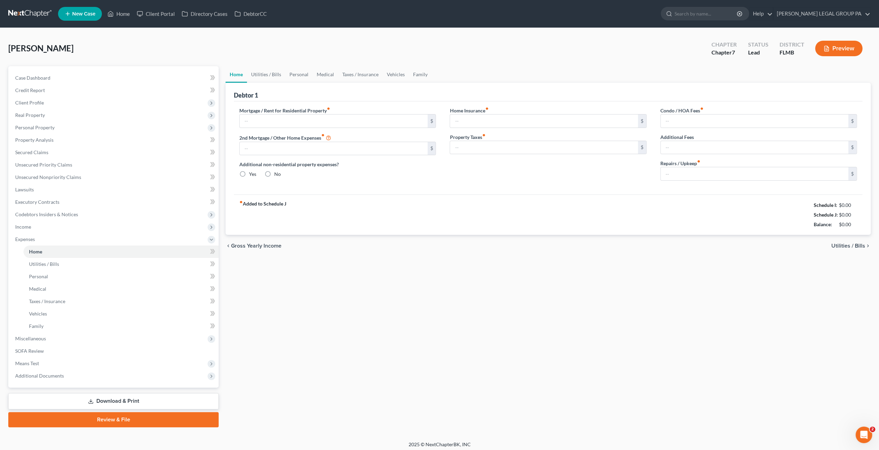
type input "0.00"
click at [30, 77] on span "Case Dashboard" at bounding box center [32, 78] width 35 height 6
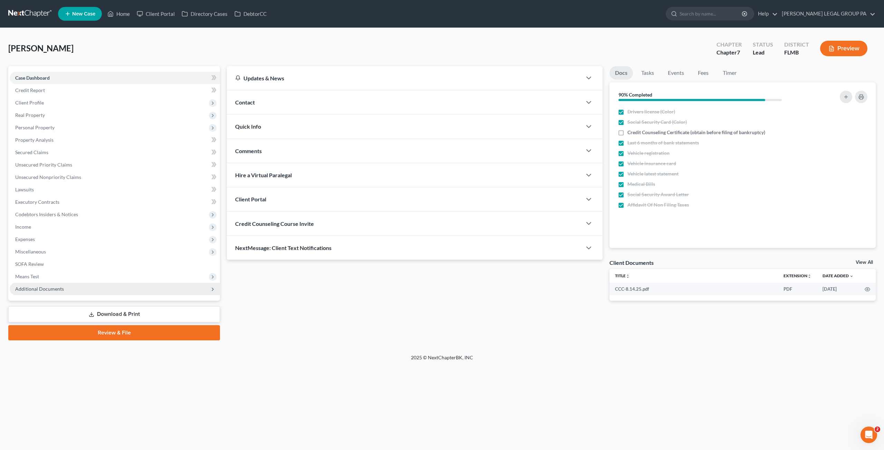
click at [30, 291] on span "Additional Documents" at bounding box center [39, 289] width 49 height 6
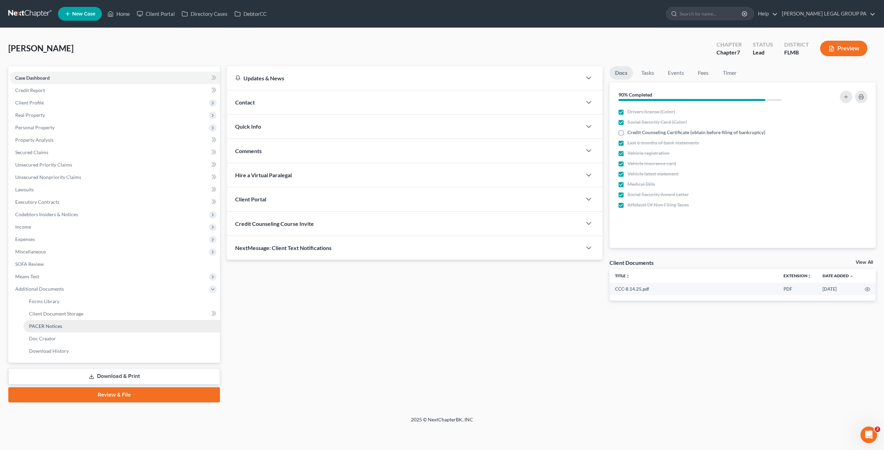
click at [42, 320] on link "PACER Notices" at bounding box center [121, 326] width 196 height 12
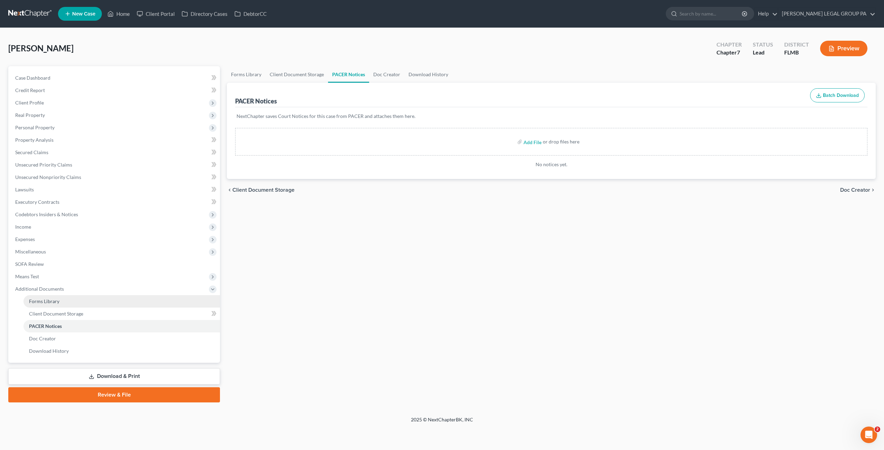
click at [60, 301] on link "Forms Library" at bounding box center [121, 301] width 196 height 12
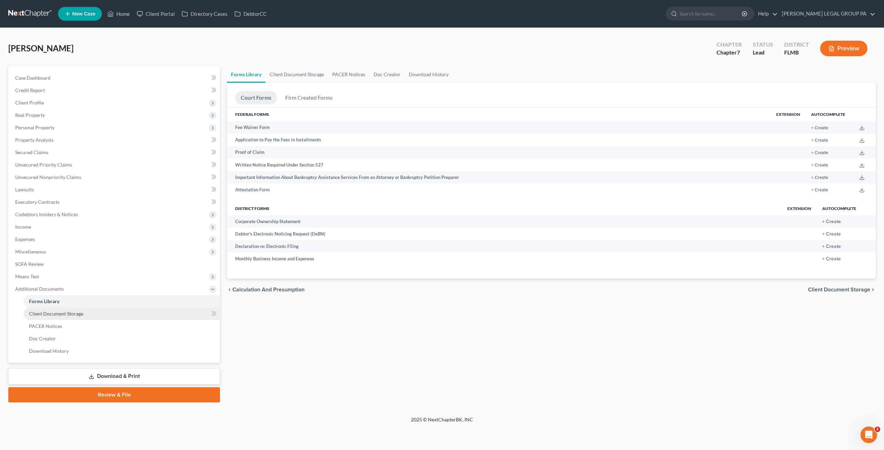
click at [60, 317] on link "Client Document Storage" at bounding box center [121, 314] width 196 height 12
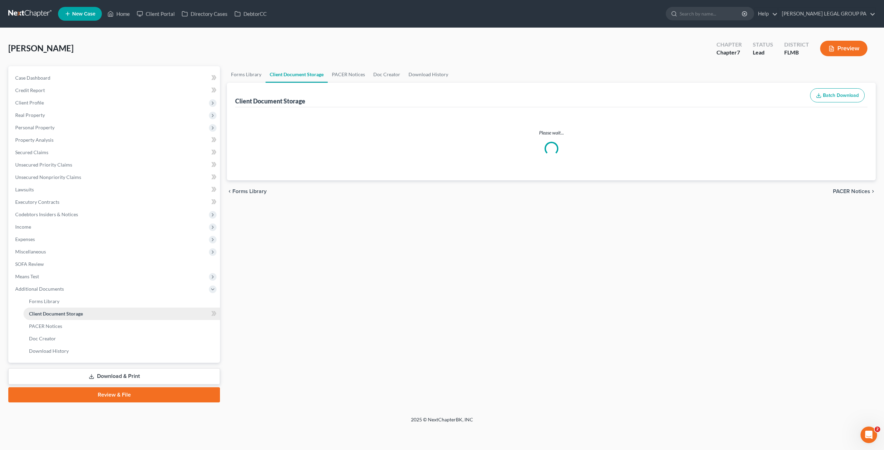
select select "9"
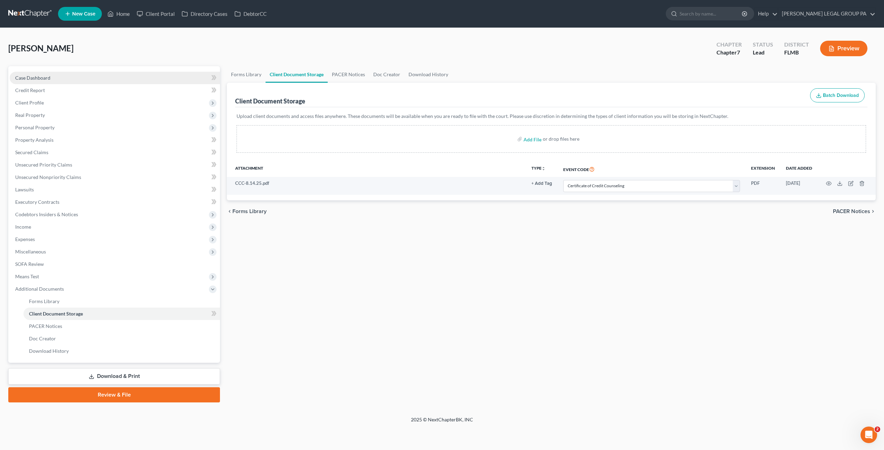
click at [34, 78] on span "Case Dashboard" at bounding box center [32, 78] width 35 height 6
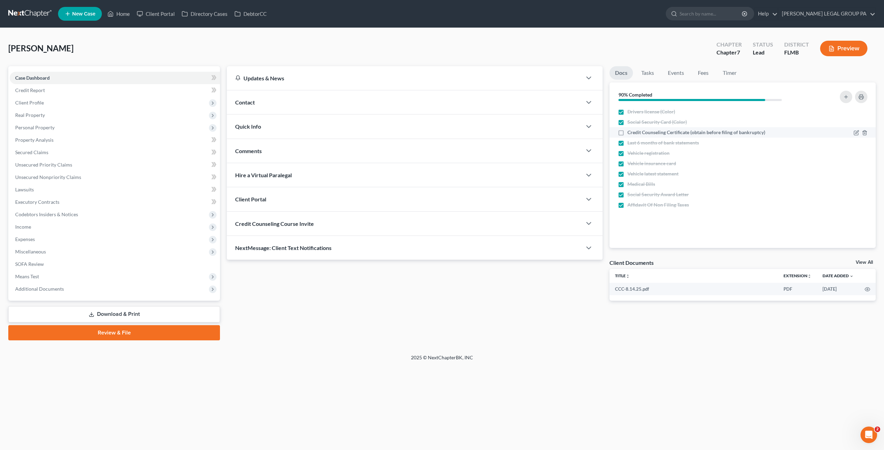
click at [627, 133] on label "Credit Counseling Certificate (obtain before filing of bankruptcy)" at bounding box center [696, 132] width 138 height 7
click at [630, 133] on input "Credit Counseling Certificate (obtain before filing of bankruptcy)" at bounding box center [632, 131] width 4 height 4
checkbox input "true"
click at [543, 367] on div "Home New Case Client Portal Directory Cases DebtorCC [PERSON_NAME] LEGAL GROUP …" at bounding box center [442, 225] width 884 height 450
click at [39, 256] on span "Miscellaneous" at bounding box center [115, 252] width 210 height 12
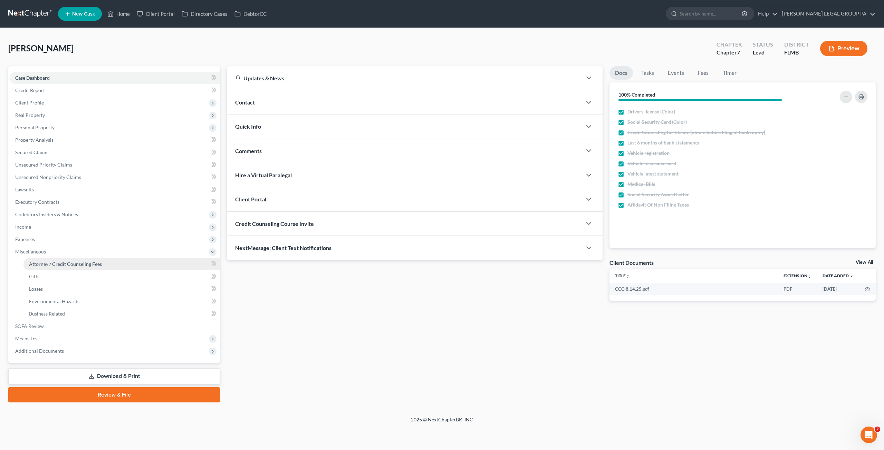
click at [45, 263] on span "Attorney / Credit Counseling Fees" at bounding box center [65, 264] width 73 height 6
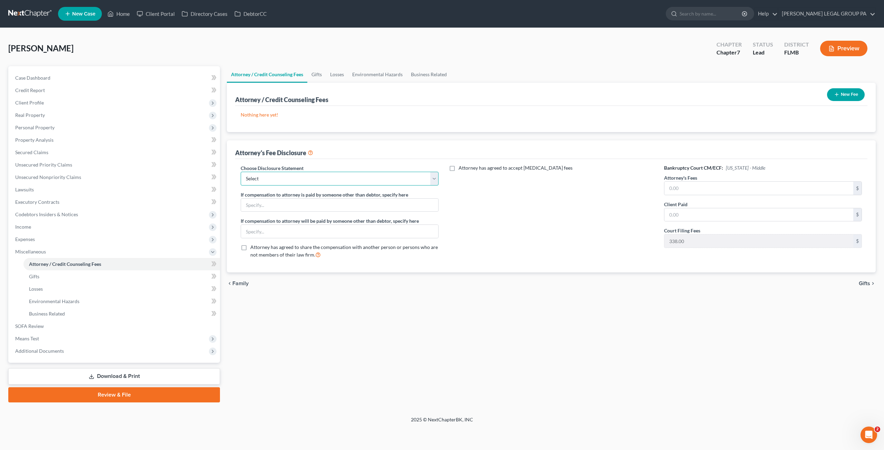
click at [309, 183] on select "Select Attorney Compensation Statement" at bounding box center [340, 179] width 198 height 14
select select "0"
click at [241, 172] on select "Select Attorney Compensation Statement" at bounding box center [340, 179] width 198 height 14
click at [715, 190] on input "text" at bounding box center [758, 188] width 189 height 13
type input "2,500.00"
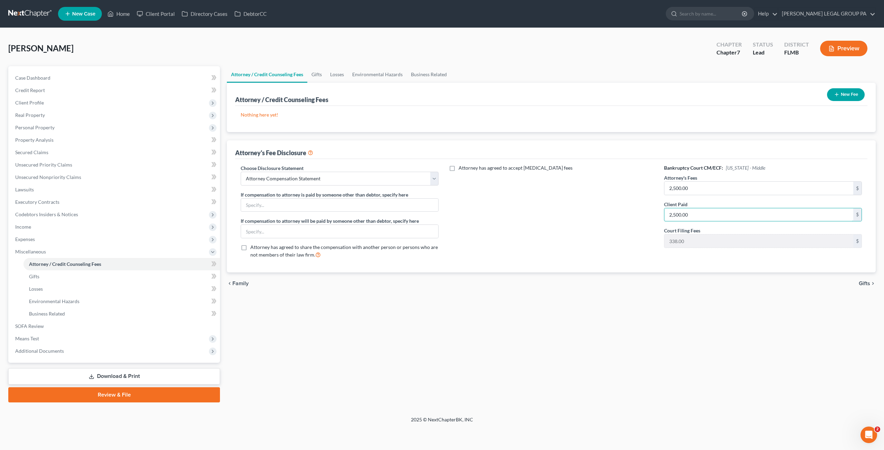
type input "2,500.00"
click at [850, 93] on button "New Fee" at bounding box center [846, 94] width 38 height 13
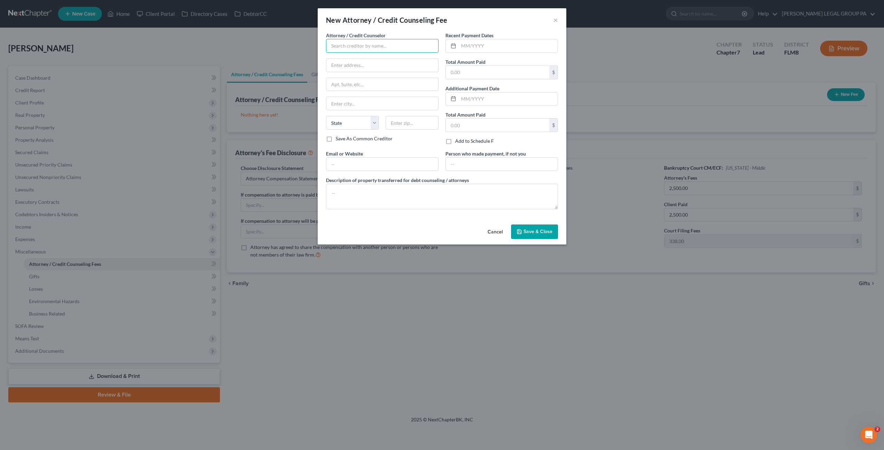
click at [370, 42] on input "text" at bounding box center [382, 46] width 113 height 14
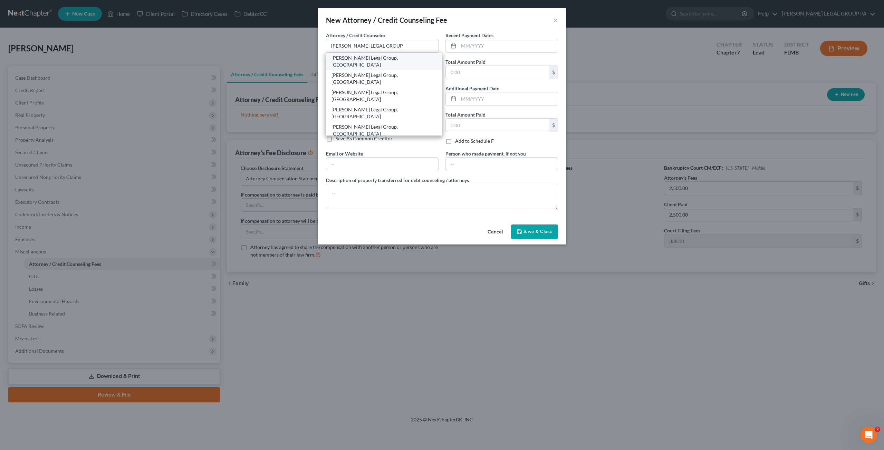
click at [353, 57] on div "[PERSON_NAME] Legal Group, [GEOGRAPHIC_DATA]" at bounding box center [383, 62] width 105 height 14
type input "[PERSON_NAME] Legal Group, [GEOGRAPHIC_DATA]"
type input "[STREET_ADDRESS]"
type input "Clearwater"
select select "9"
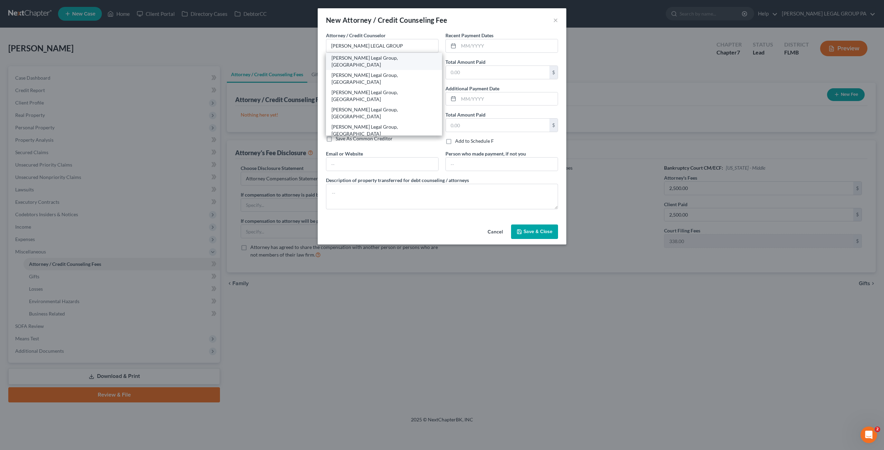
type input "33763"
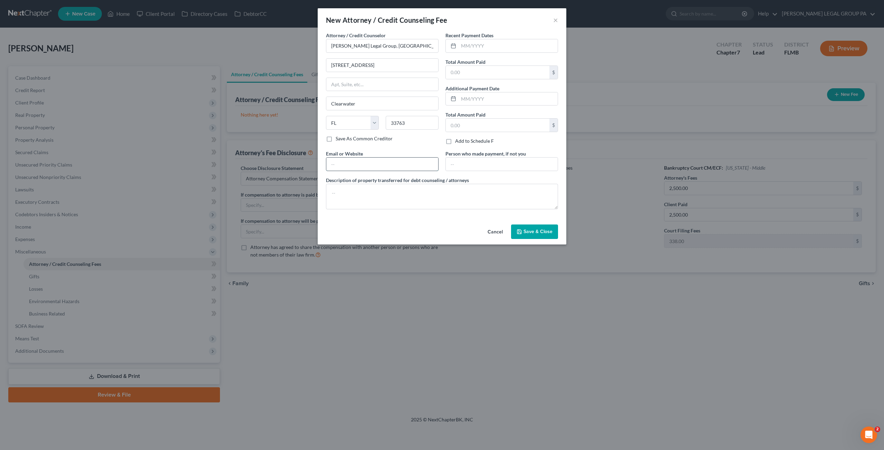
click at [354, 163] on input "text" at bounding box center [382, 164] width 112 height 13
type input "[EMAIL_ADDRESS][DOMAIN_NAME]"
click at [468, 47] on input "text" at bounding box center [507, 45] width 99 height 13
type input "08/2025"
type input "2,500.00"
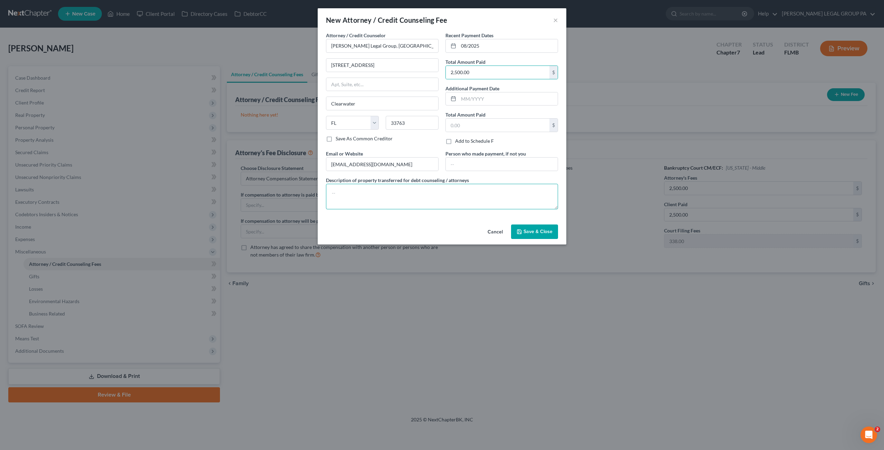
click at [416, 196] on textarea at bounding box center [442, 197] width 232 height 26
type textarea "b"
type textarea "Bankruptcy Chapter 7 Attorney's Fees"
click at [539, 229] on span "Save & Close" at bounding box center [537, 232] width 29 height 6
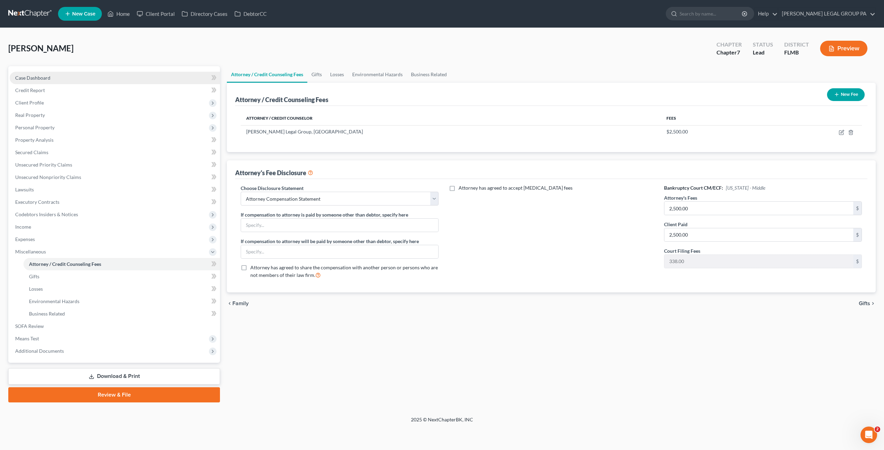
click at [66, 76] on link "Case Dashboard" at bounding box center [115, 78] width 210 height 12
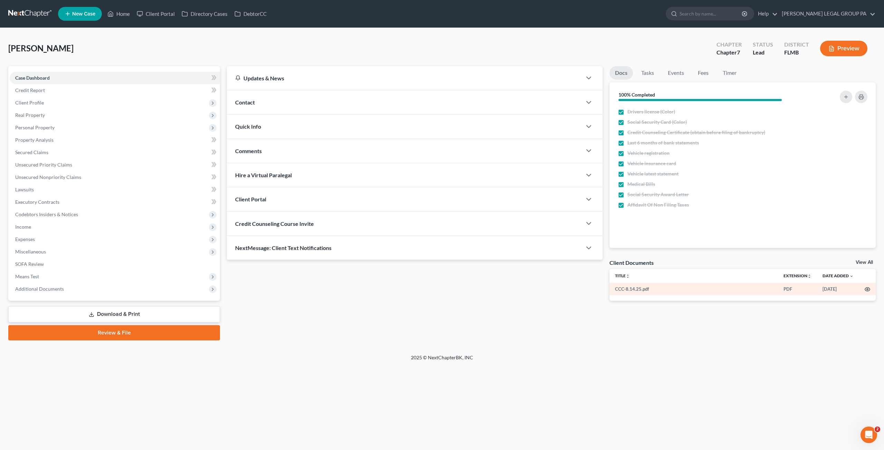
click at [867, 288] on icon "button" at bounding box center [867, 290] width 6 height 6
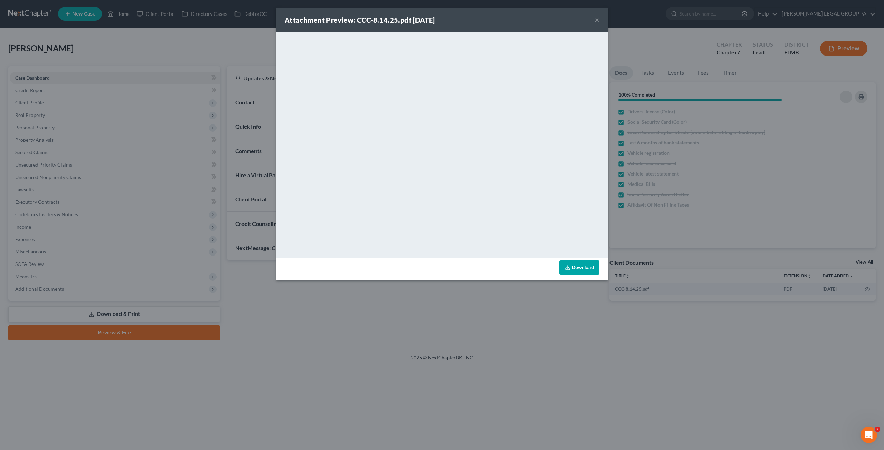
click at [596, 20] on button "×" at bounding box center [596, 20] width 5 height 8
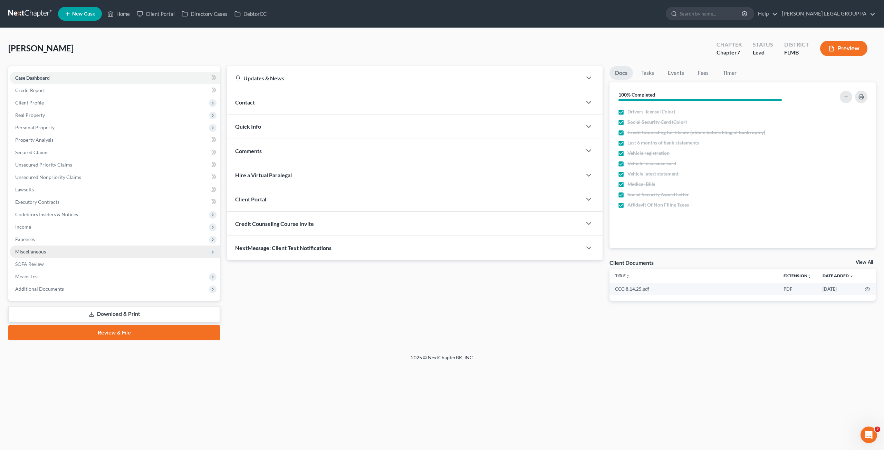
click at [43, 251] on span "Miscellaneous" at bounding box center [30, 252] width 31 height 6
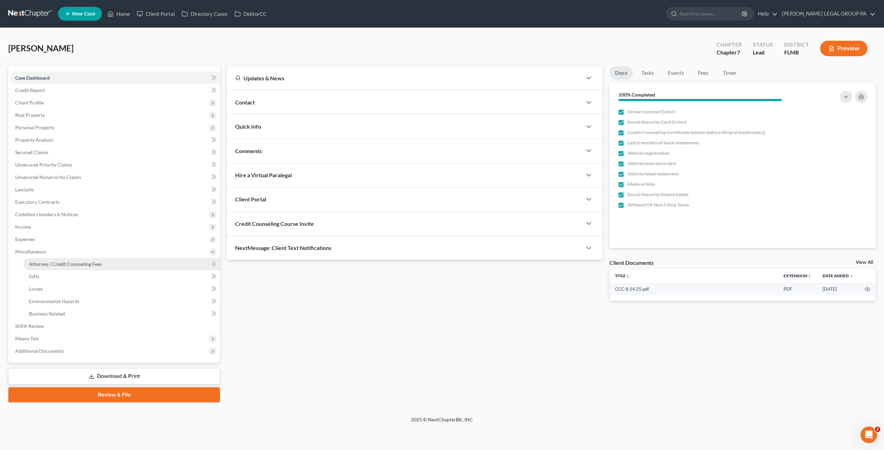
click at [51, 264] on span "Attorney / Credit Counseling Fees" at bounding box center [65, 264] width 73 height 6
select select "0"
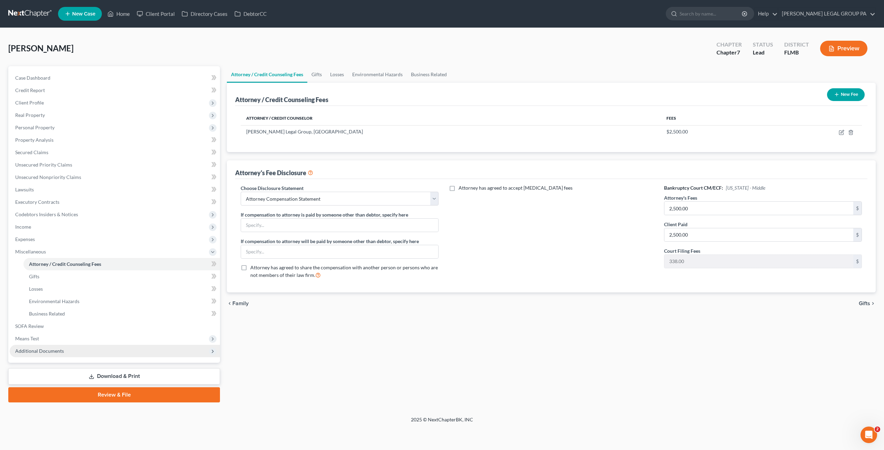
click at [47, 352] on span "Additional Documents" at bounding box center [39, 351] width 49 height 6
click at [98, 376] on link "Download & Print" at bounding box center [114, 377] width 212 height 16
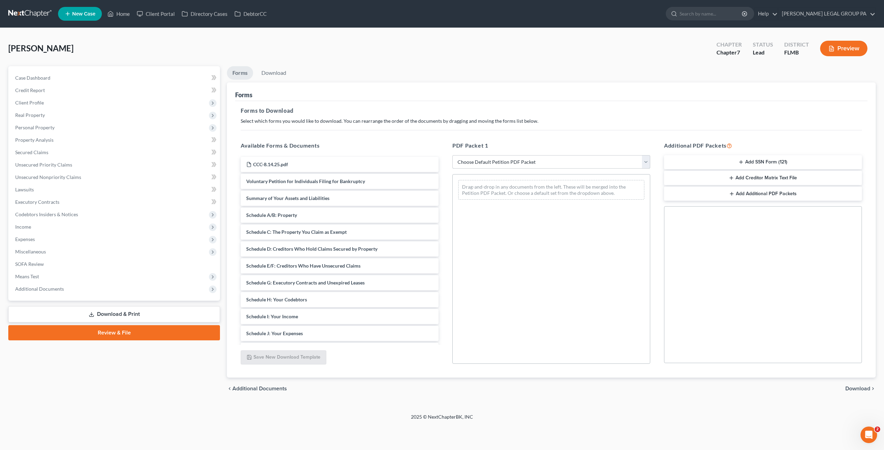
click at [543, 160] on select "Choose Default Petition PDF Packet Complete Bankruptcy Petition (all forms and …" at bounding box center [551, 162] width 198 height 14
select select "0"
click at [452, 155] on select "Choose Default Petition PDF Packet Complete Bankruptcy Petition (all forms and …" at bounding box center [551, 162] width 198 height 14
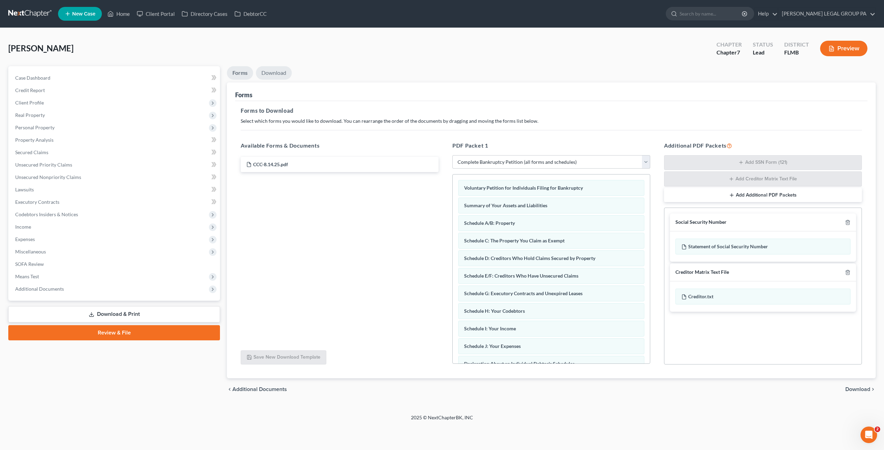
click at [271, 71] on link "Download" at bounding box center [274, 72] width 36 height 13
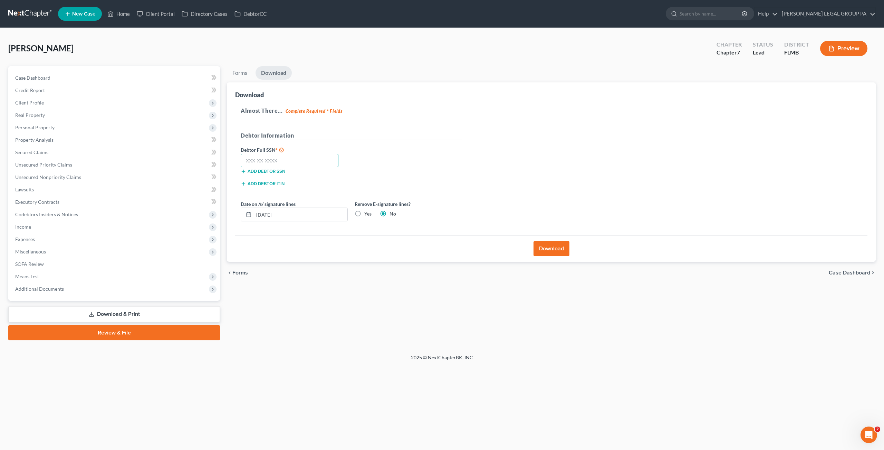
click at [271, 162] on input "text" at bounding box center [290, 161] width 98 height 14
click at [281, 161] on input "text" at bounding box center [290, 161] width 98 height 14
type input "356-58-3593"
click at [551, 253] on button "Download" at bounding box center [551, 248] width 36 height 15
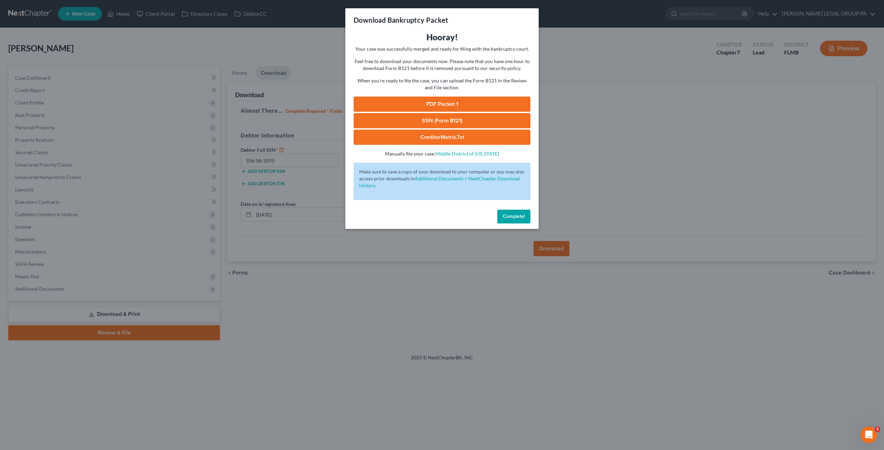
click at [419, 121] on link "SSN (Form B121)" at bounding box center [441, 120] width 177 height 15
click at [438, 102] on link "PDF Packet 1" at bounding box center [441, 104] width 177 height 15
drag, startPoint x: 510, startPoint y: 219, endPoint x: 506, endPoint y: 216, distance: 5.4
click at [510, 219] on span "Complete!" at bounding box center [514, 217] width 22 height 6
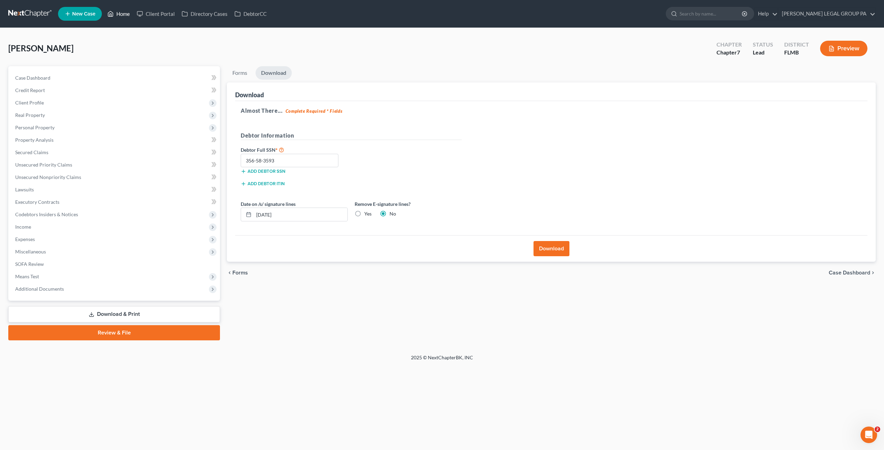
click at [121, 16] on link "Home" at bounding box center [118, 14] width 29 height 12
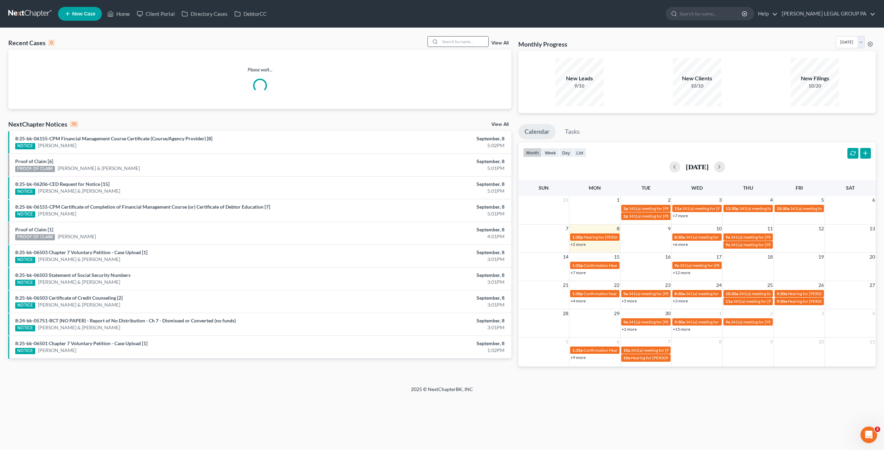
click at [462, 42] on input "search" at bounding box center [464, 42] width 48 height 10
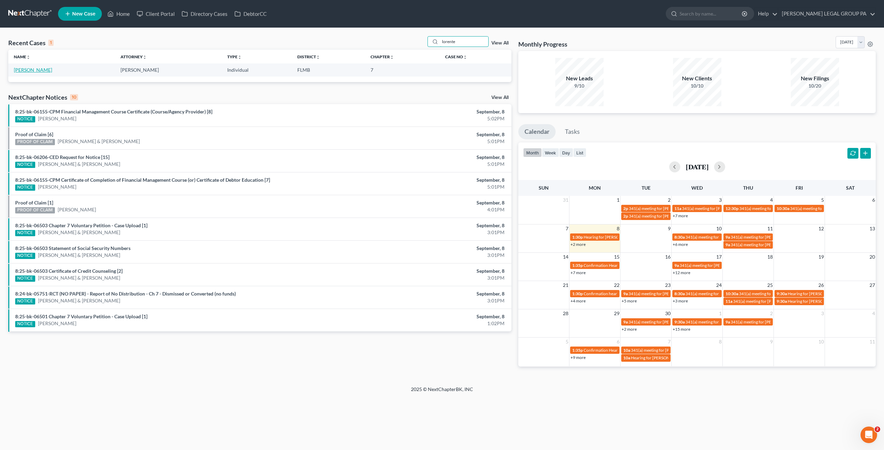
type input "lorente"
click at [29, 71] on link "[PERSON_NAME]" at bounding box center [33, 70] width 38 height 6
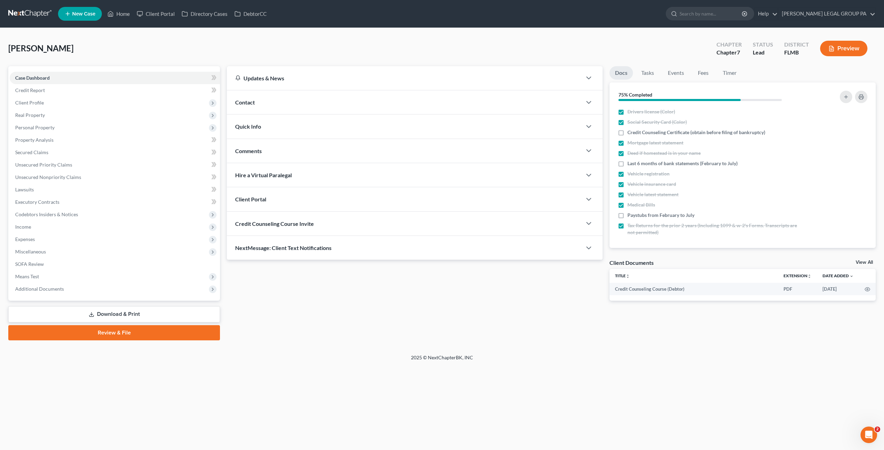
drag, startPoint x: 141, startPoint y: 312, endPoint x: 143, endPoint y: 307, distance: 6.0
click at [141, 312] on link "Download & Print" at bounding box center [114, 315] width 212 height 16
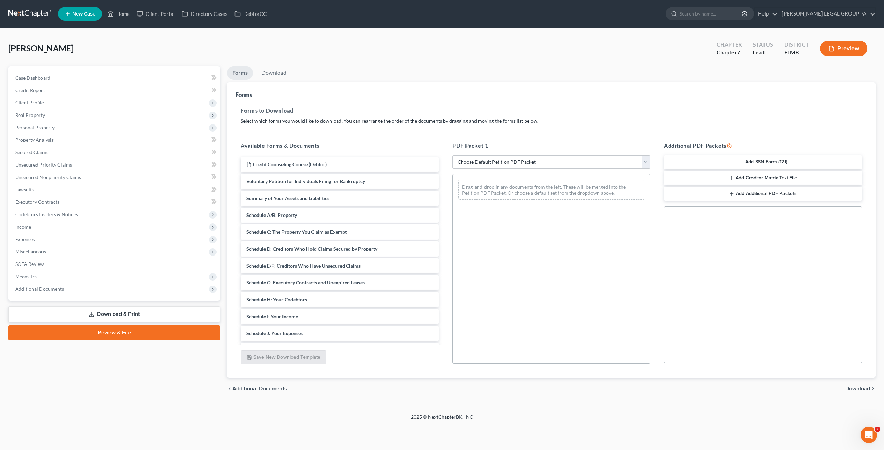
click at [486, 168] on div "PDF Packet 1 Choose Default Petition PDF Packet Complete Bankruptcy Petition (a…" at bounding box center [551, 253] width 212 height 234
click at [484, 165] on select "Choose Default Petition PDF Packet Complete Bankruptcy Petition (all forms and …" at bounding box center [551, 162] width 198 height 14
select select "0"
click at [452, 155] on select "Choose Default Petition PDF Packet Complete Bankruptcy Petition (all forms and …" at bounding box center [551, 162] width 198 height 14
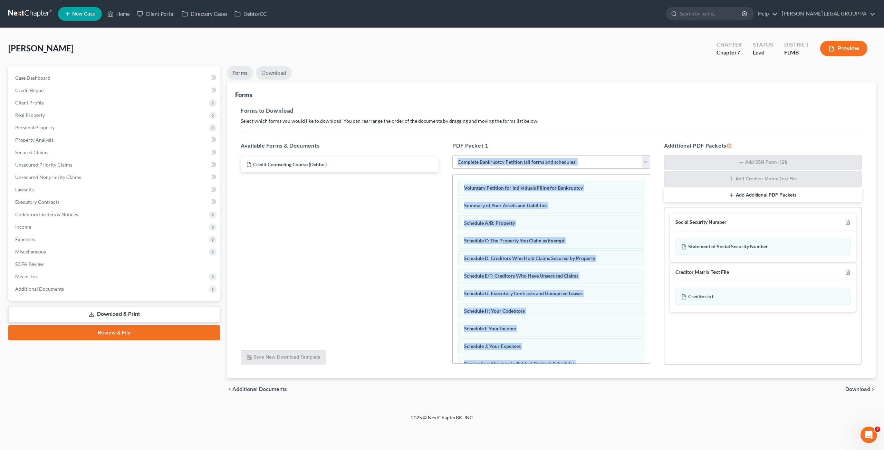
click at [275, 77] on link "Download" at bounding box center [274, 72] width 36 height 13
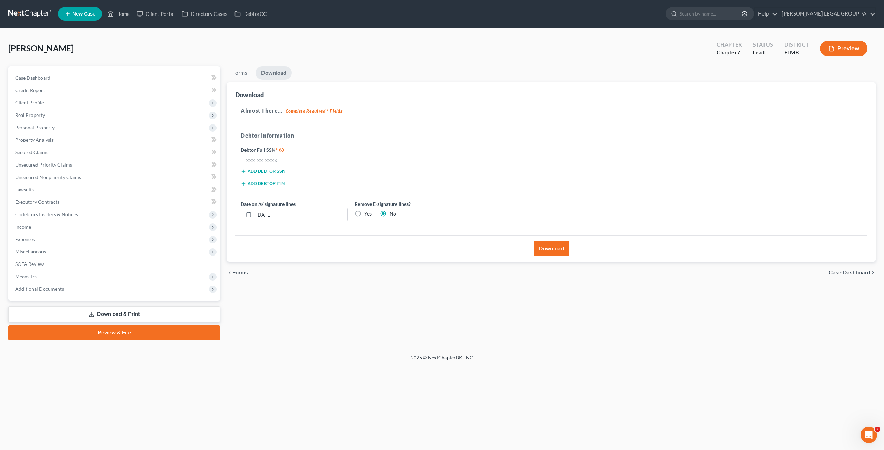
click at [285, 161] on input "text" at bounding box center [290, 161] width 98 height 14
type input "266-69-7515"
click at [562, 245] on button "Download" at bounding box center [551, 248] width 36 height 15
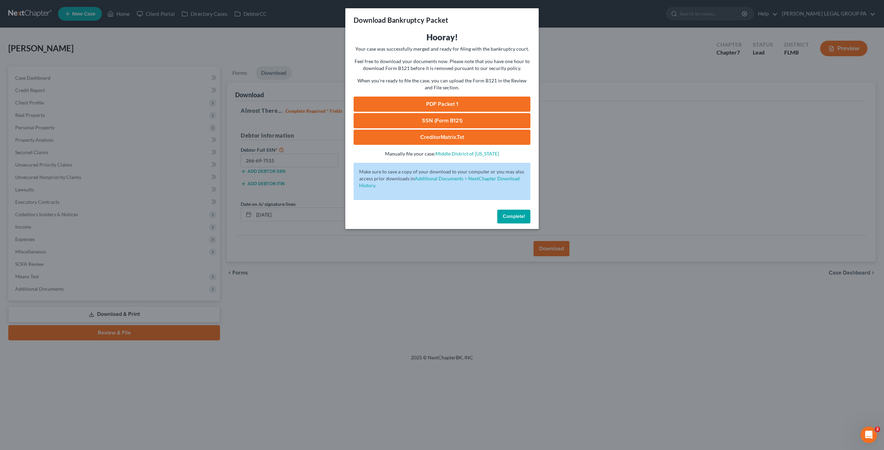
click at [442, 120] on link "SSN (Form B121)" at bounding box center [441, 120] width 177 height 15
click at [437, 108] on link "PDF Packet 1" at bounding box center [441, 104] width 177 height 15
click at [509, 219] on span "Complete!" at bounding box center [514, 217] width 22 height 6
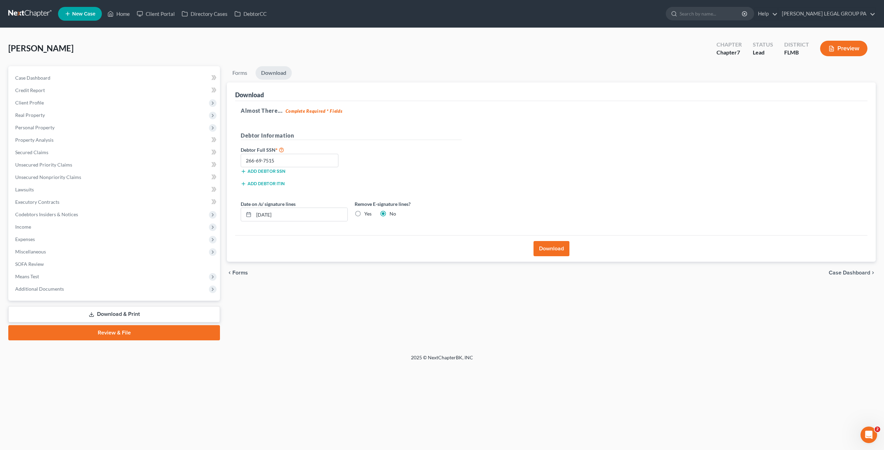
click at [371, 70] on ul "Forms Download" at bounding box center [551, 74] width 649 height 16
